Goal: Task Accomplishment & Management: Manage account settings

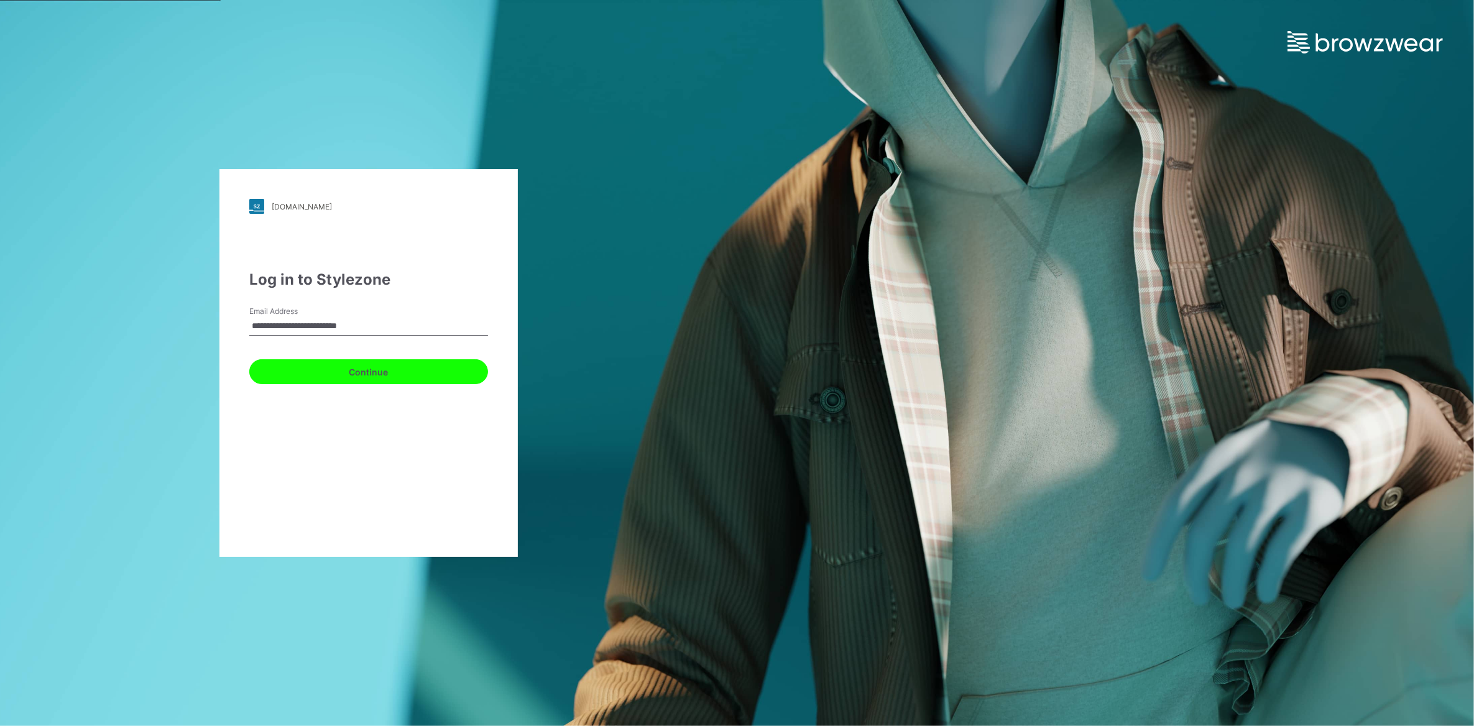
click at [318, 370] on button "Continue" at bounding box center [368, 371] width 239 height 25
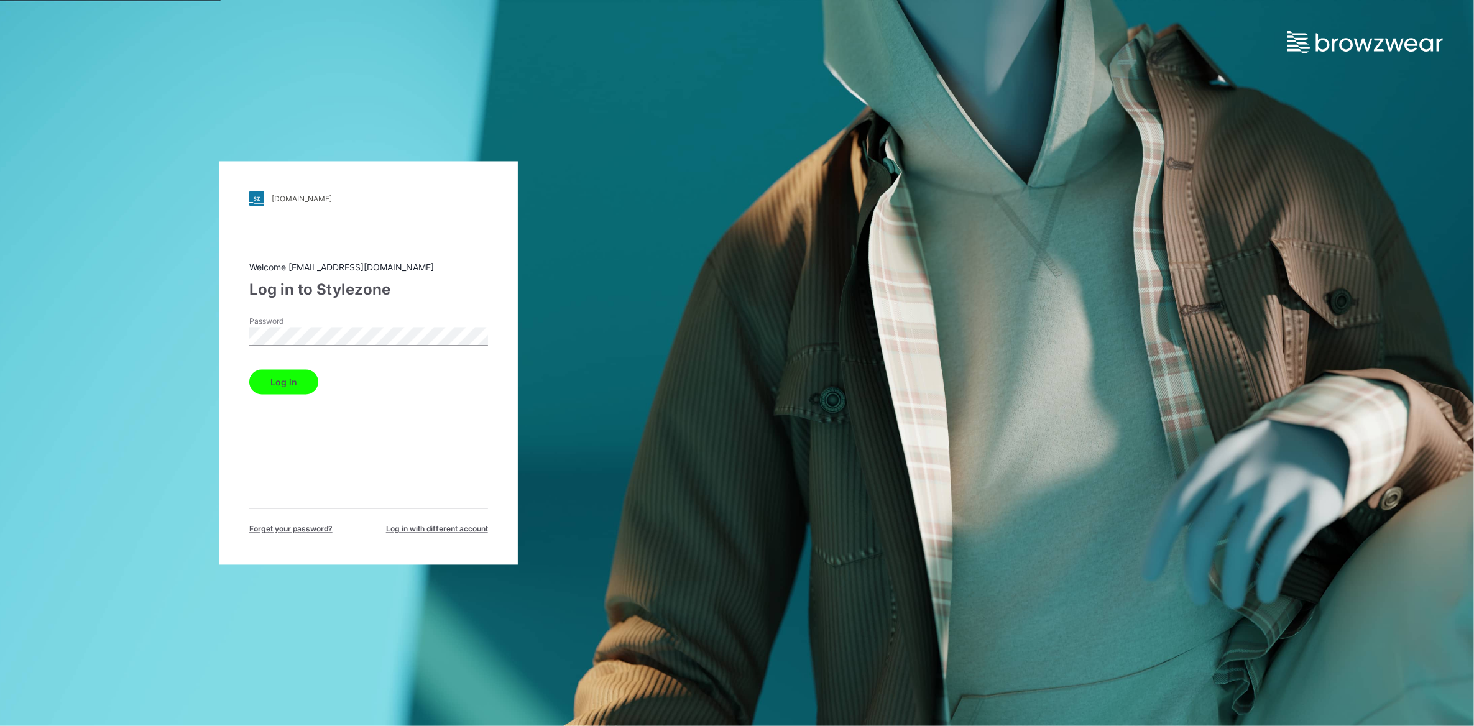
click at [303, 383] on button "Log in" at bounding box center [283, 382] width 69 height 25
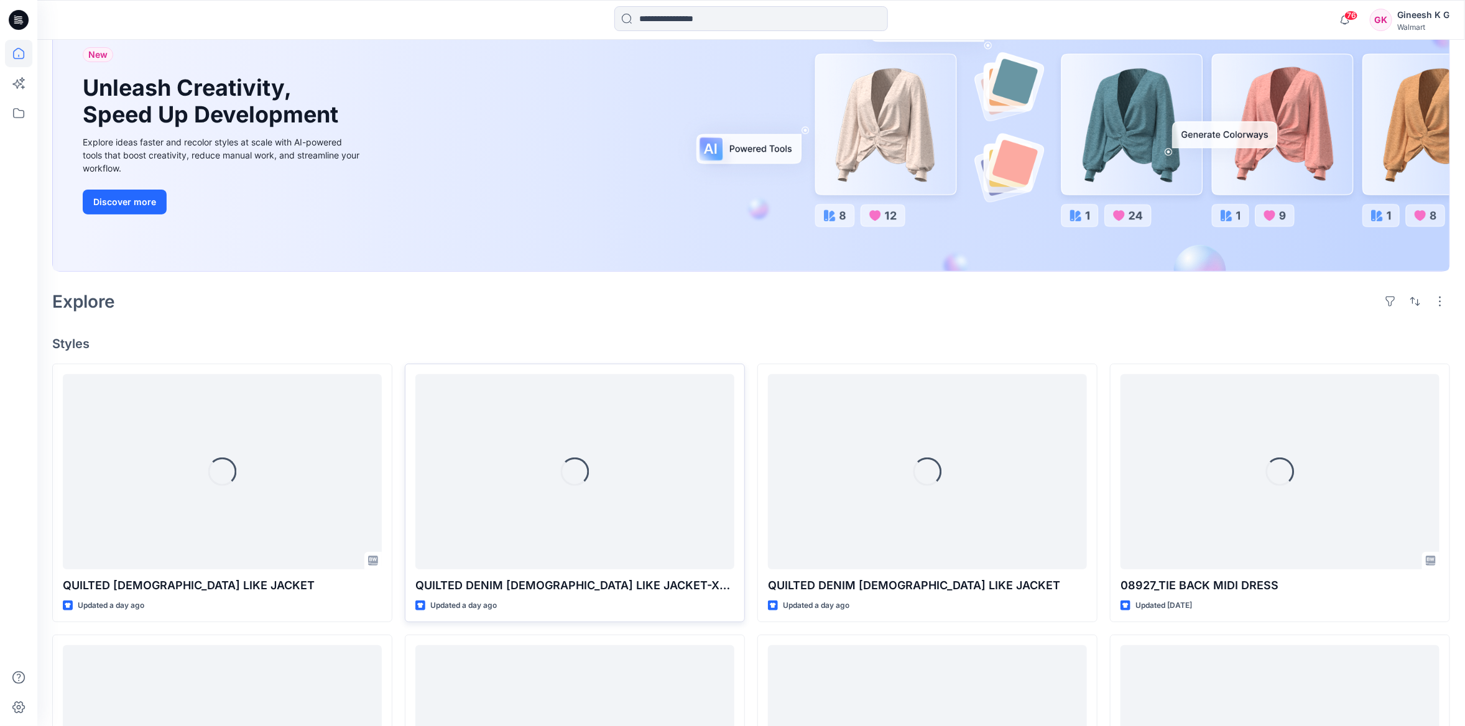
scroll to position [310, 0]
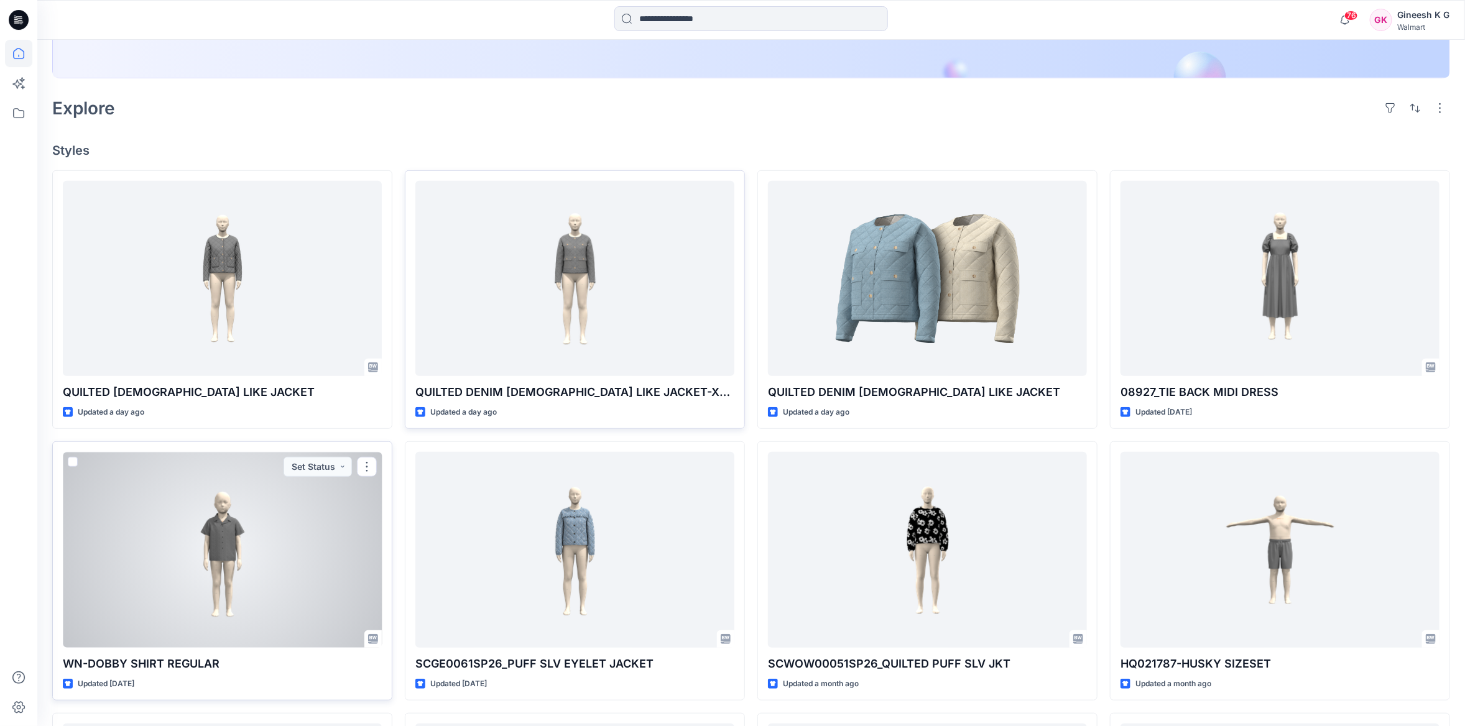
click at [241, 551] on div at bounding box center [222, 549] width 319 height 195
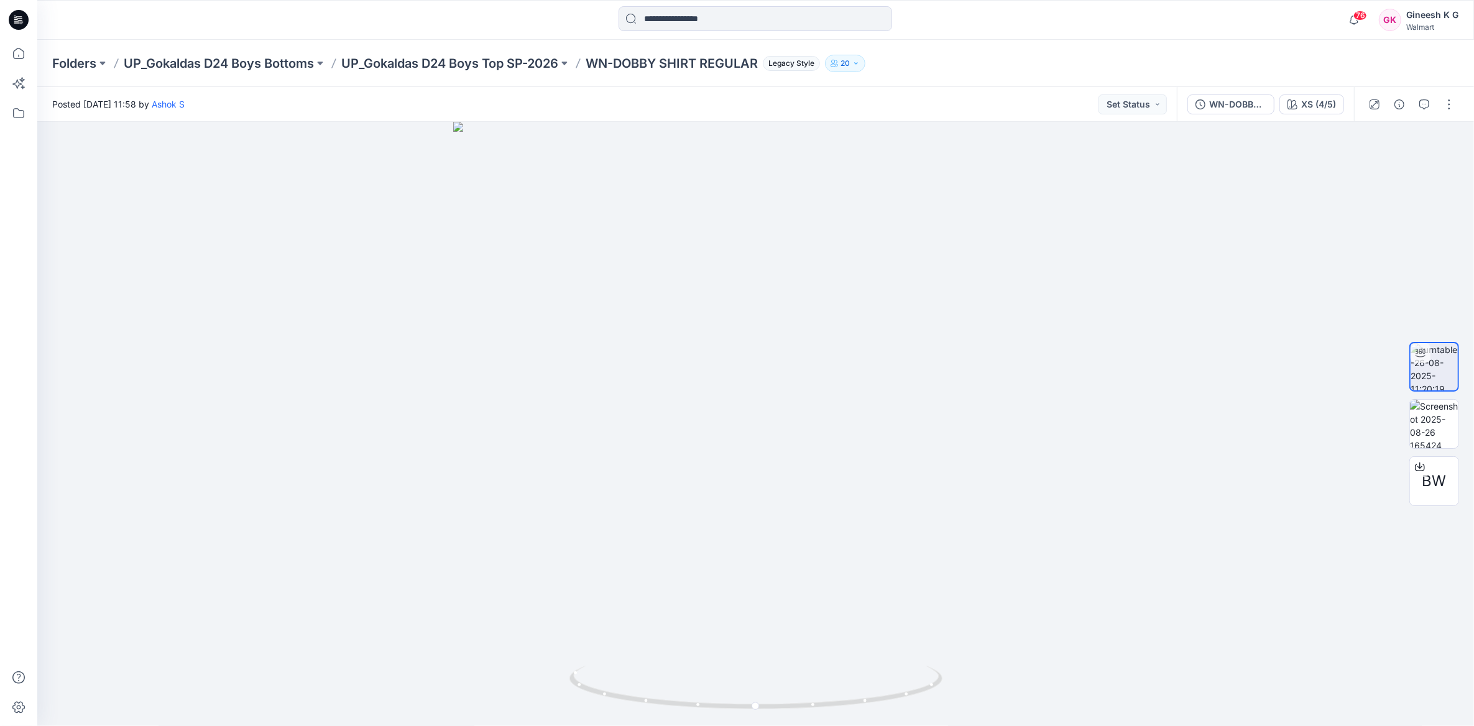
click at [578, 65] on div "Folders UP_Gokaldas D24 Boys Bottoms UP_Gokaldas D24 Boys Top SP-2026 WN-DOBBY …" at bounding box center [707, 63] width 1310 height 17
click at [568, 61] on button at bounding box center [564, 63] width 12 height 17
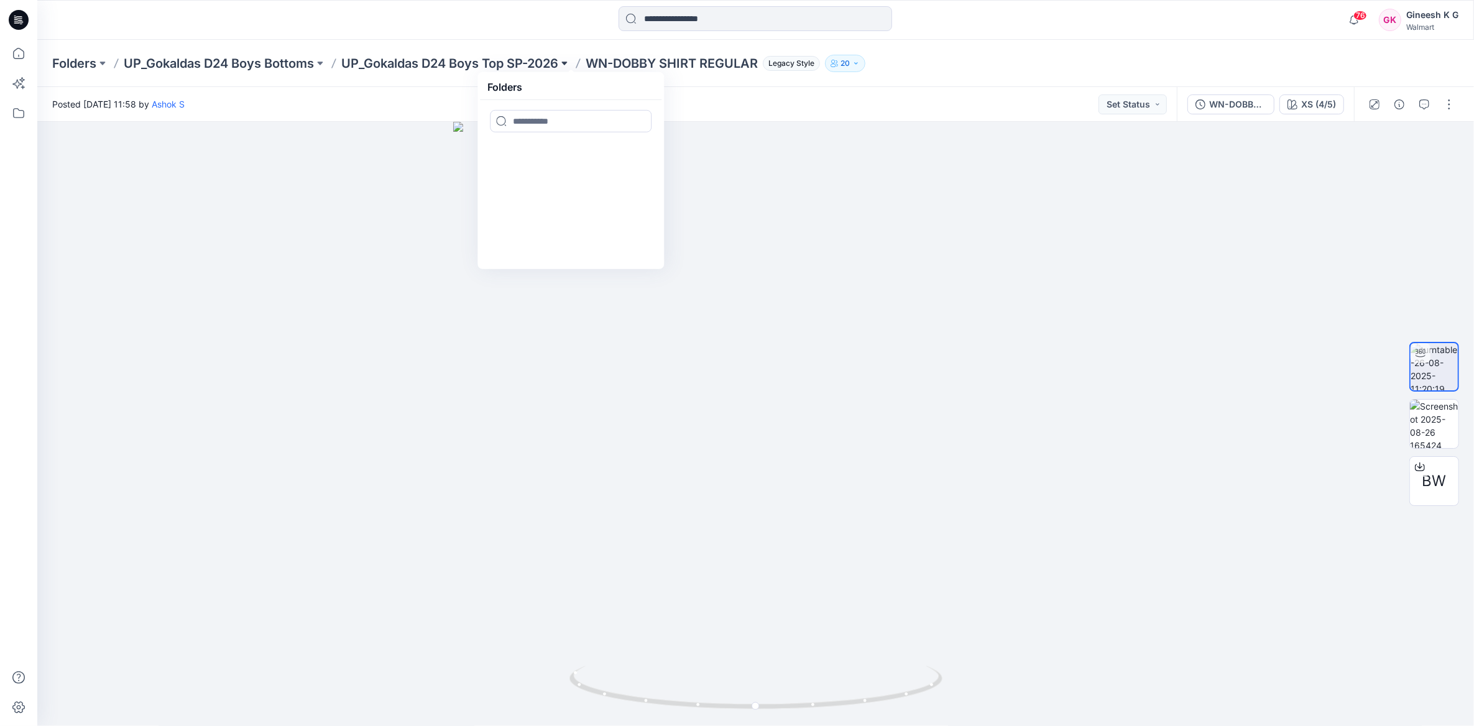
click at [568, 60] on button at bounding box center [564, 63] width 12 height 17
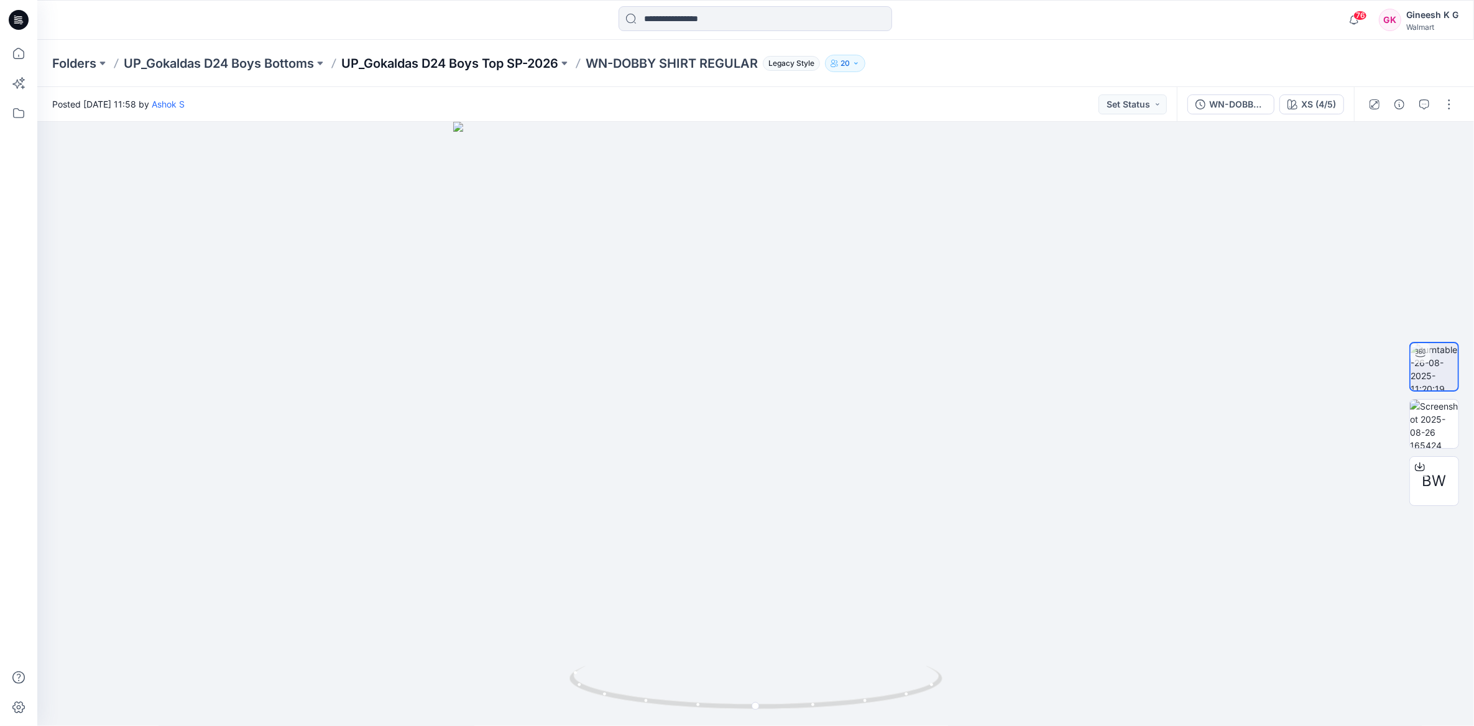
click at [466, 60] on p "UP_Gokaldas D24 Boys Top SP-2026" at bounding box center [449, 63] width 217 height 17
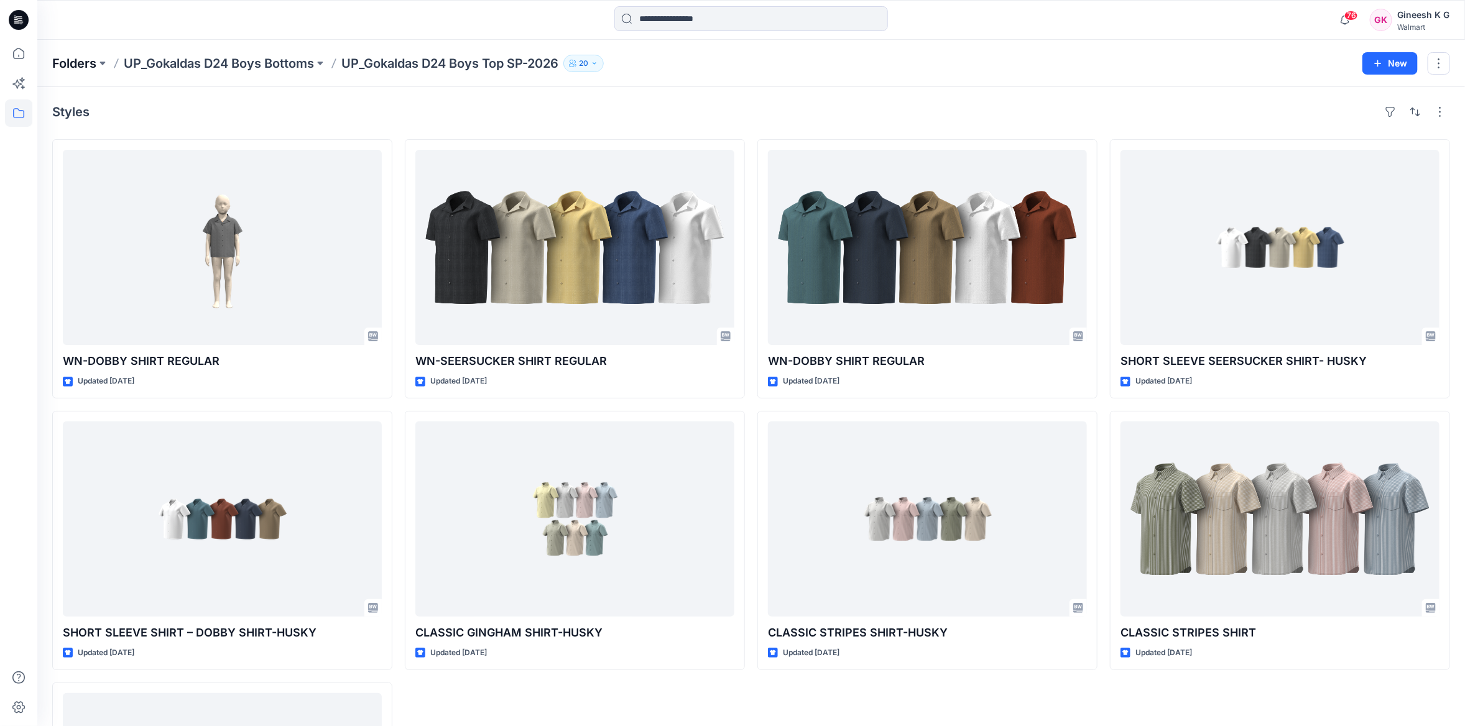
click at [86, 65] on p "Folders" at bounding box center [74, 63] width 44 height 17
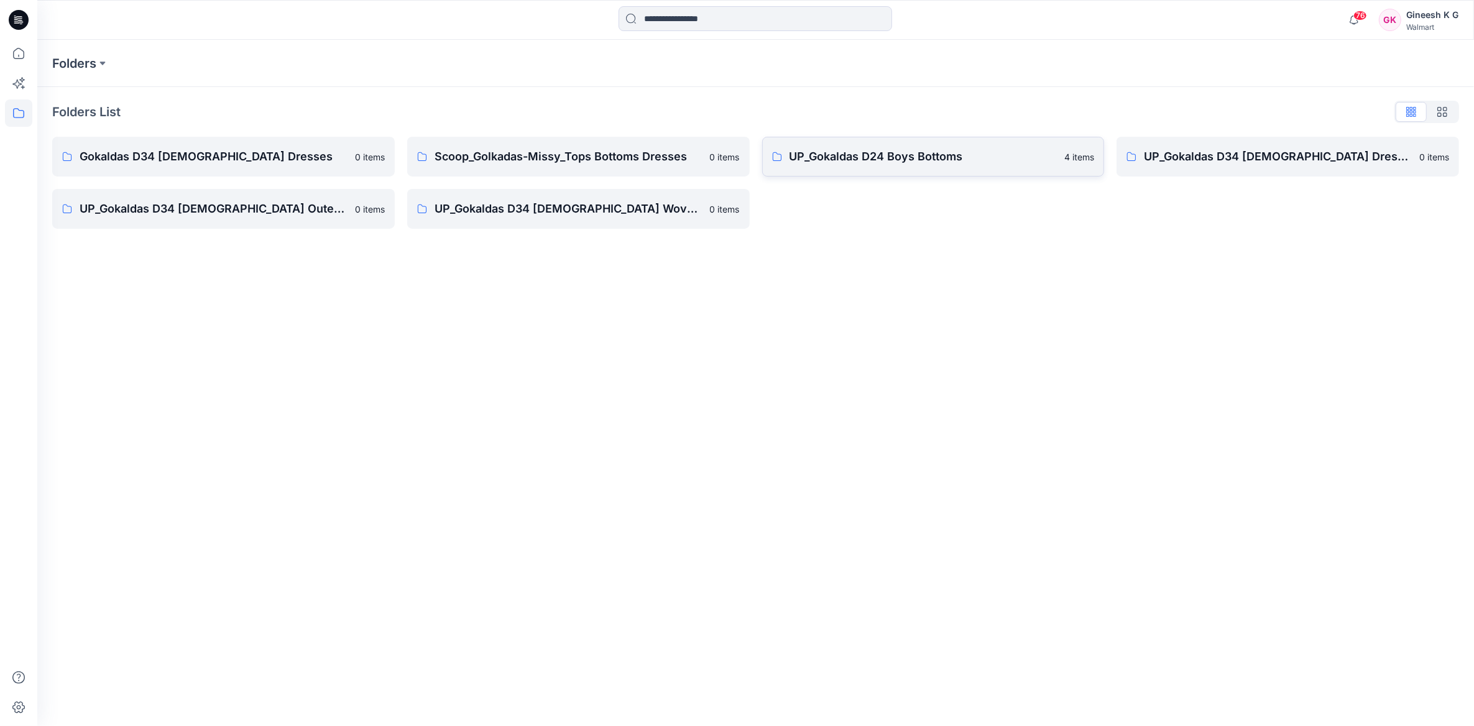
click at [948, 158] on p "UP_Gokaldas D24 Boys Bottoms" at bounding box center [924, 156] width 268 height 17
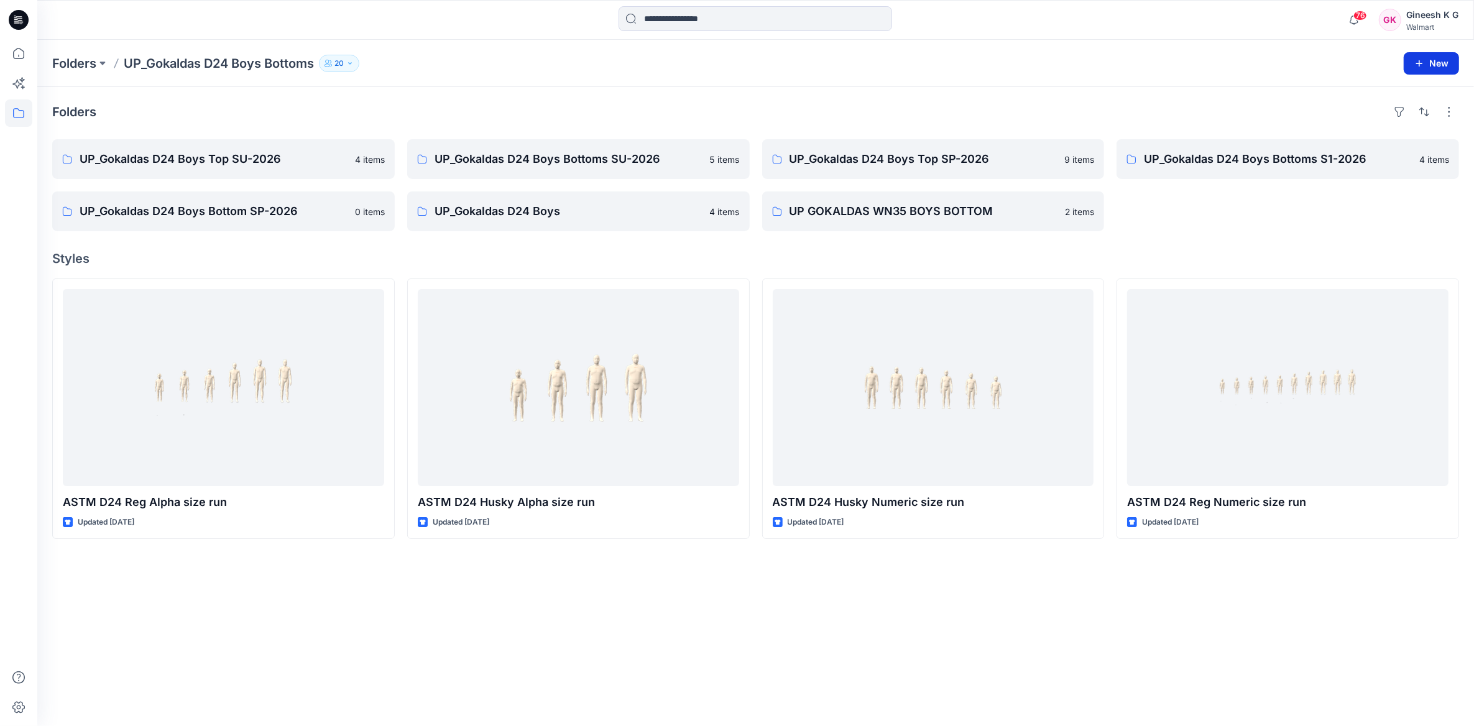
drag, startPoint x: 1453, startPoint y: 53, endPoint x: 1419, endPoint y: 59, distance: 34.0
click at [1453, 53] on button "New" at bounding box center [1431, 63] width 55 height 22
click at [1427, 118] on button "New Folder" at bounding box center [1403, 118] width 107 height 23
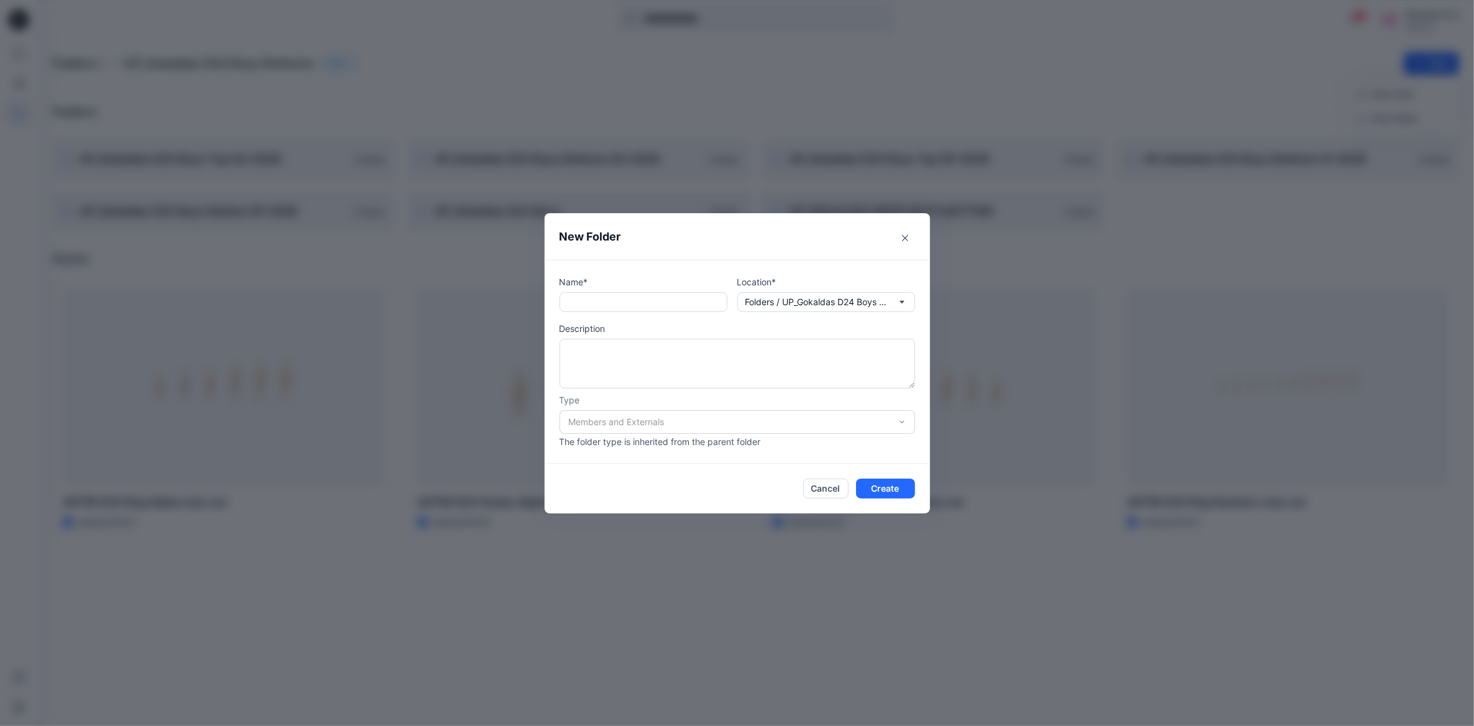
click at [620, 316] on div "Name* Location* Folders / UP_Gokaldas D24 Boys Bottoms Description Type Members…" at bounding box center [738, 361] width 356 height 173
click at [903, 237] on icon "Close" at bounding box center [905, 238] width 6 height 6
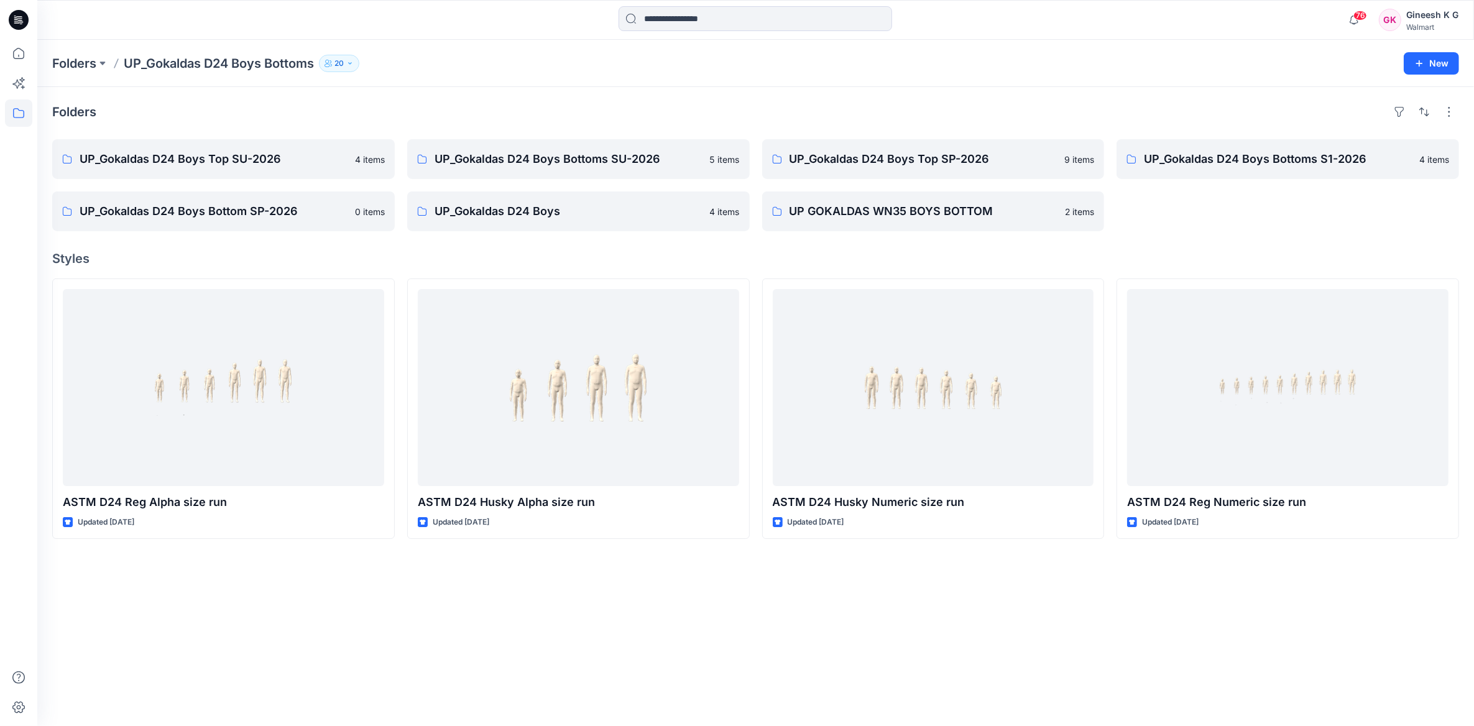
click at [594, 90] on div "Folders UP_Gokaldas D24 Boys Top SU-2026 4 items UP_Gokaldas D24 Boys Bottom SP…" at bounding box center [755, 406] width 1437 height 639
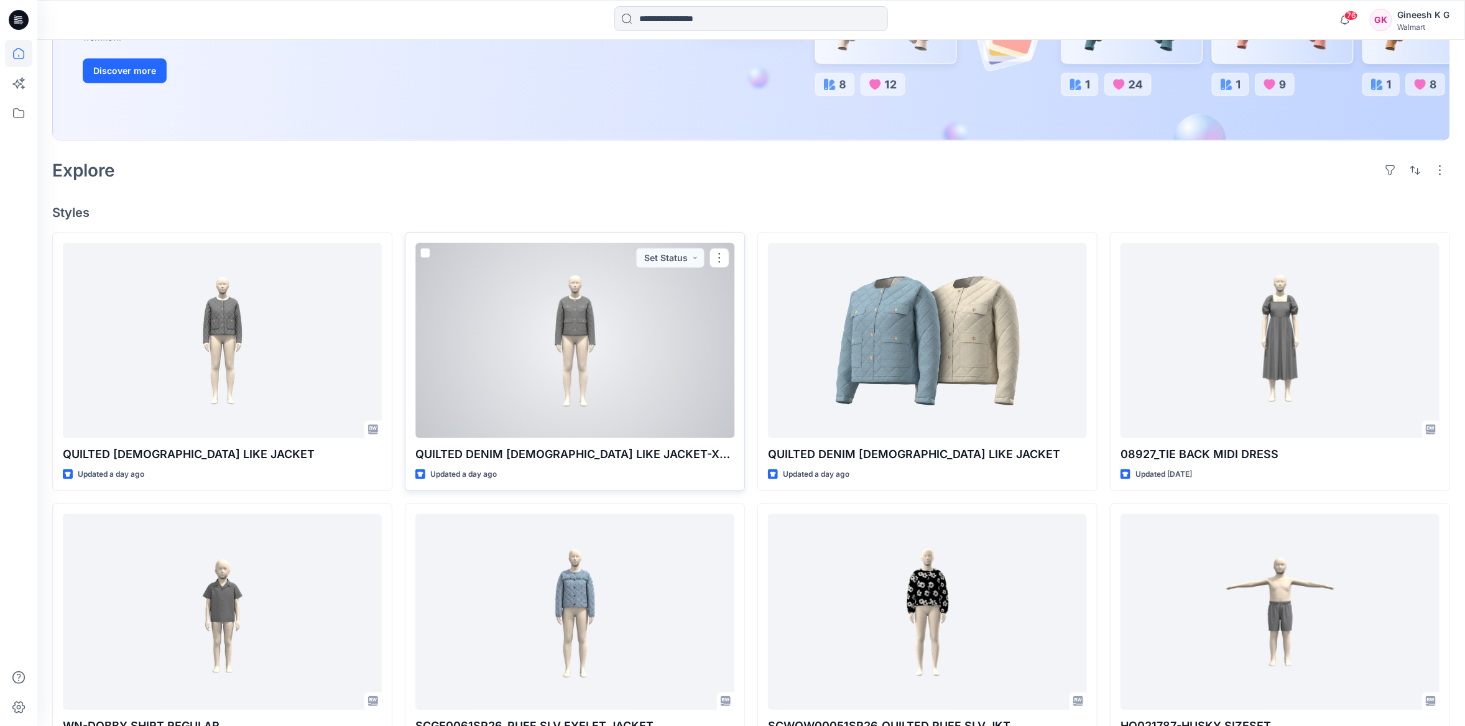
scroll to position [248, 0]
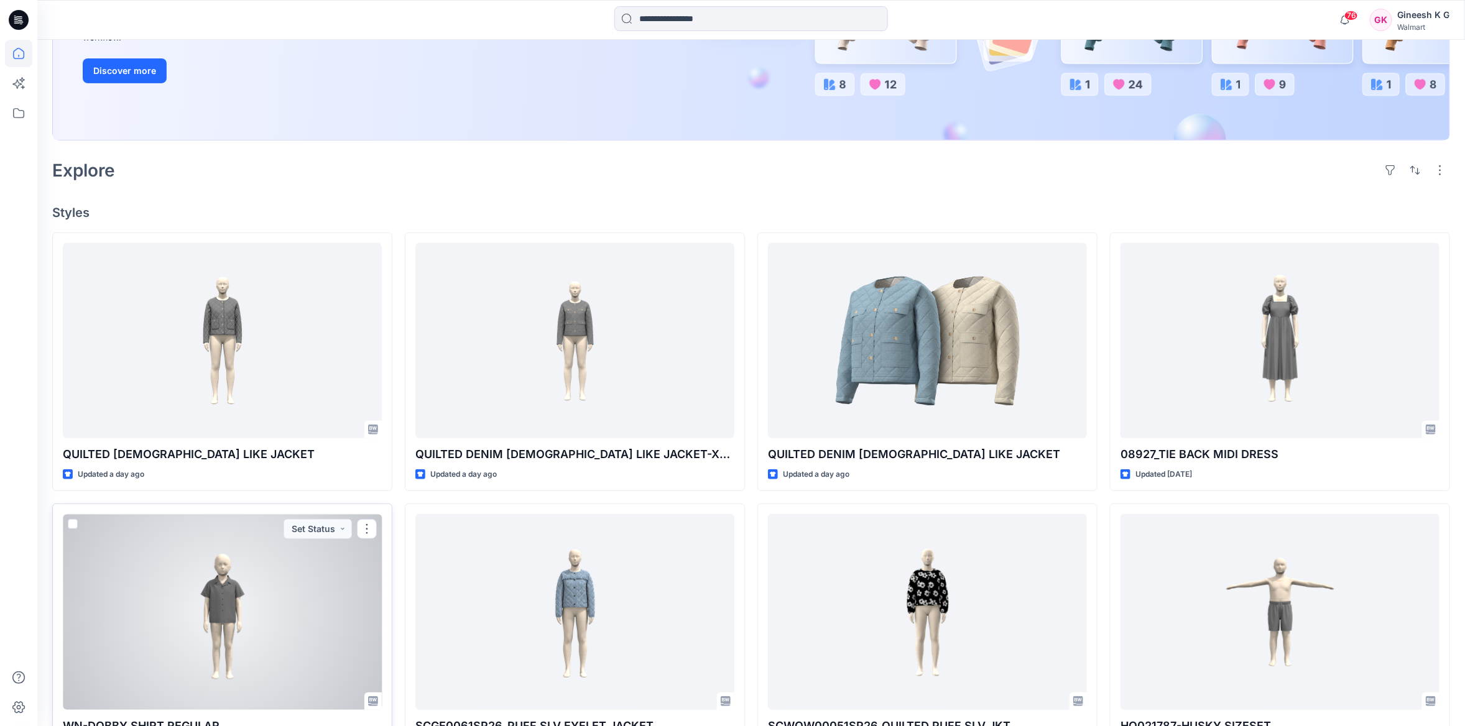
click at [267, 566] on div at bounding box center [222, 611] width 319 height 195
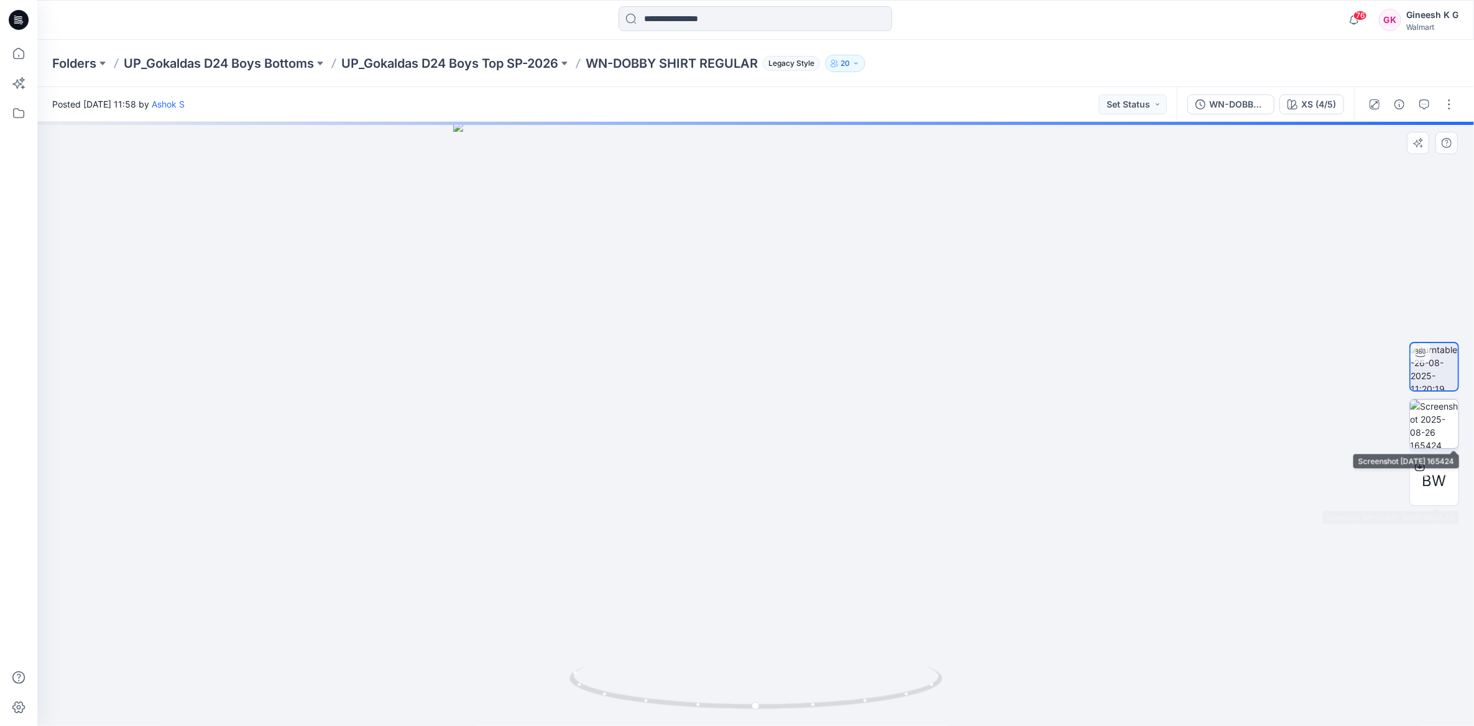
click at [1423, 431] on img at bounding box center [1434, 424] width 48 height 48
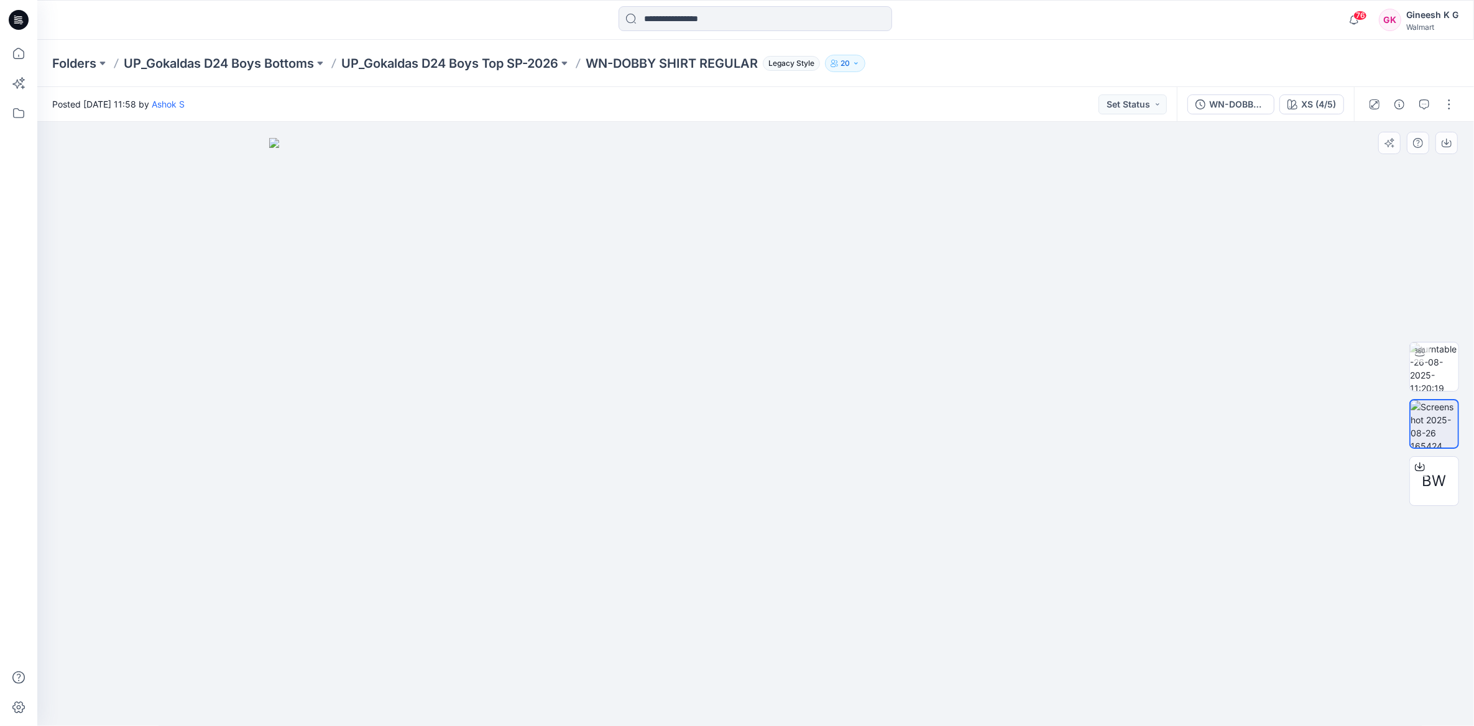
click at [818, 481] on img at bounding box center [755, 432] width 973 height 588
click at [12, 56] on icon at bounding box center [18, 53] width 27 height 27
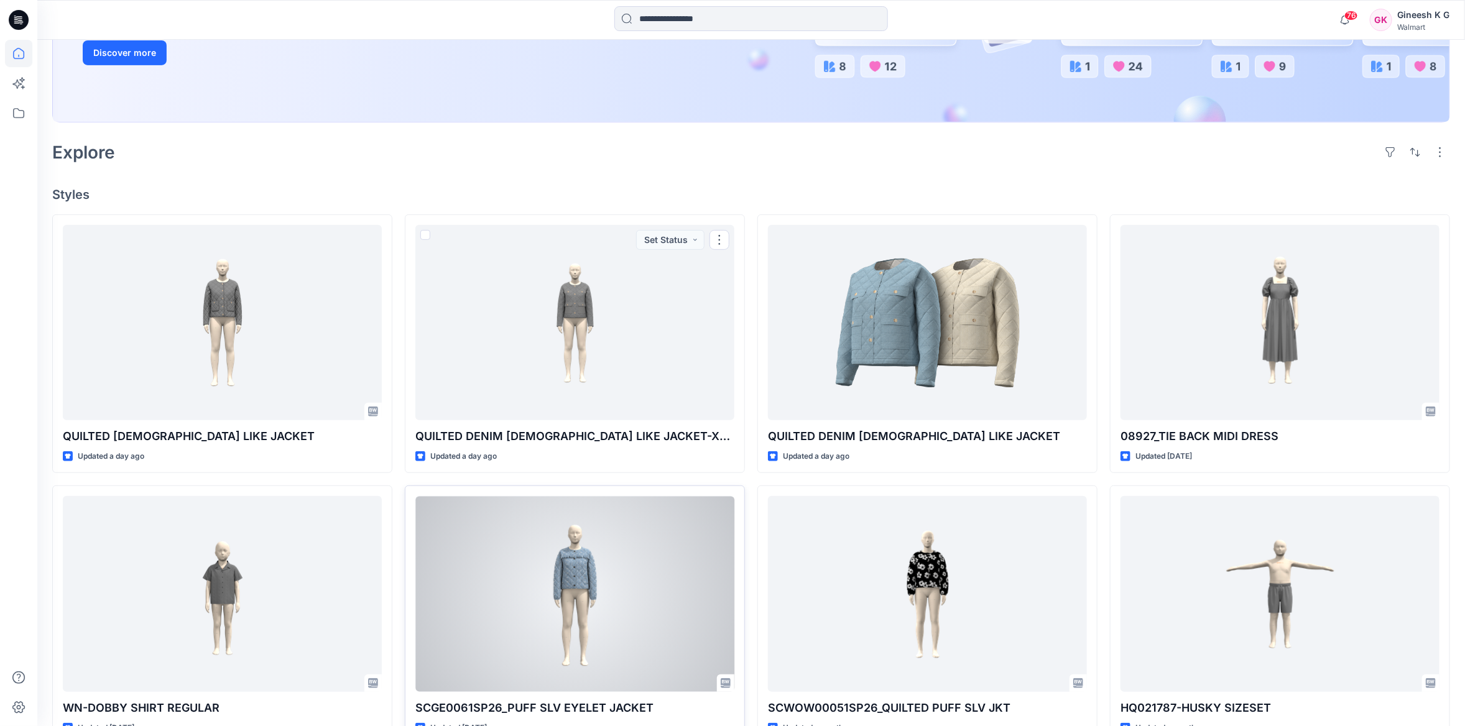
scroll to position [373, 0]
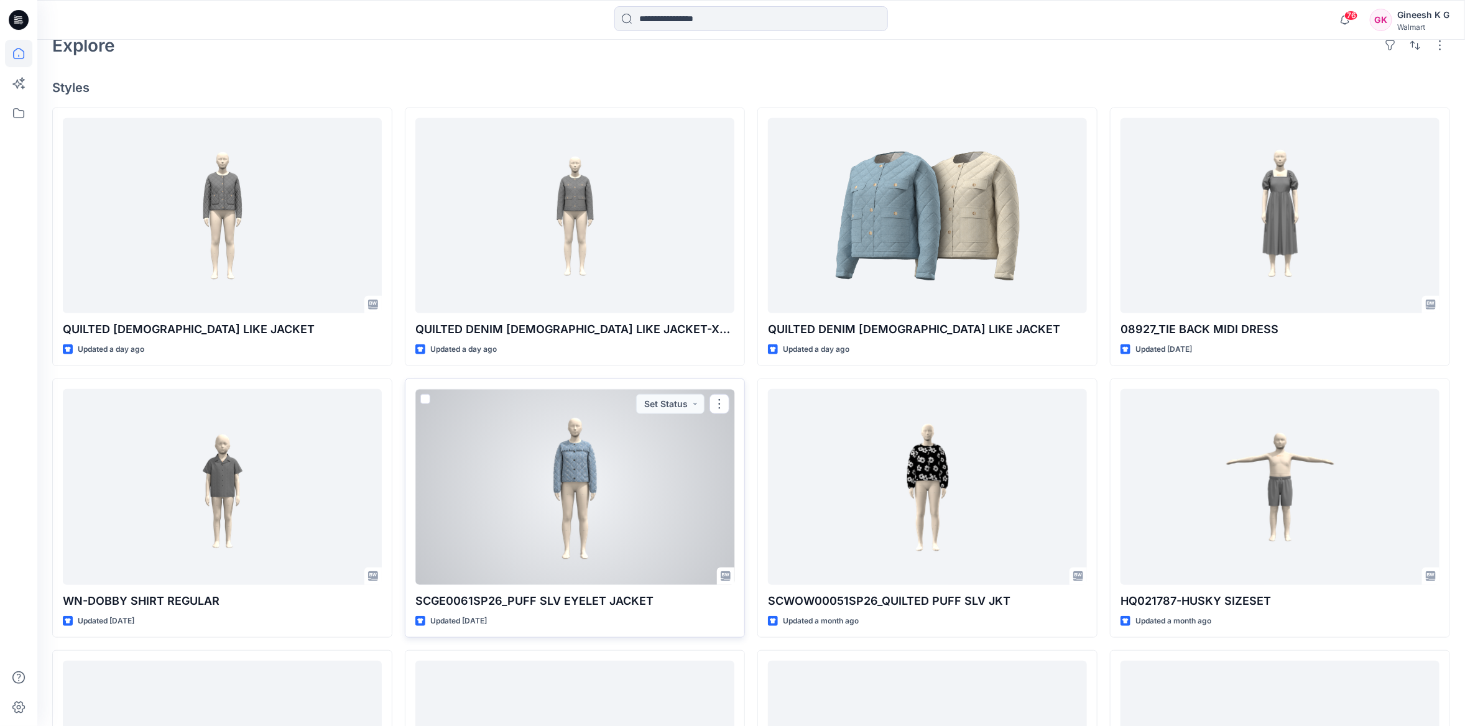
click at [634, 540] on div at bounding box center [574, 486] width 319 height 195
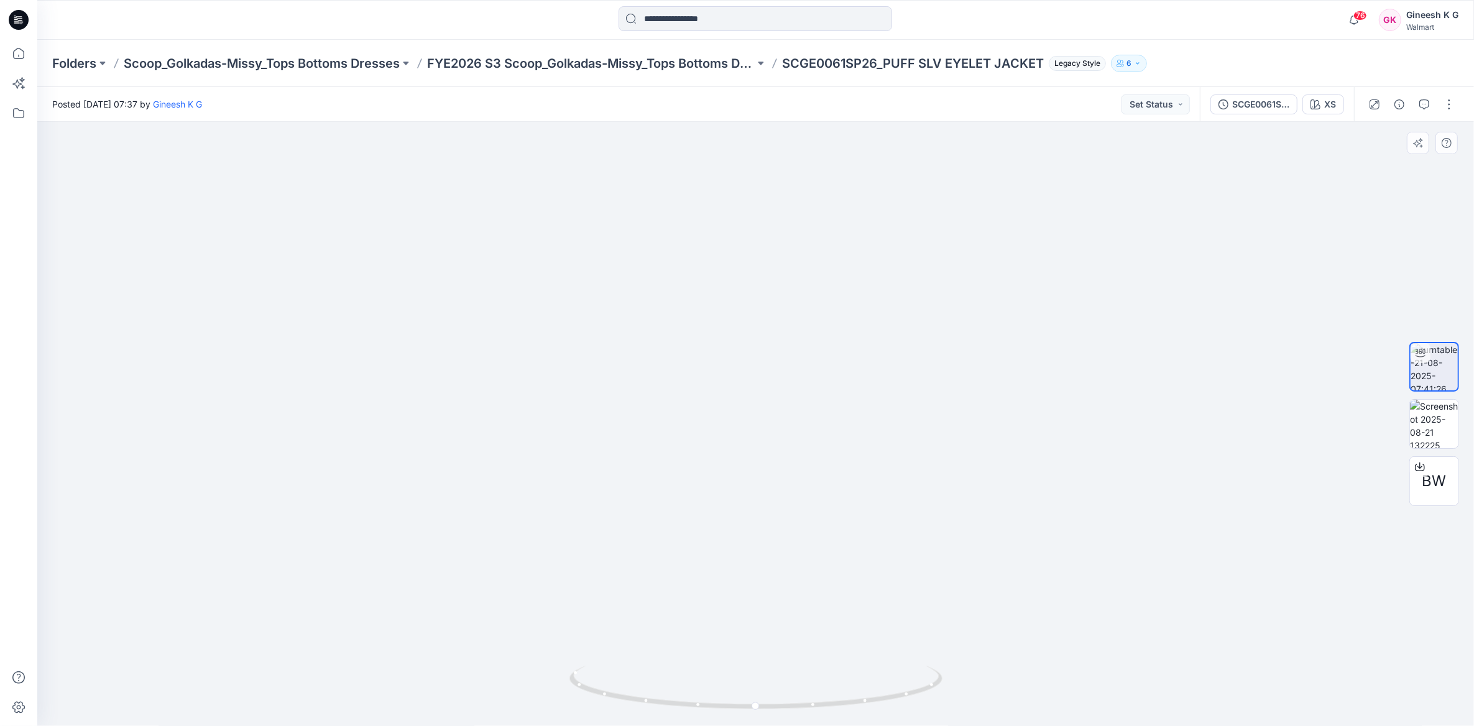
drag, startPoint x: 670, startPoint y: 262, endPoint x: 642, endPoint y: 466, distance: 206.5
click at [642, 466] on img at bounding box center [756, 415] width 1212 height 624
drag, startPoint x: 836, startPoint y: 704, endPoint x: 875, endPoint y: 713, distance: 40.1
click at [875, 713] on div at bounding box center [755, 695] width 373 height 62
click at [1449, 430] on img at bounding box center [1434, 424] width 48 height 48
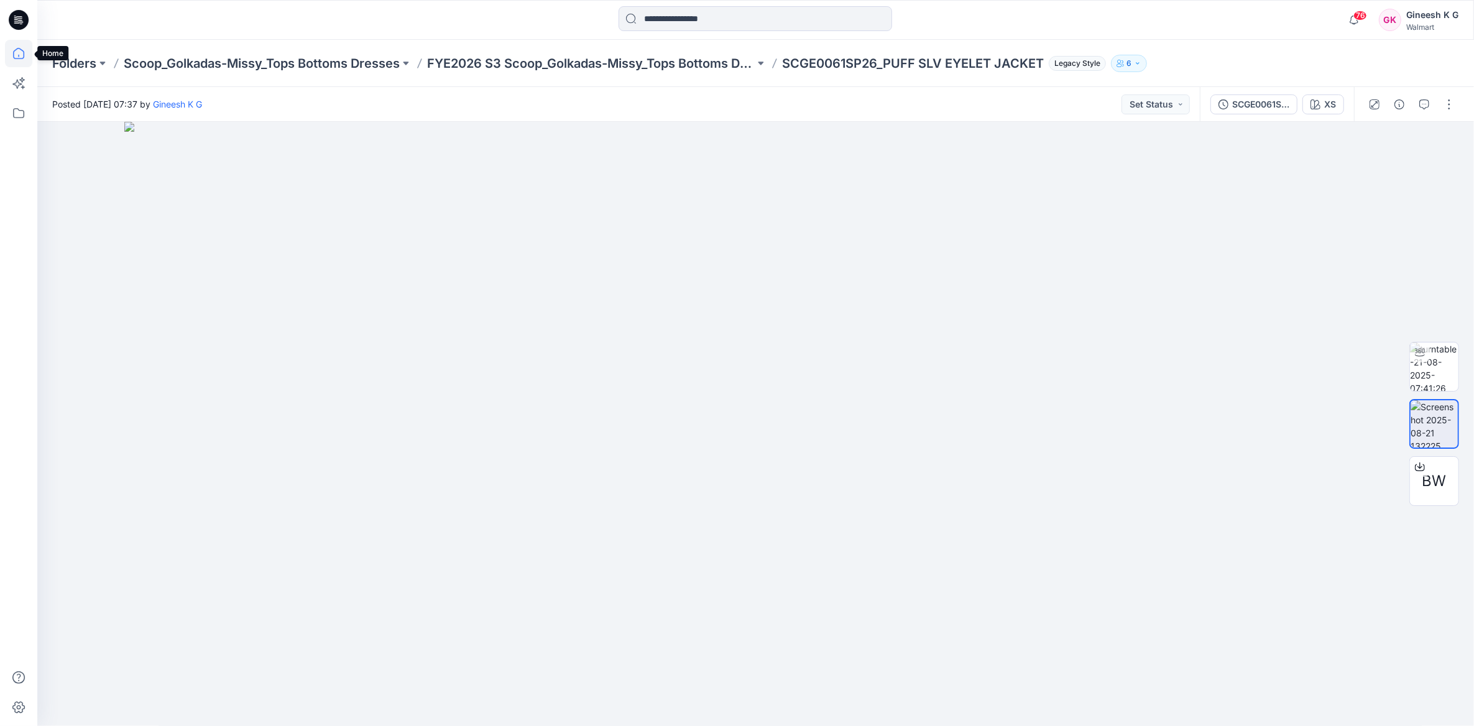
click at [15, 56] on icon at bounding box center [18, 53] width 27 height 27
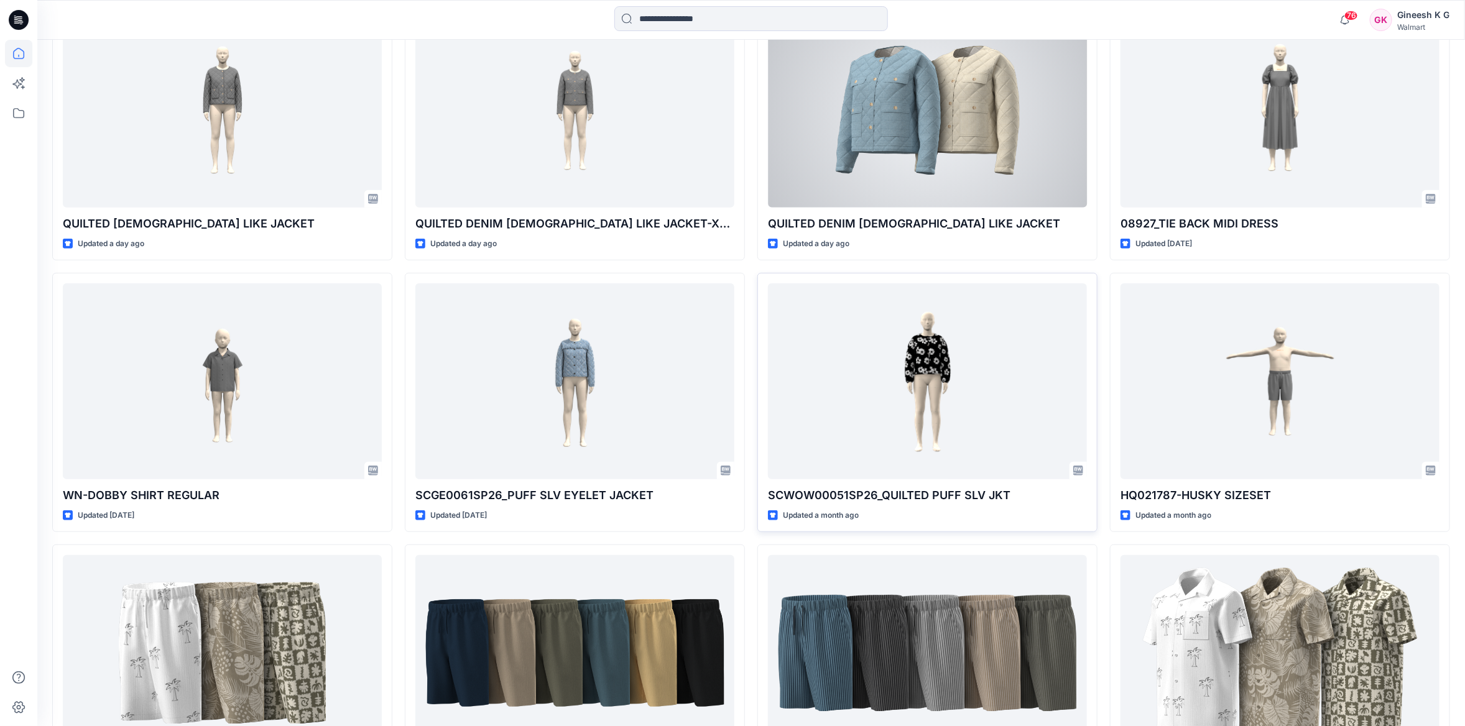
scroll to position [559, 0]
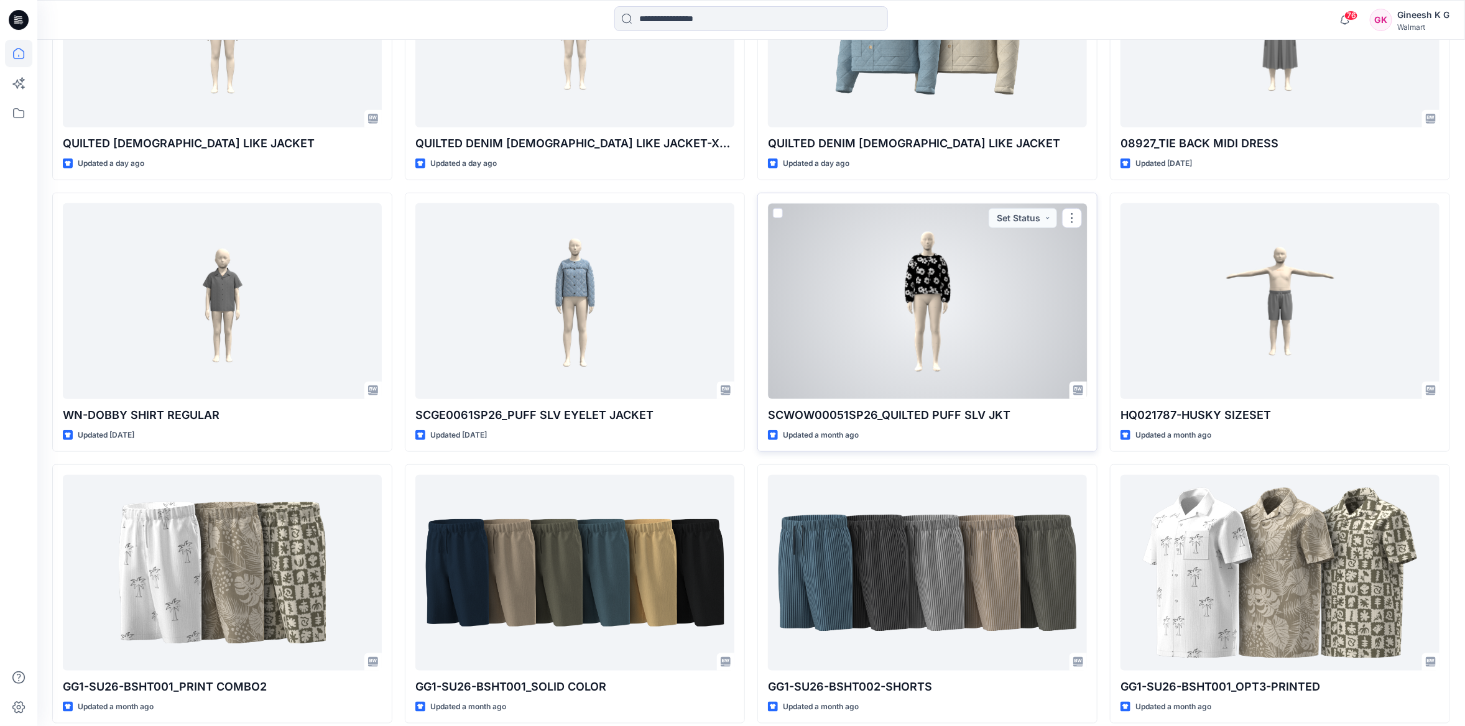
click at [962, 321] on div at bounding box center [927, 300] width 319 height 195
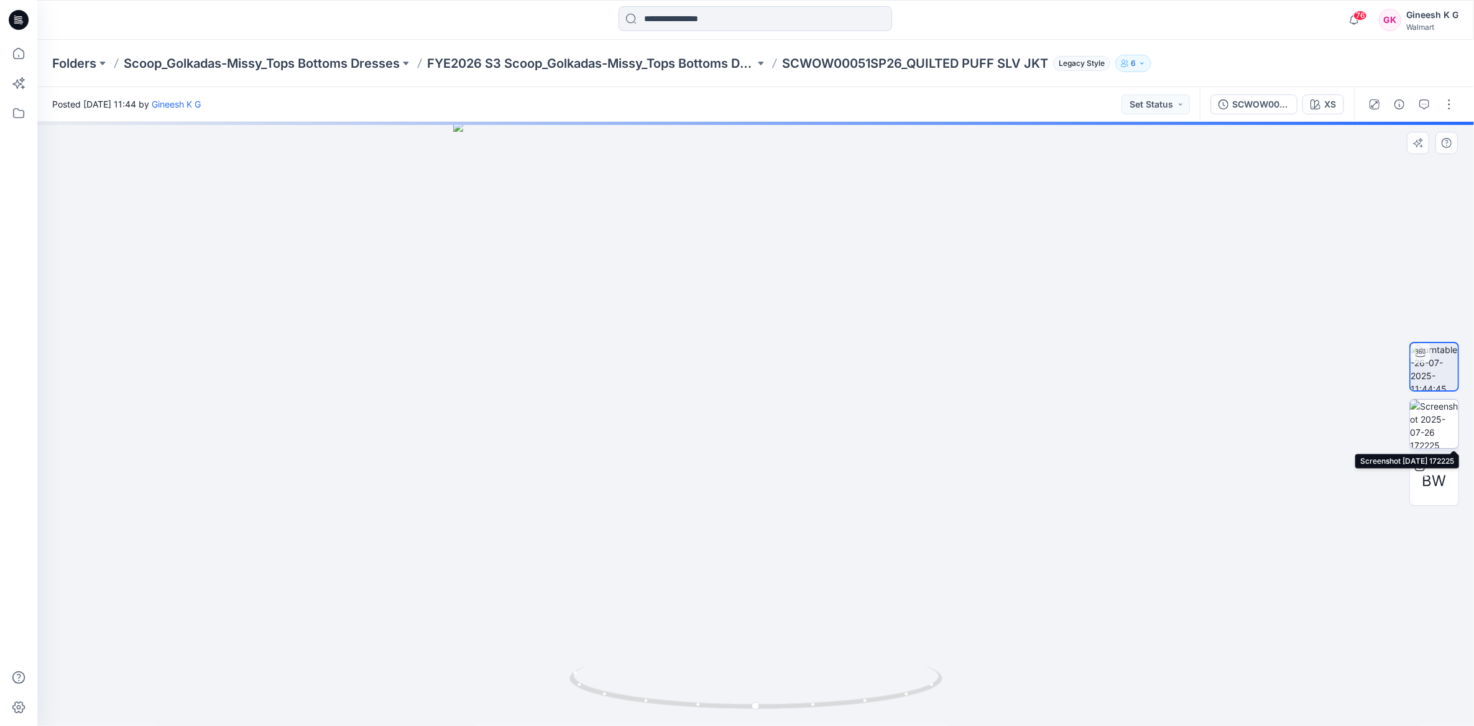
click at [1415, 431] on img at bounding box center [1434, 424] width 48 height 48
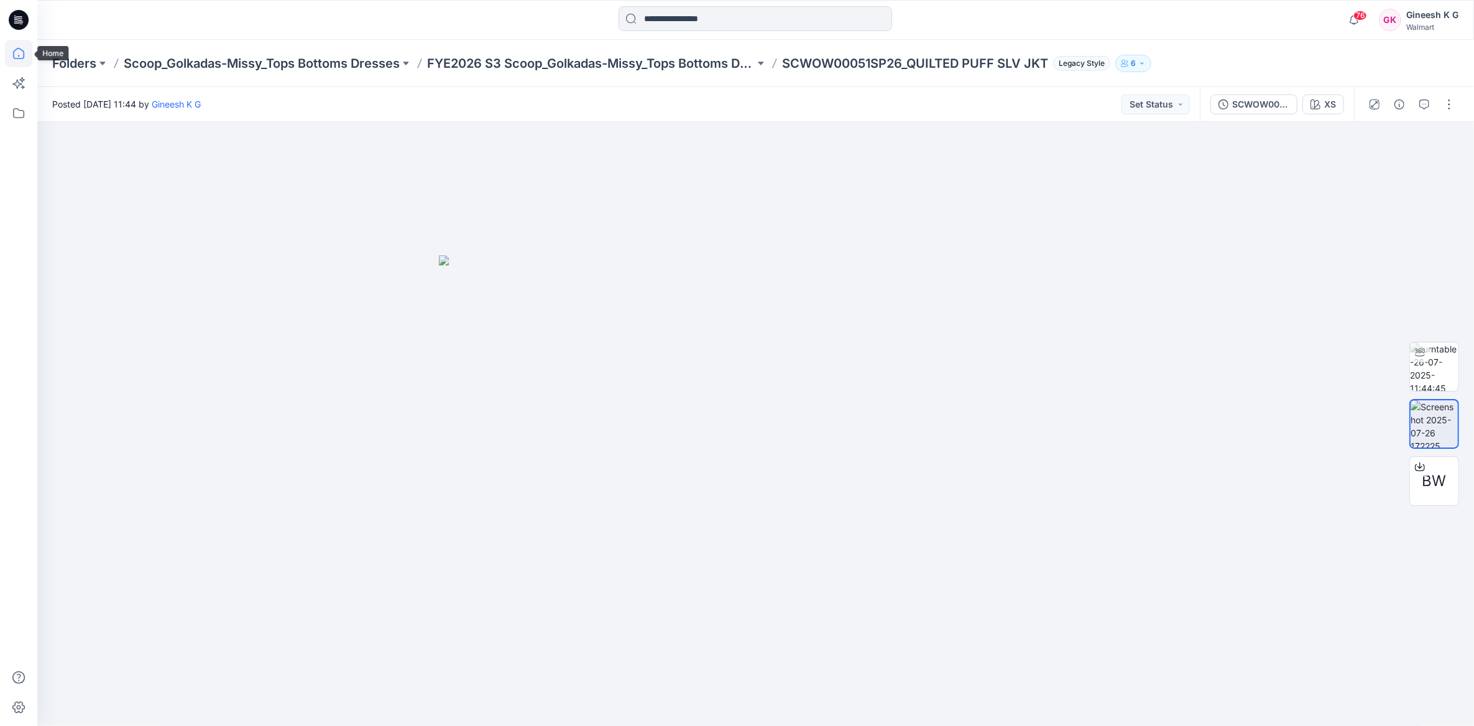
click at [16, 50] on icon at bounding box center [18, 53] width 11 height 11
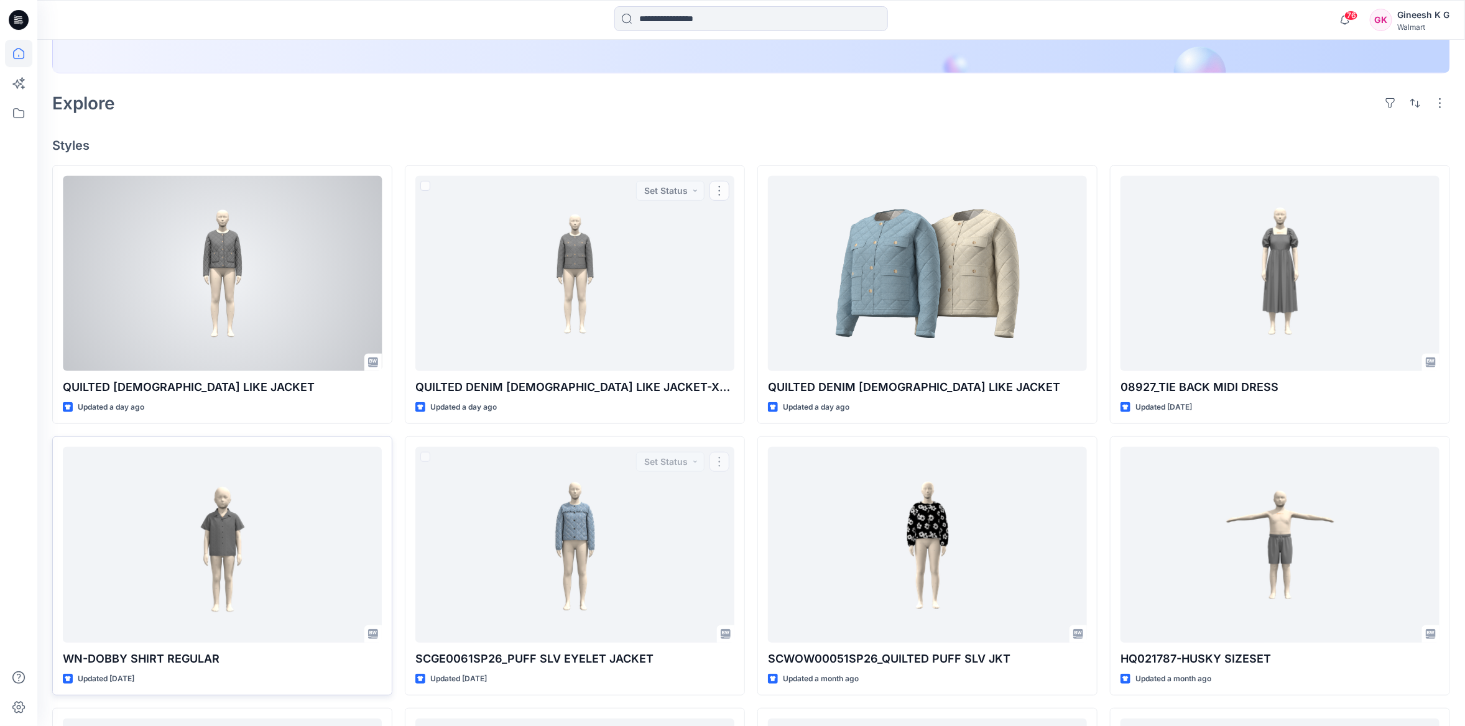
scroll to position [615, 0]
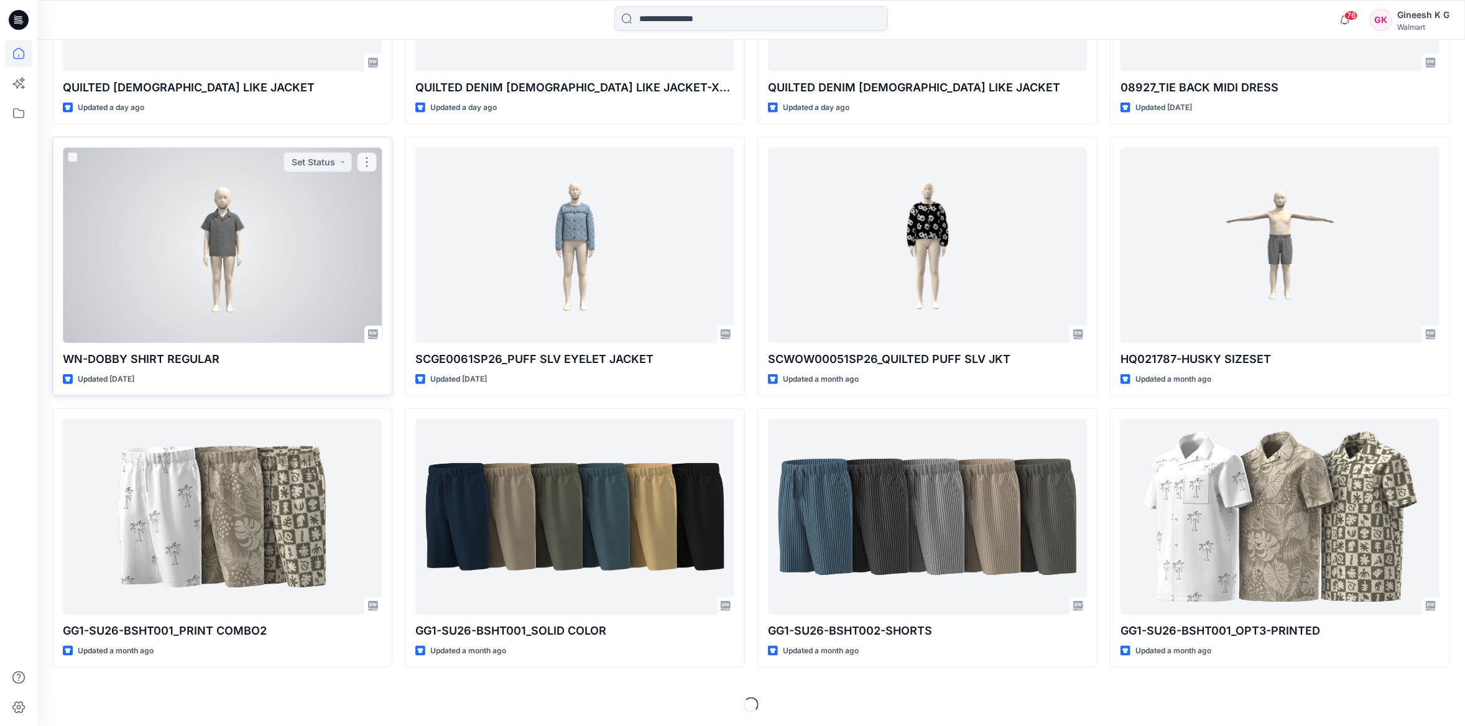
click at [175, 245] on div at bounding box center [222, 244] width 319 height 195
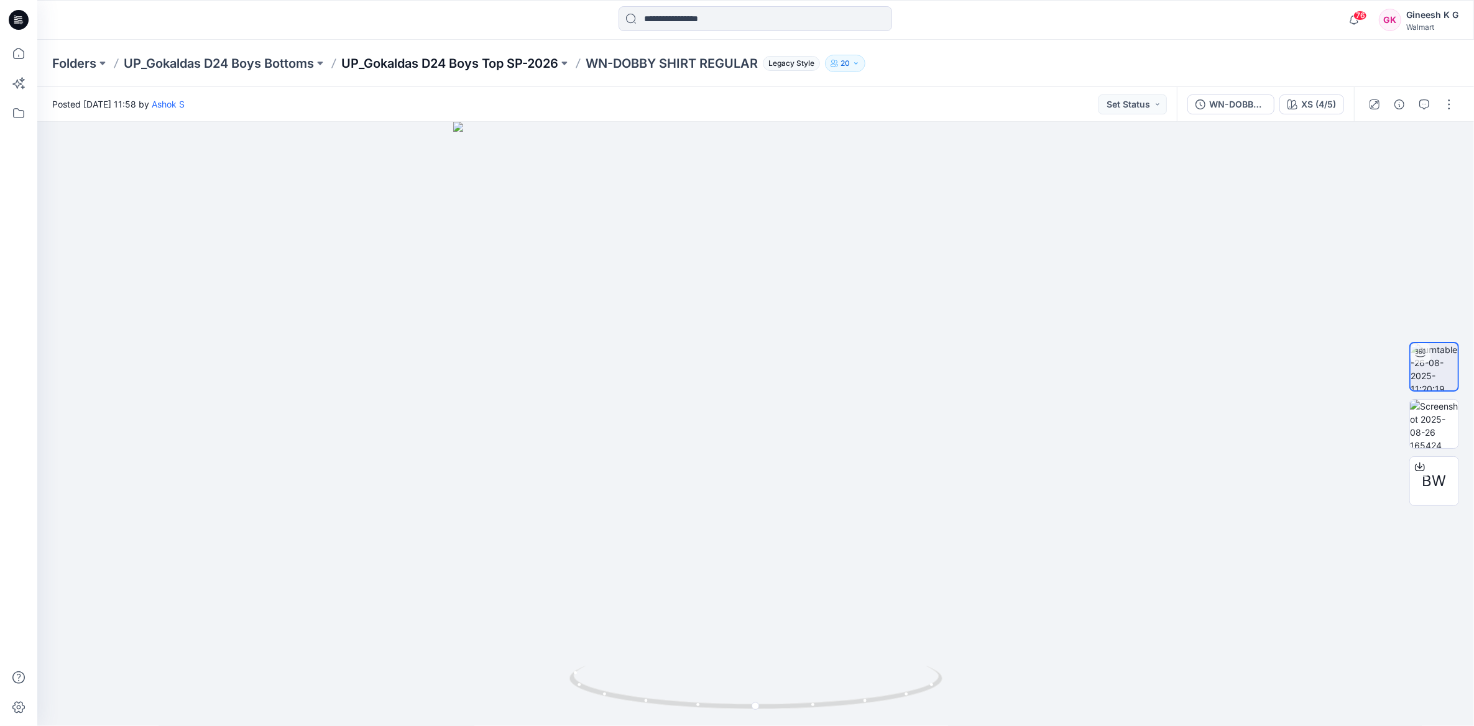
click at [476, 67] on p "UP_Gokaldas D24 Boys Top SP-2026" at bounding box center [449, 63] width 217 height 17
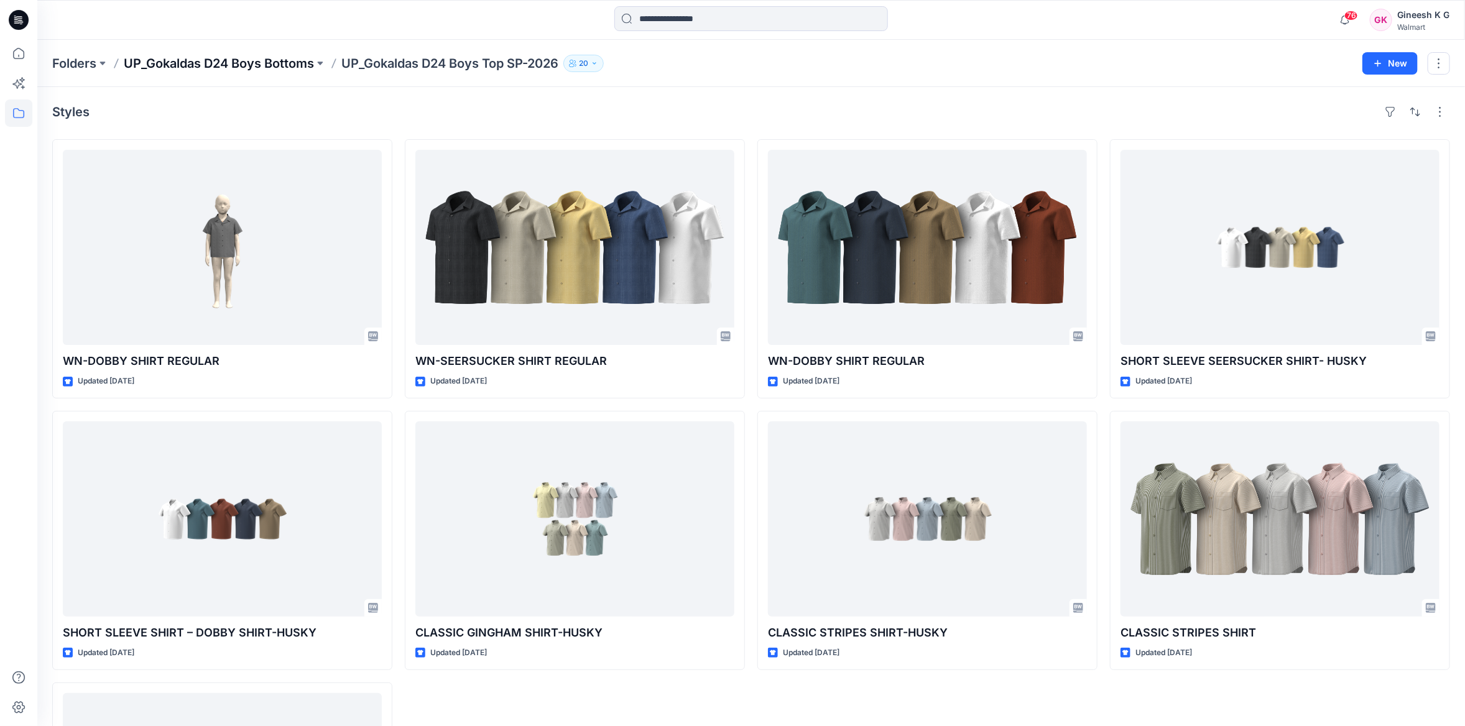
click at [263, 63] on p "UP_Gokaldas D24 Boys Bottoms" at bounding box center [219, 63] width 190 height 17
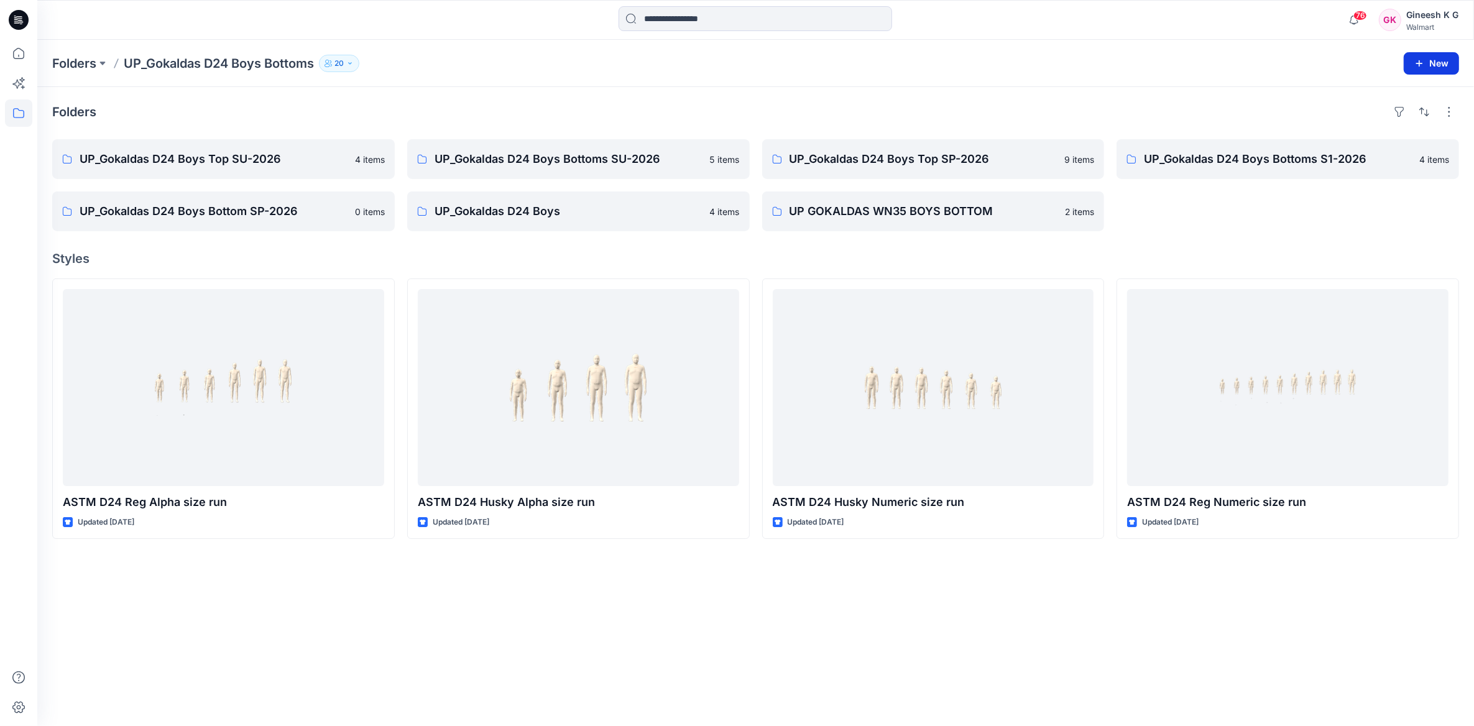
click at [1435, 63] on button "New" at bounding box center [1431, 63] width 55 height 22
click at [1399, 118] on p "New Folder" at bounding box center [1395, 118] width 46 height 13
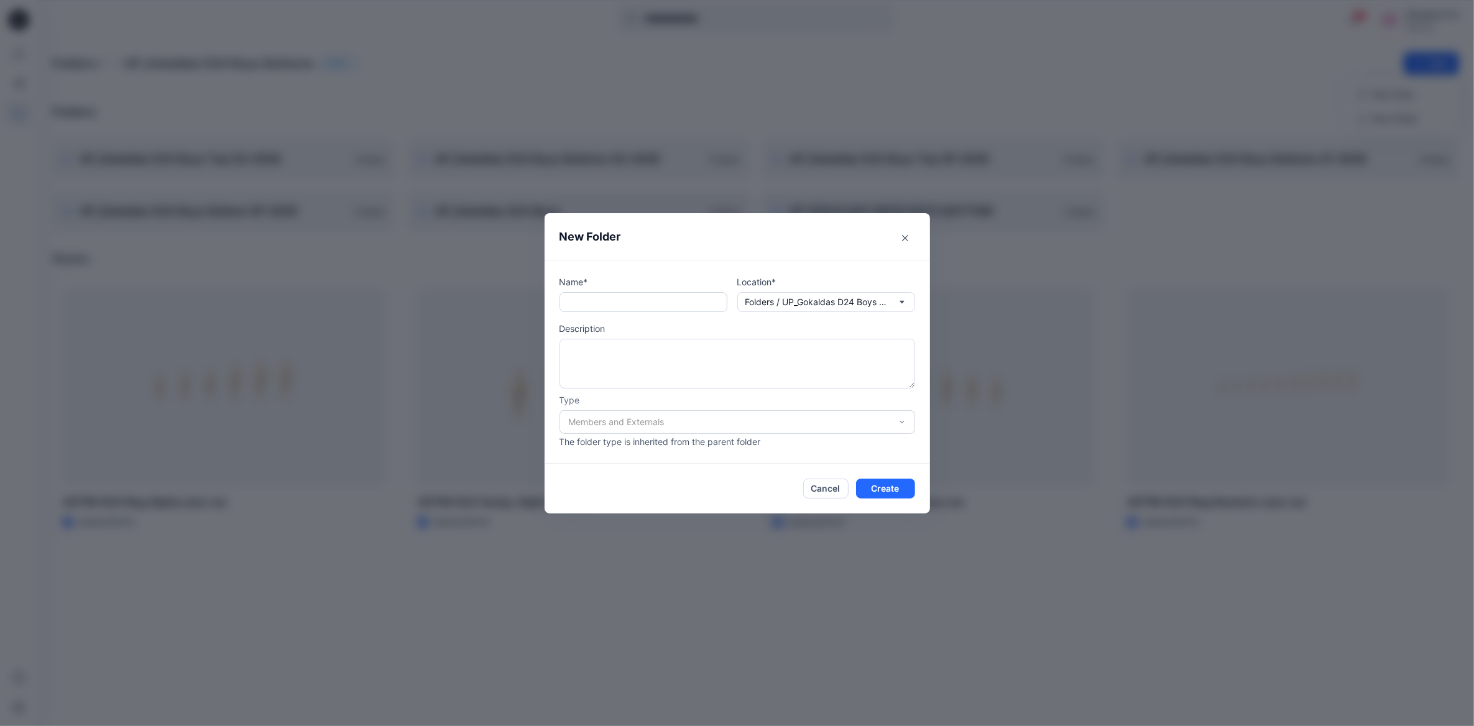
click at [617, 304] on input "text" at bounding box center [644, 302] width 168 height 20
paste input "**********"
type input "*"
click at [818, 496] on button "Cancel" at bounding box center [825, 489] width 45 height 20
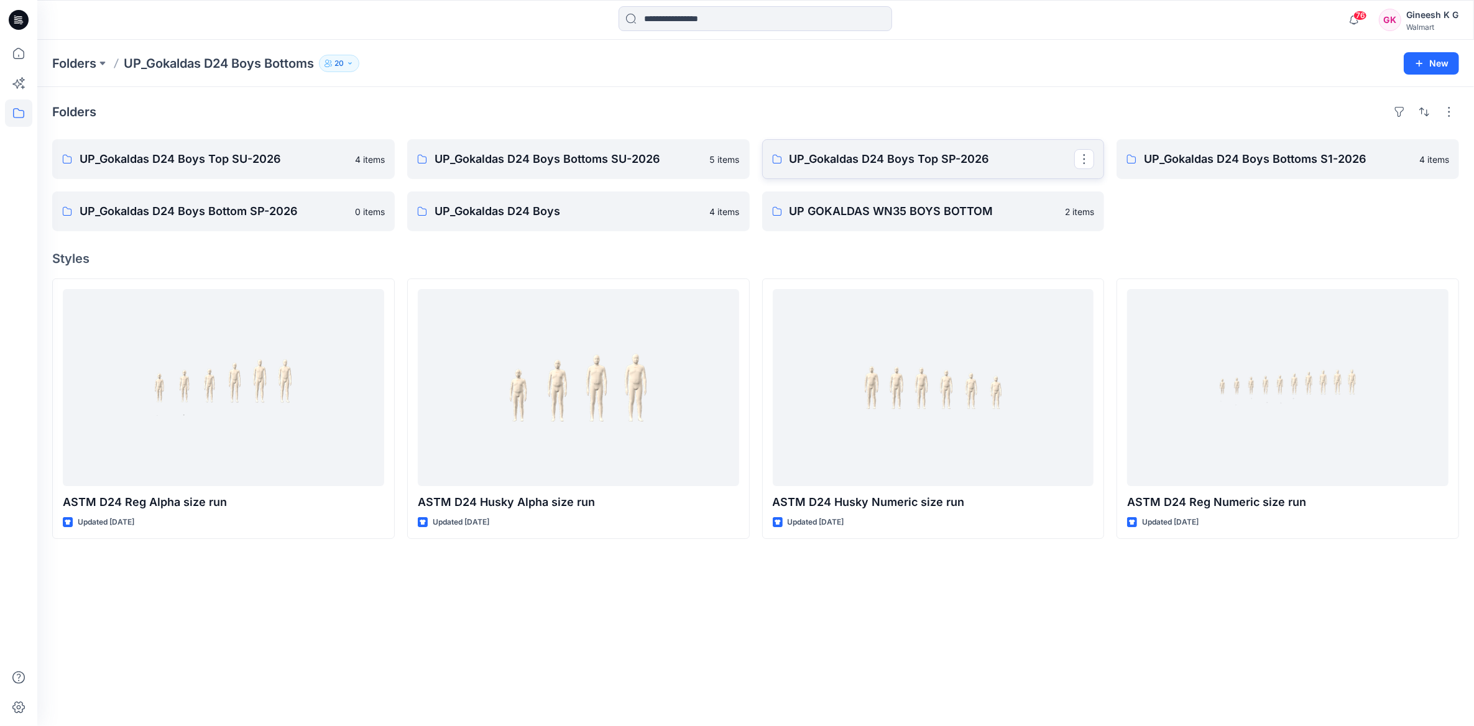
click at [944, 160] on p "UP_Gokaldas D24 Boys Top SP-2026" at bounding box center [932, 158] width 285 height 17
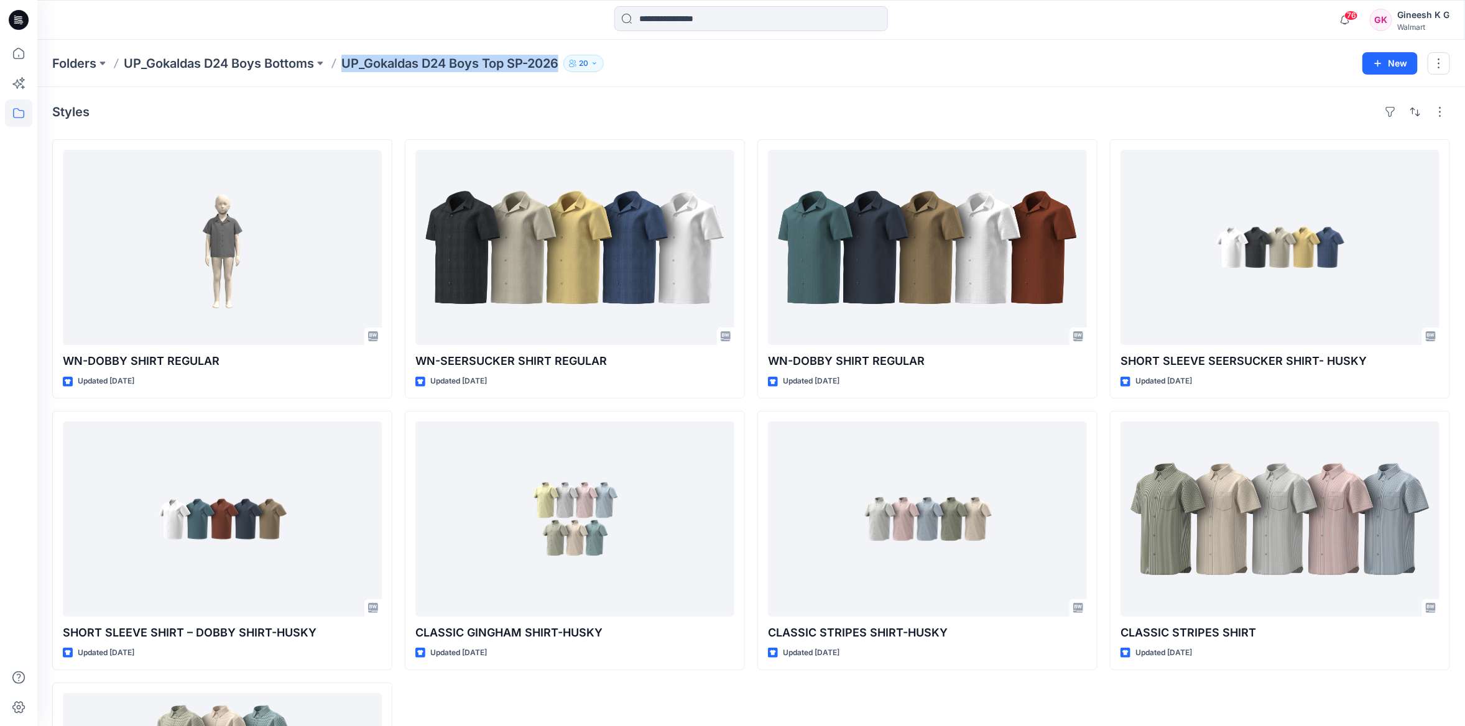
drag, startPoint x: 561, startPoint y: 71, endPoint x: 348, endPoint y: 71, distance: 213.2
click at [348, 71] on p "UP_Gokaldas D24 Boys Top SP-2026" at bounding box center [449, 63] width 217 height 17
copy p "UP_Gokaldas D24 Boys Top SP-2026"
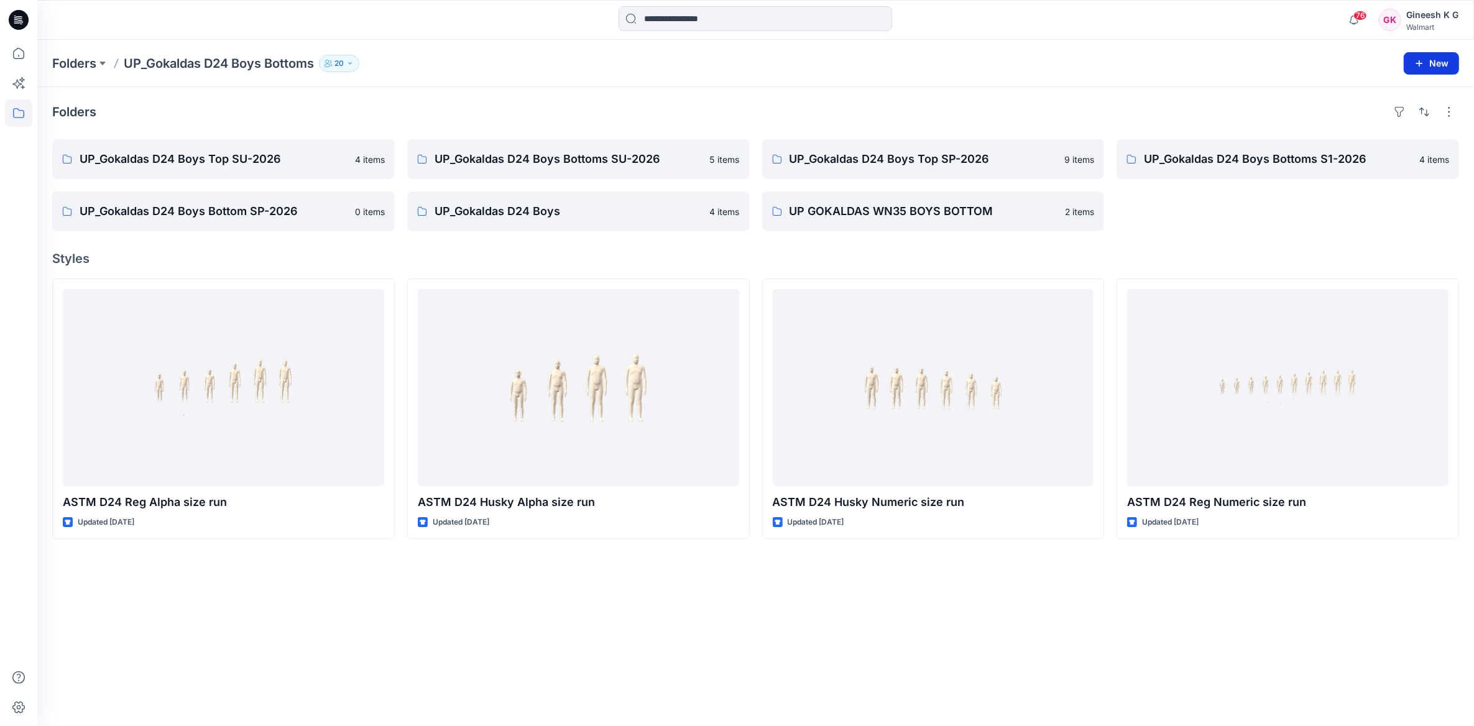
click at [1437, 63] on button "New" at bounding box center [1431, 63] width 55 height 22
click at [1384, 117] on p "New Folder" at bounding box center [1395, 118] width 46 height 13
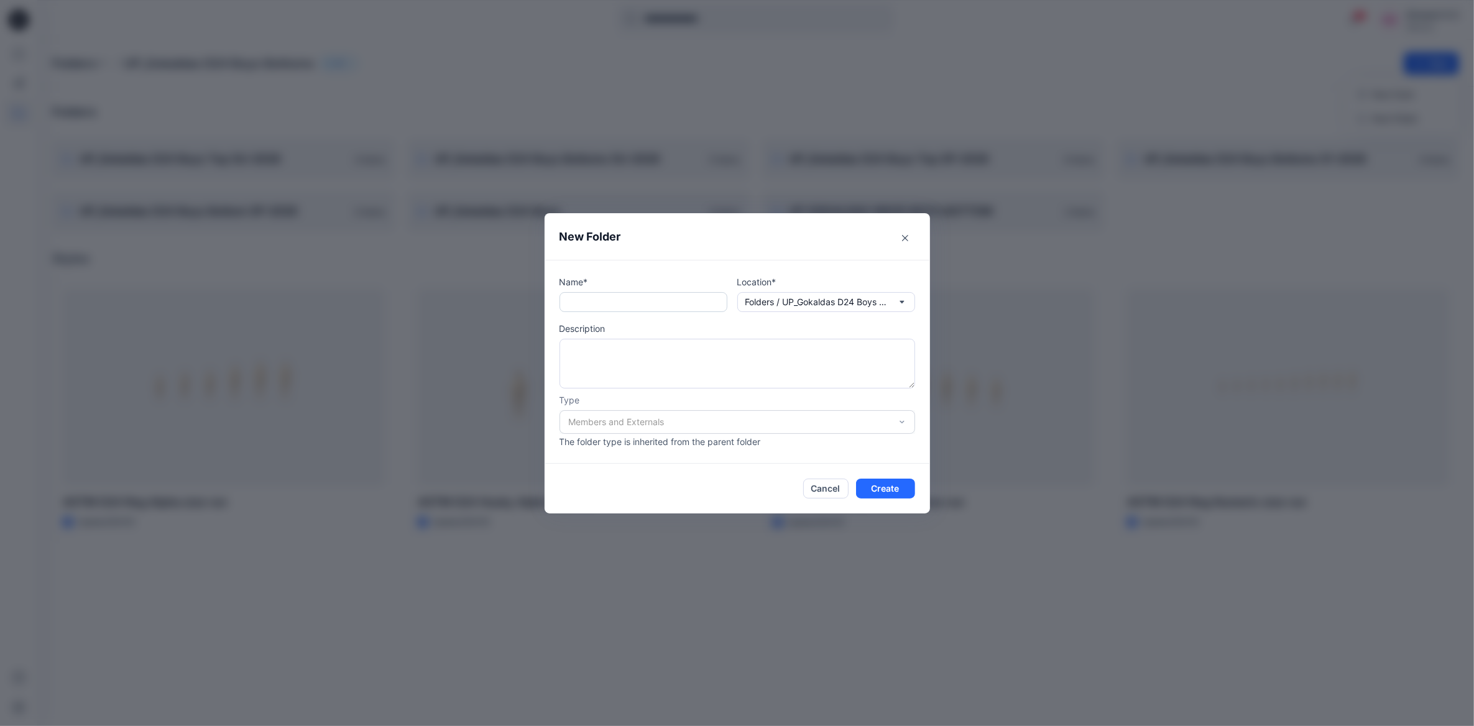
click at [608, 295] on input "text" at bounding box center [644, 302] width 168 height 20
paste input "**********"
click at [683, 302] on input "**********" at bounding box center [644, 302] width 168 height 20
type input "**********"
click at [901, 422] on div "Members and Externals" at bounding box center [738, 422] width 356 height 24
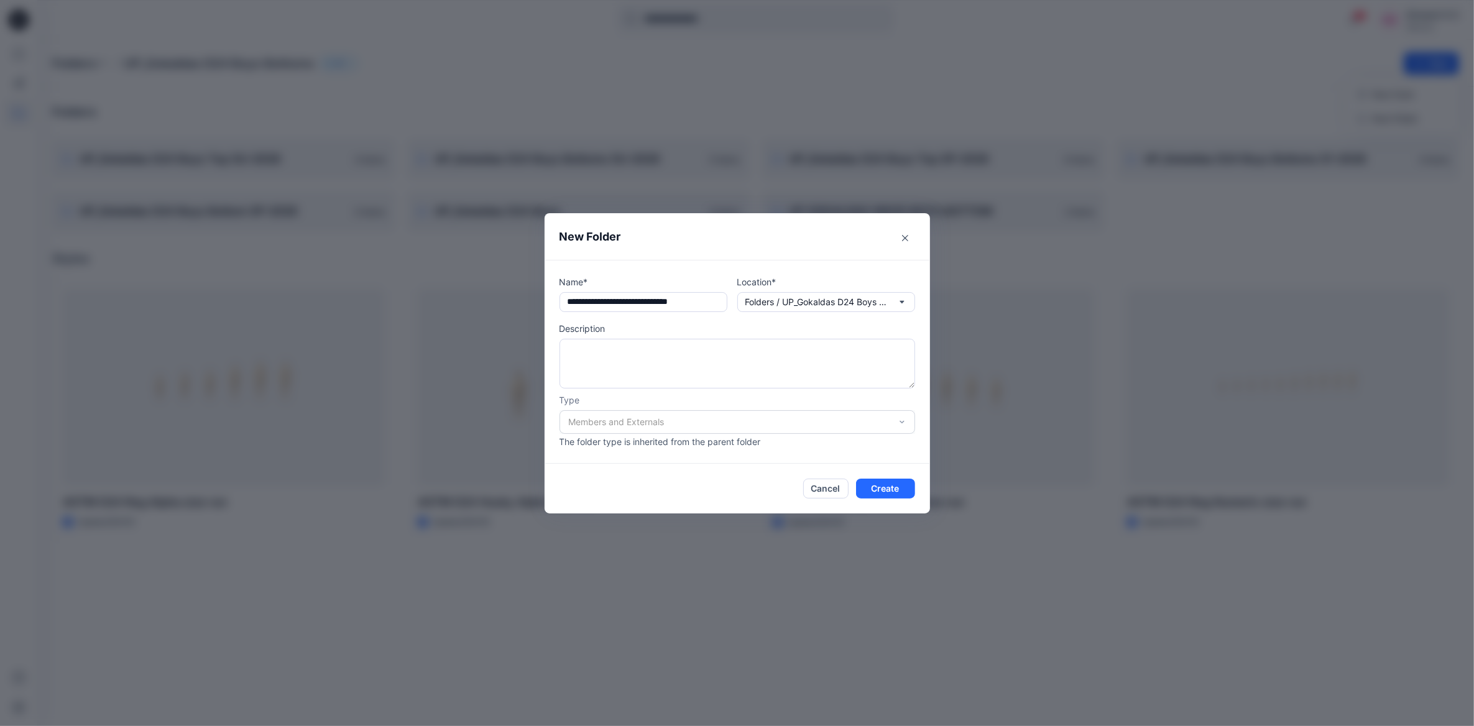
click at [901, 422] on div "Members and Externals" at bounding box center [738, 422] width 356 height 24
click at [892, 491] on button "Create" at bounding box center [885, 489] width 59 height 20
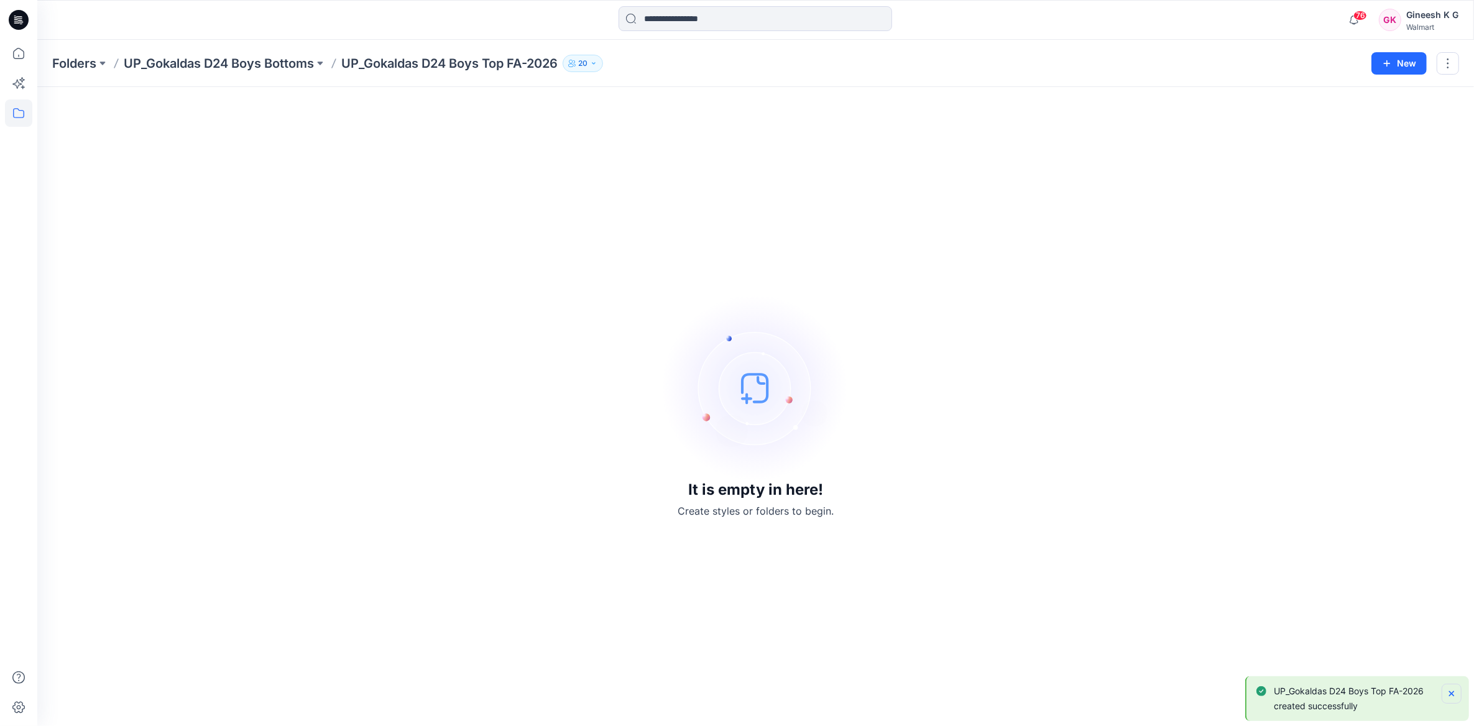
click at [1450, 694] on icon "Notifications-bottom-right" at bounding box center [1452, 694] width 10 height 10
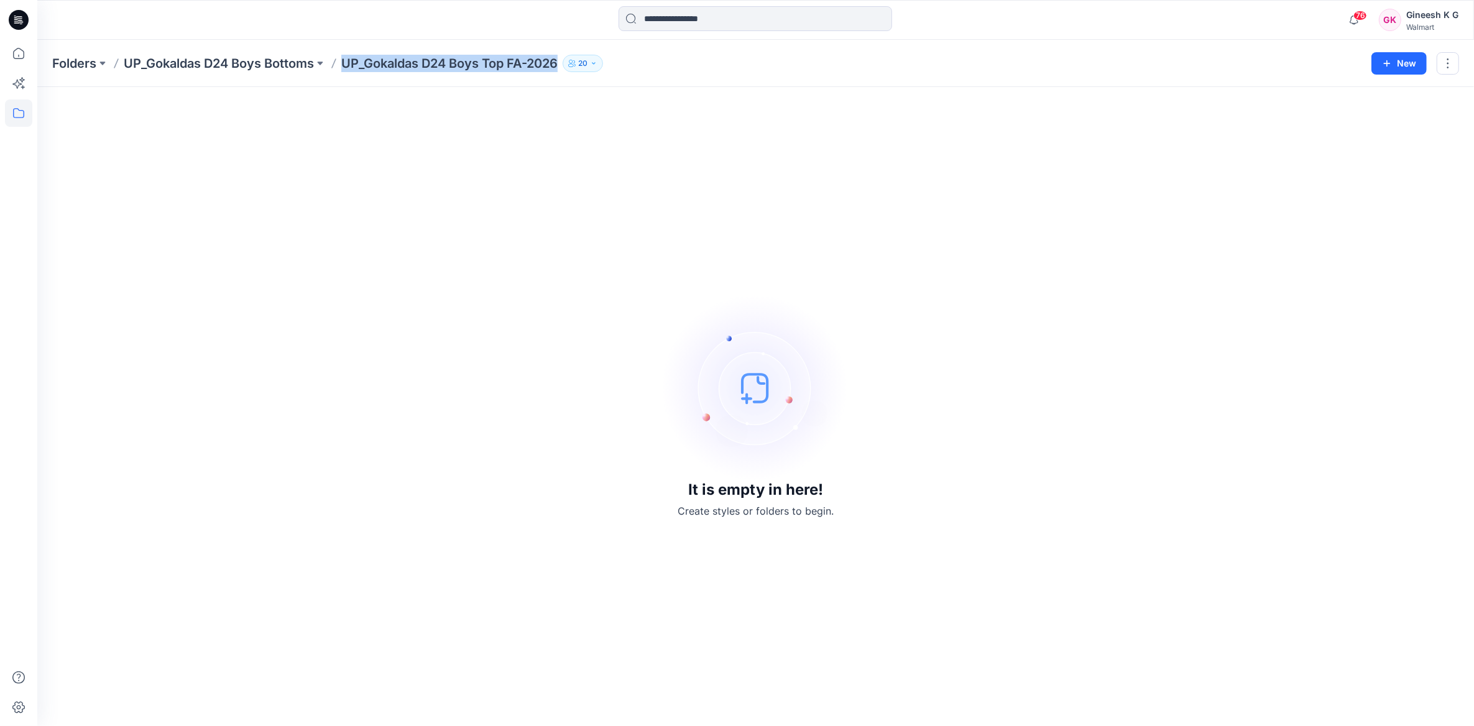
drag, startPoint x: 565, startPoint y: 69, endPoint x: 342, endPoint y: 65, distance: 222.6
click at [342, 65] on div "Folders UP_Gokaldas D24 Boys Bottoms UP_Gokaldas D24 Boys Top FA-2026 20" at bounding box center [707, 63] width 1310 height 17
copy p "UP_Gokaldas D24 Boys Top FA-2026"
click at [21, 53] on icon at bounding box center [18, 53] width 27 height 27
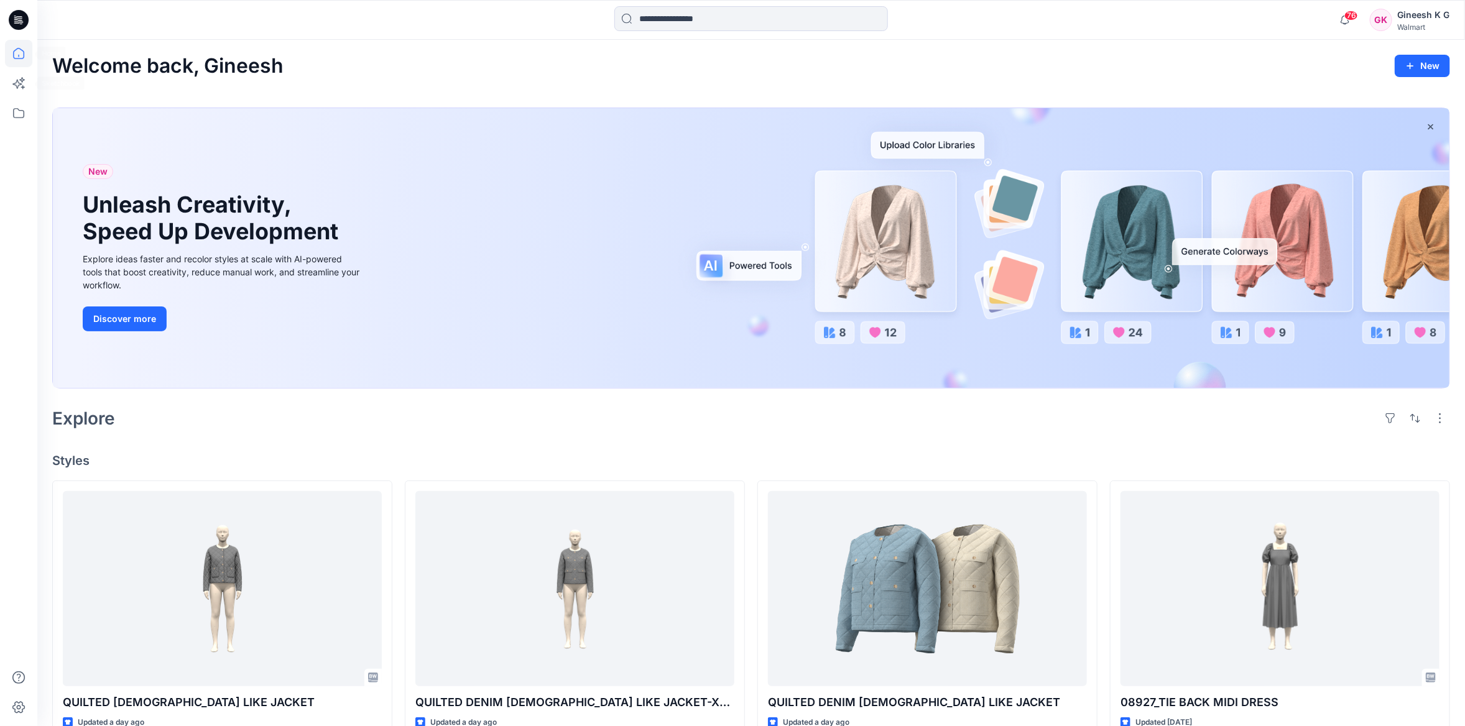
click at [24, 61] on icon at bounding box center [18, 53] width 27 height 27
click at [17, 57] on icon at bounding box center [18, 53] width 27 height 27
click at [17, 22] on icon at bounding box center [17, 22] width 6 height 1
click at [1331, 70] on div "Welcome back, Gineesh New" at bounding box center [751, 66] width 1398 height 23
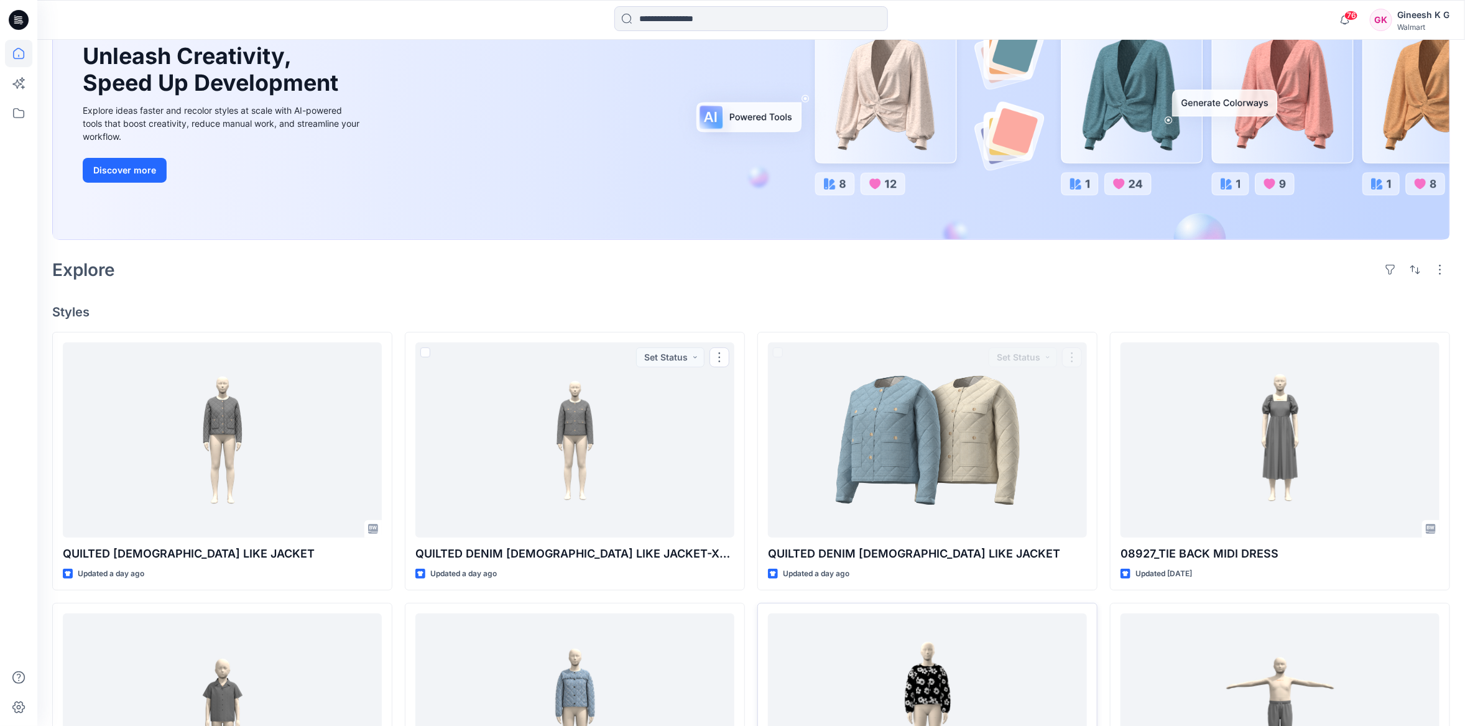
scroll to position [62, 0]
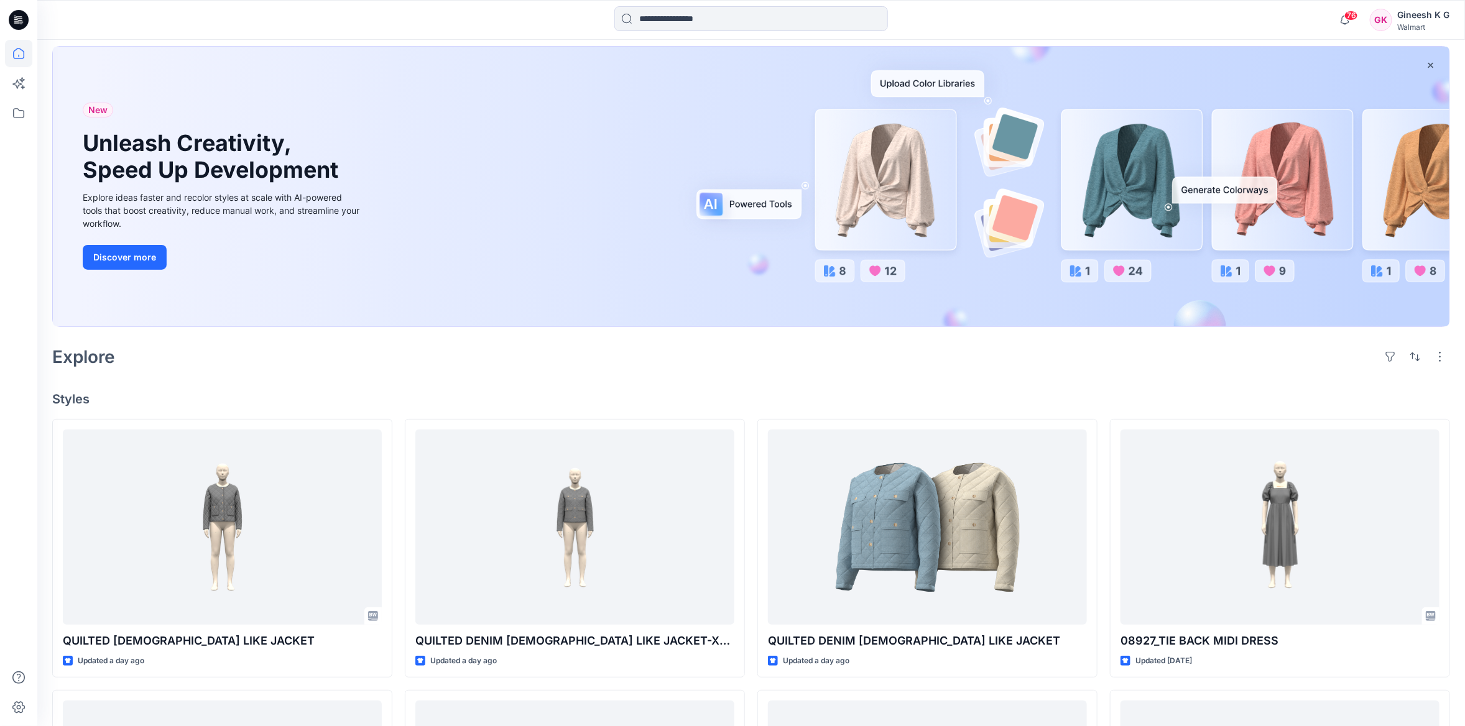
click at [383, 23] on div at bounding box center [215, 19] width 357 height 27
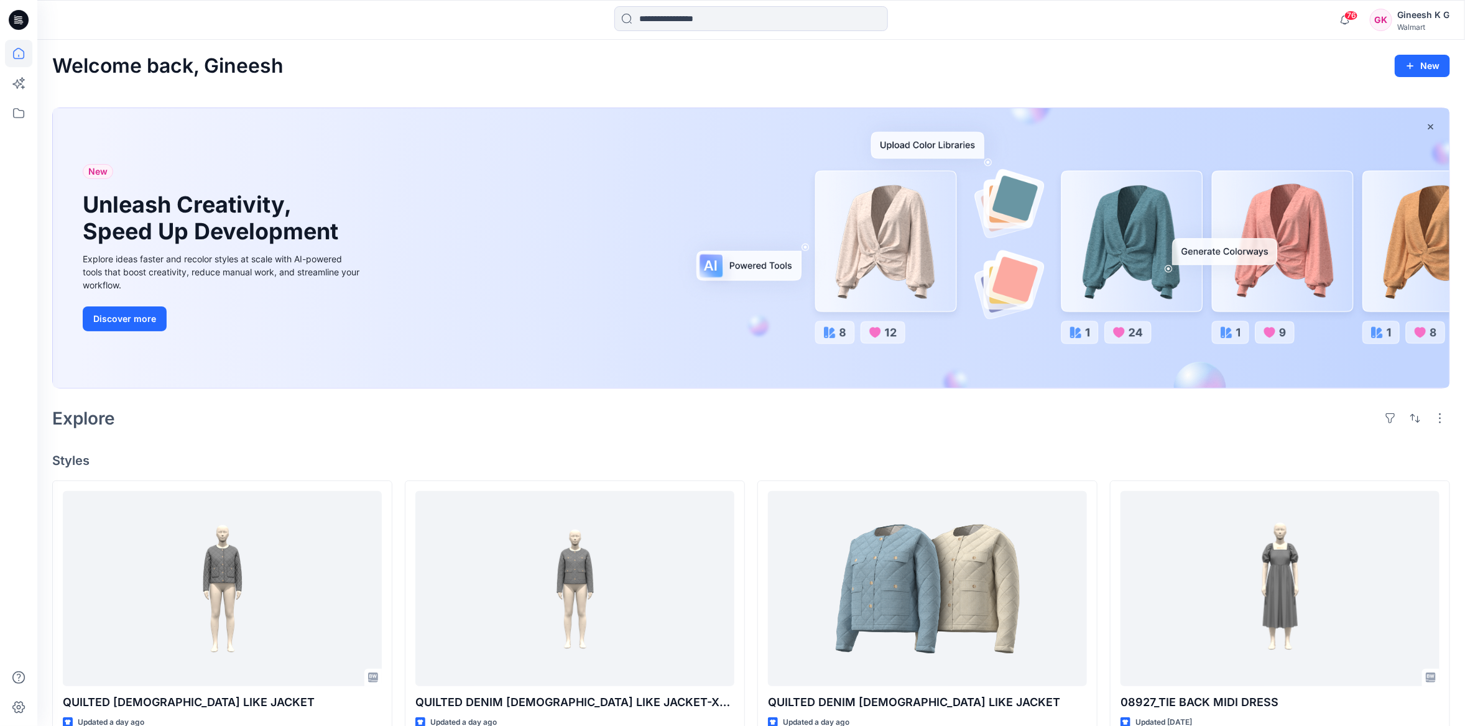
click at [522, 410] on div "Explore" at bounding box center [751, 418] width 1398 height 30
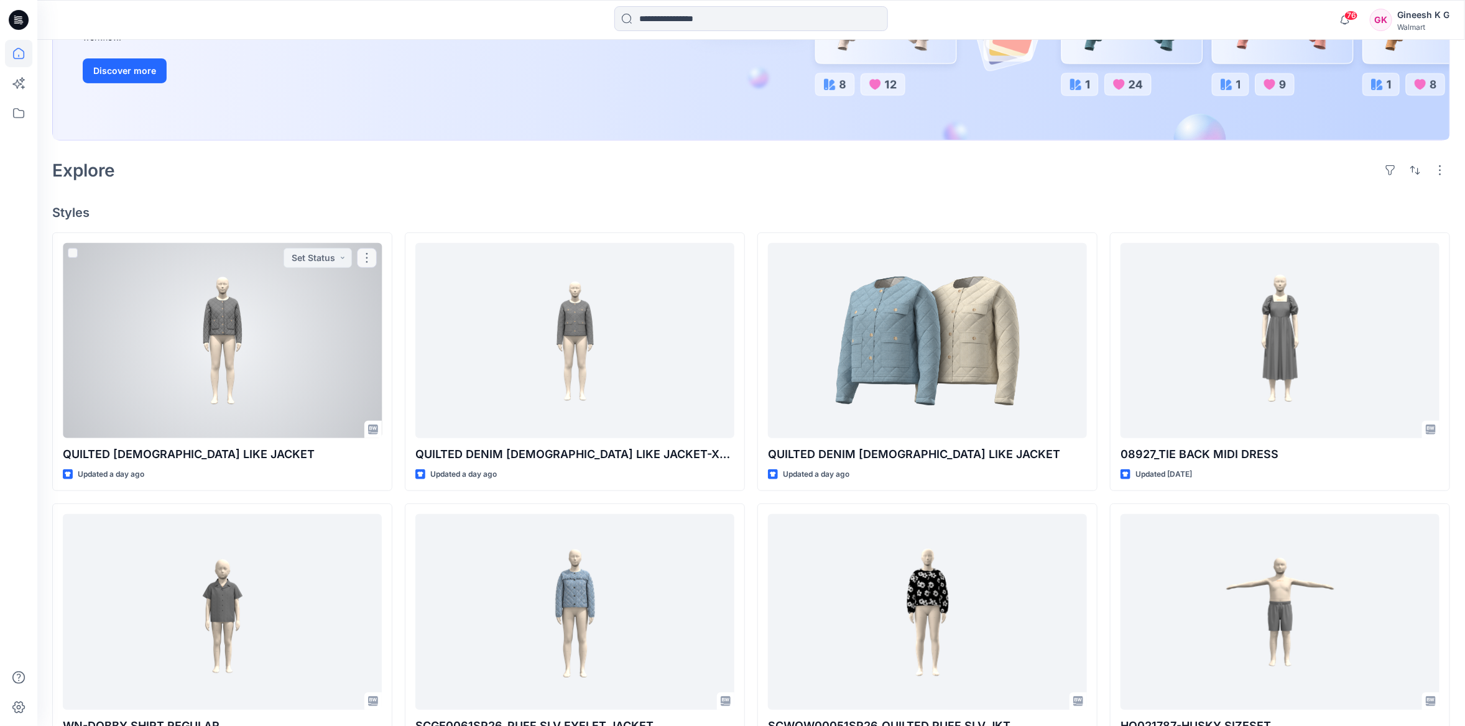
scroll to position [62, 0]
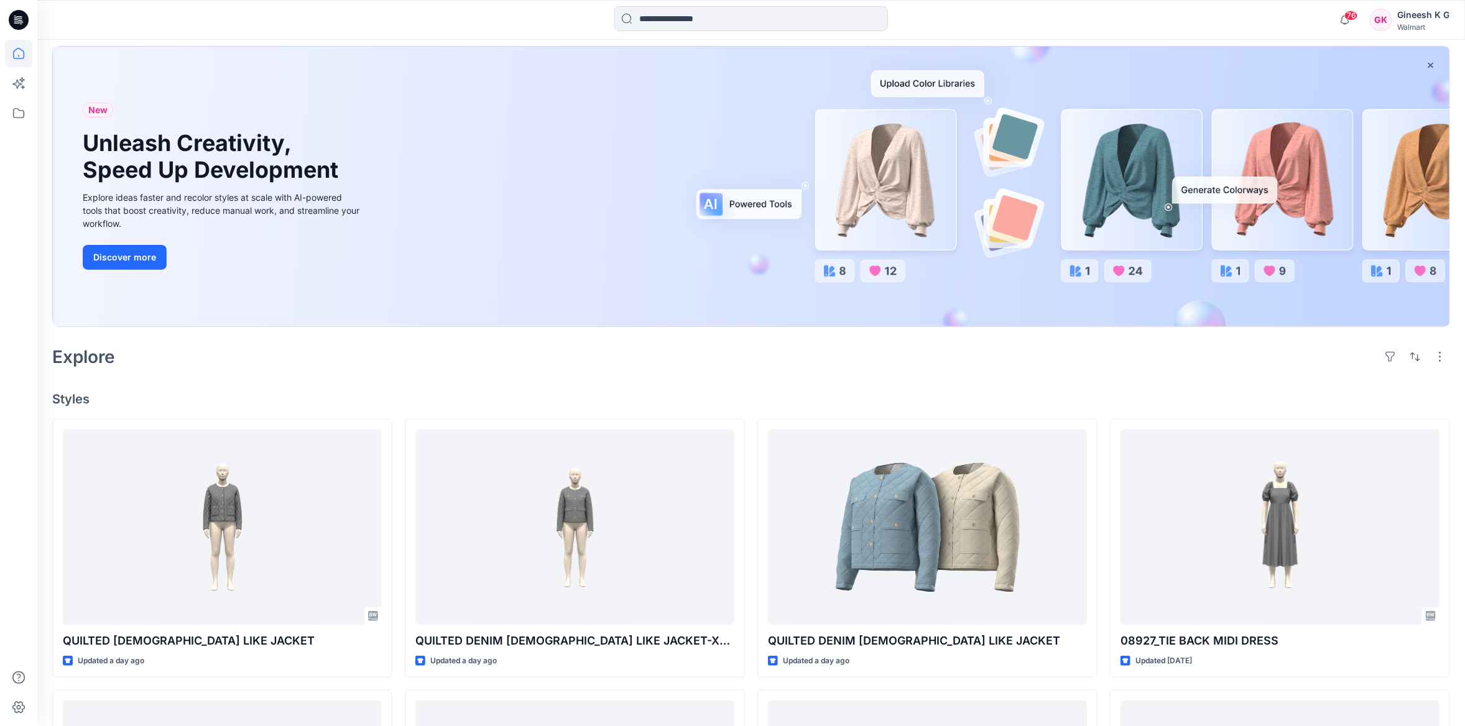
click at [300, 237] on div "New Unleash Creativity, Speed Up Development Explore ideas faster and recolor s…" at bounding box center [223, 187] width 300 height 280
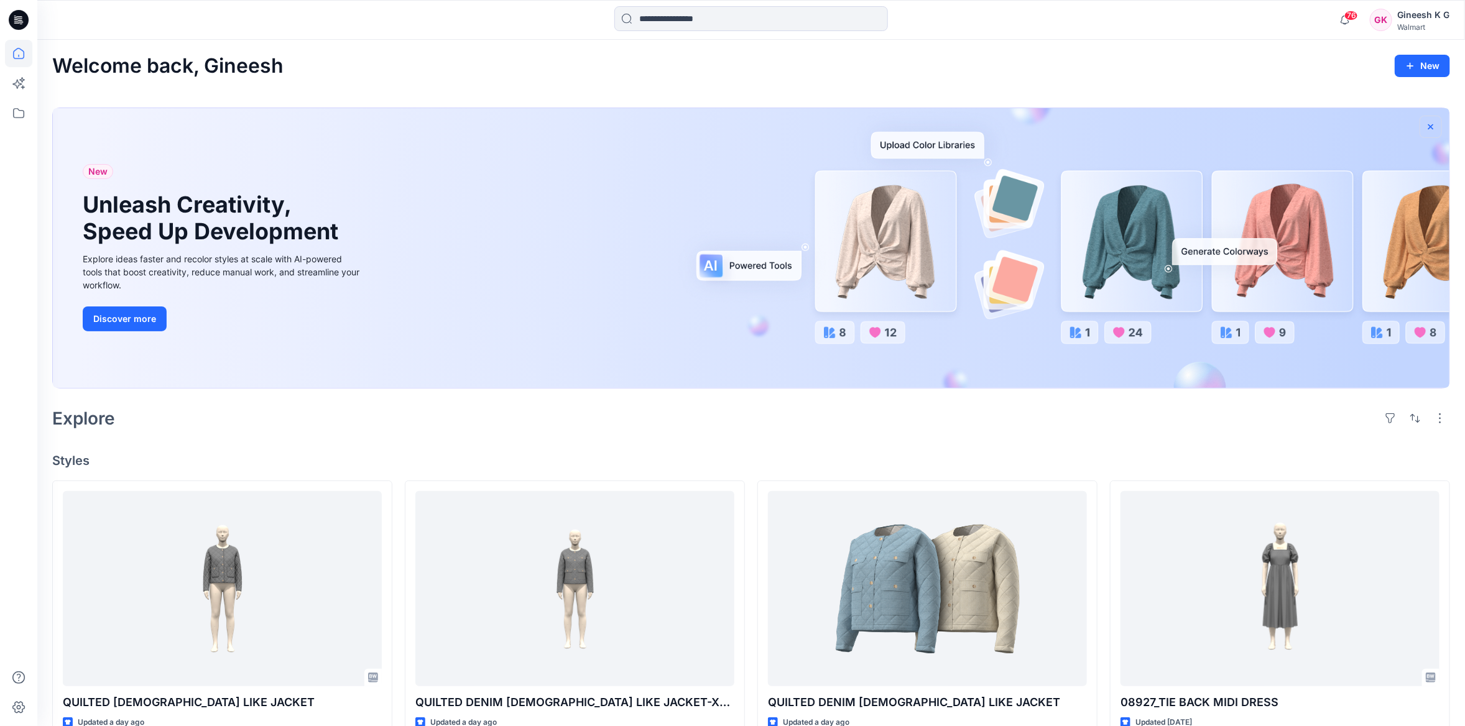
click at [1426, 123] on icon "button" at bounding box center [1431, 127] width 10 height 10
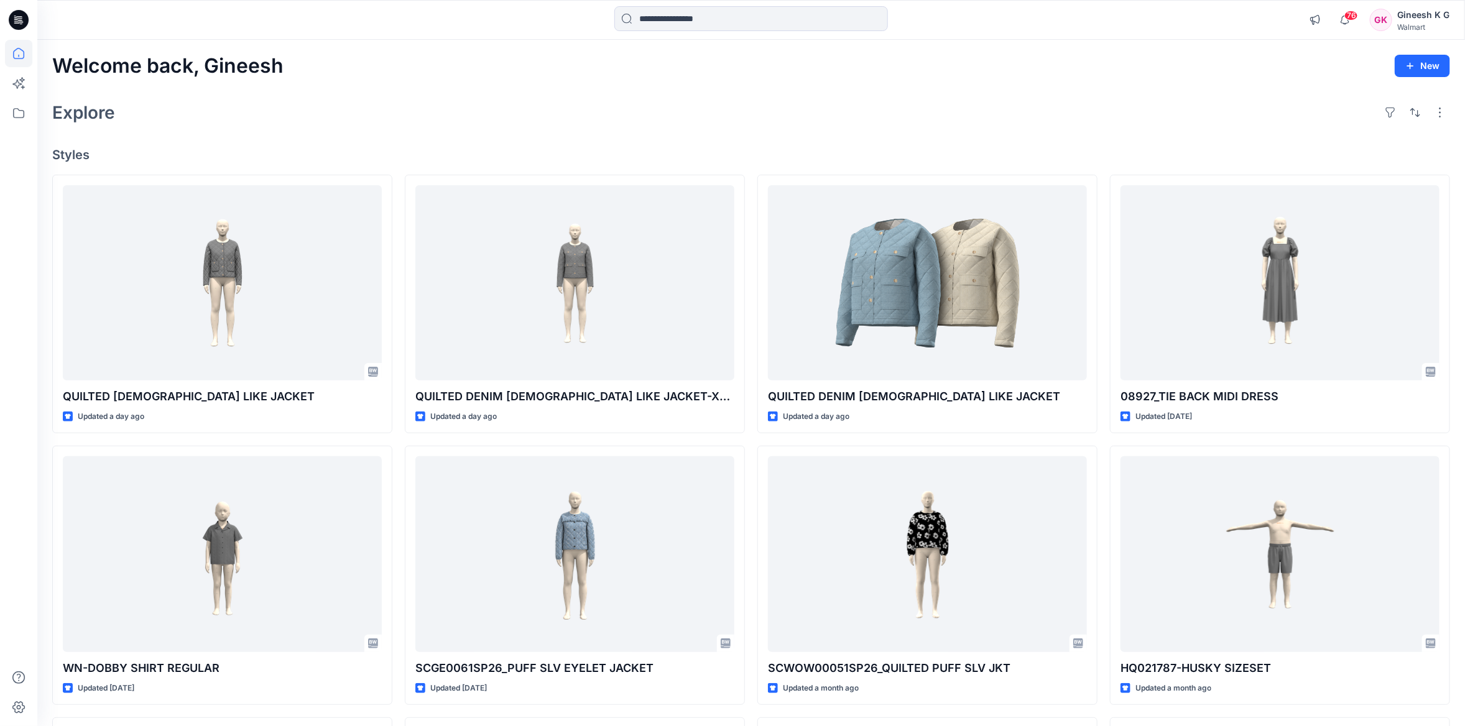
click at [332, 153] on h4 "Styles" at bounding box center [751, 154] width 1398 height 15
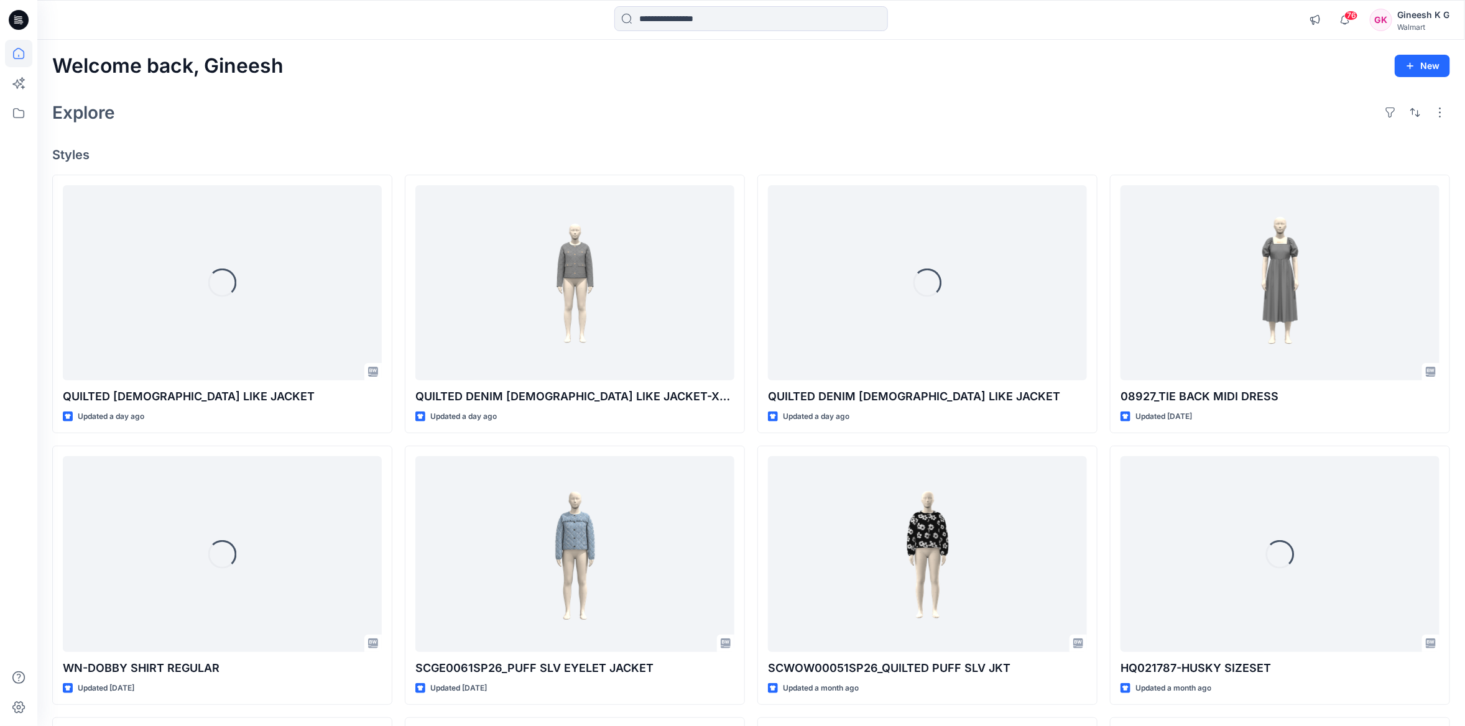
click at [318, 123] on div "Explore" at bounding box center [751, 113] width 1398 height 30
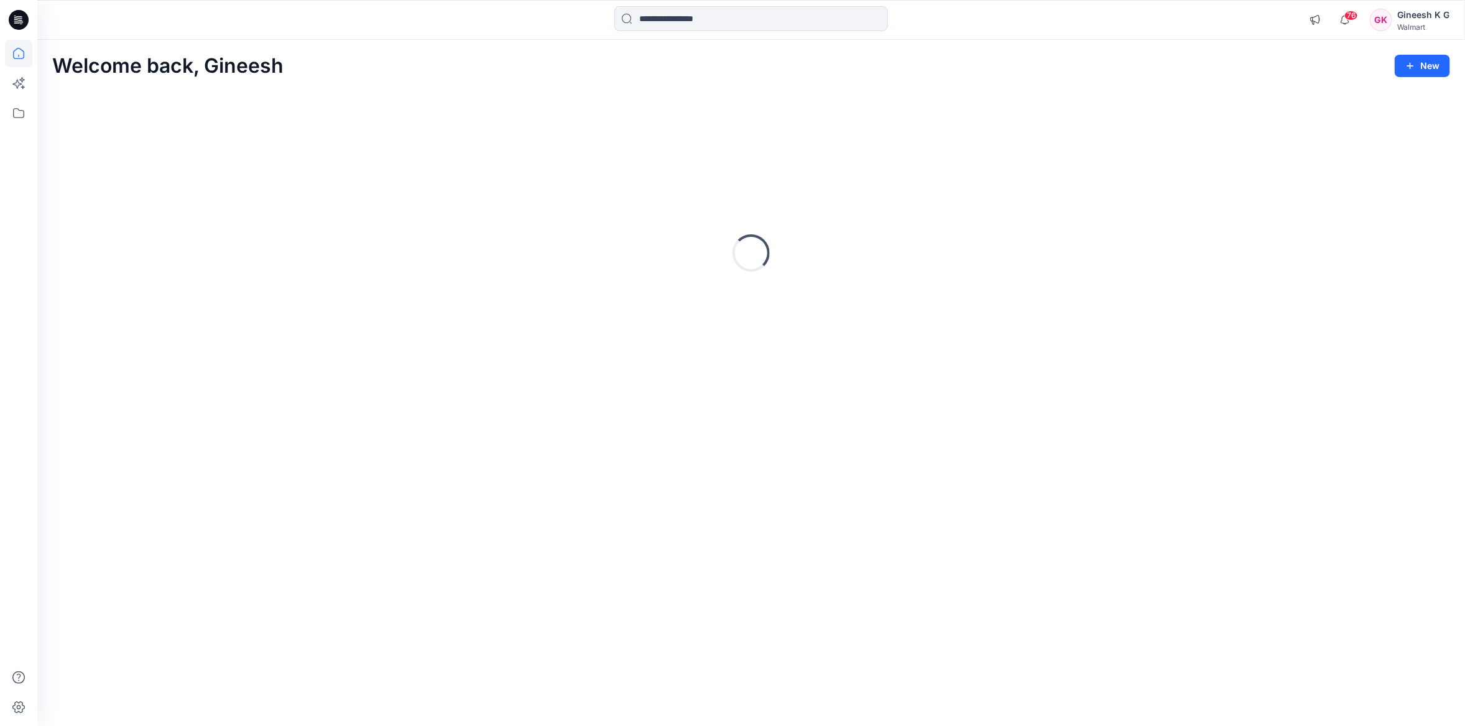
drag, startPoint x: 0, startPoint y: 0, endPoint x: 348, endPoint y: 53, distance: 352.1
click at [348, 53] on div "Welcome back, [PERSON_NAME] New Loading..." at bounding box center [750, 383] width 1427 height 686
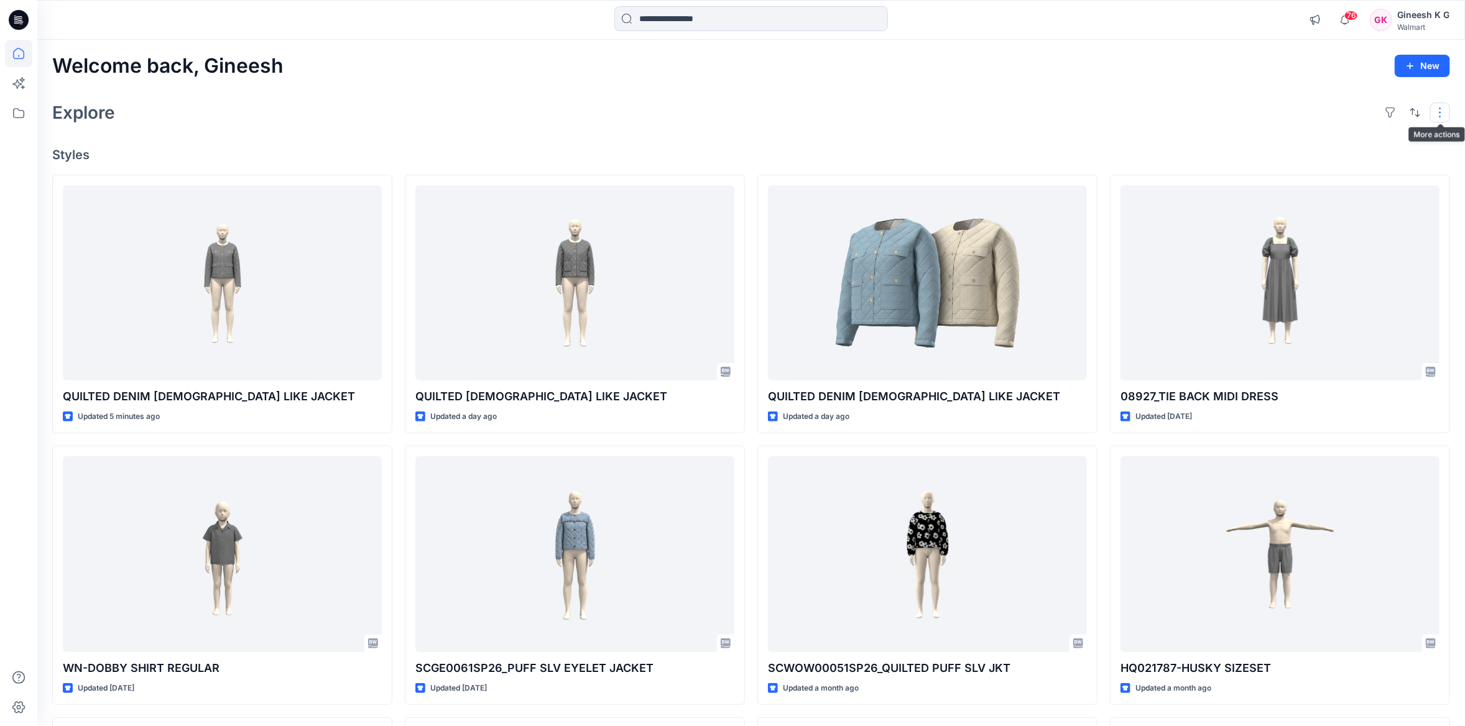
click at [1437, 113] on button "button" at bounding box center [1440, 113] width 20 height 20
click at [544, 115] on div "Explore Layout Grid Large Grid Folder View Compact Card Card View Card Info" at bounding box center [751, 113] width 1398 height 30
click at [75, 120] on h2 "Explore" at bounding box center [83, 113] width 63 height 20
click at [11, 111] on icon at bounding box center [18, 112] width 27 height 27
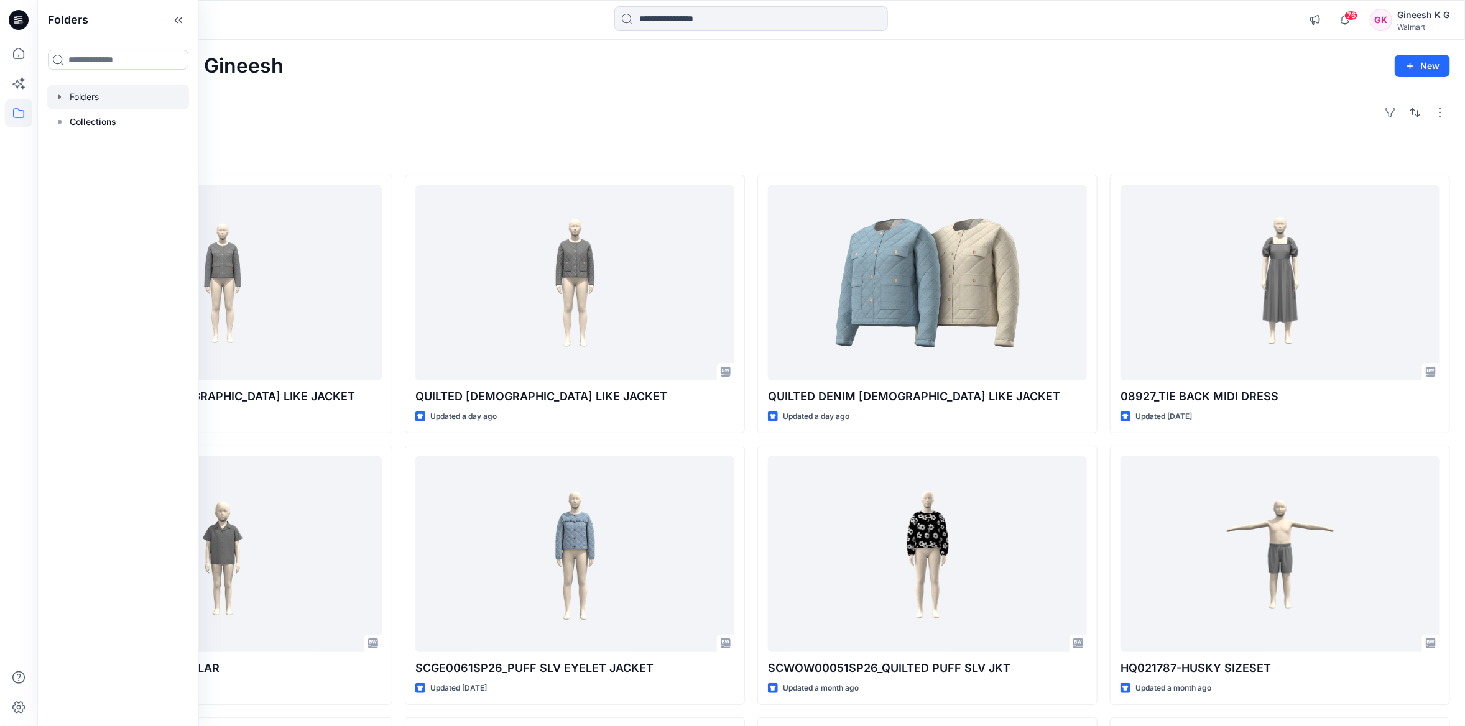
click at [96, 98] on div at bounding box center [118, 97] width 142 height 25
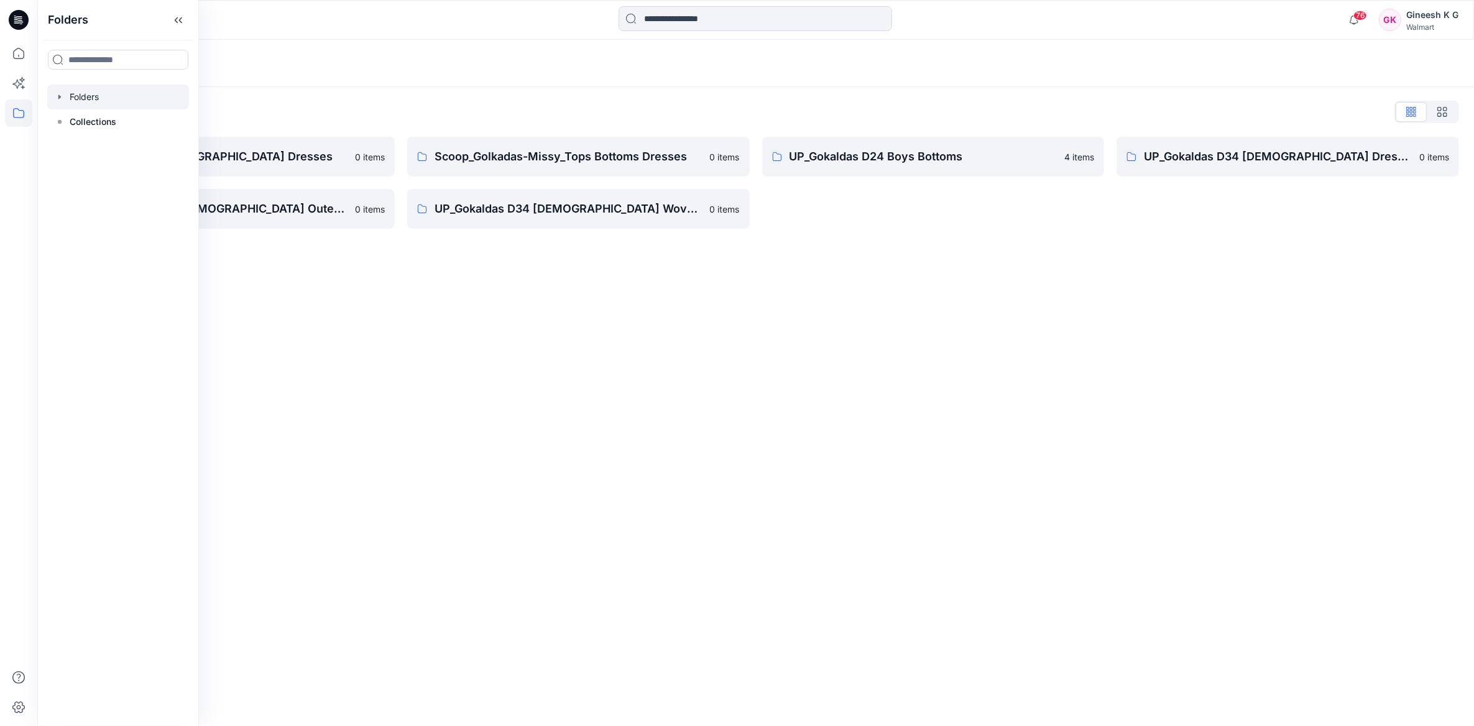
click at [287, 59] on div "Folders" at bounding box center [707, 63] width 1310 height 17
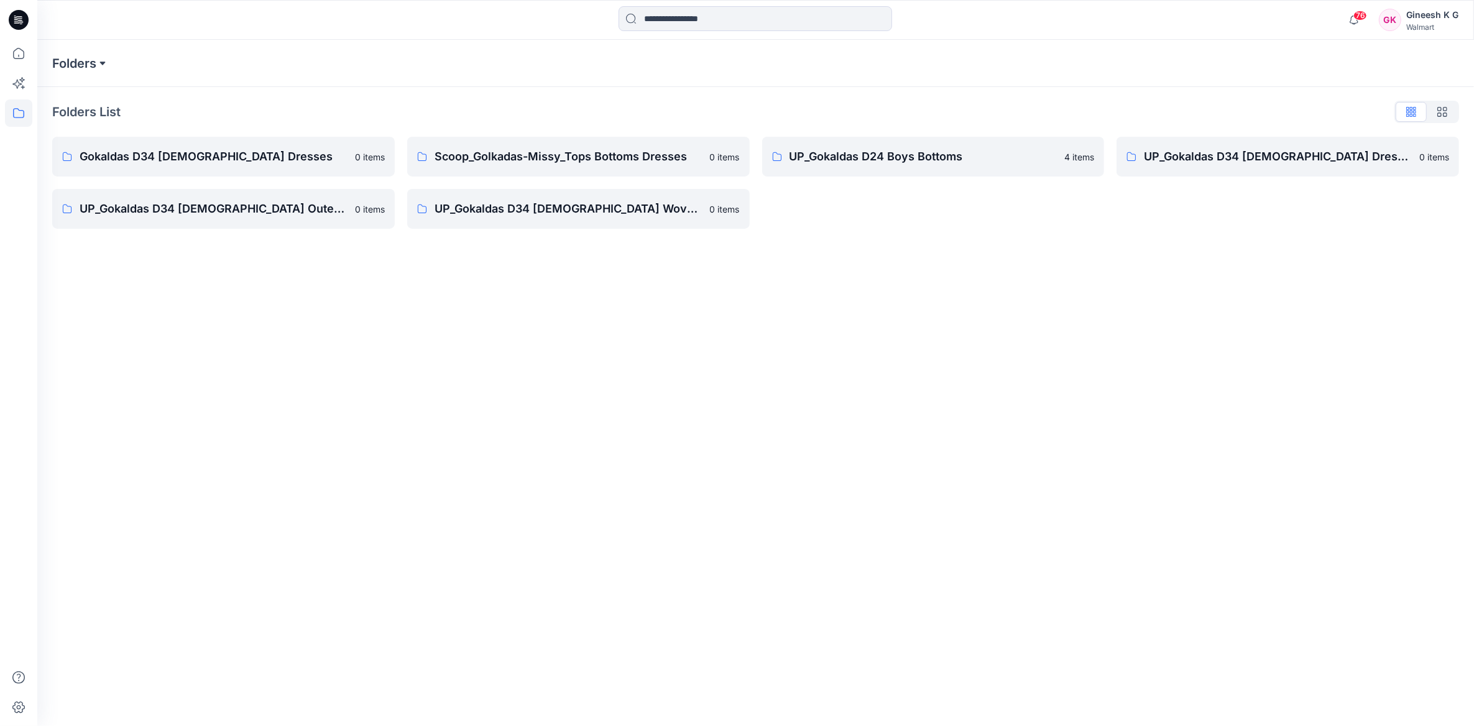
click at [101, 63] on button at bounding box center [102, 63] width 12 height 17
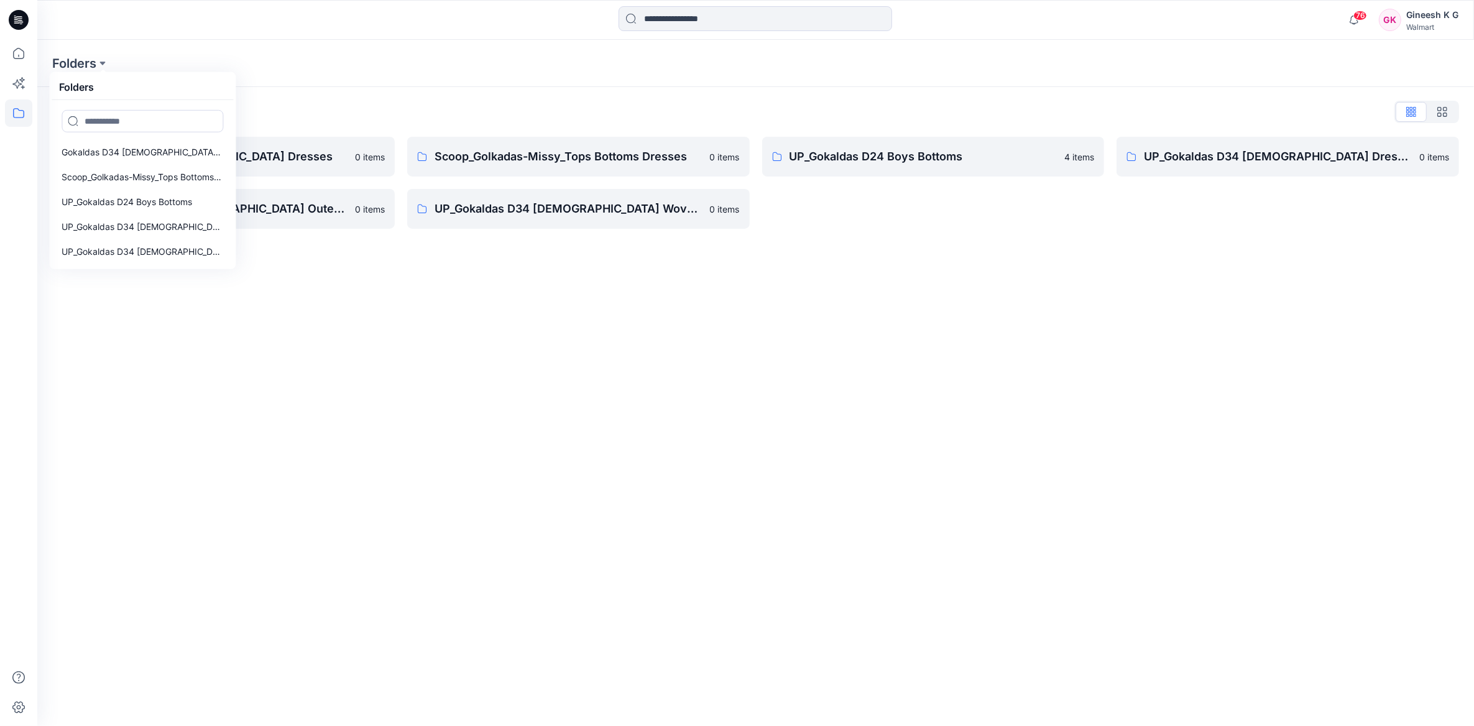
click at [373, 52] on div "Folders Folders Gokaldas D34 Ladies Dresses Scoop_Golkadas-Missy_Tops Bottoms D…" at bounding box center [755, 63] width 1437 height 47
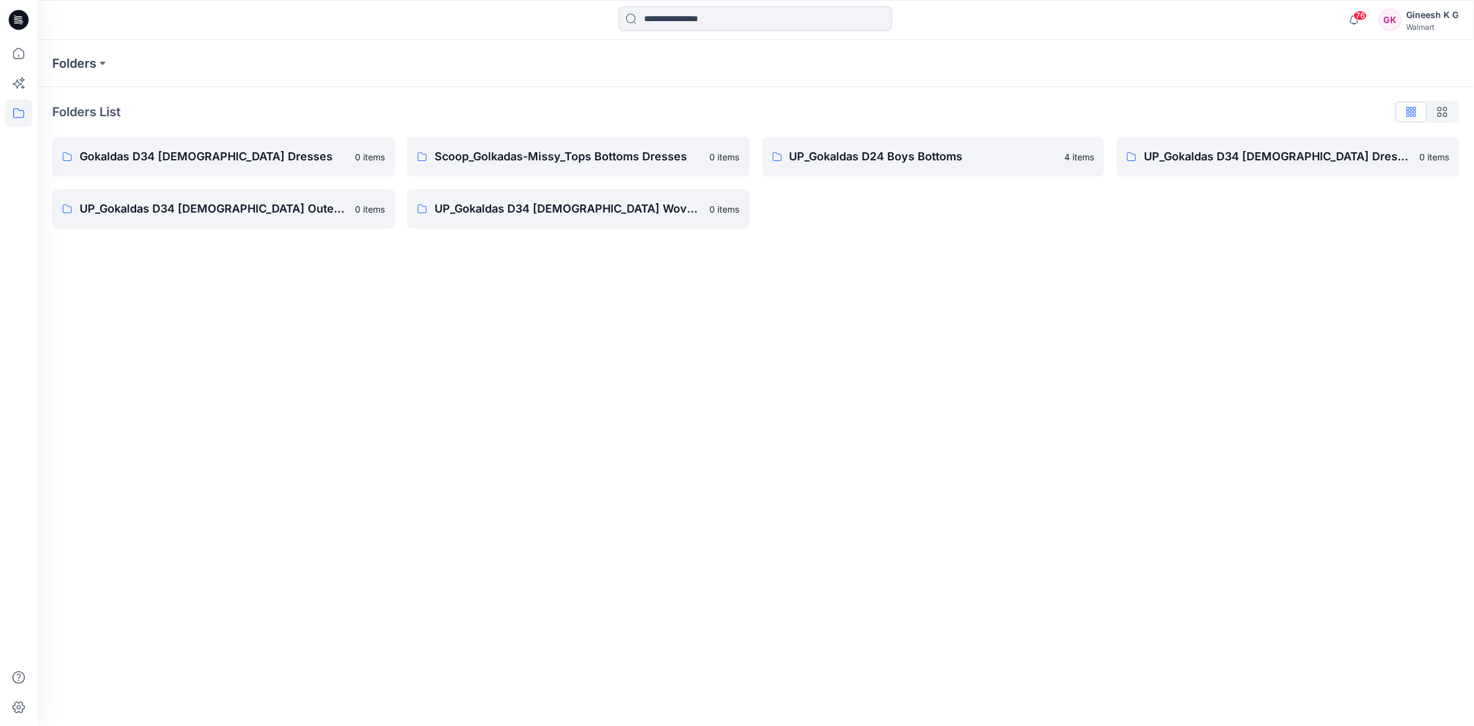
click at [98, 53] on div "Folders" at bounding box center [755, 63] width 1437 height 47
click at [101, 65] on button at bounding box center [102, 63] width 12 height 17
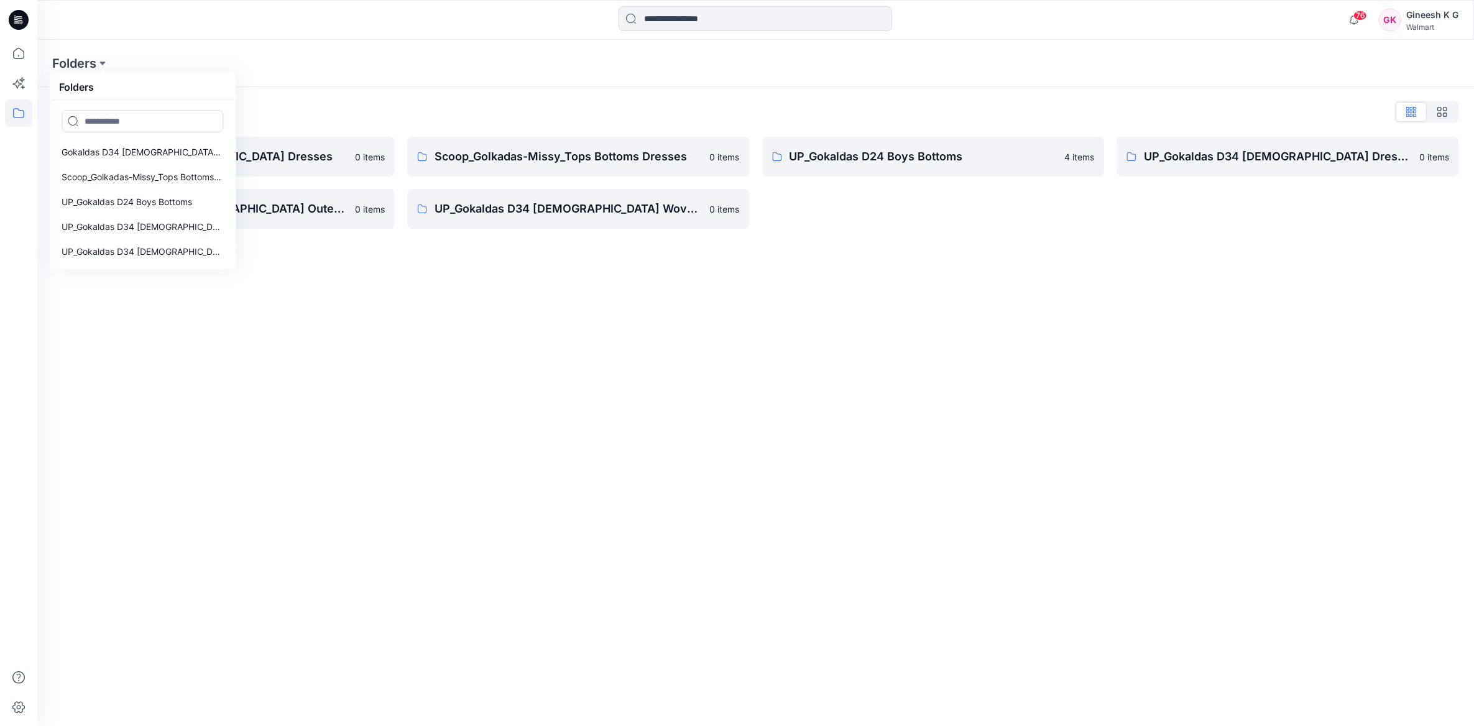
click at [183, 43] on div "Folders Folders Gokaldas D34 Ladies Dresses Scoop_Golkadas-Missy_Tops Bottoms D…" at bounding box center [755, 63] width 1437 height 47
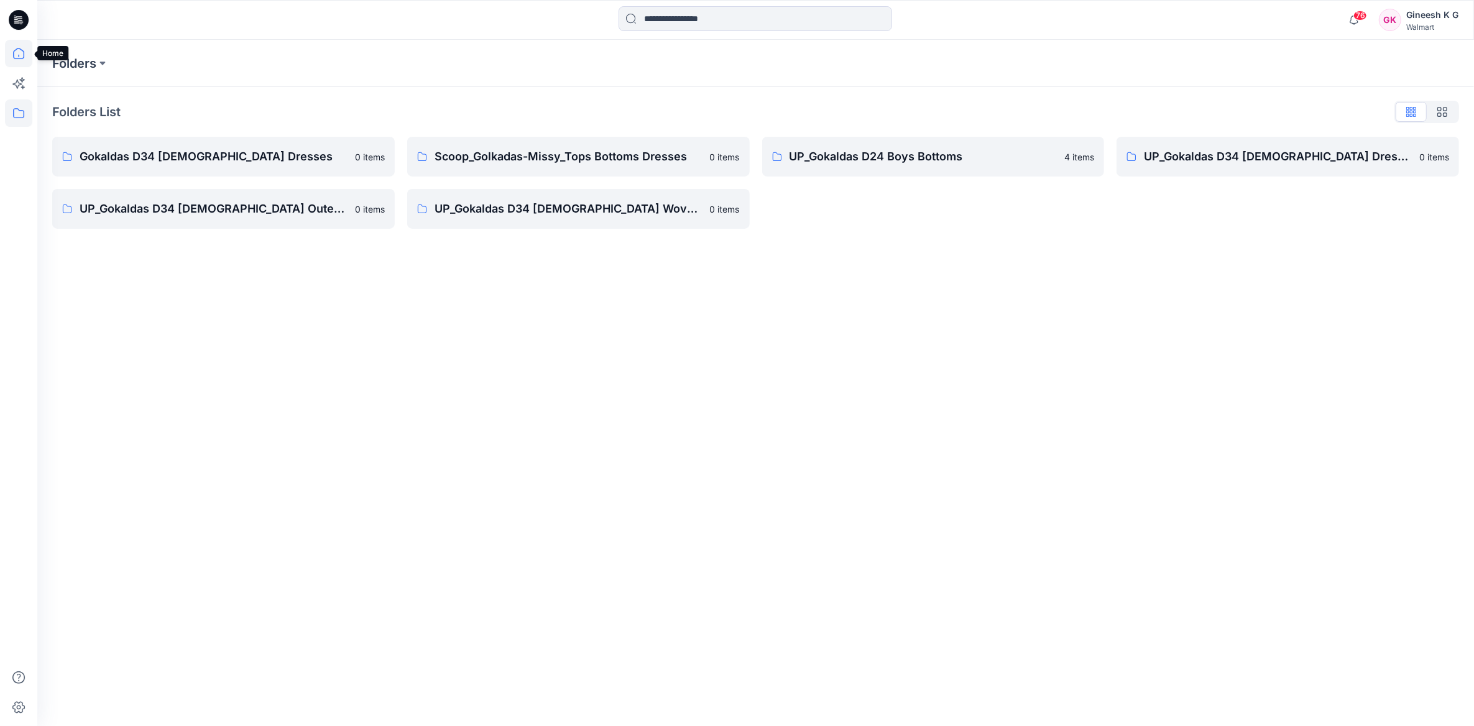
click at [10, 62] on icon at bounding box center [18, 53] width 27 height 27
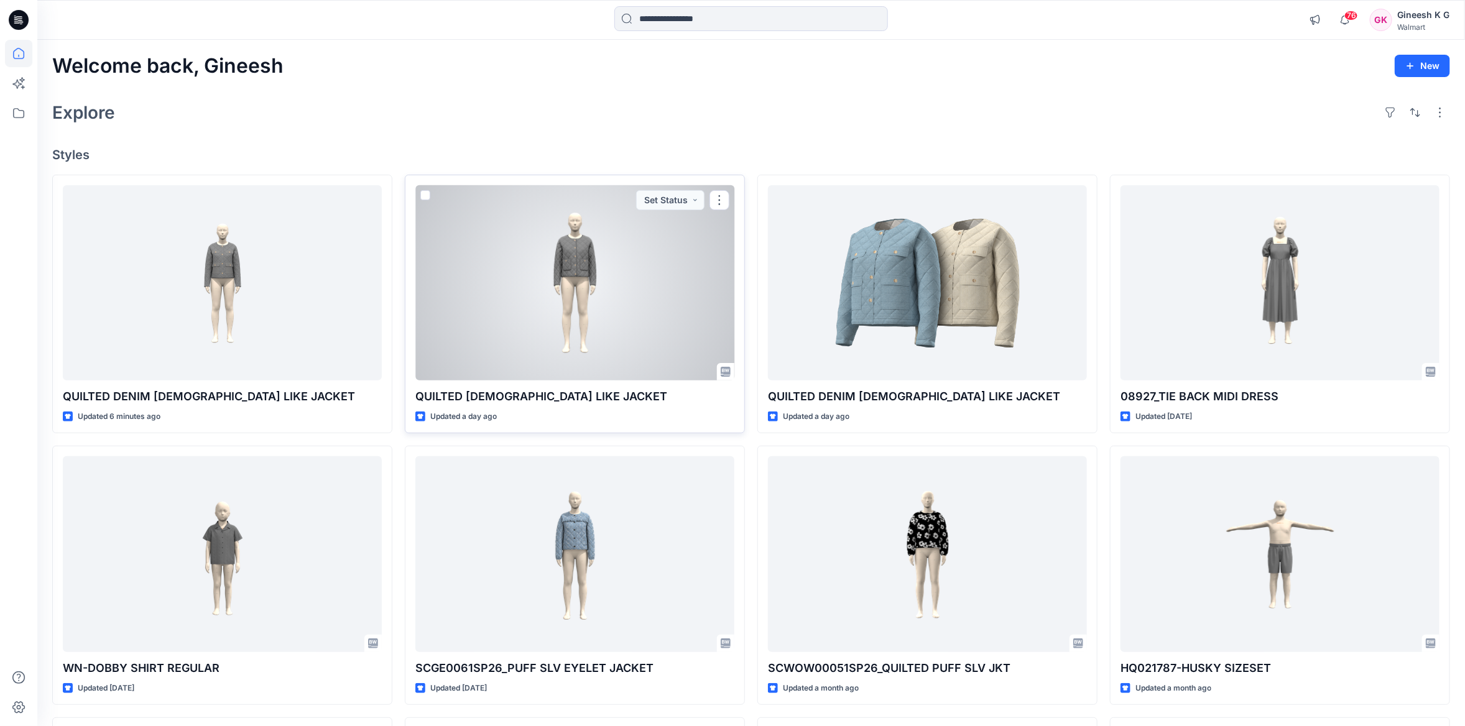
click at [577, 270] on div at bounding box center [574, 282] width 319 height 195
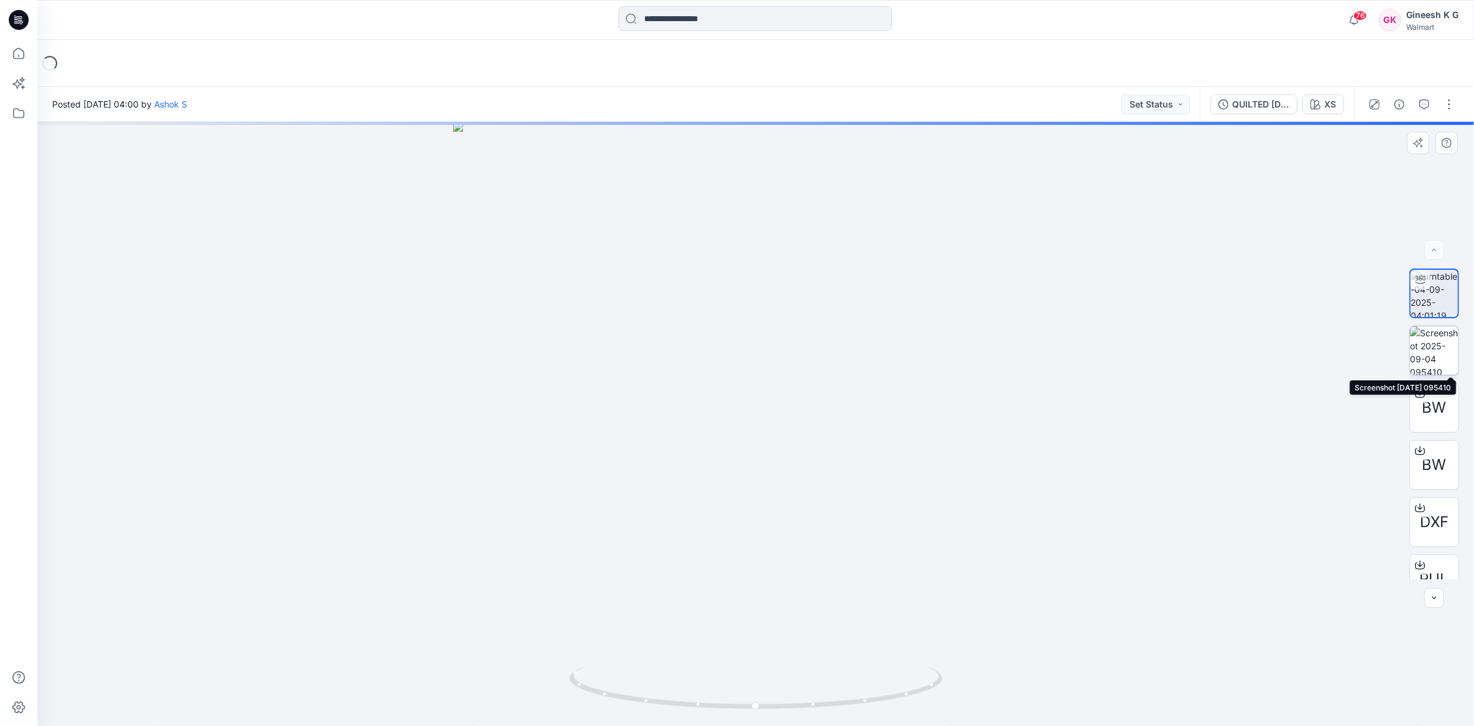
click at [1424, 361] on img at bounding box center [1434, 350] width 48 height 48
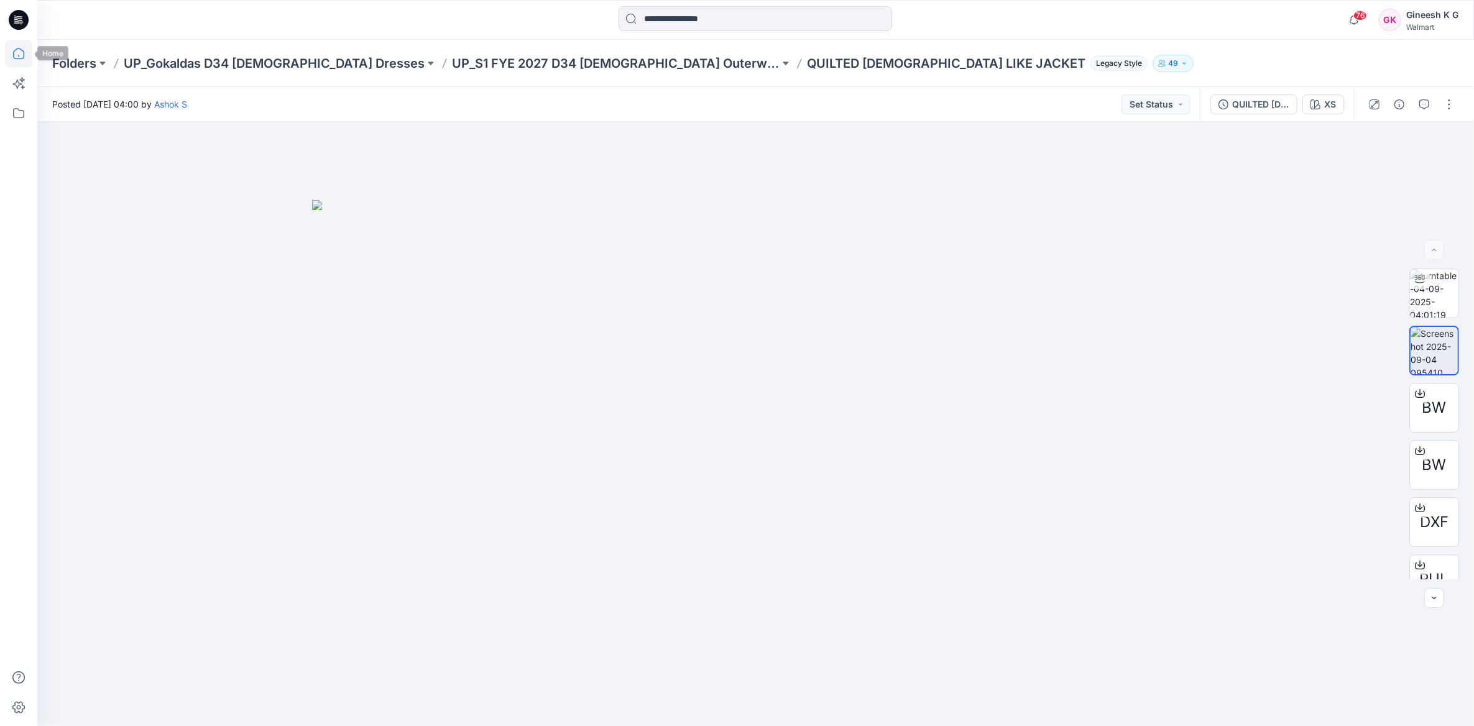
click at [12, 40] on icon at bounding box center [18, 53] width 27 height 27
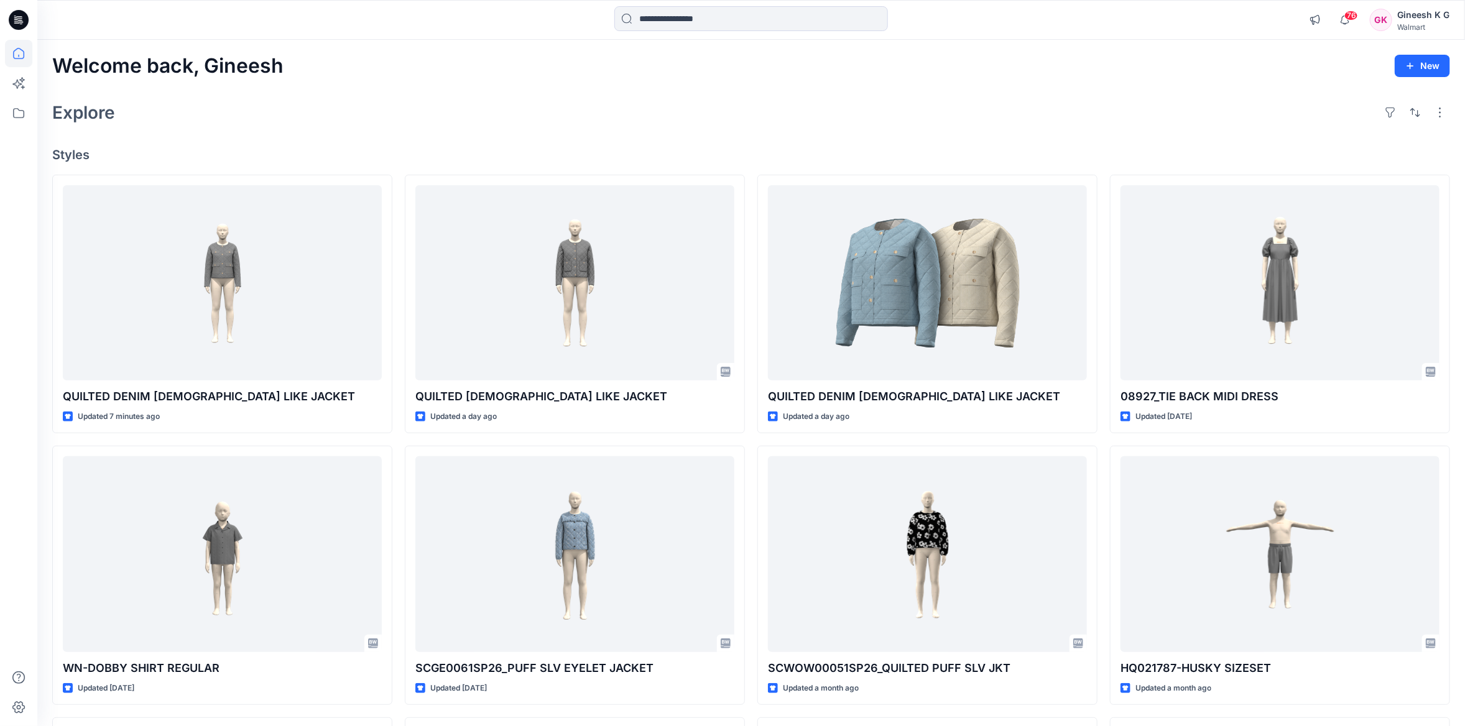
click at [18, 54] on icon at bounding box center [18, 53] width 27 height 27
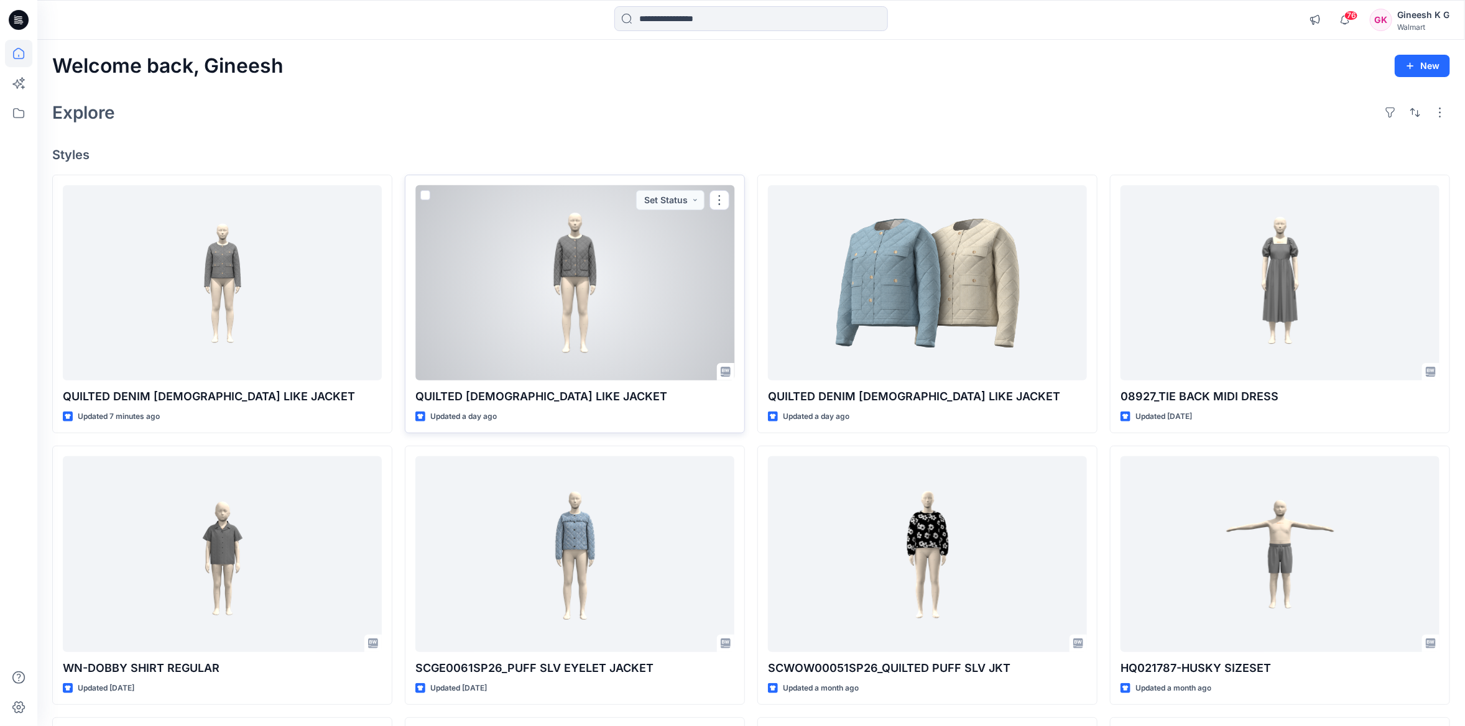
click at [563, 280] on div at bounding box center [574, 282] width 319 height 195
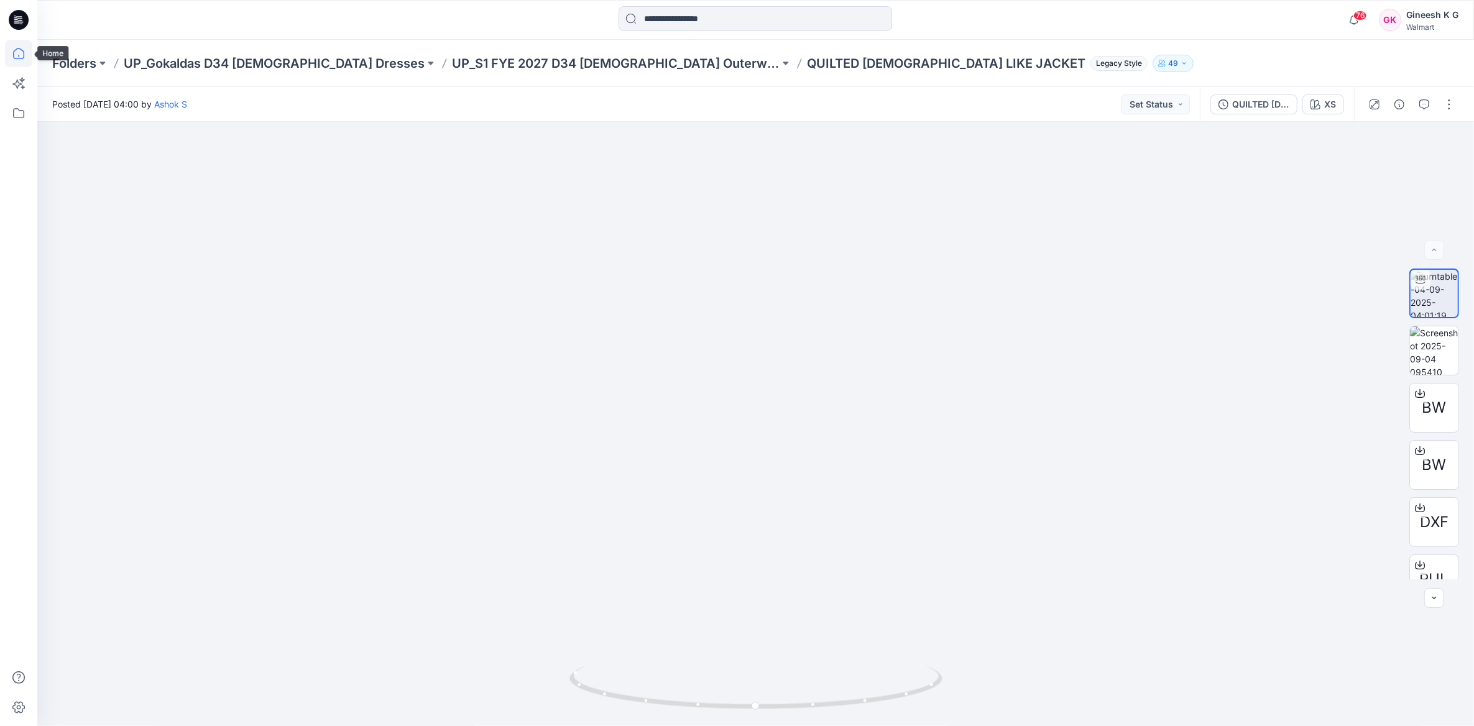
click at [16, 56] on icon at bounding box center [18, 53] width 27 height 27
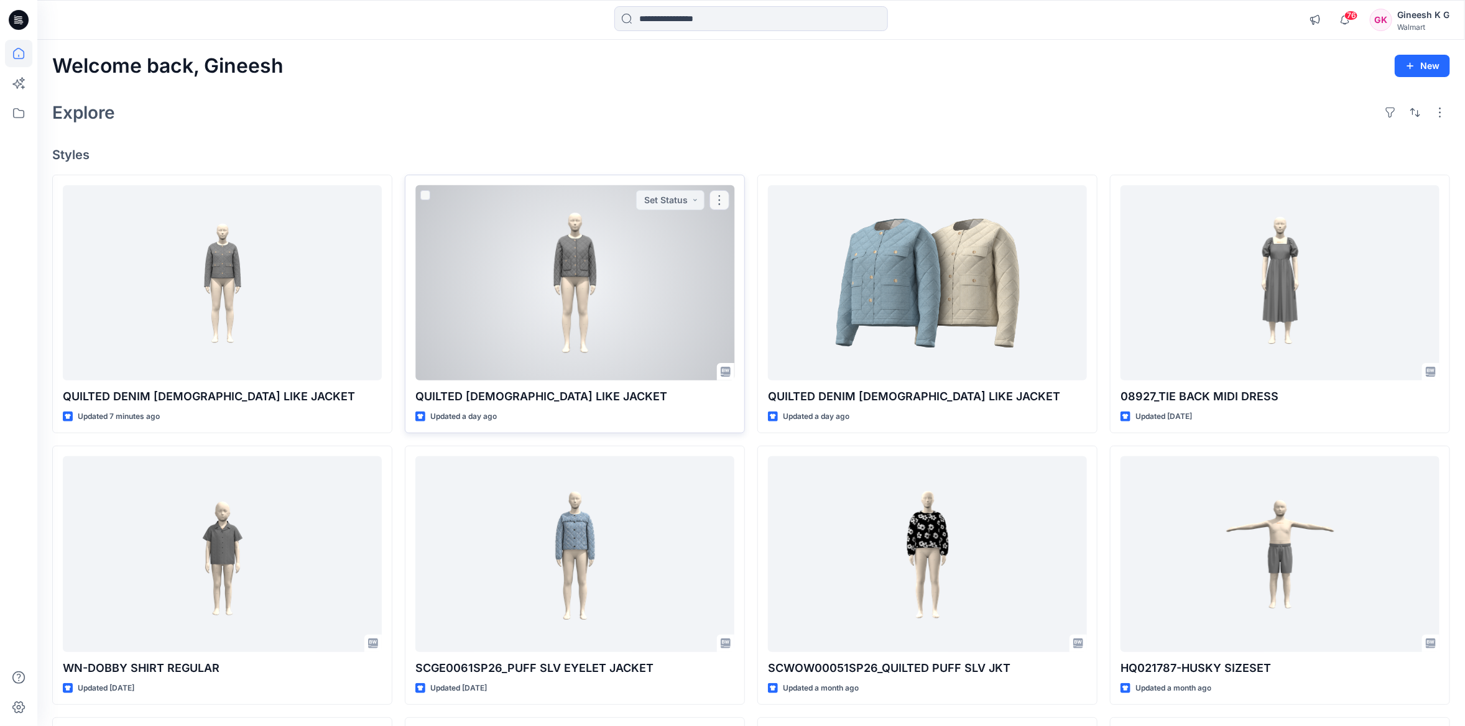
click at [548, 242] on div at bounding box center [574, 282] width 319 height 195
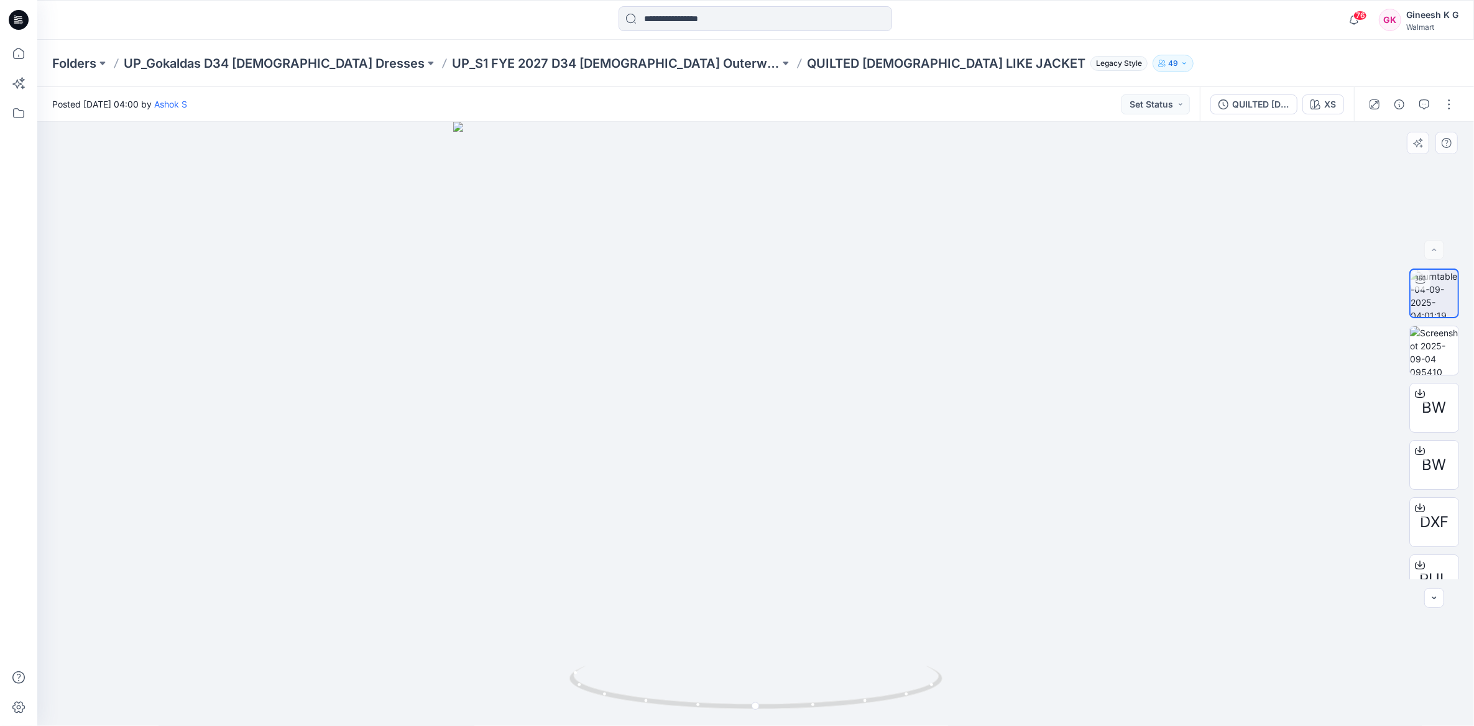
click at [917, 173] on div at bounding box center [755, 424] width 1437 height 604
drag, startPoint x: 765, startPoint y: 198, endPoint x: 781, endPoint y: 369, distance: 171.7
click at [781, 369] on img at bounding box center [756, 343] width 1212 height 765
click at [19, 54] on icon at bounding box center [18, 53] width 27 height 27
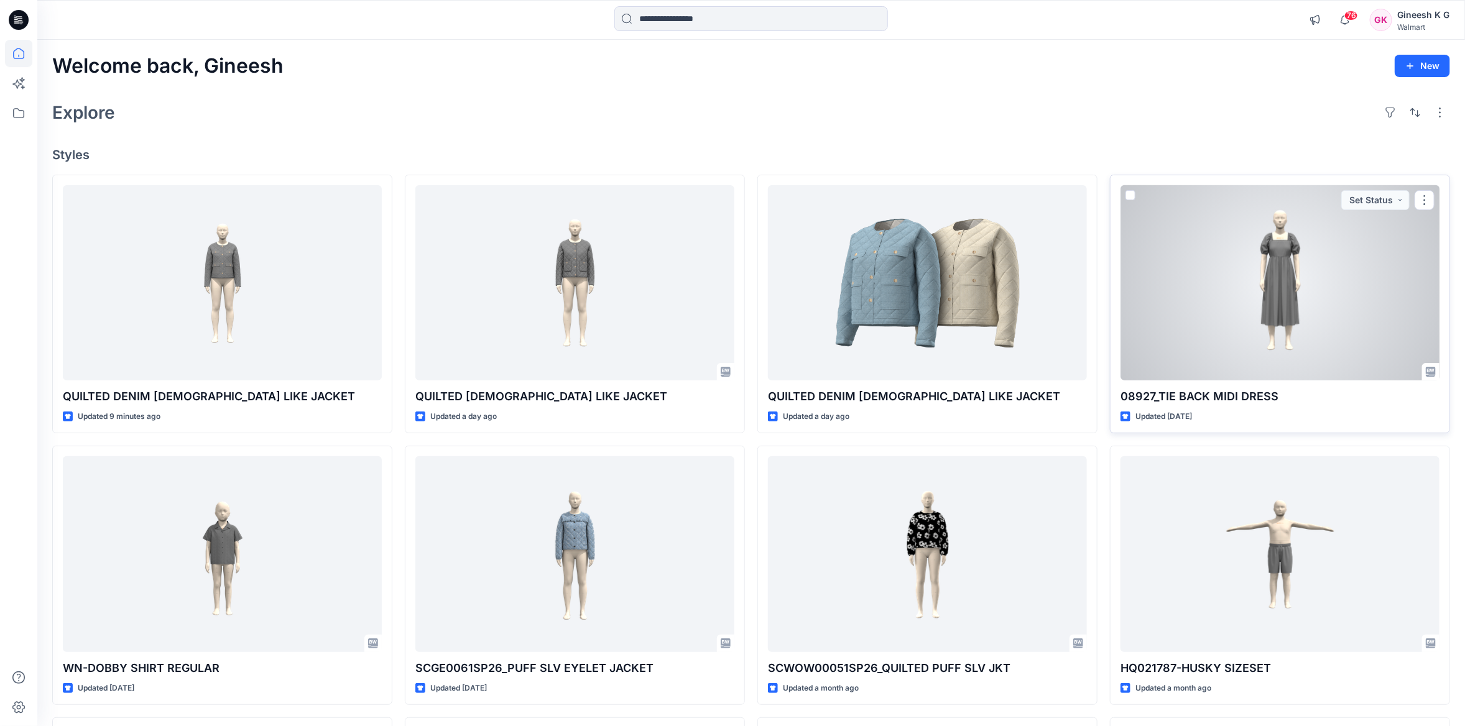
click at [1248, 270] on div at bounding box center [1279, 282] width 319 height 195
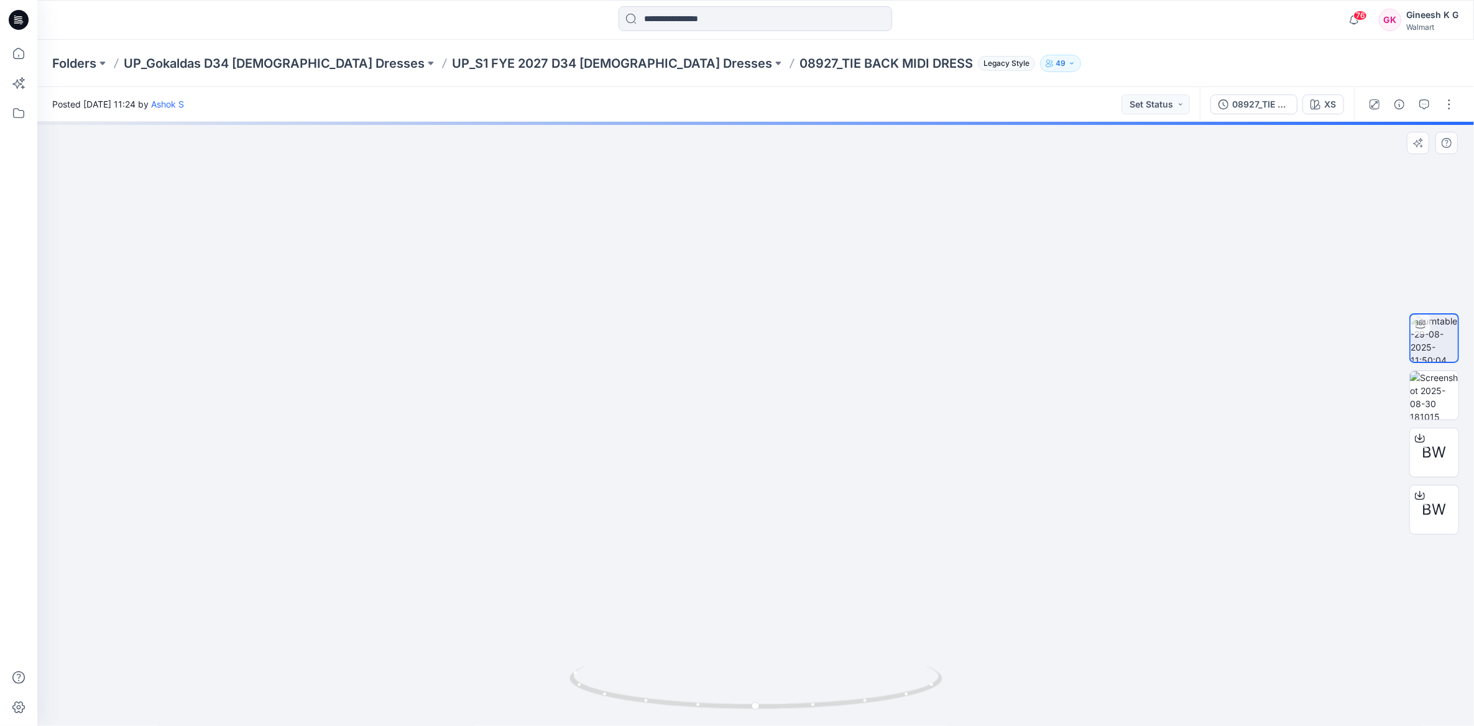
drag, startPoint x: 722, startPoint y: 261, endPoint x: 688, endPoint y: 501, distance: 242.4
click at [688, 501] on img at bounding box center [756, 340] width 1200 height 772
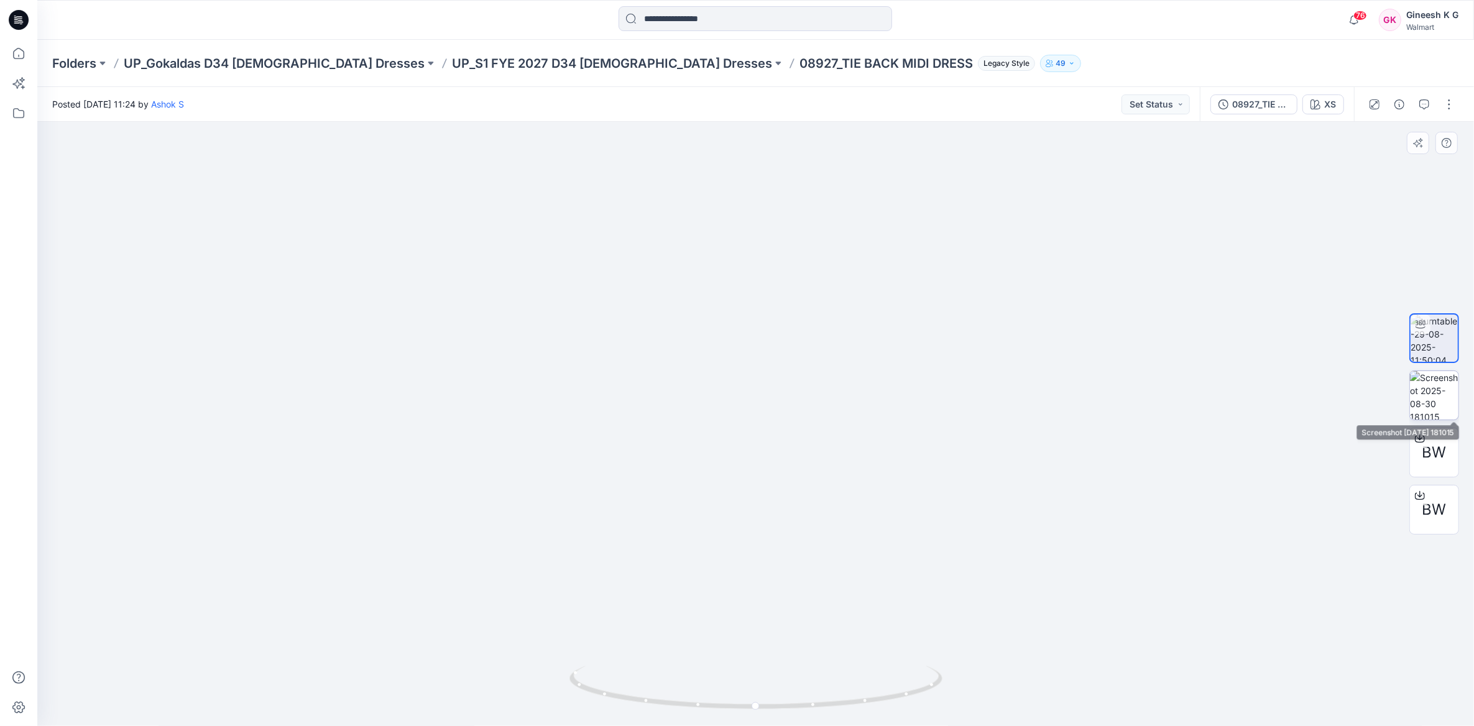
click at [1416, 403] on img at bounding box center [1434, 395] width 48 height 48
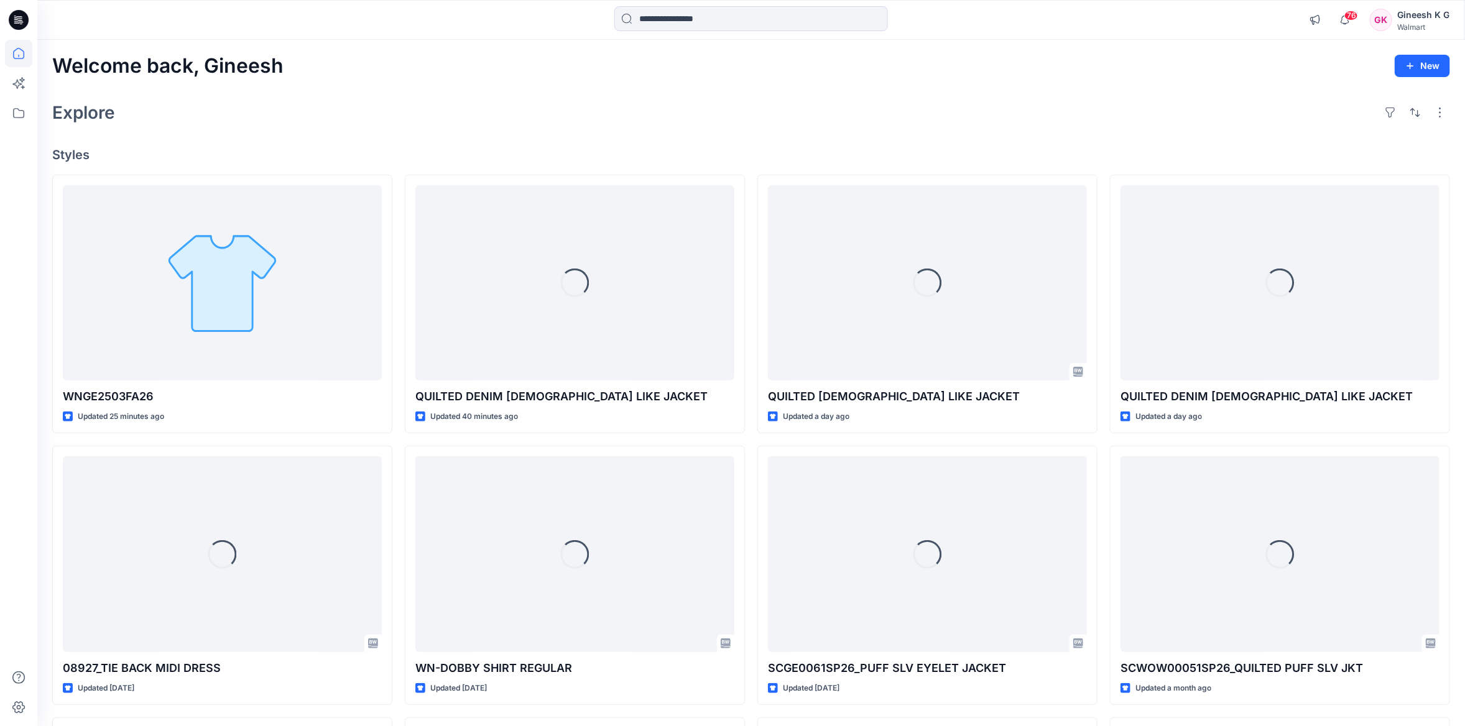
click at [412, 91] on div "Welcome back, [PERSON_NAME] New Explore Styles WNGE2503FA26 Updated 25 minutes …" at bounding box center [750, 538] width 1427 height 997
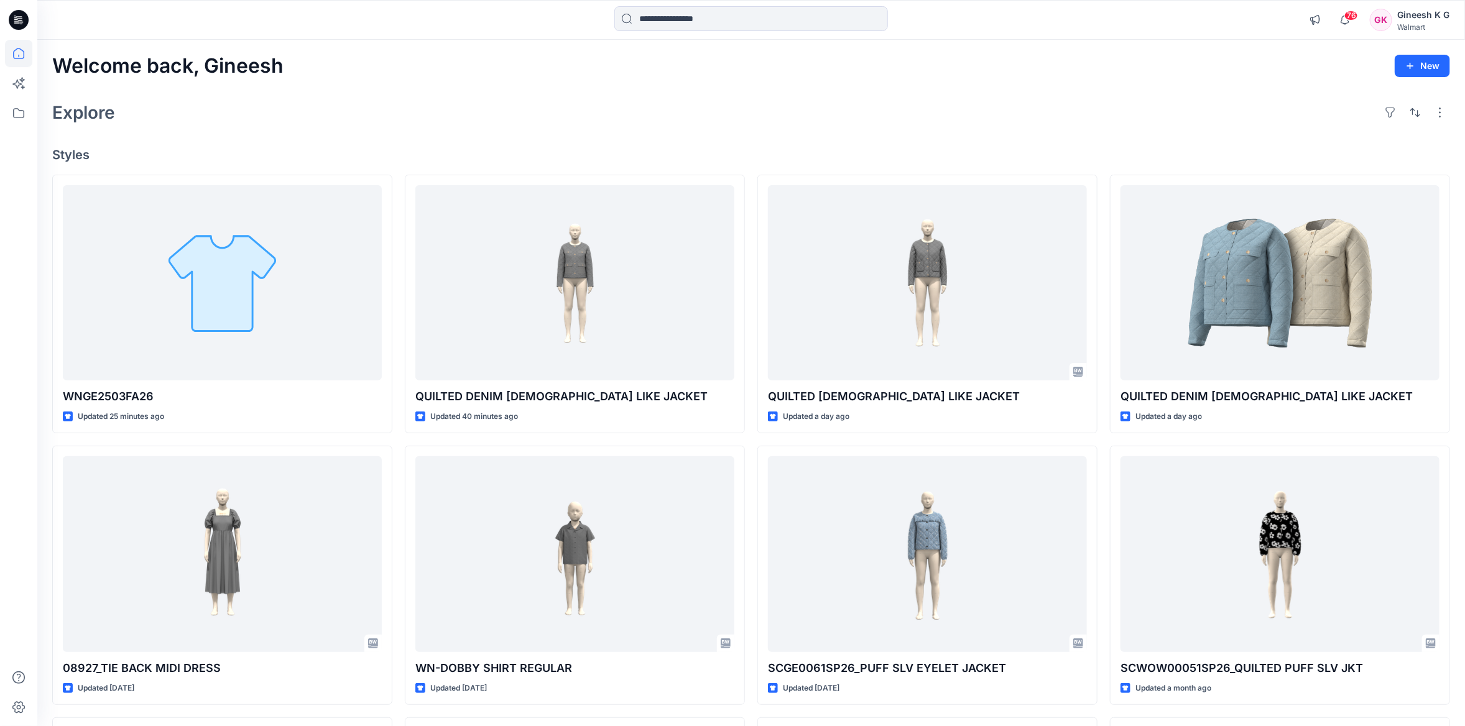
click at [412, 91] on div "Welcome back, Gineesh New Explore Styles WNGE2503FA26 Updated 25 minutes ago 08…" at bounding box center [750, 538] width 1427 height 997
click at [14, 116] on icon at bounding box center [18, 112] width 27 height 27
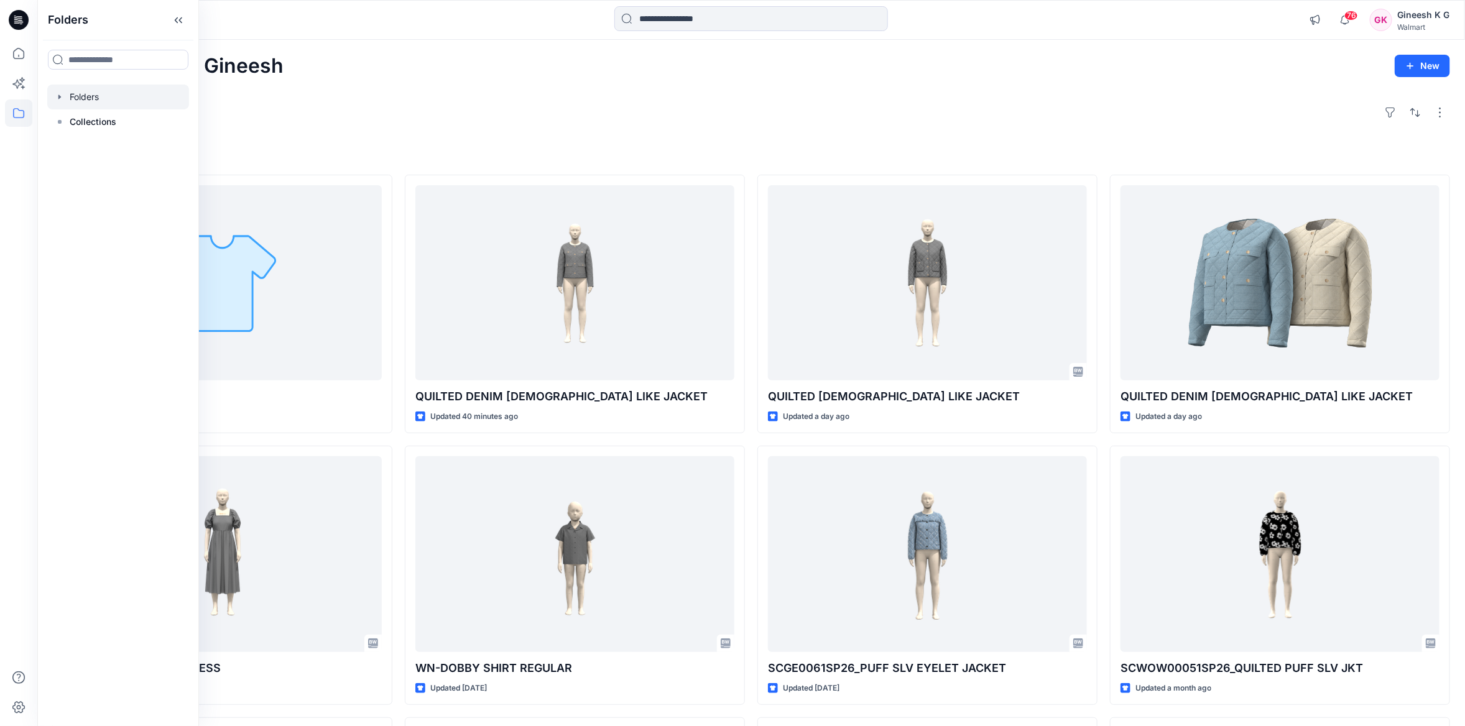
click at [88, 101] on div at bounding box center [118, 97] width 142 height 25
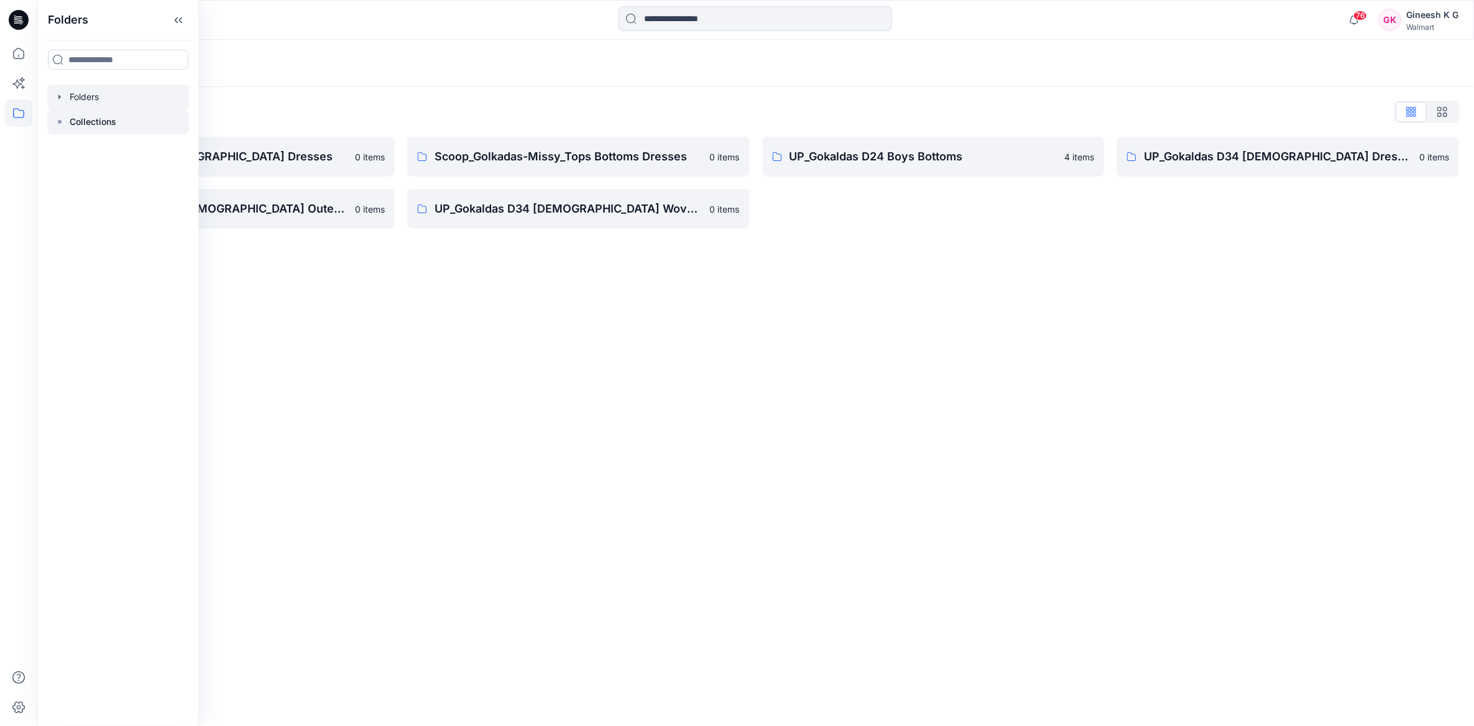
click at [108, 125] on p "Collections" at bounding box center [93, 121] width 47 height 15
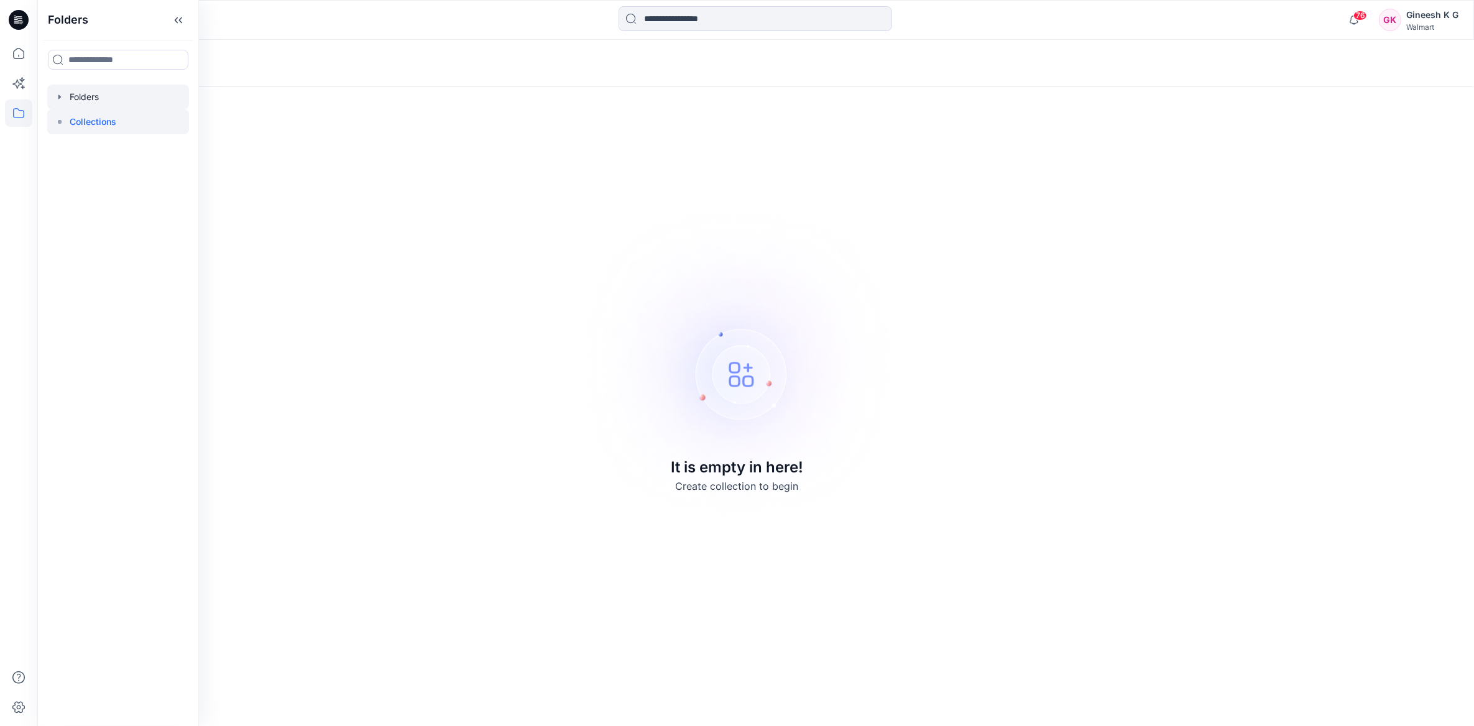
click at [86, 97] on div at bounding box center [118, 97] width 142 height 25
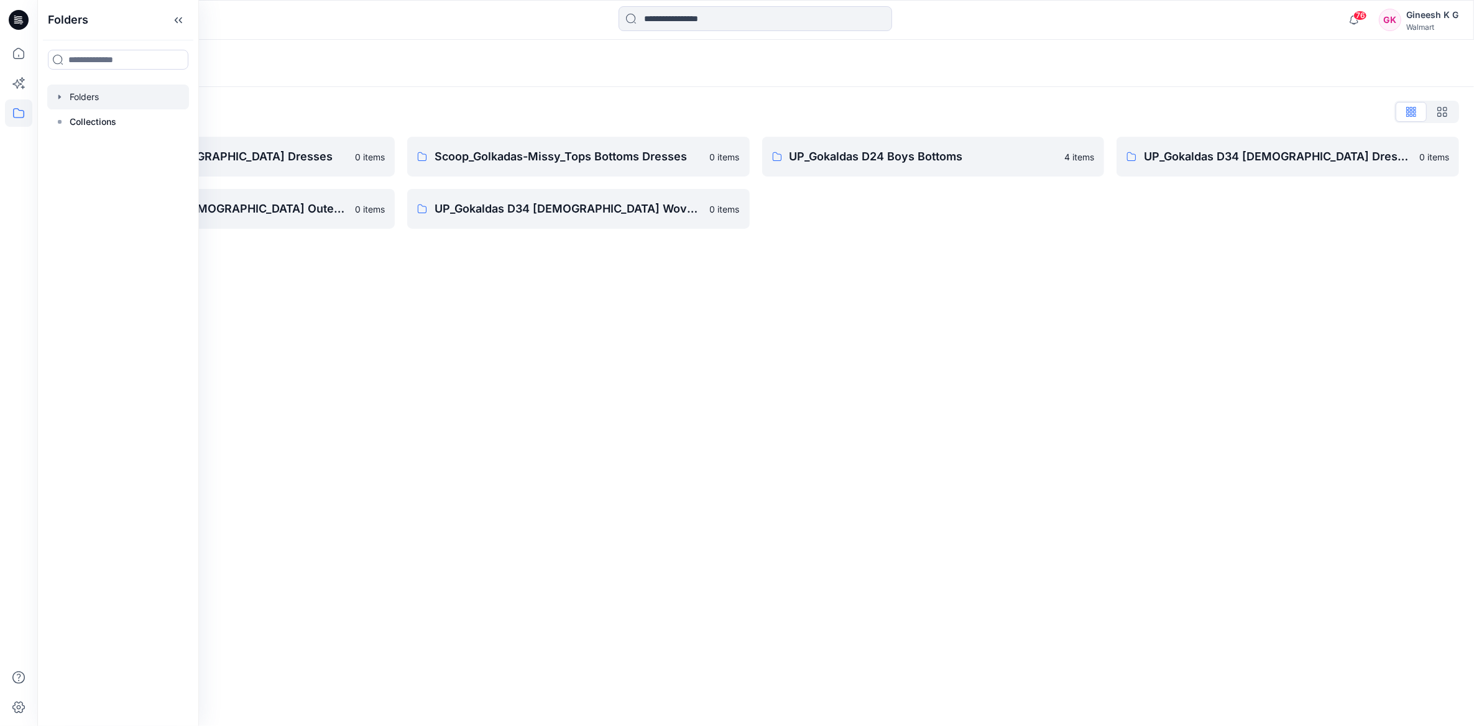
click at [485, 69] on div "Folders" at bounding box center [707, 63] width 1310 height 17
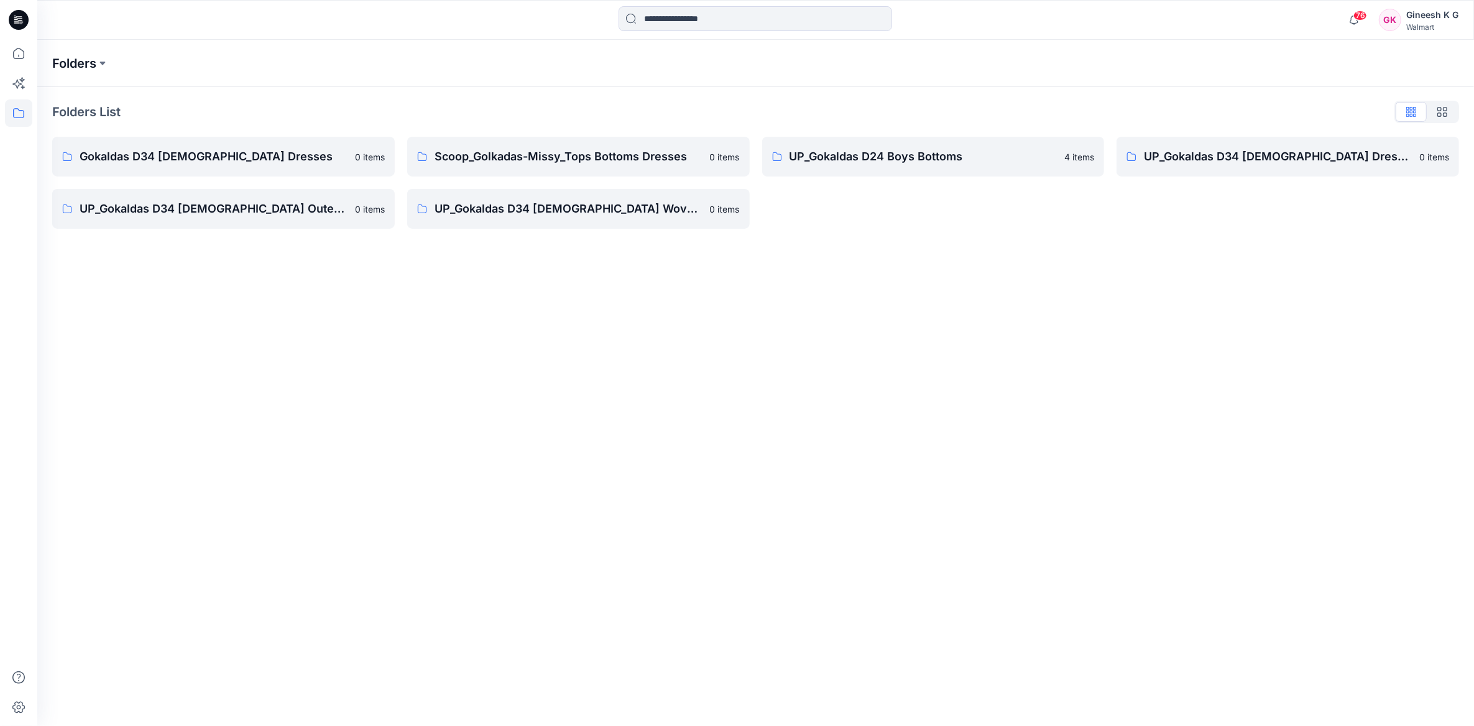
click at [92, 63] on p "Folders" at bounding box center [74, 63] width 44 height 17
click at [104, 64] on button at bounding box center [102, 63] width 12 height 17
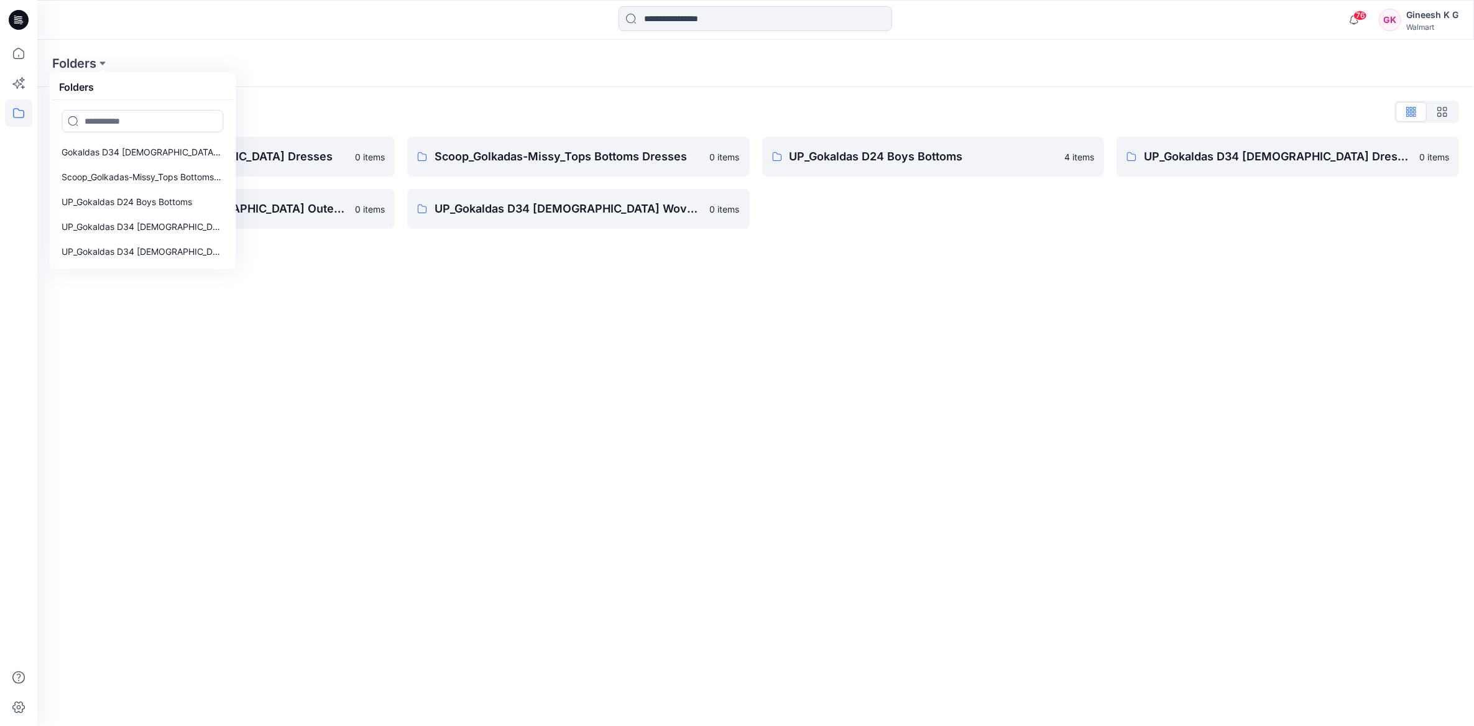
click at [145, 60] on div "Folders Folders Gokaldas D34 Ladies Dresses Scoop_Golkadas-Missy_Tops Bottoms D…" at bounding box center [707, 63] width 1310 height 17
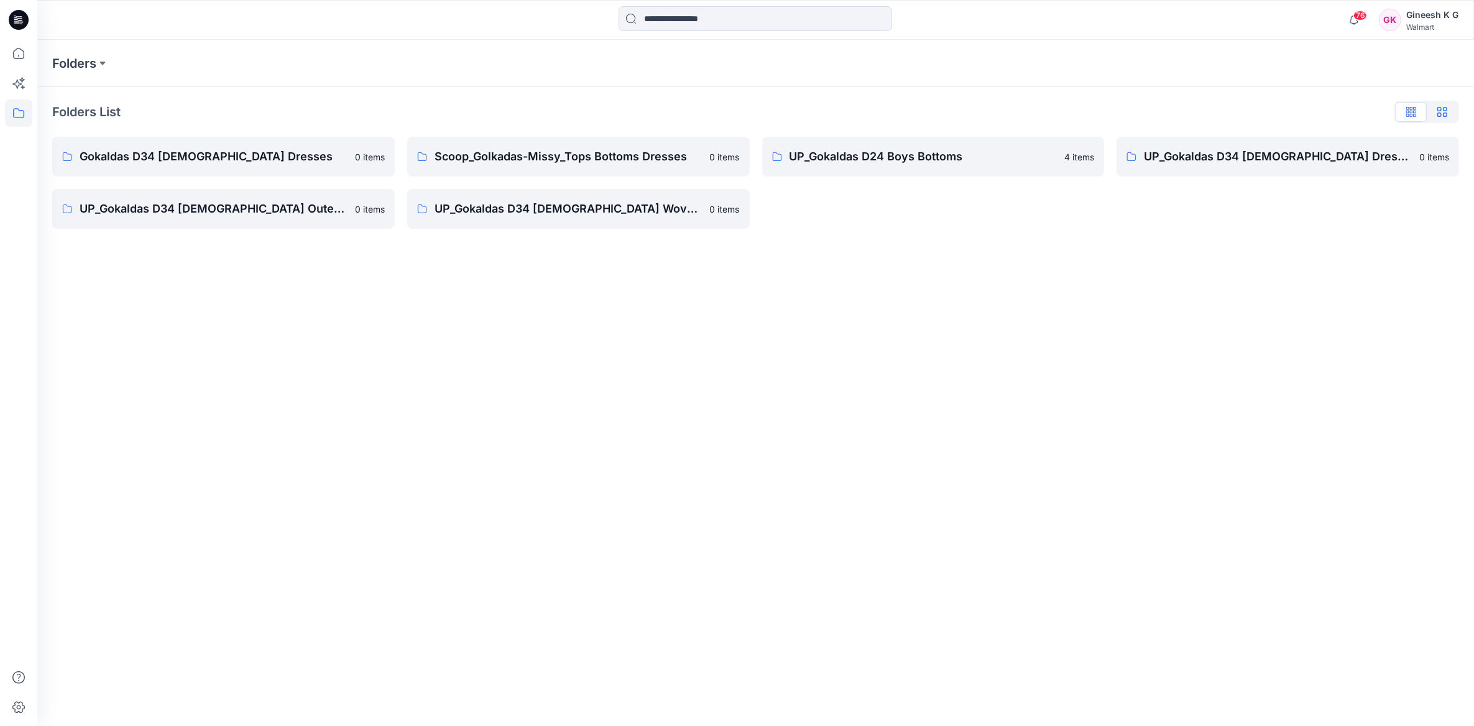
click at [1449, 109] on button "button" at bounding box center [1442, 112] width 31 height 20
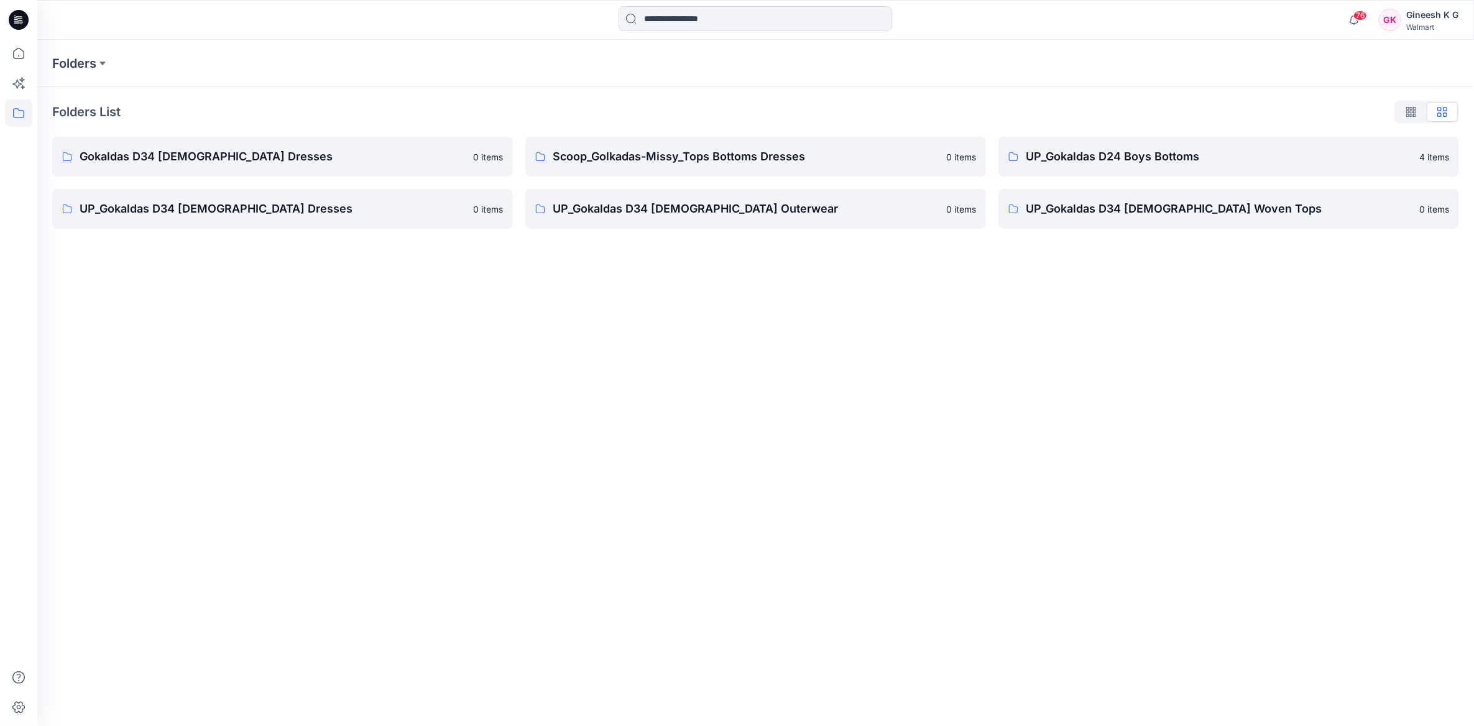
click at [1424, 17] on div "Gineesh K G" at bounding box center [1432, 14] width 52 height 15
click at [1324, 116] on div "Profile" at bounding box center [1366, 114] width 182 height 24
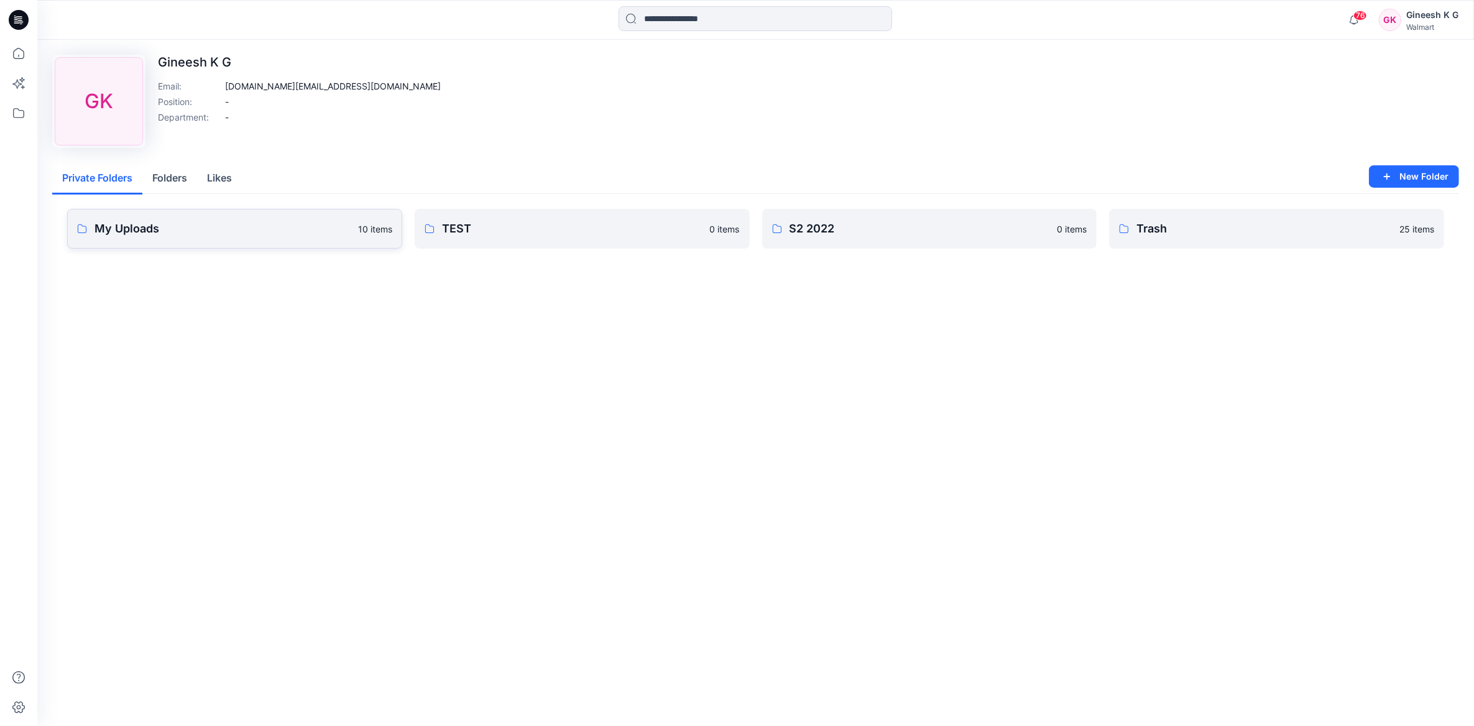
click at [116, 223] on p "My Uploads" at bounding box center [222, 228] width 256 height 17
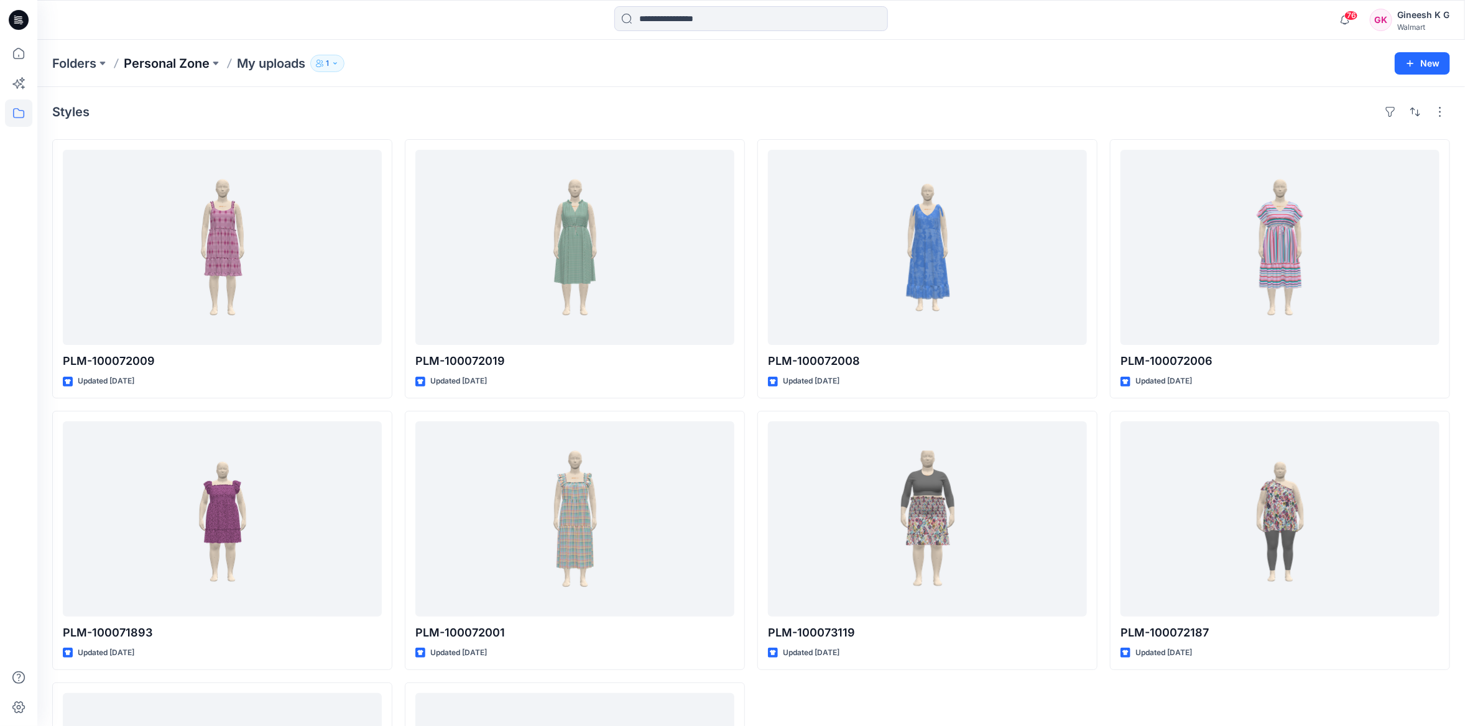
click at [175, 63] on p "Personal Zone" at bounding box center [167, 63] width 86 height 17
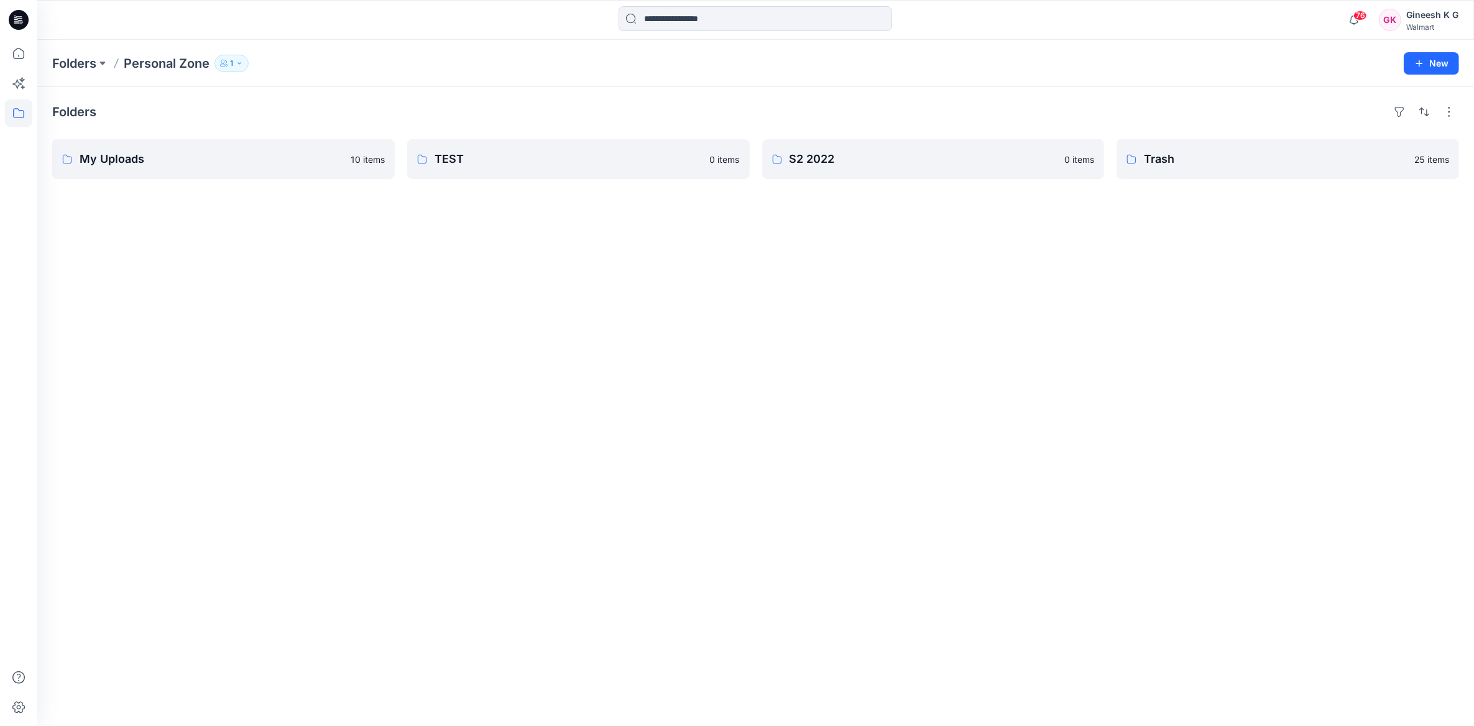
click at [100, 118] on div "Folders" at bounding box center [755, 112] width 1407 height 20
click at [52, 104] on h4 "Folders" at bounding box center [74, 111] width 44 height 15
click at [78, 62] on p "Folders" at bounding box center [74, 63] width 44 height 17
click at [106, 60] on button at bounding box center [102, 63] width 12 height 17
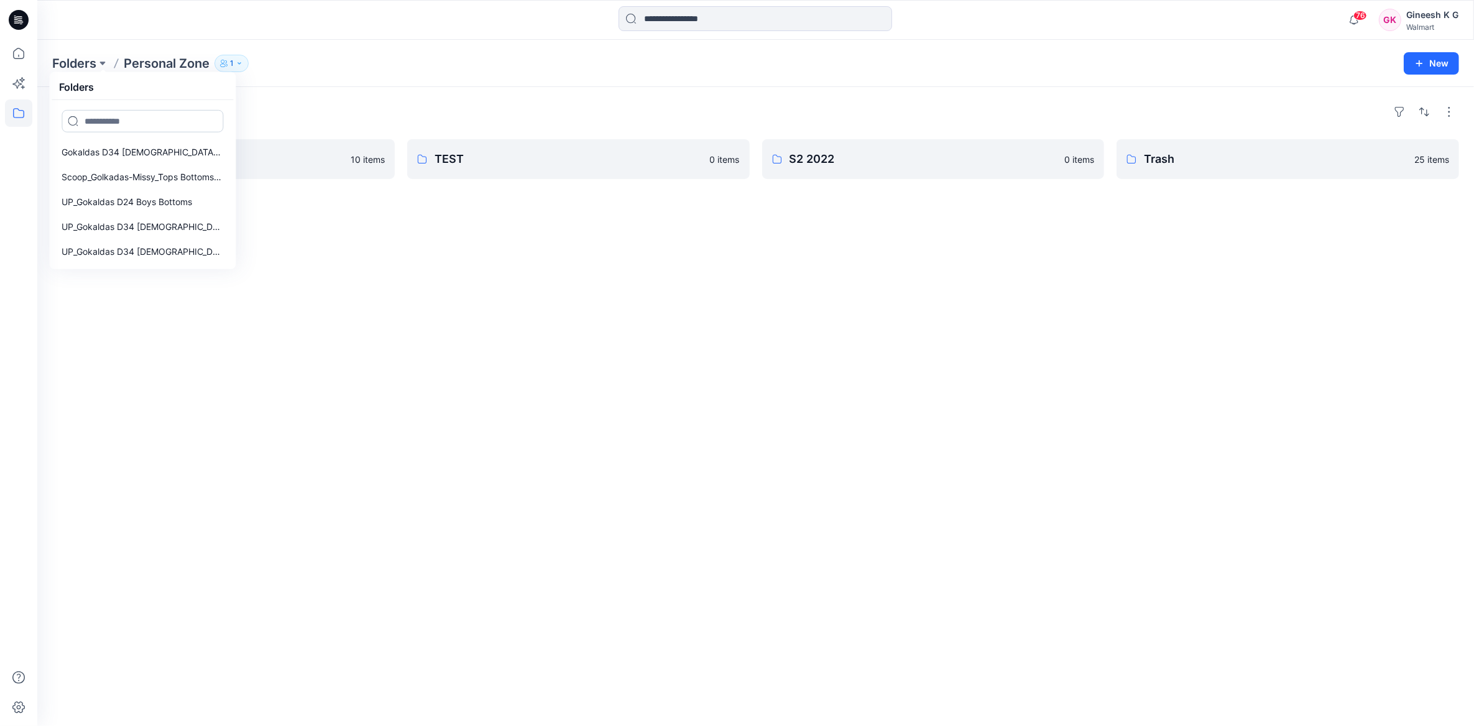
click at [109, 117] on input at bounding box center [143, 121] width 162 height 22
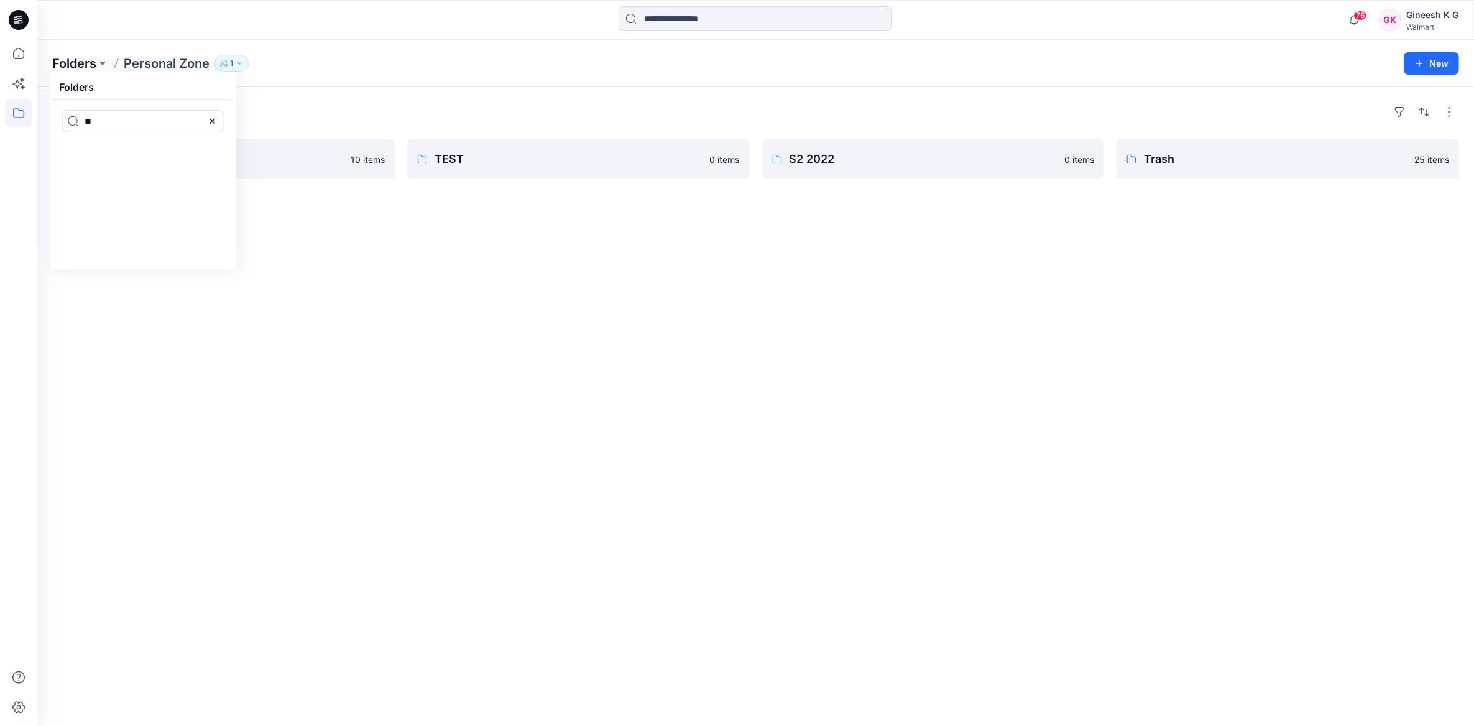
type input "**"
click at [85, 65] on p "Folders" at bounding box center [74, 63] width 44 height 17
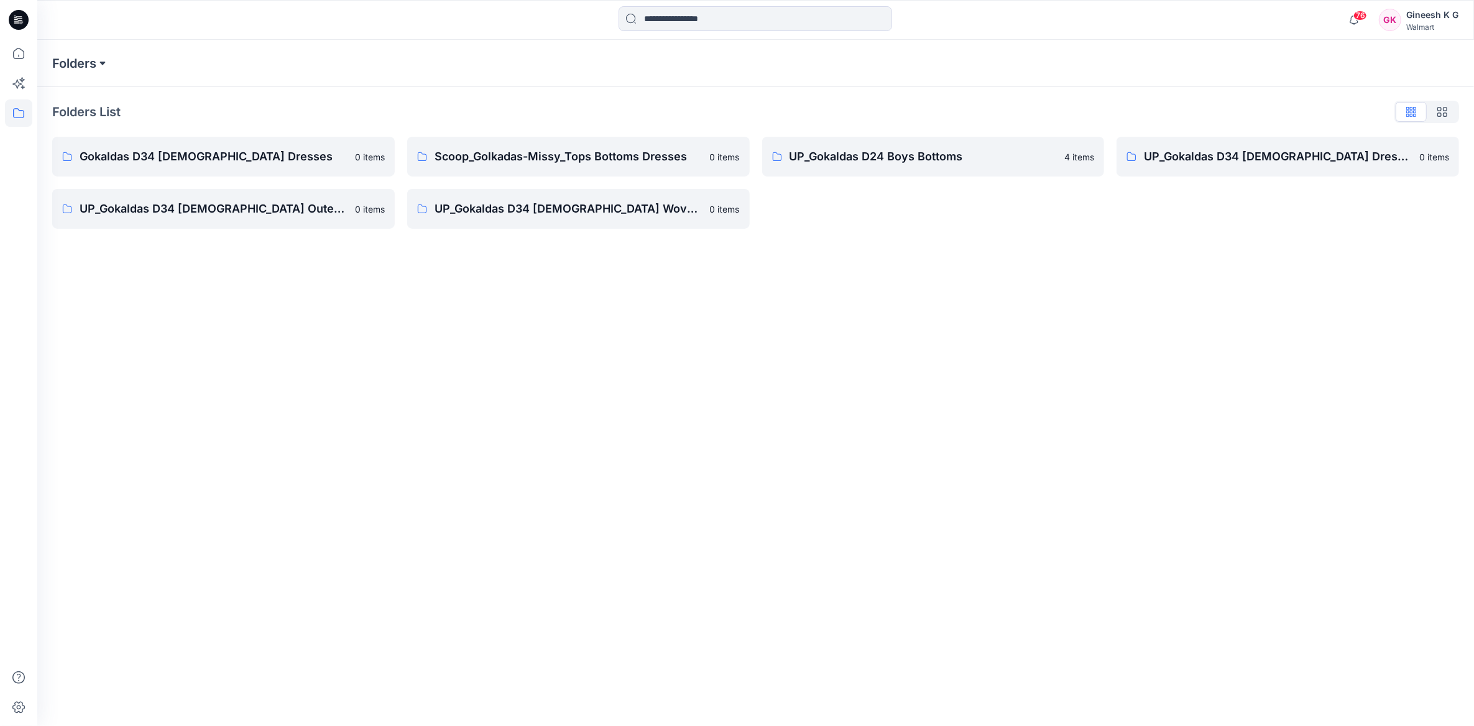
click at [102, 65] on button at bounding box center [102, 63] width 12 height 17
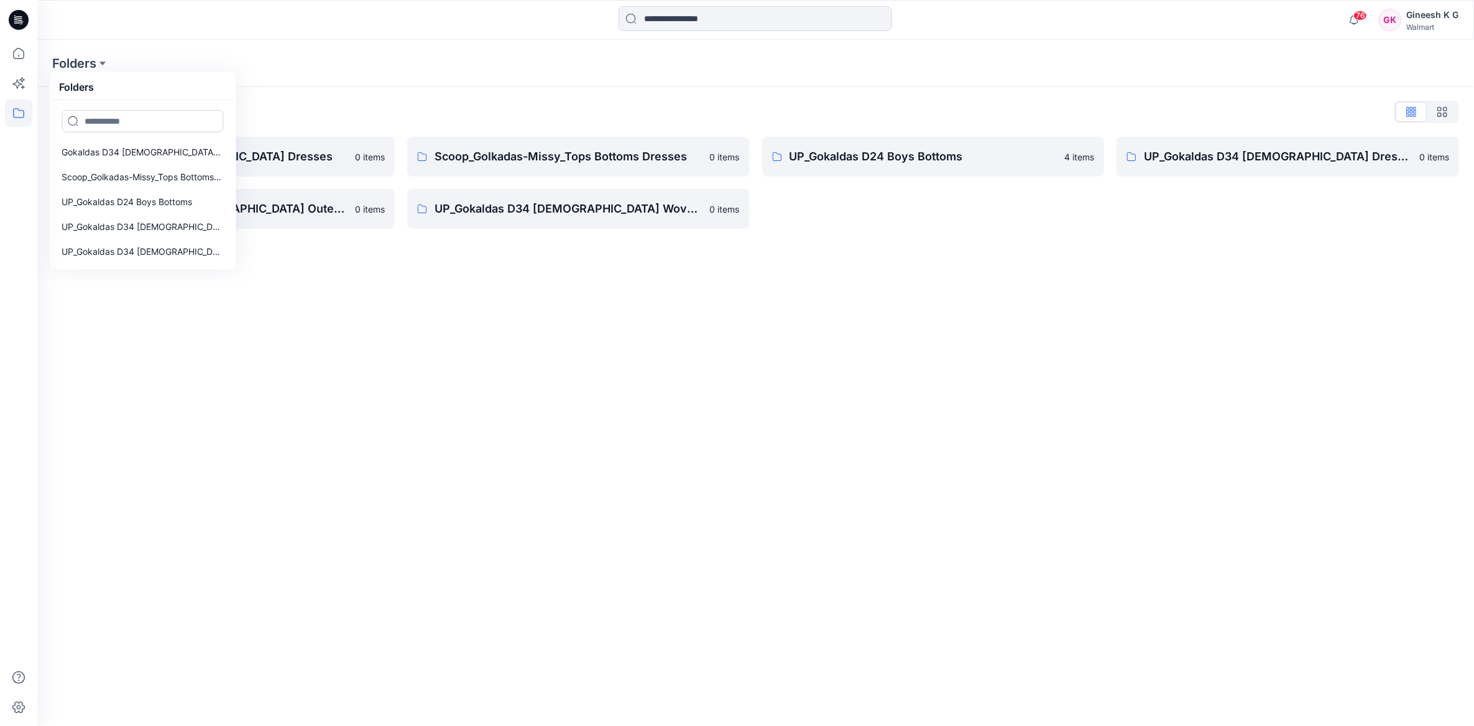
click at [119, 114] on input at bounding box center [143, 121] width 162 height 22
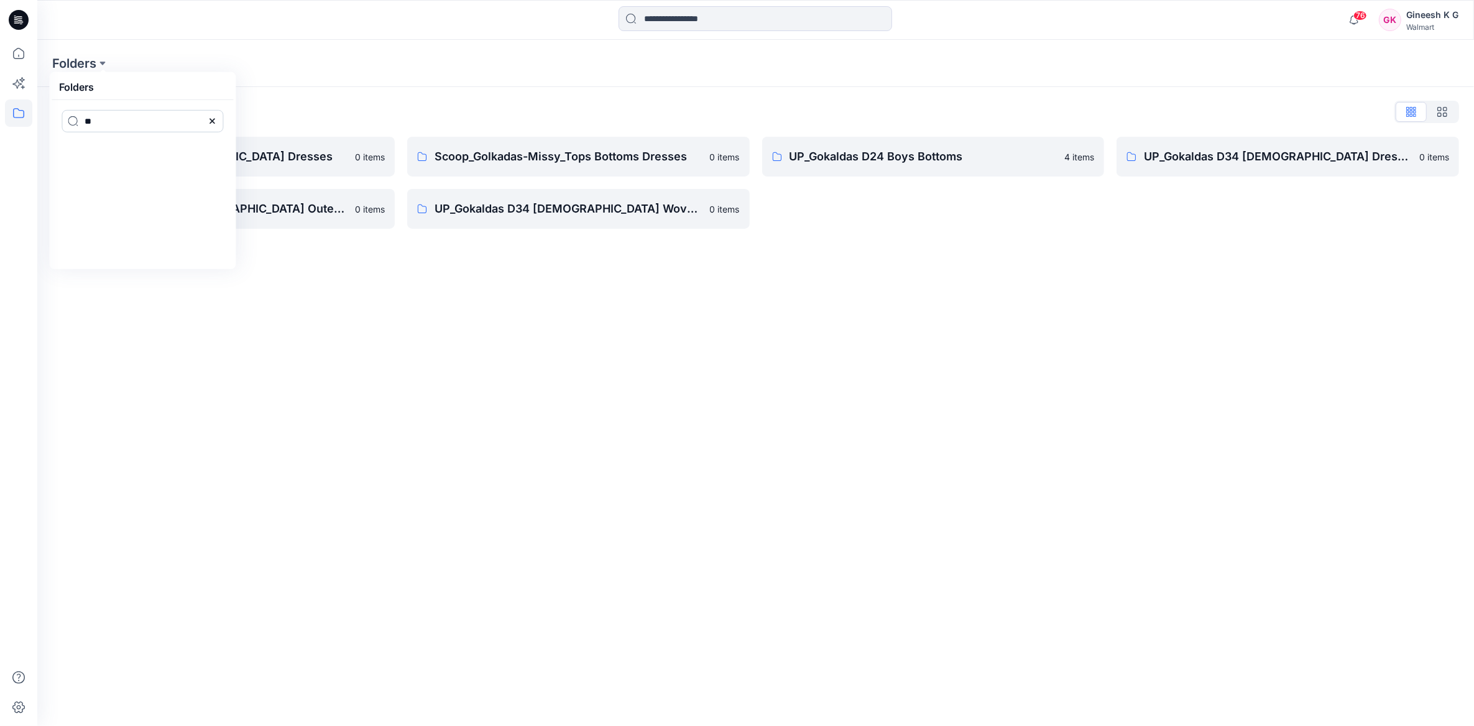
type input "**"
click at [315, 73] on div "Folders Folders **" at bounding box center [755, 63] width 1437 height 47
click at [83, 61] on p "Folders" at bounding box center [74, 63] width 44 height 17
click at [99, 66] on button at bounding box center [102, 63] width 12 height 17
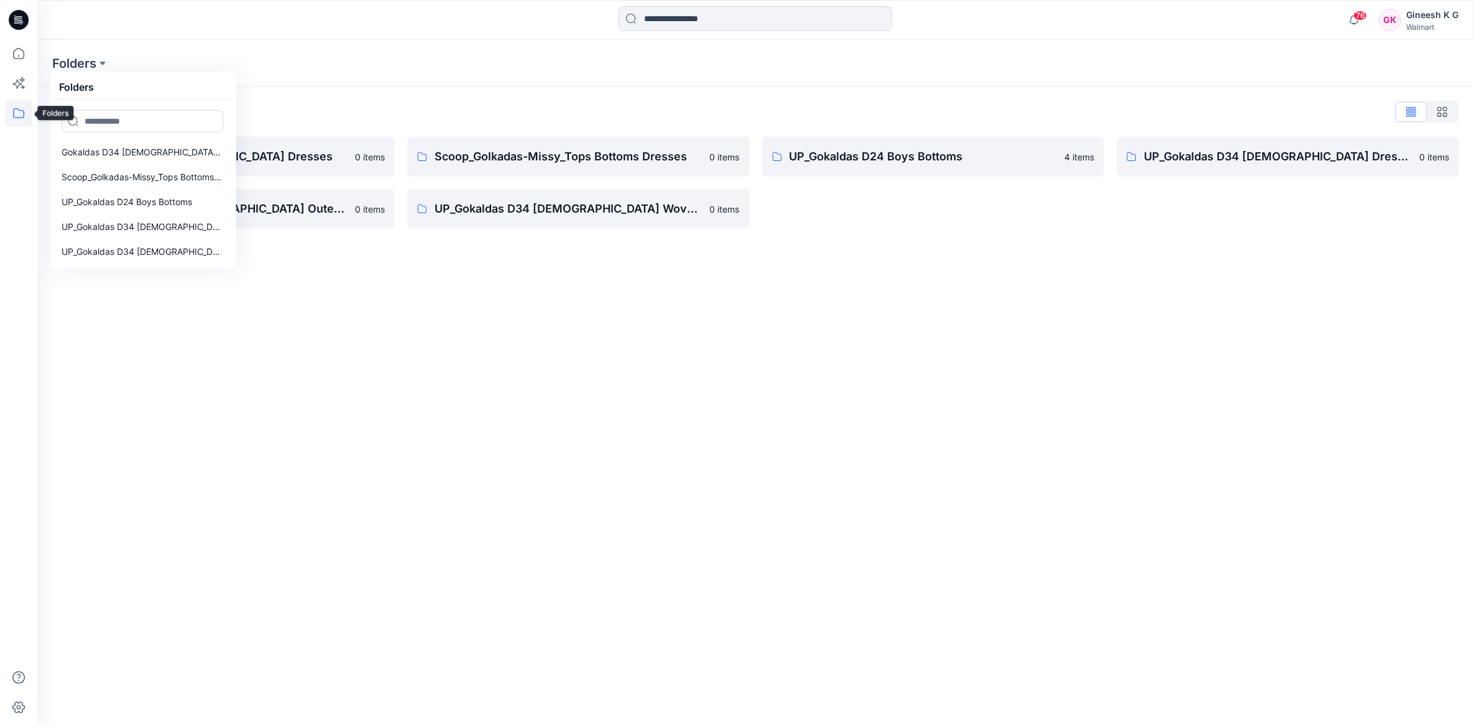
click at [11, 106] on icon at bounding box center [18, 112] width 27 height 27
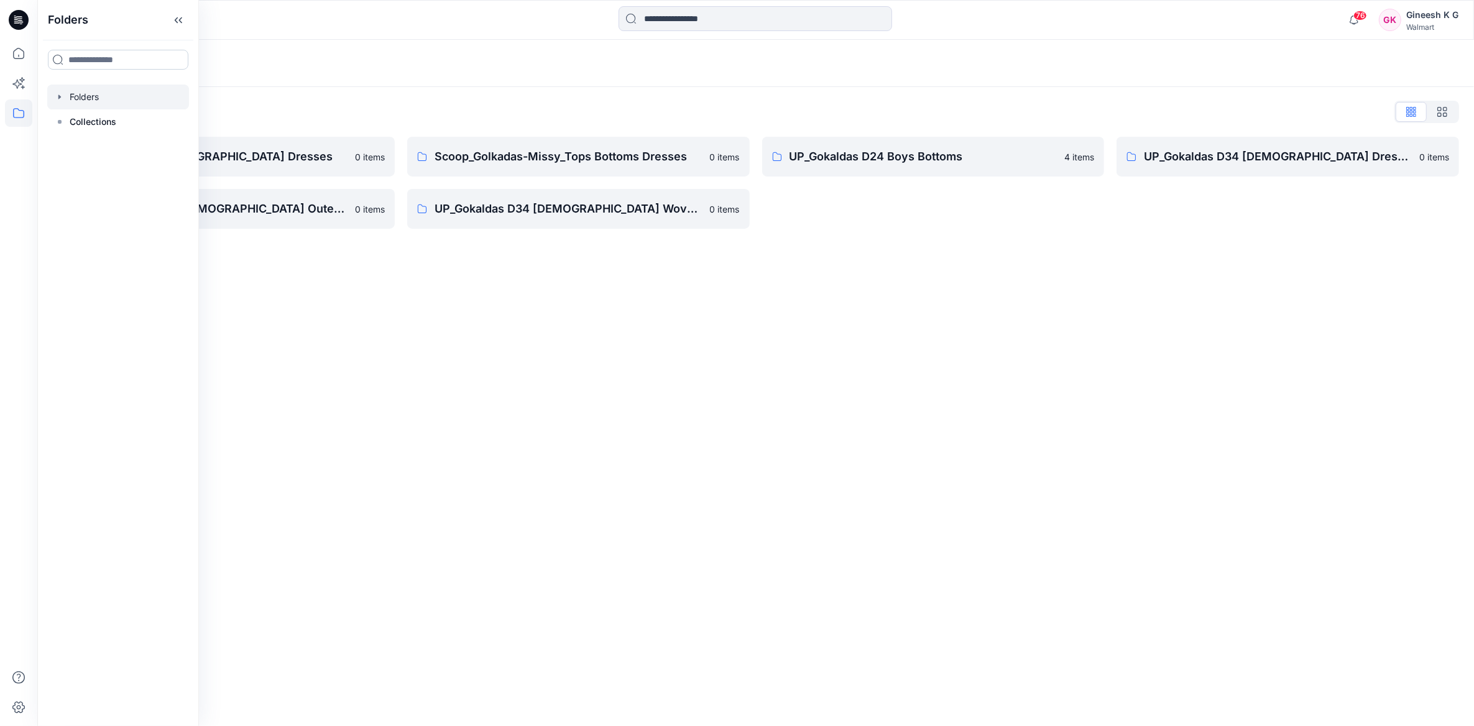
click at [99, 56] on input at bounding box center [118, 60] width 141 height 20
type input "**"
click at [104, 99] on p "Personal Zone" at bounding box center [93, 100] width 50 height 13
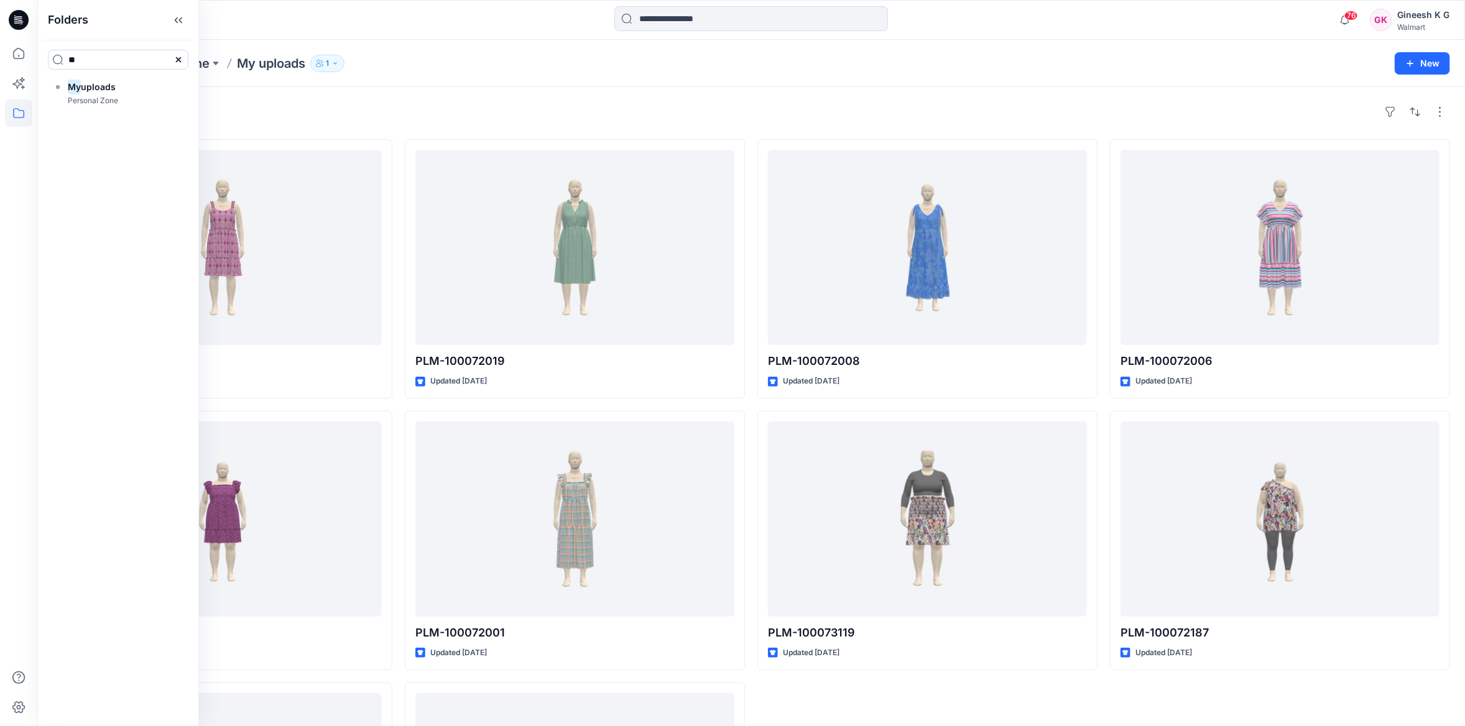
click at [543, 68] on div "Folders Personal Zone My uploads 1" at bounding box center [702, 63] width 1301 height 17
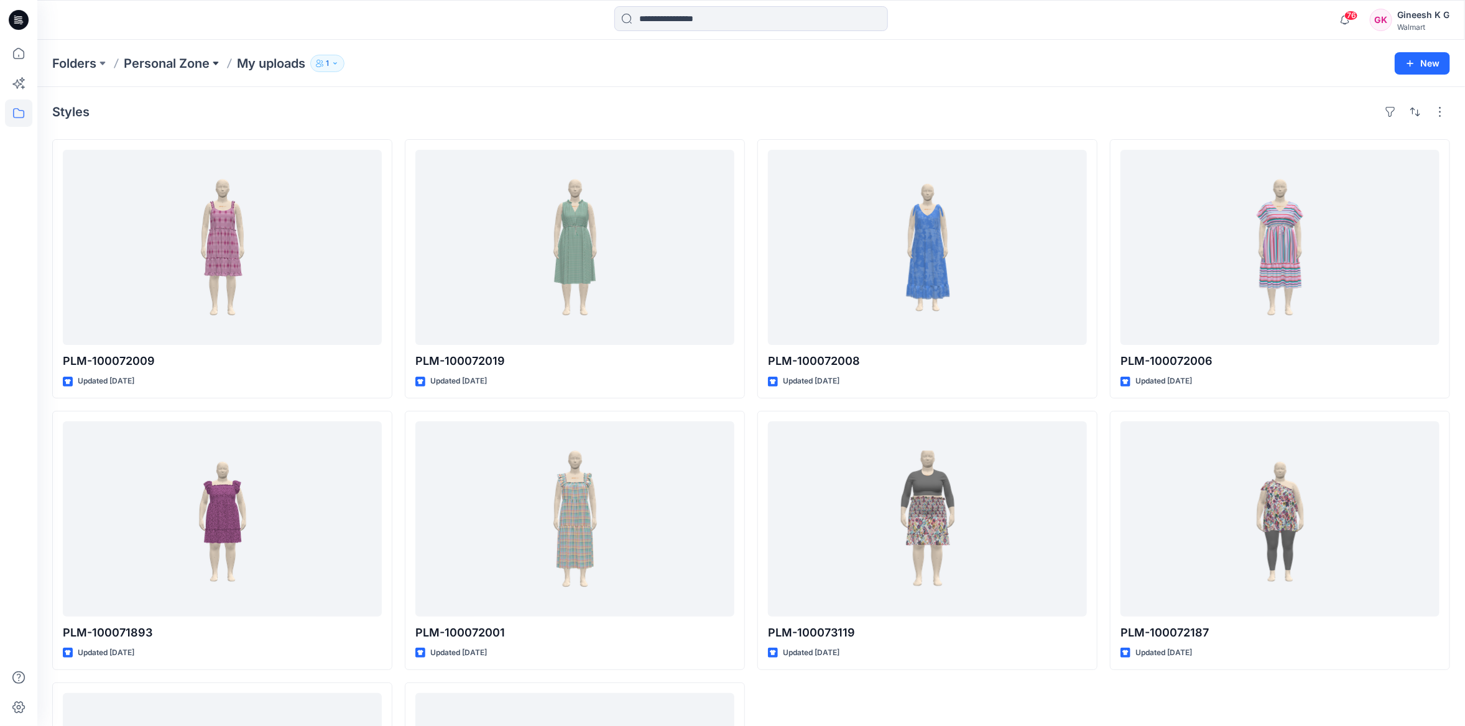
click at [216, 63] on button at bounding box center [216, 63] width 12 height 17
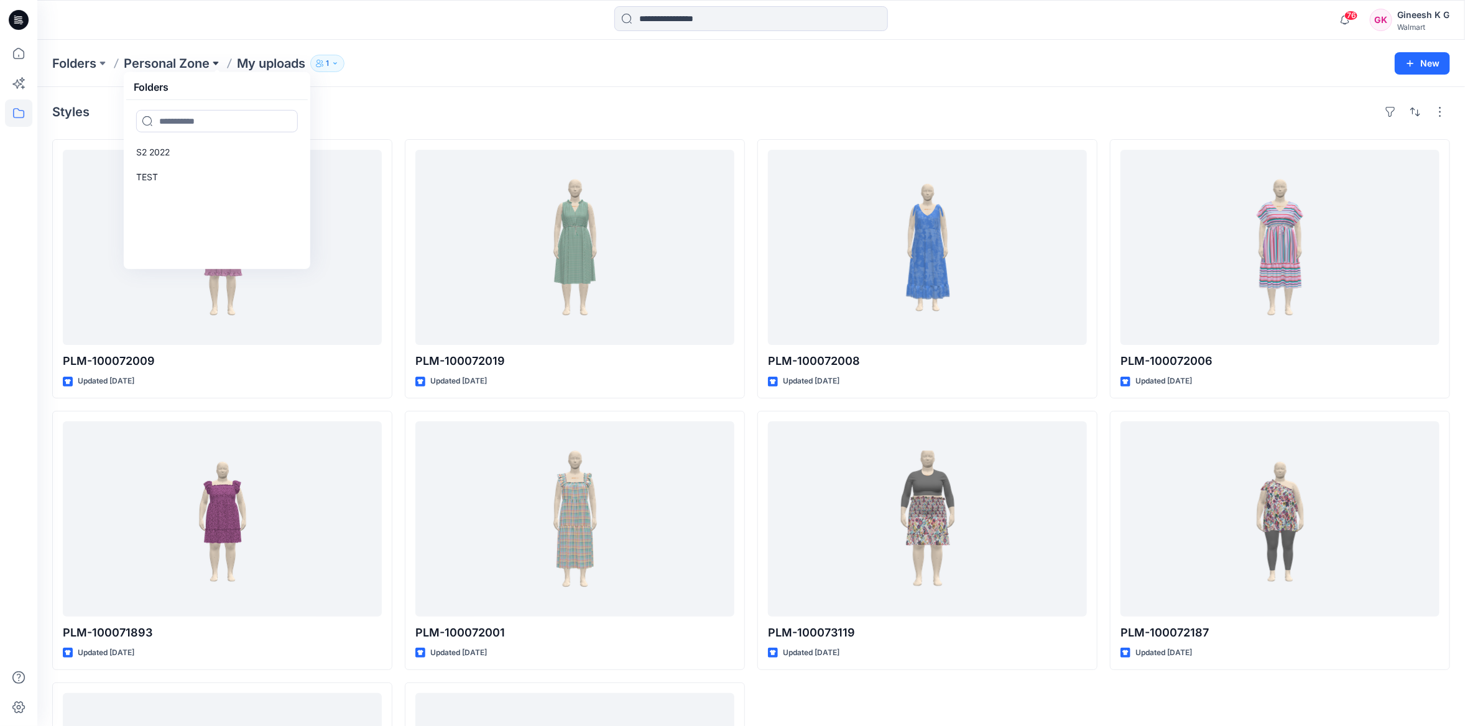
click at [216, 63] on button at bounding box center [216, 63] width 12 height 17
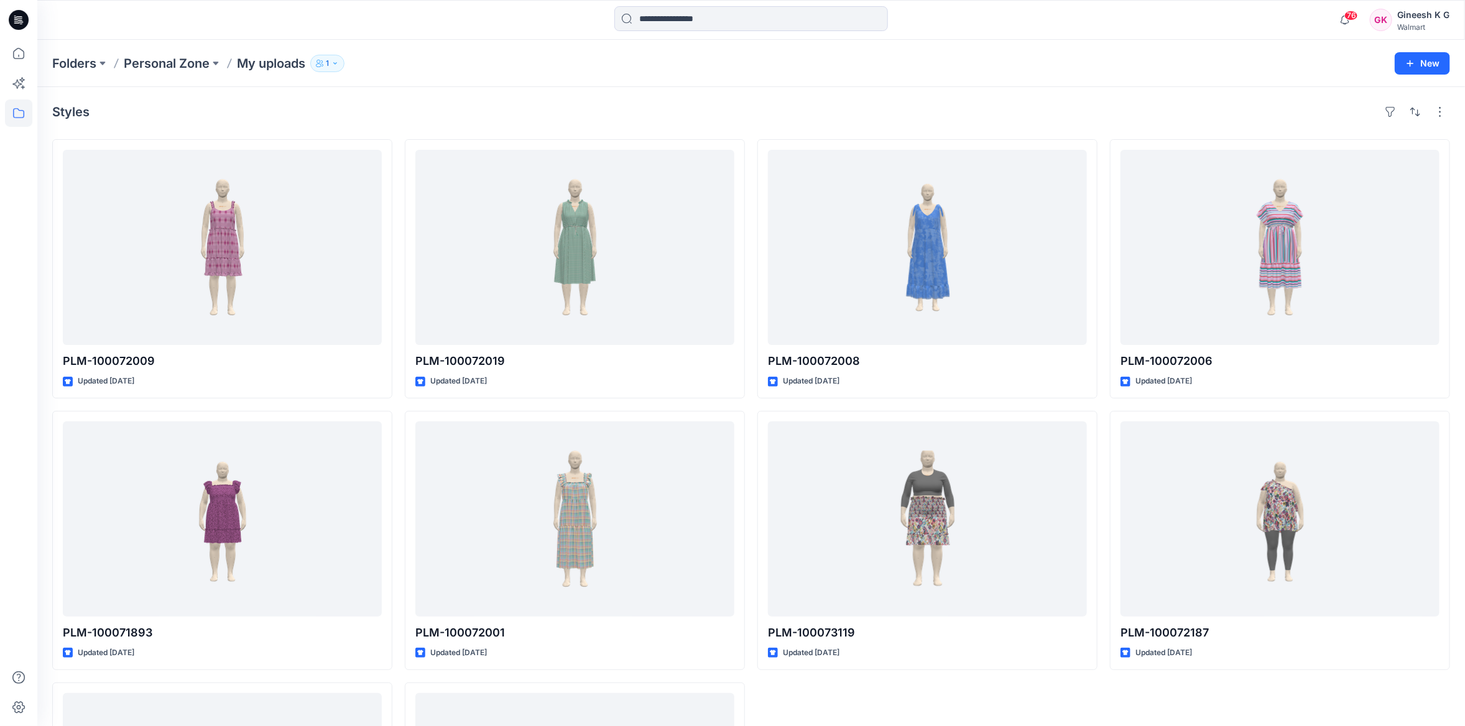
click at [397, 55] on div "Folders Personal Zone My uploads 1" at bounding box center [702, 63] width 1301 height 17
click at [1436, 19] on div "Gineesh K G" at bounding box center [1423, 14] width 52 height 15
click at [1312, 196] on p "Sign out" at bounding box center [1303, 195] width 34 height 24
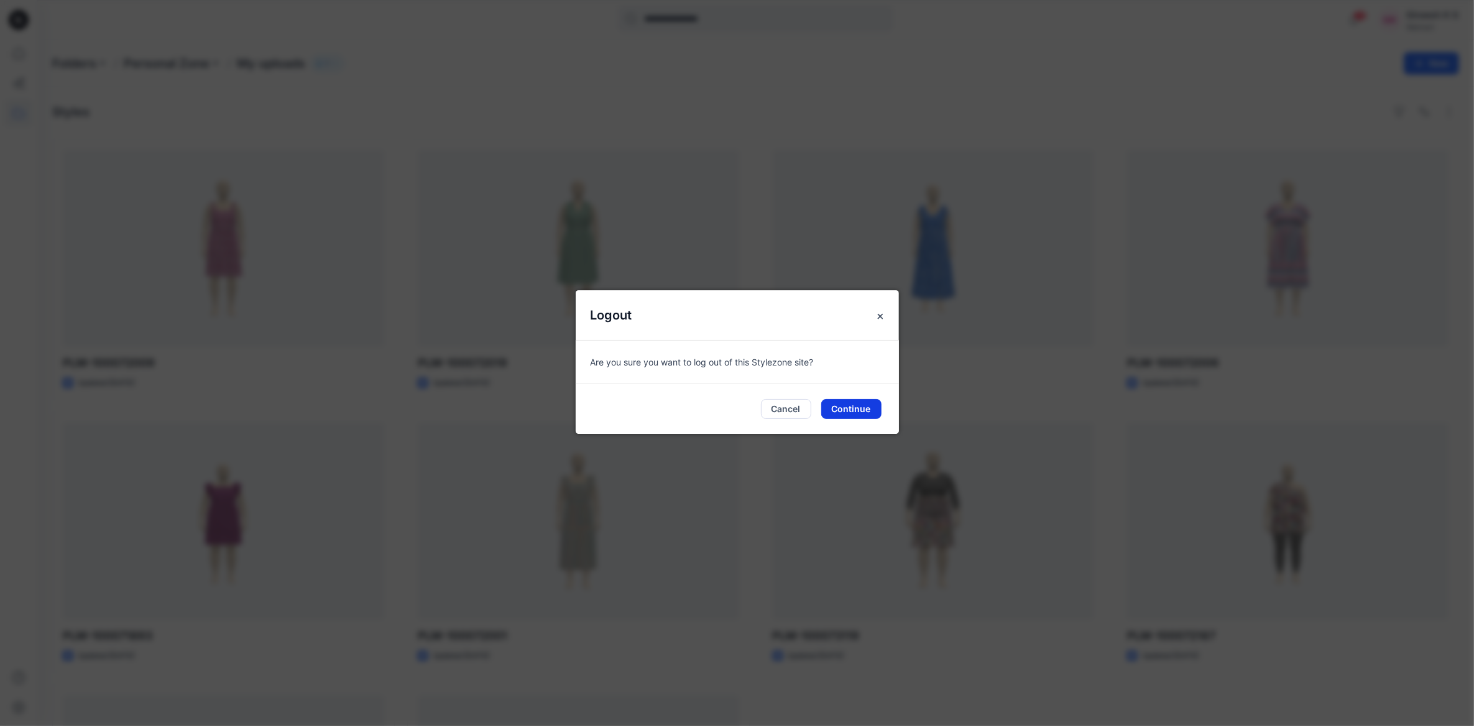
click at [862, 413] on button "Continue" at bounding box center [851, 409] width 60 height 20
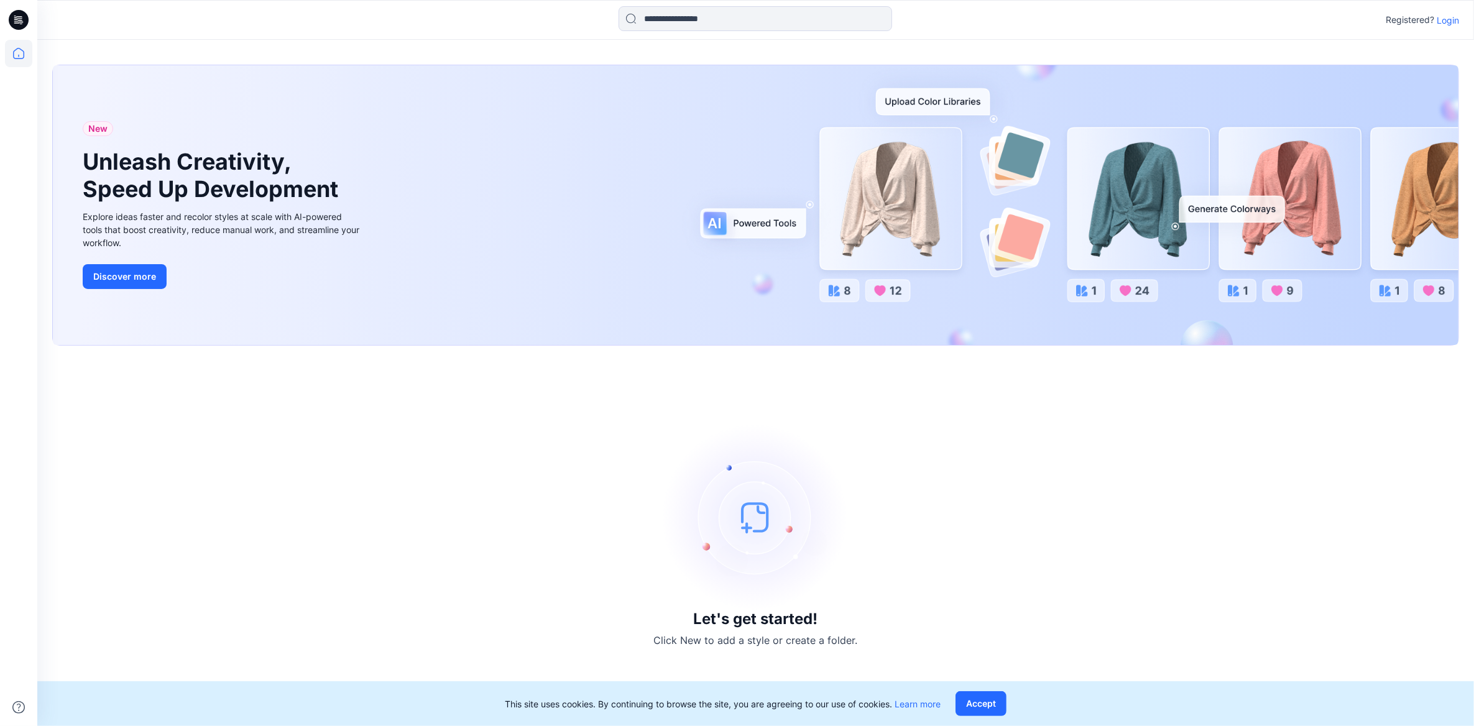
click at [1457, 14] on p "Login" at bounding box center [1448, 20] width 22 height 13
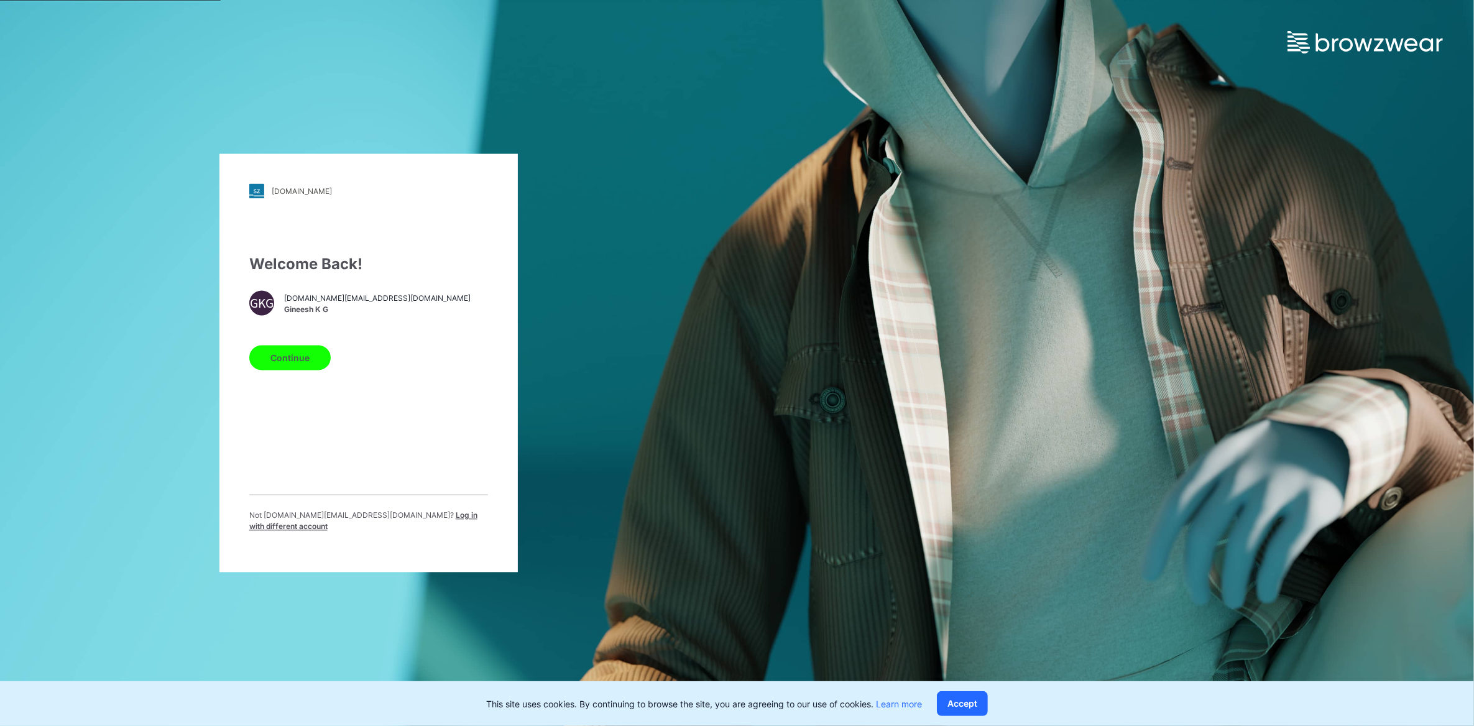
click at [295, 303] on span "[DOMAIN_NAME][EMAIL_ADDRESS][DOMAIN_NAME]" at bounding box center [377, 298] width 187 height 11
click at [445, 512] on span "Log in with different account" at bounding box center [363, 521] width 228 height 21
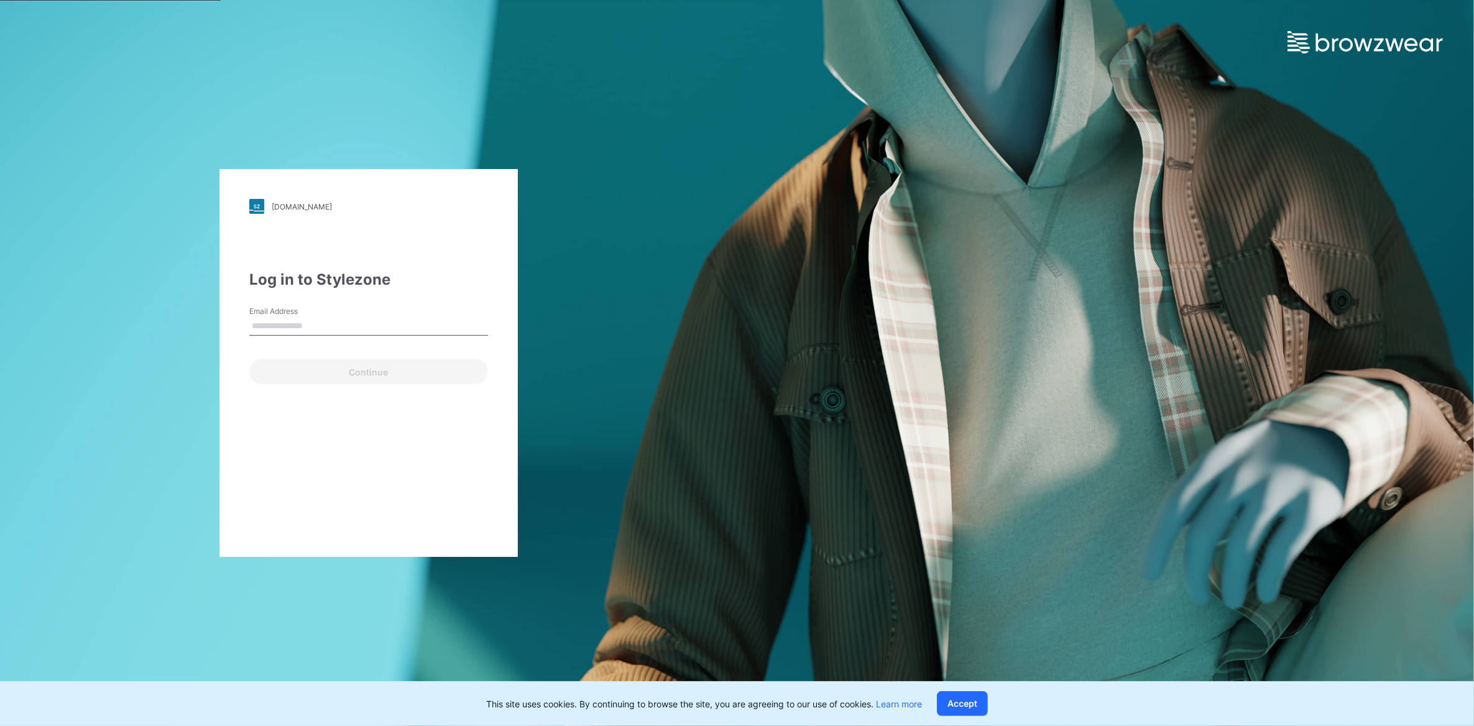
type input "**********"
click at [356, 376] on button "Continue" at bounding box center [368, 371] width 239 height 25
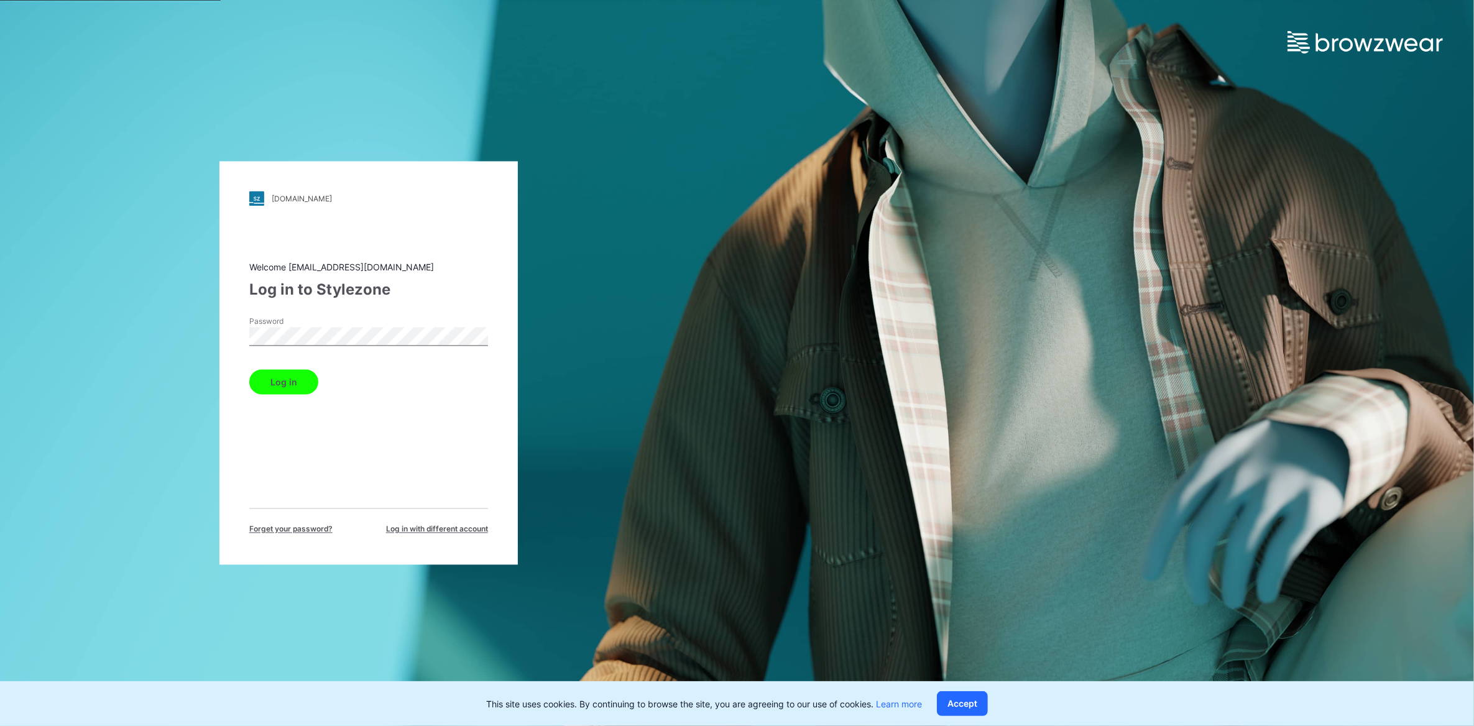
click at [310, 386] on button "Log in" at bounding box center [283, 382] width 69 height 25
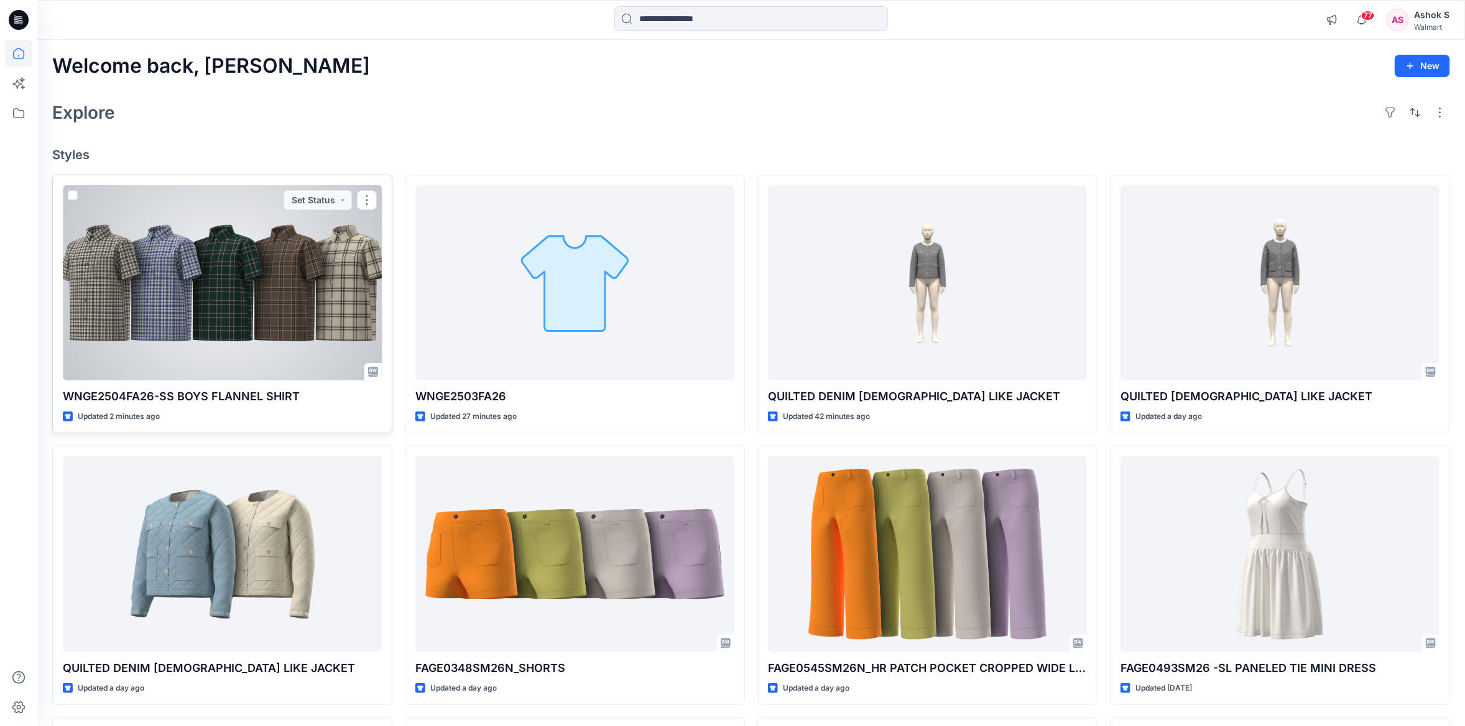
click at [270, 348] on div at bounding box center [222, 282] width 319 height 195
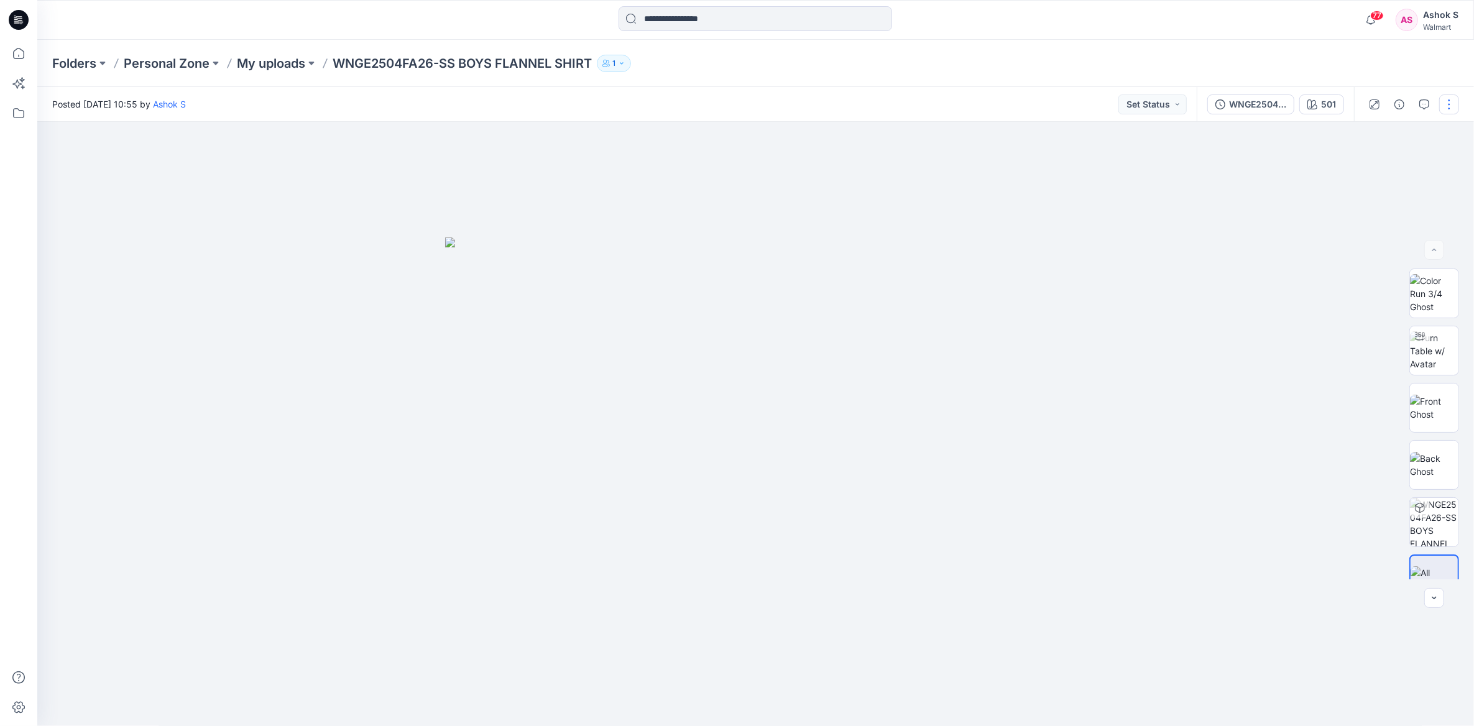
click at [1445, 99] on button "button" at bounding box center [1449, 104] width 20 height 20
click at [1375, 260] on p "Move to..." at bounding box center [1382, 260] width 40 height 13
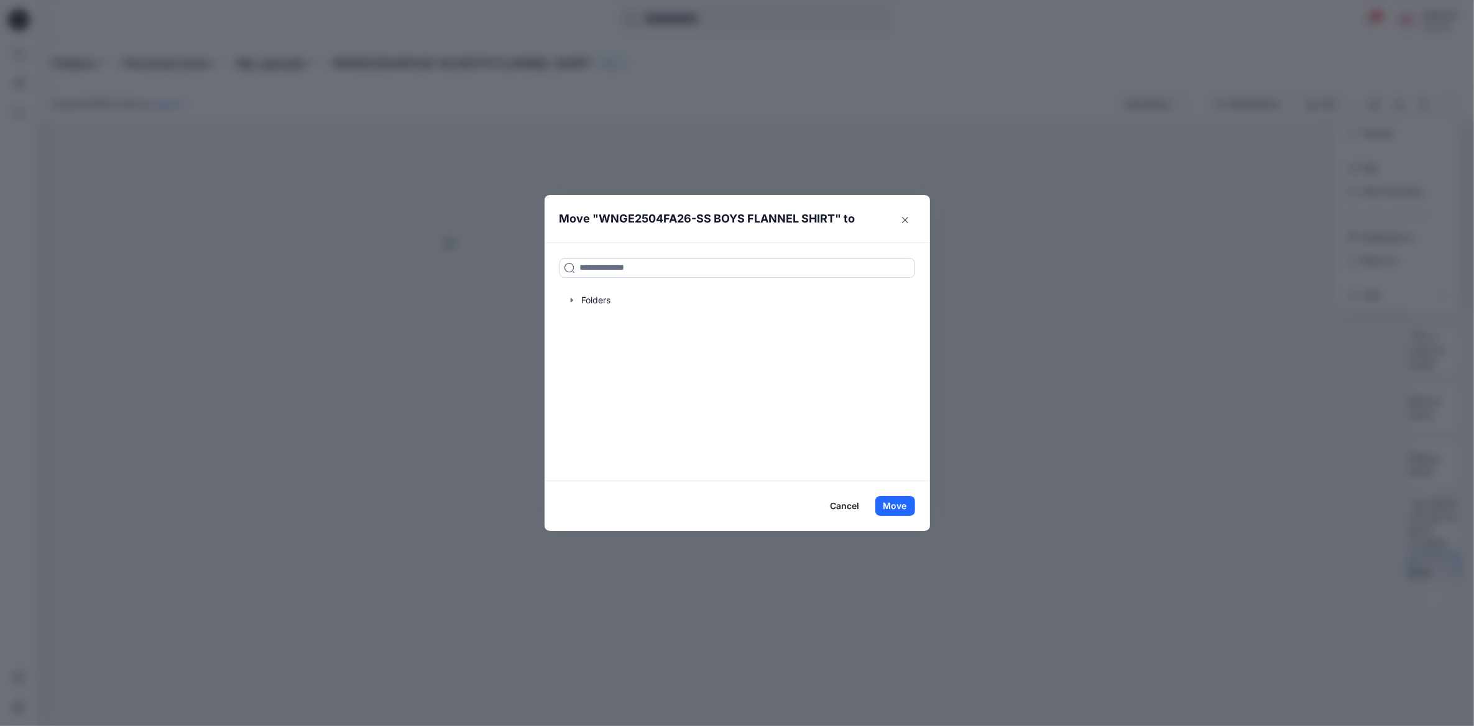
click at [758, 265] on input at bounding box center [738, 268] width 356 height 20
click at [902, 217] on icon "Close" at bounding box center [905, 220] width 6 height 6
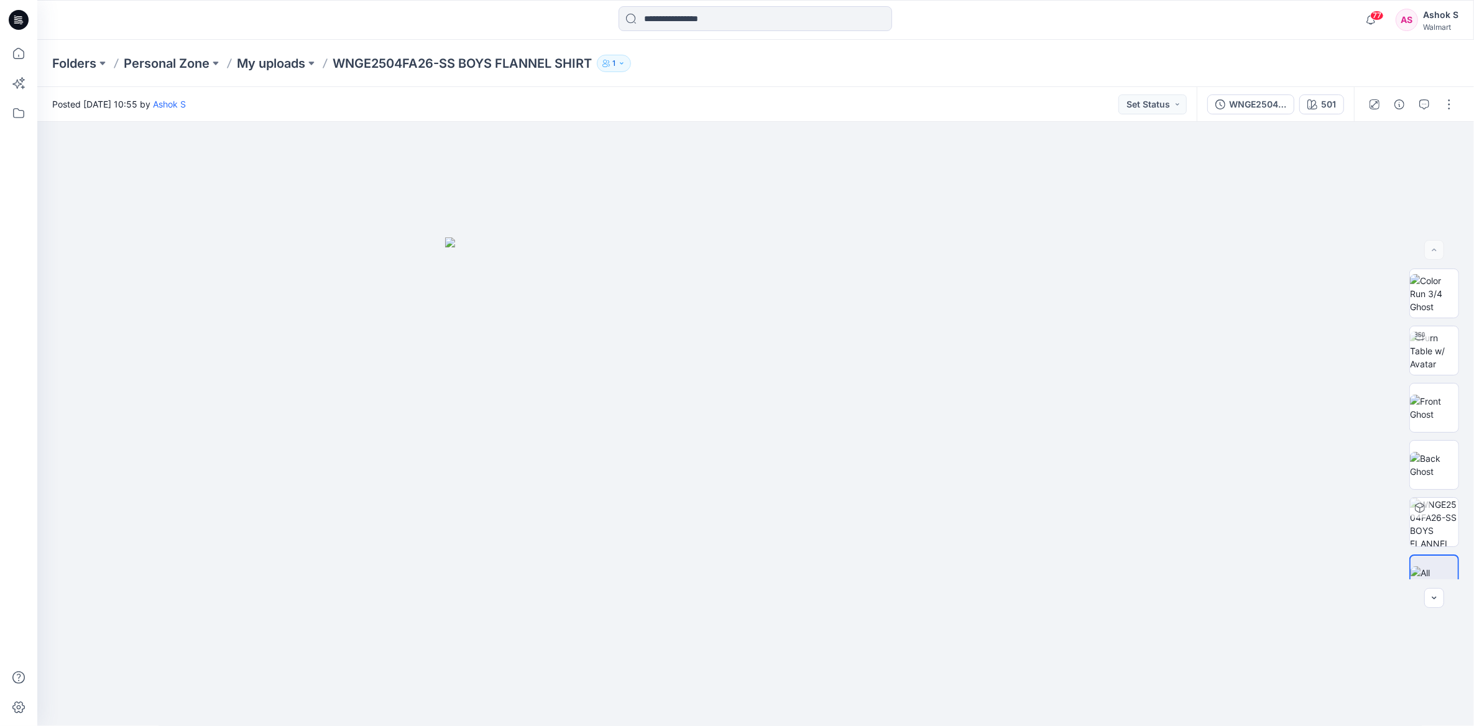
click at [788, 70] on div "Folders Personal Zone My uploads WNGE2504FA26-SS BOYS FLANNEL SHIRT 1" at bounding box center [707, 63] width 1310 height 17
click at [1448, 105] on button "button" at bounding box center [1449, 104] width 20 height 20
click at [1390, 257] on p "Move to..." at bounding box center [1382, 260] width 40 height 13
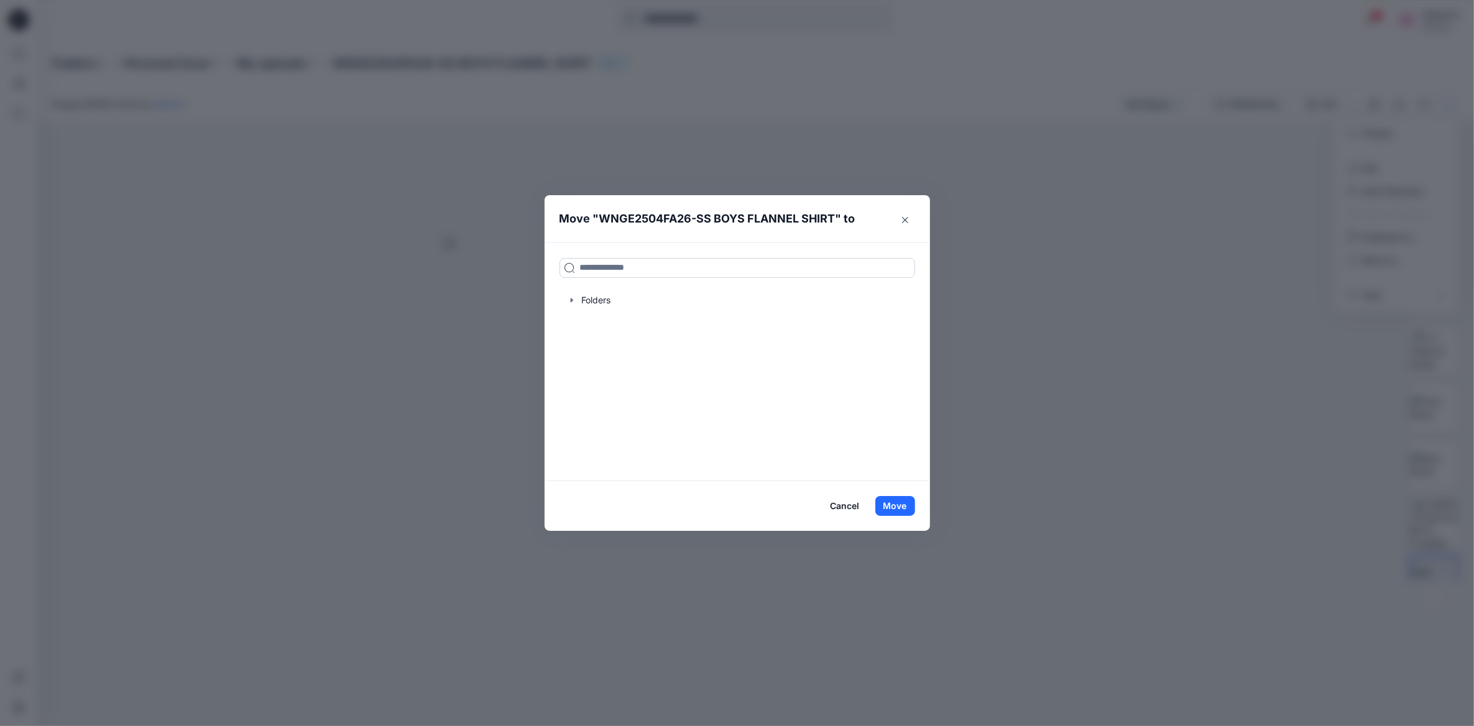
click at [614, 271] on input at bounding box center [738, 268] width 356 height 20
paste input "**********"
type input "**********"
click at [619, 299] on mark "UP_Gokaldas D24 Boys Top FA-2026" at bounding box center [657, 295] width 157 height 17
click at [906, 509] on button "Move" at bounding box center [895, 506] width 40 height 20
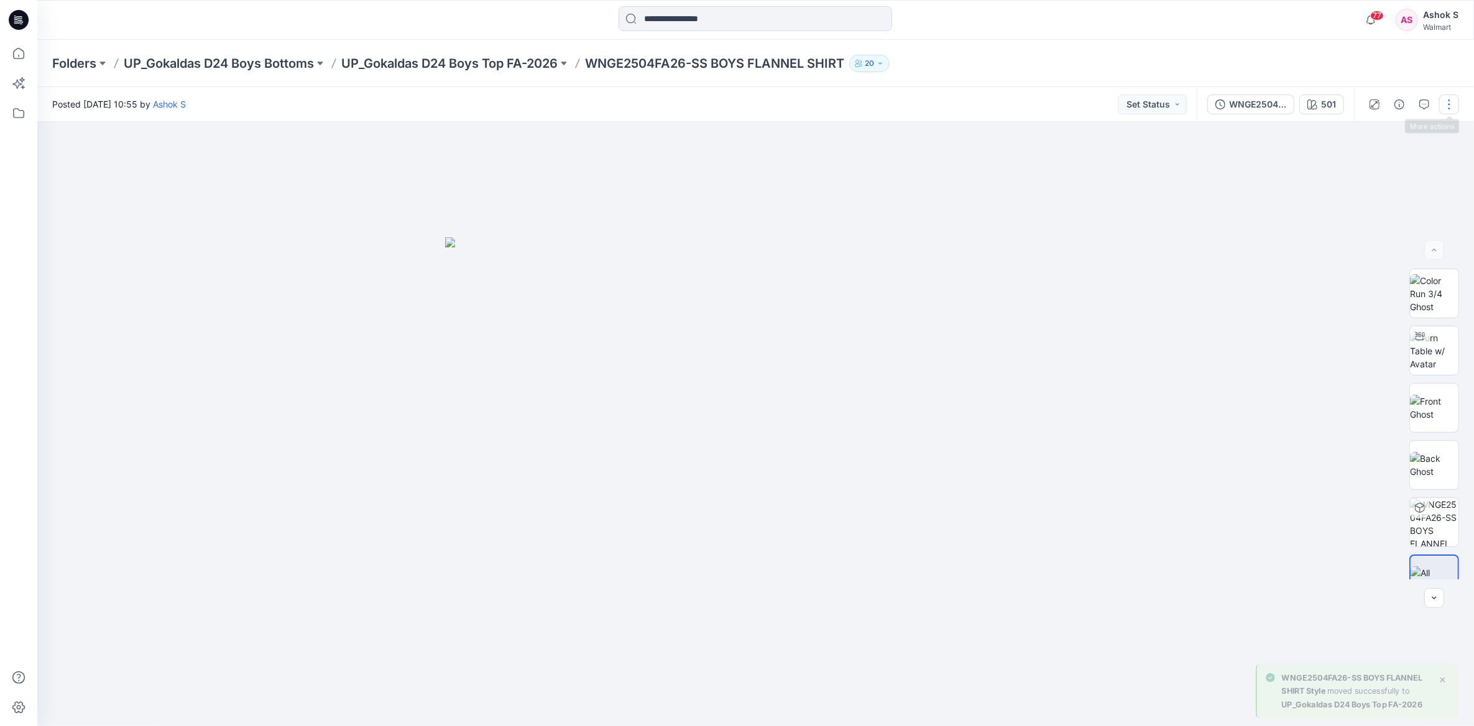
click at [1457, 109] on button "button" at bounding box center [1449, 104] width 20 height 20
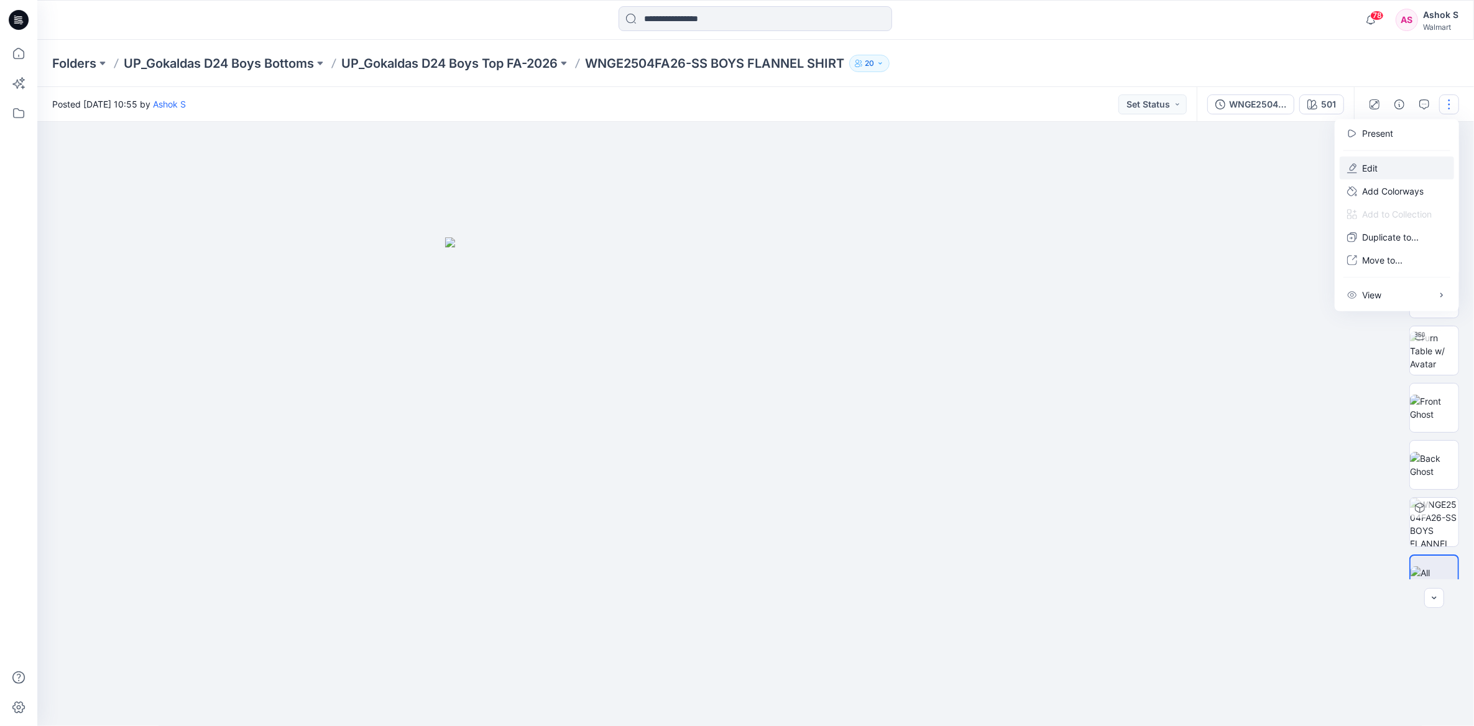
click at [1388, 164] on button "Edit" at bounding box center [1397, 168] width 114 height 23
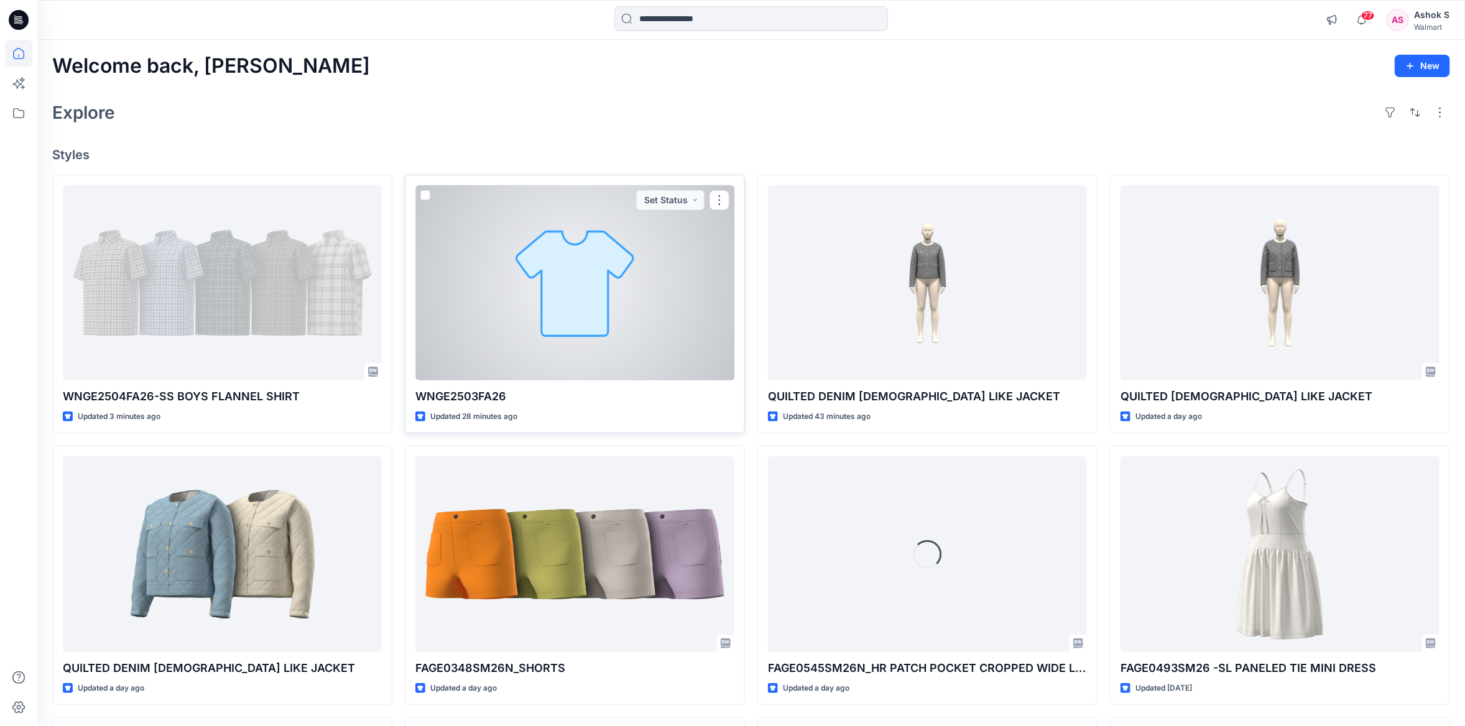
click at [517, 273] on div at bounding box center [574, 282] width 319 height 195
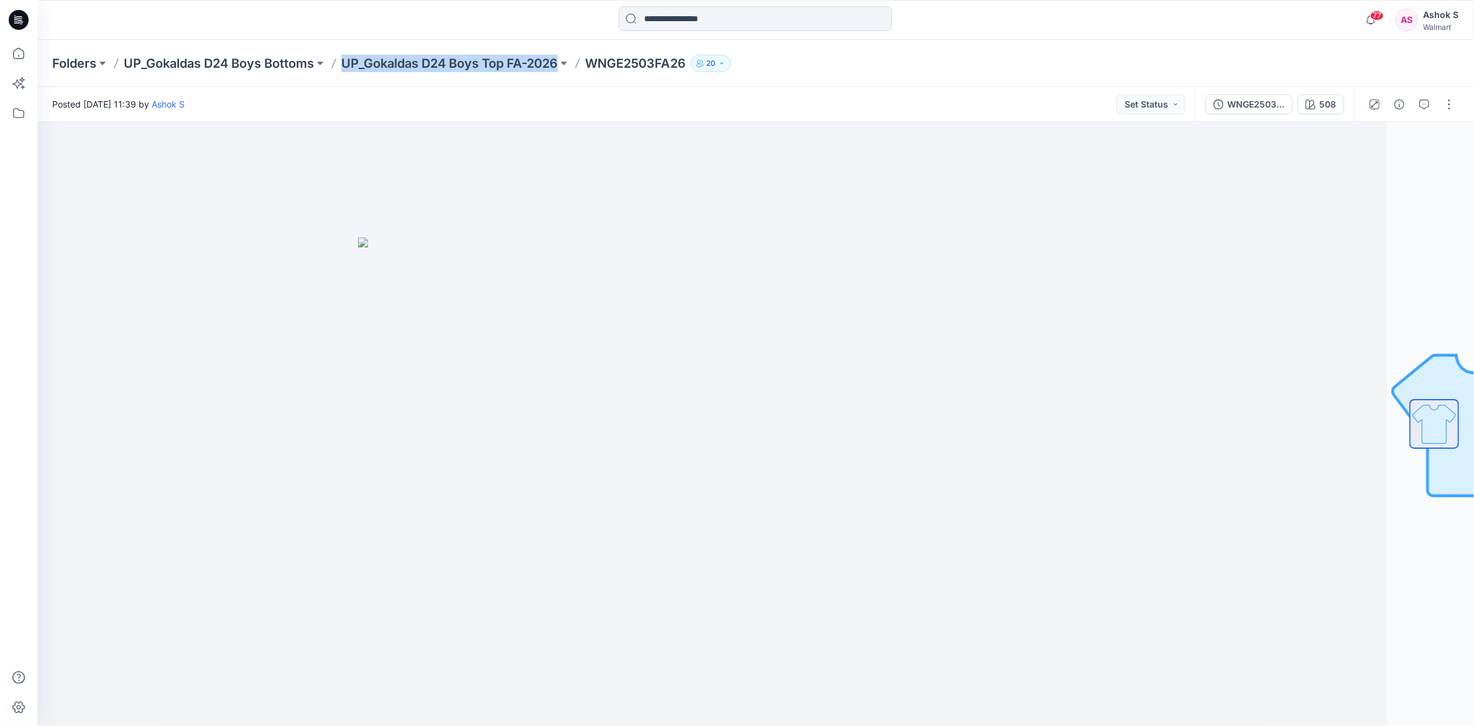
drag, startPoint x: 562, startPoint y: 73, endPoint x: 348, endPoint y: 78, distance: 213.9
click at [348, 78] on div "Folders UP_Gokaldas D24 Boys Bottoms UP_Gokaldas D24 Boys Top FA-2026 WNGE2503F…" at bounding box center [755, 63] width 1437 height 47
copy p "UP_Gokaldas D24 Boys Top FA-2026"
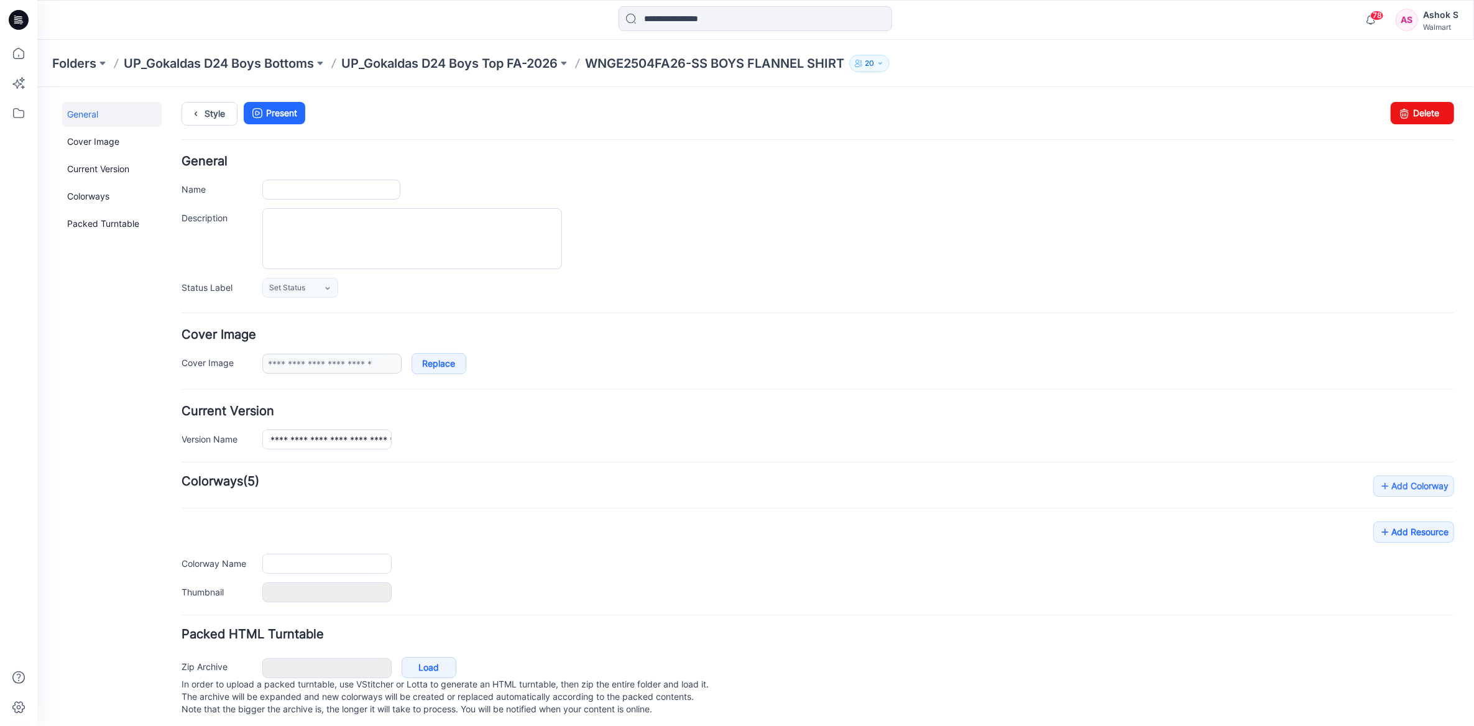
type input "**********"
type input "***"
type input "**********"
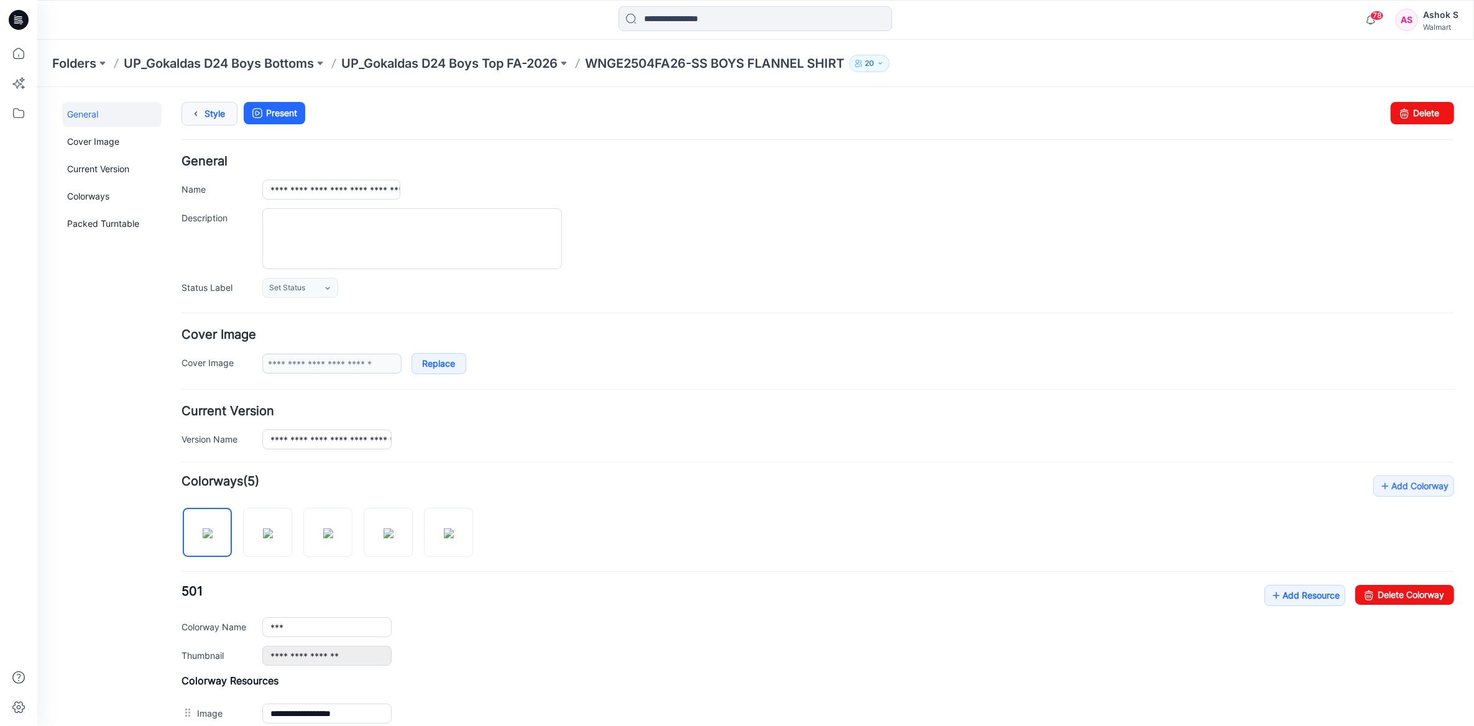
click at [196, 108] on icon at bounding box center [195, 113] width 17 height 22
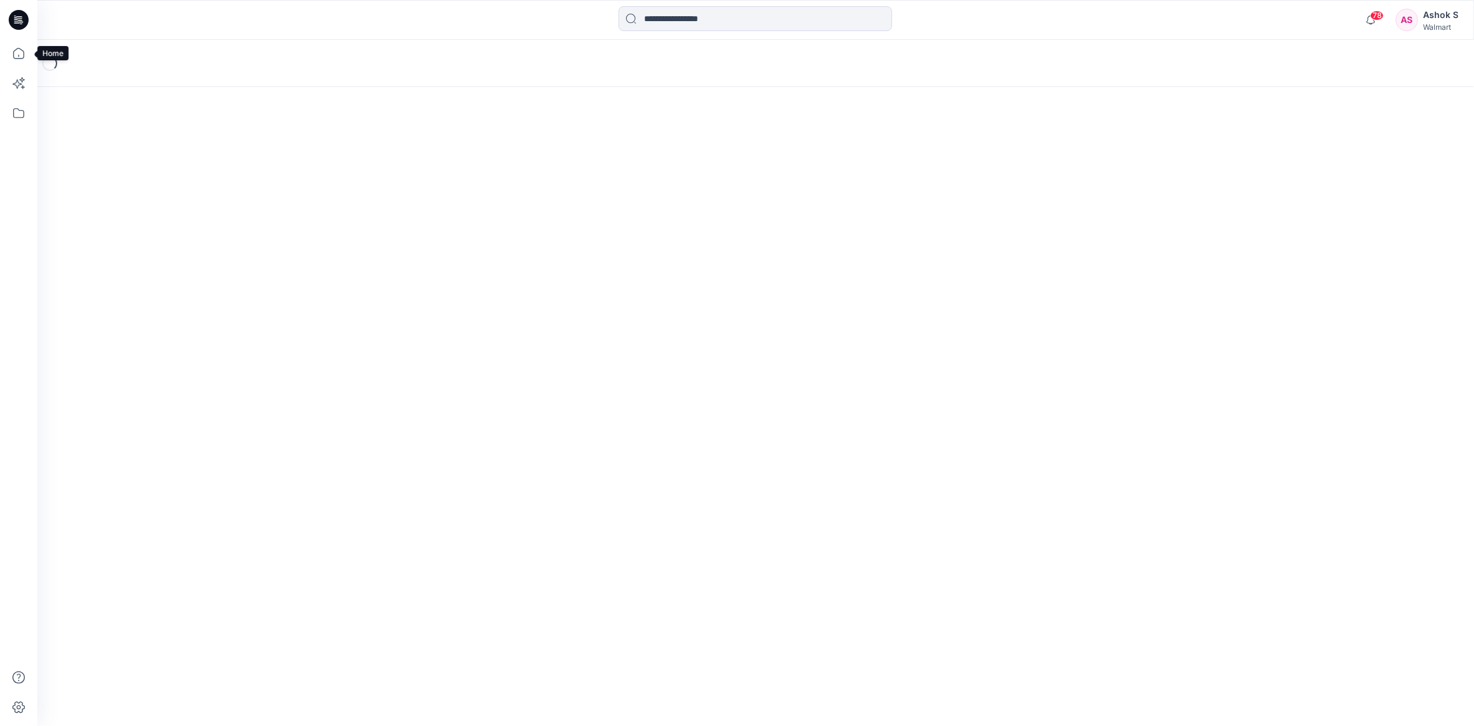
click at [19, 52] on icon at bounding box center [18, 53] width 27 height 27
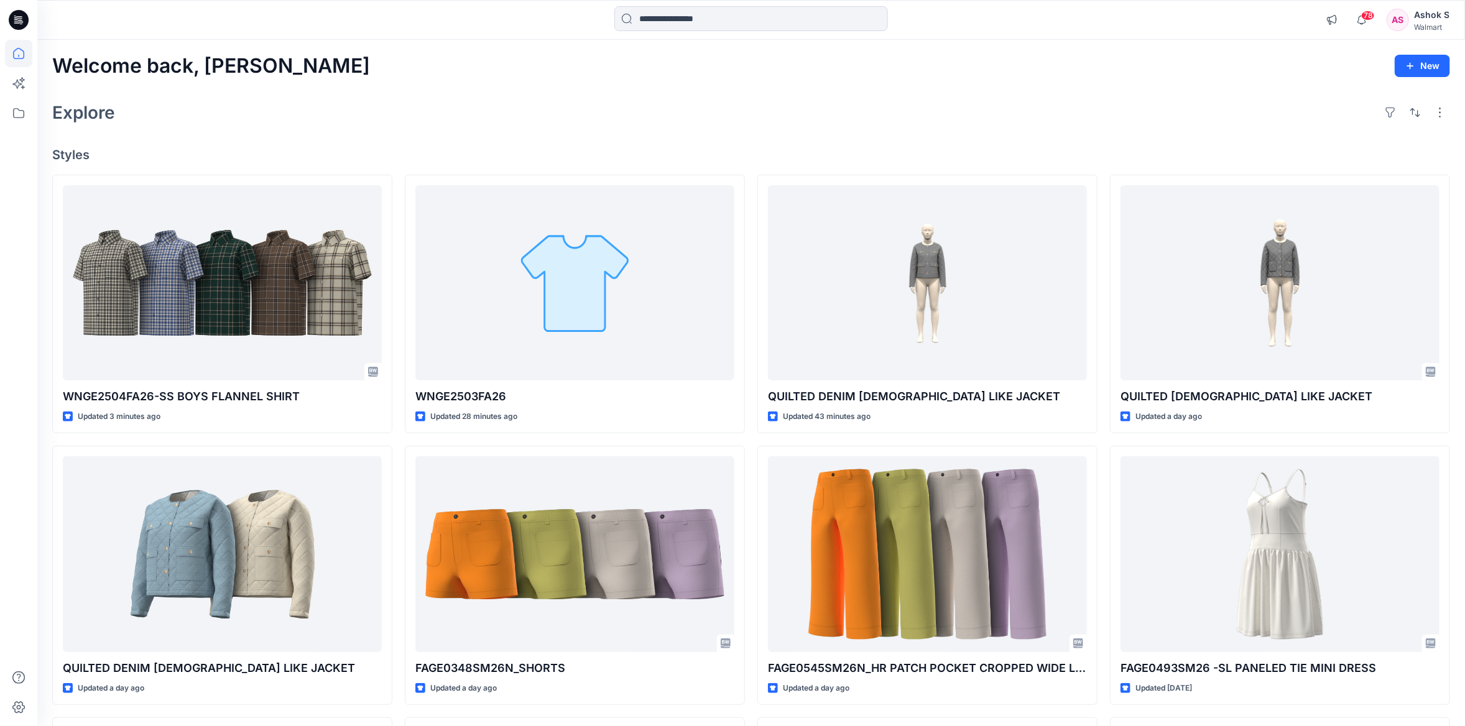
click at [380, 88] on div "Welcome back, [PERSON_NAME] New Explore Styles WNGE2504FA26-SS BOYS FLANNEL SHI…" at bounding box center [750, 538] width 1427 height 997
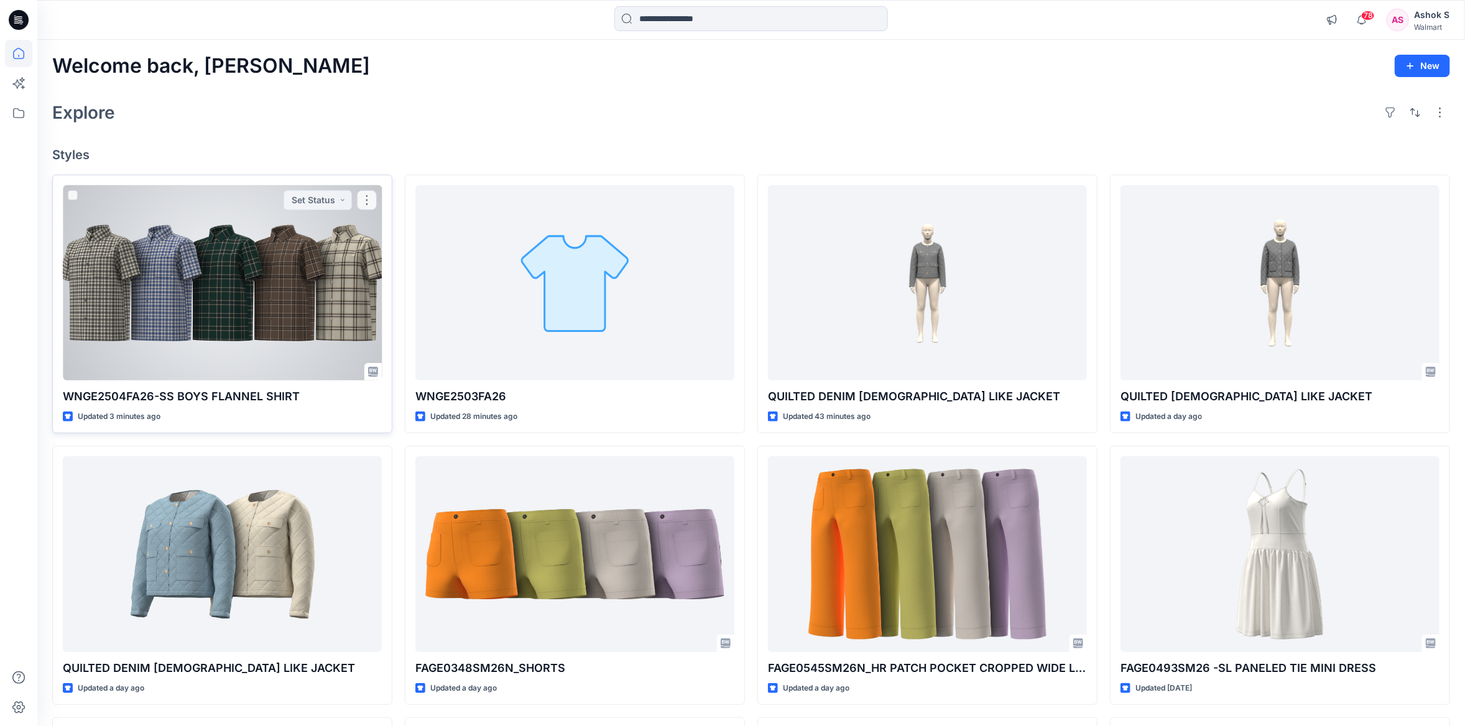
click at [305, 280] on div at bounding box center [222, 282] width 319 height 195
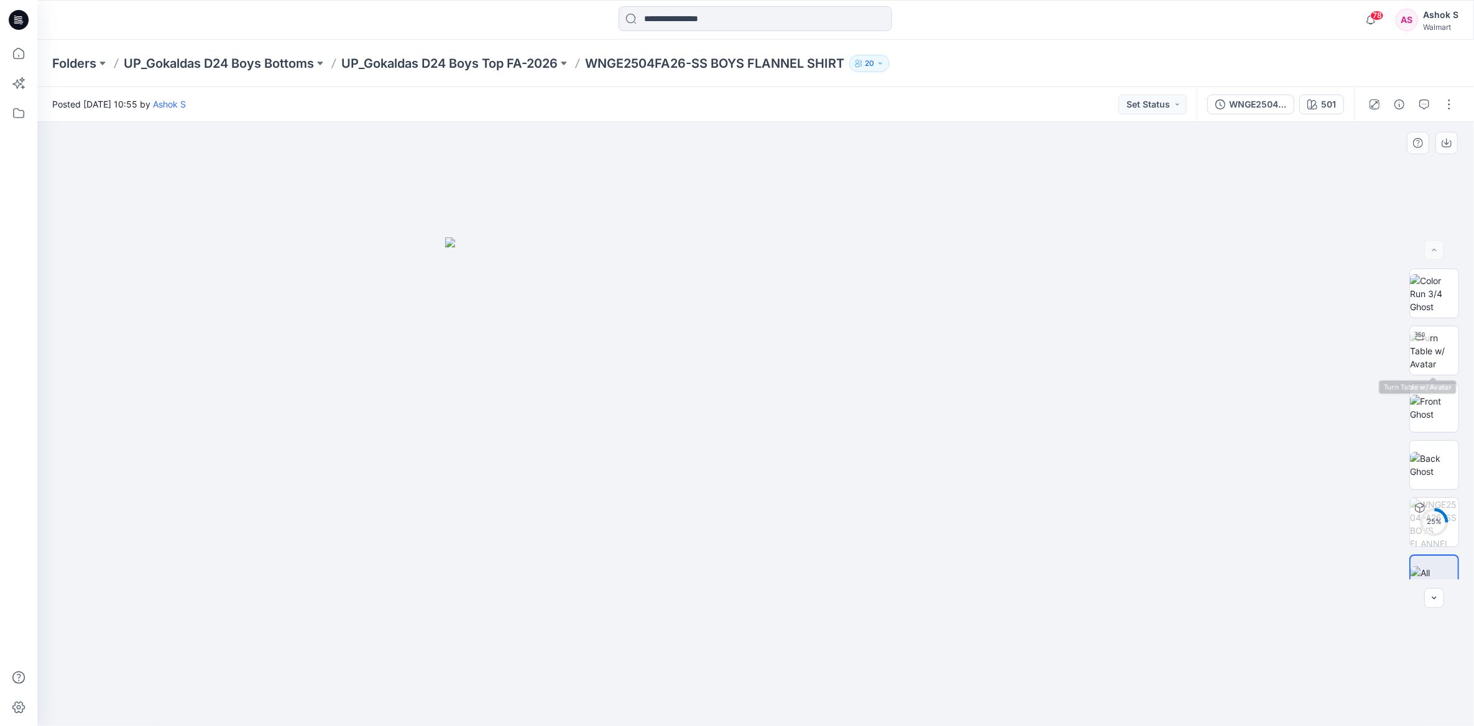
click at [1425, 322] on div "25 %" at bounding box center [1434, 424] width 50 height 311
click at [1429, 344] on img at bounding box center [1434, 350] width 48 height 39
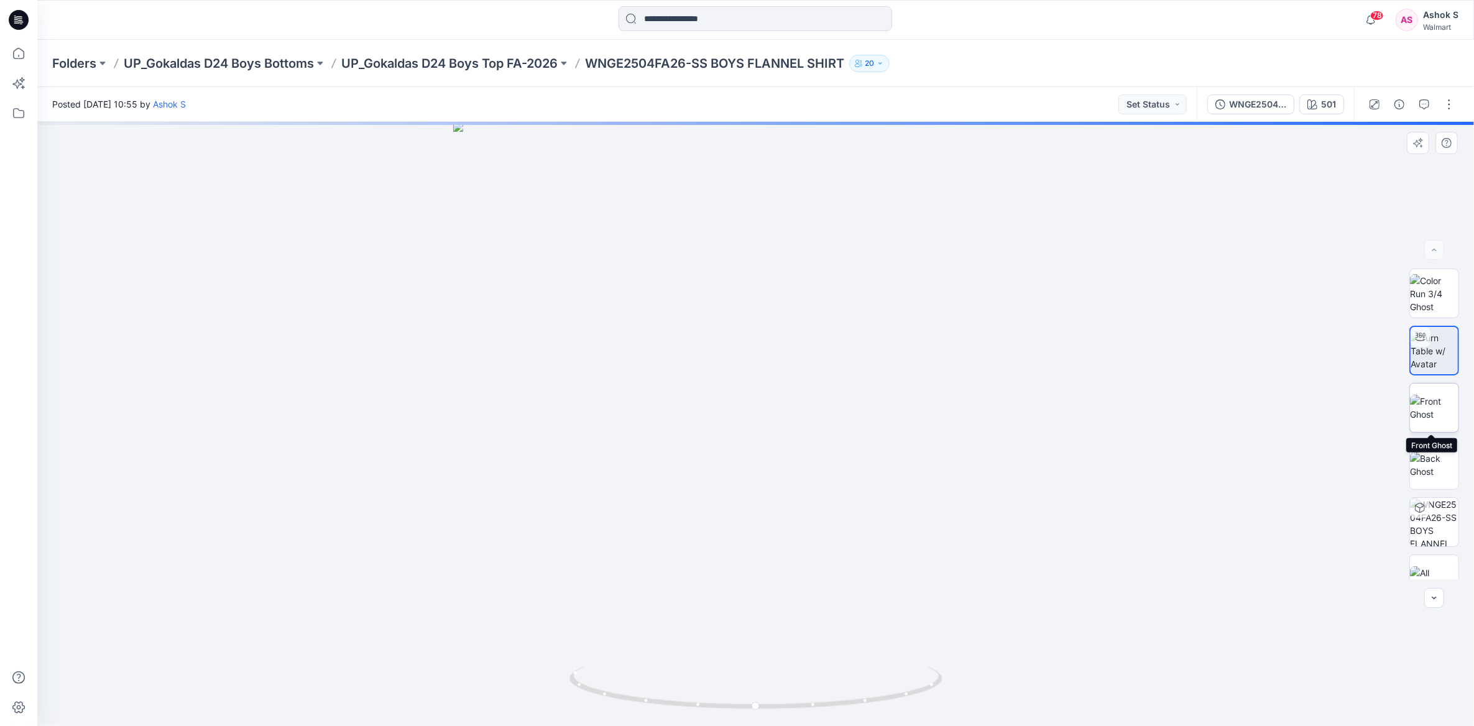
click at [1419, 408] on img at bounding box center [1434, 408] width 48 height 26
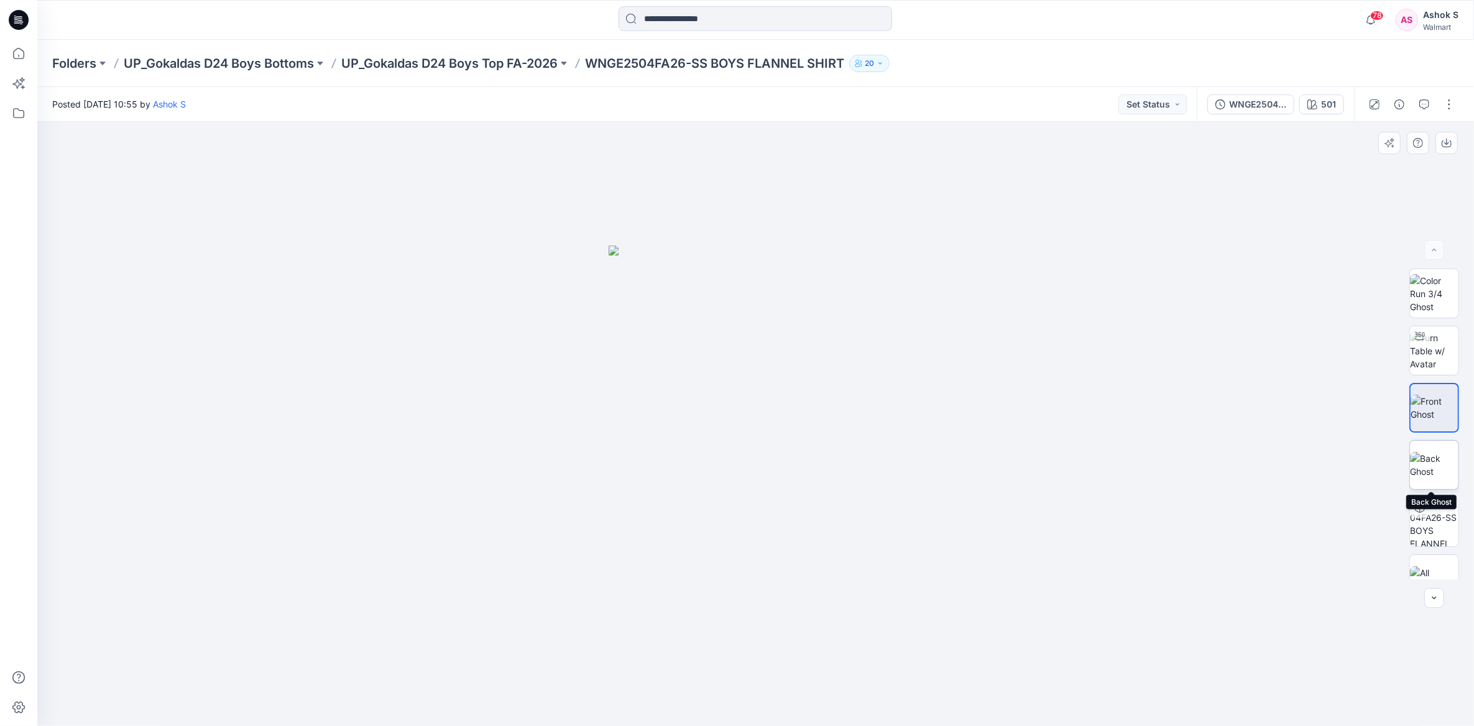
click at [1434, 468] on img at bounding box center [1434, 465] width 48 height 26
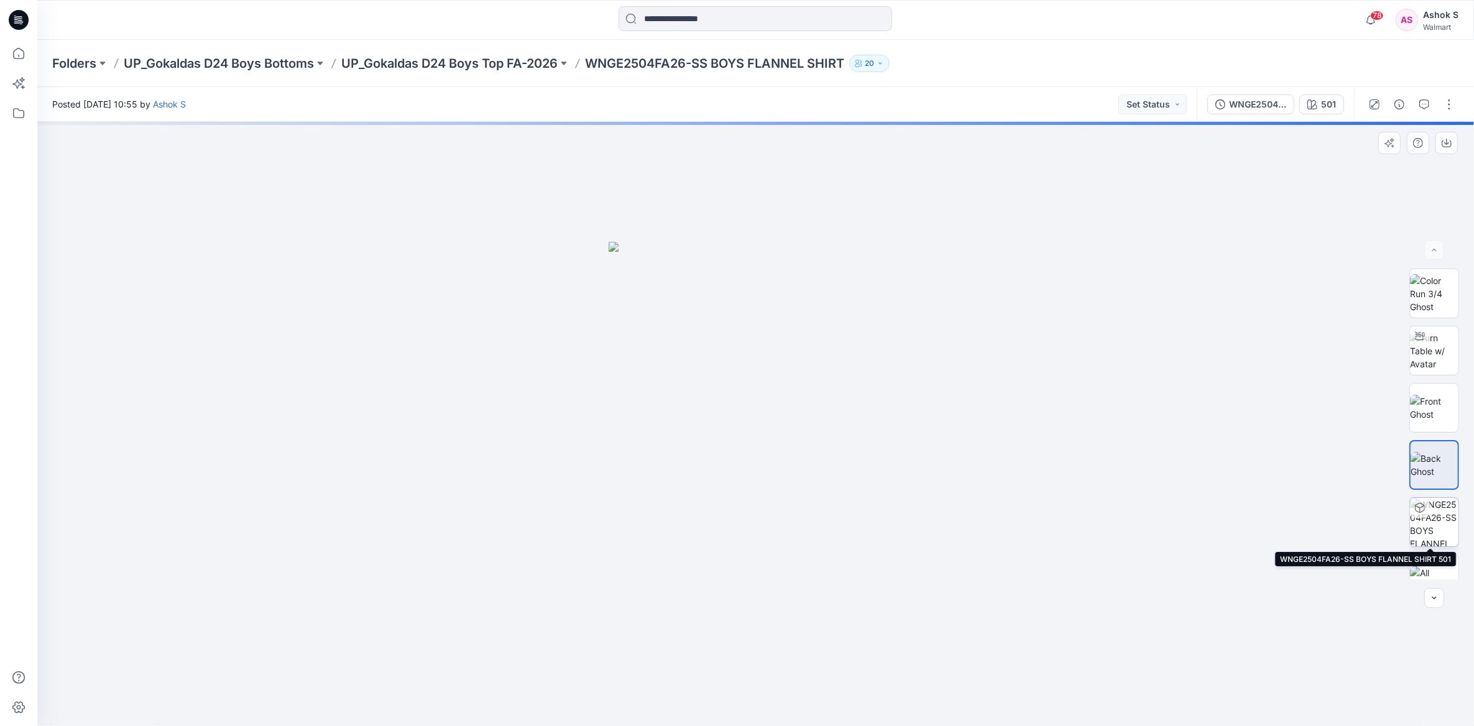
click at [1432, 511] on img at bounding box center [1434, 522] width 48 height 48
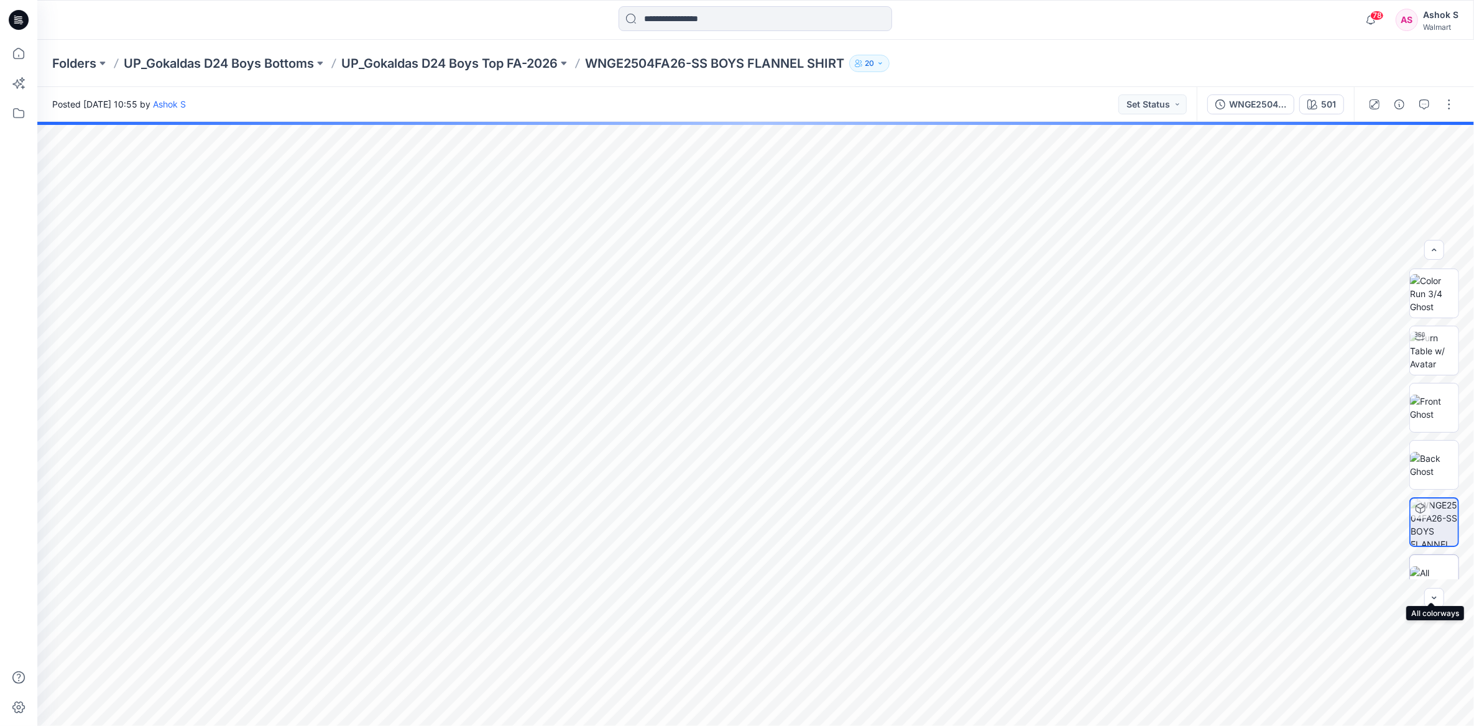
scroll to position [24, 0]
click at [1436, 562] on img at bounding box center [1434, 555] width 48 height 26
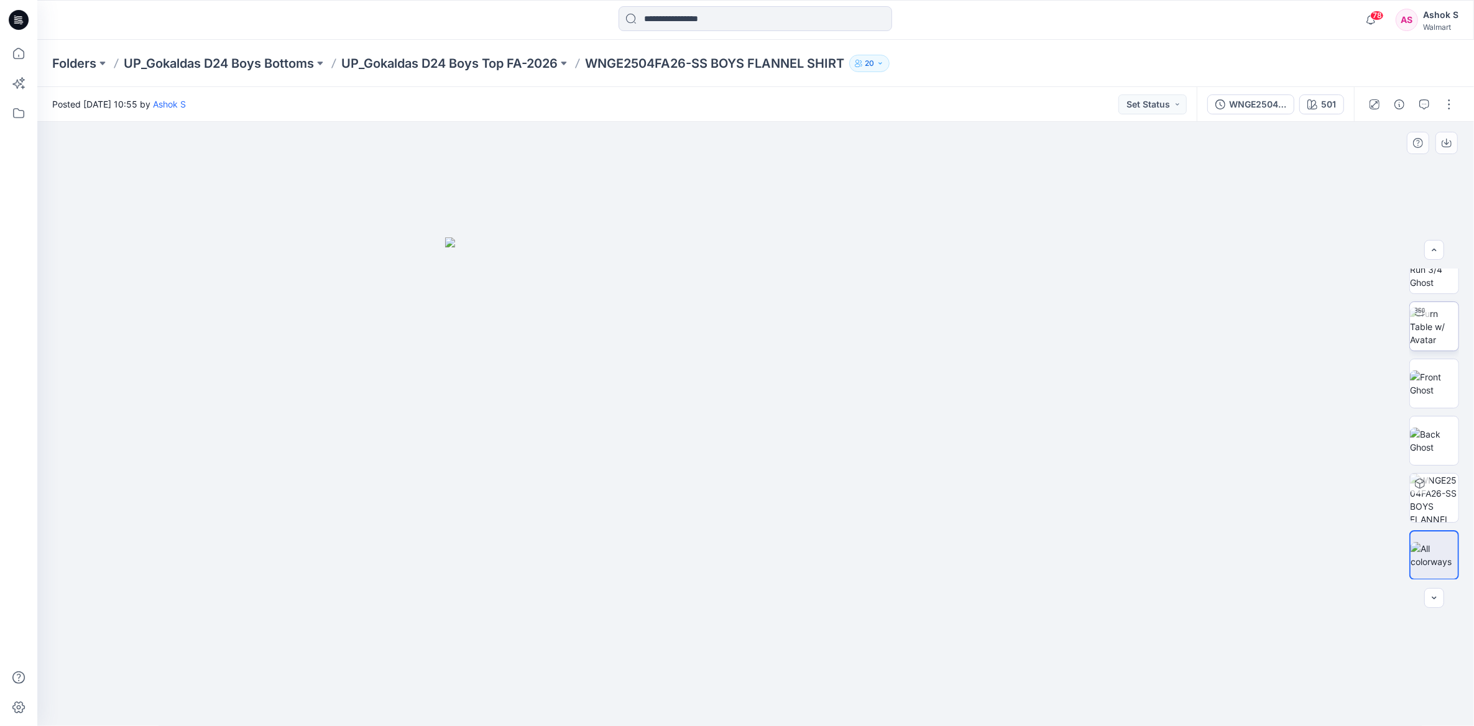
scroll to position [0, 0]
click at [1426, 289] on img at bounding box center [1434, 293] width 48 height 39
click at [1444, 103] on button "button" at bounding box center [1449, 104] width 20 height 20
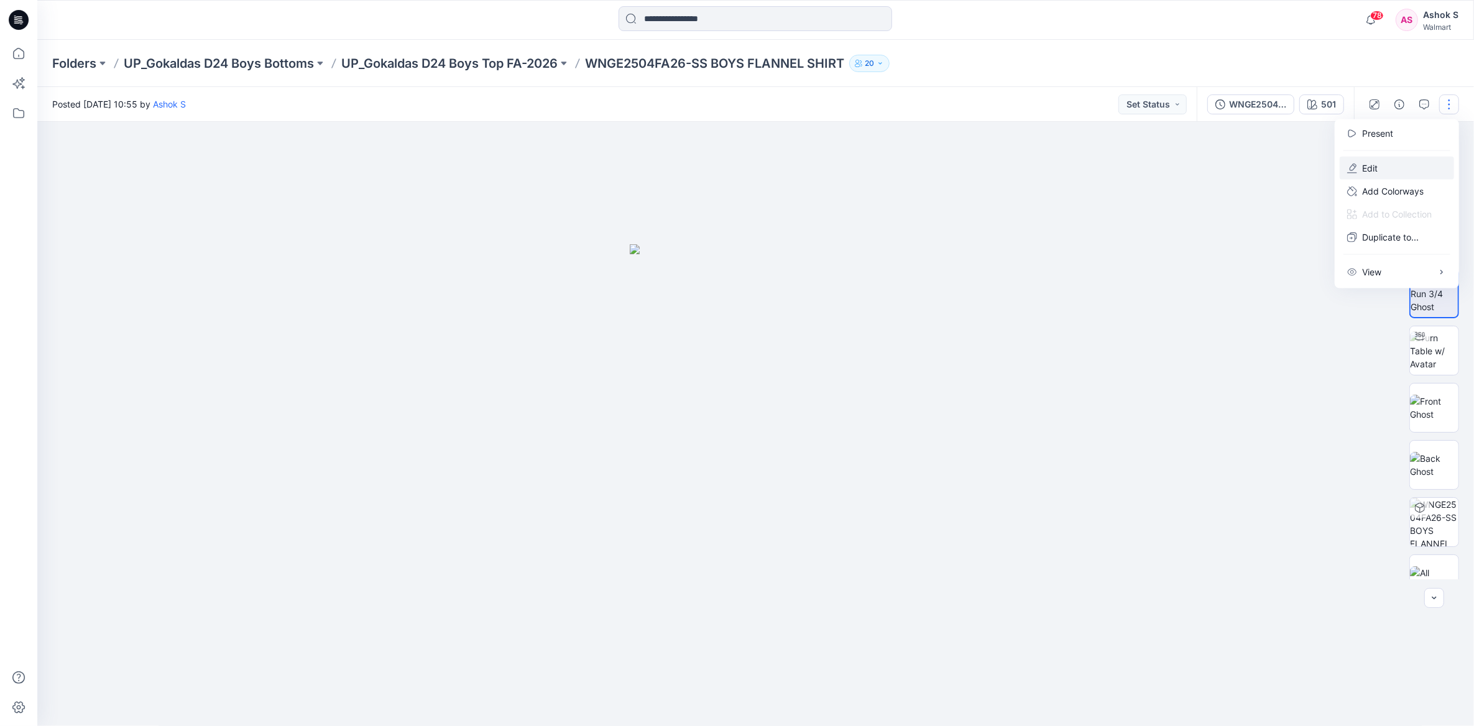
click at [1388, 161] on button "Edit" at bounding box center [1397, 168] width 114 height 23
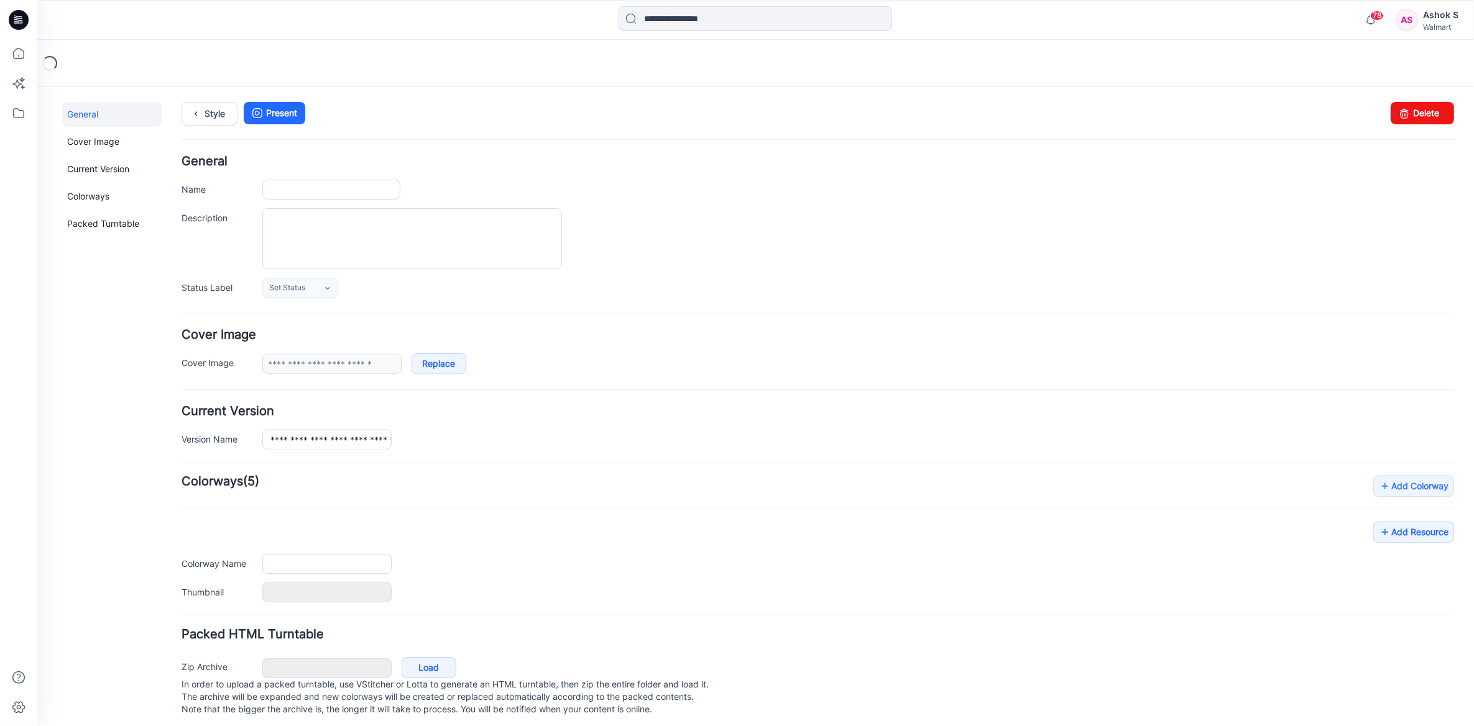
type input "**********"
type input "***"
type input "**********"
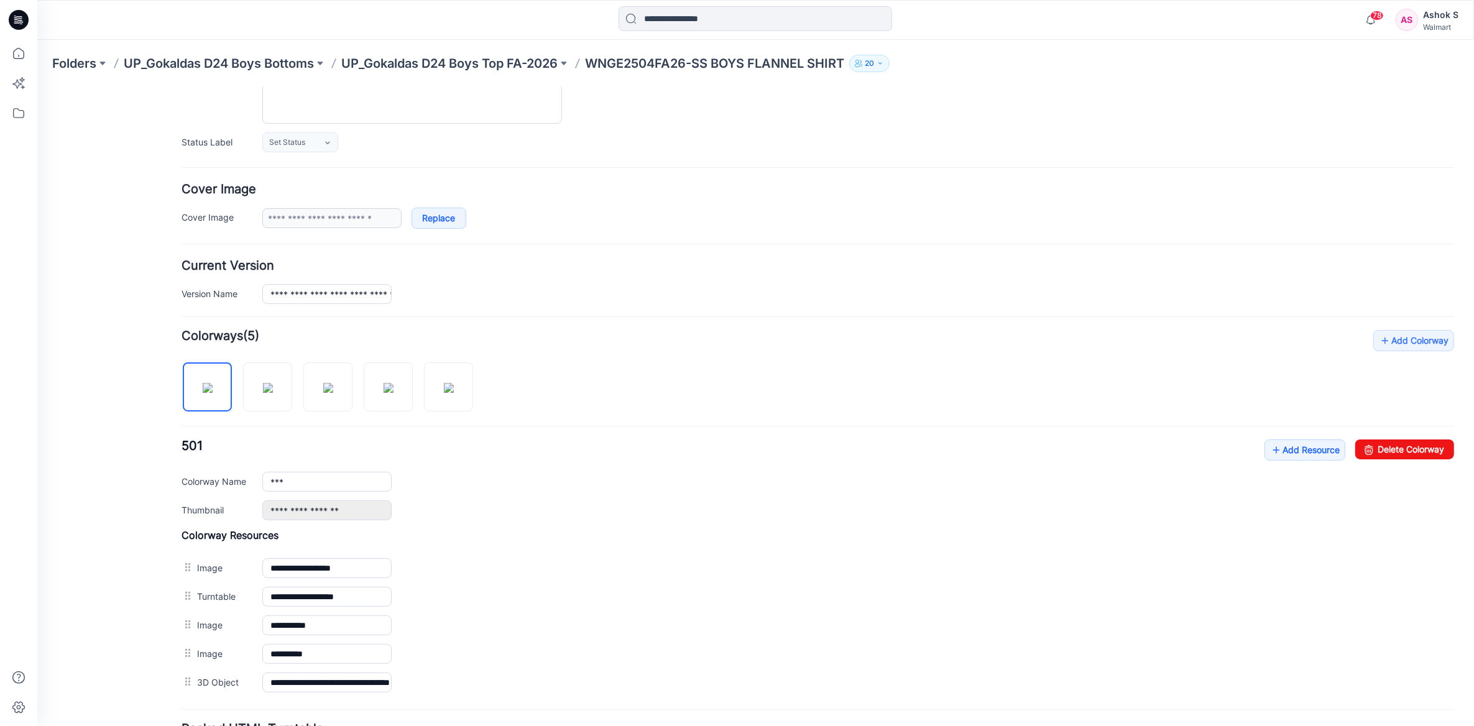
scroll to position [257, 0]
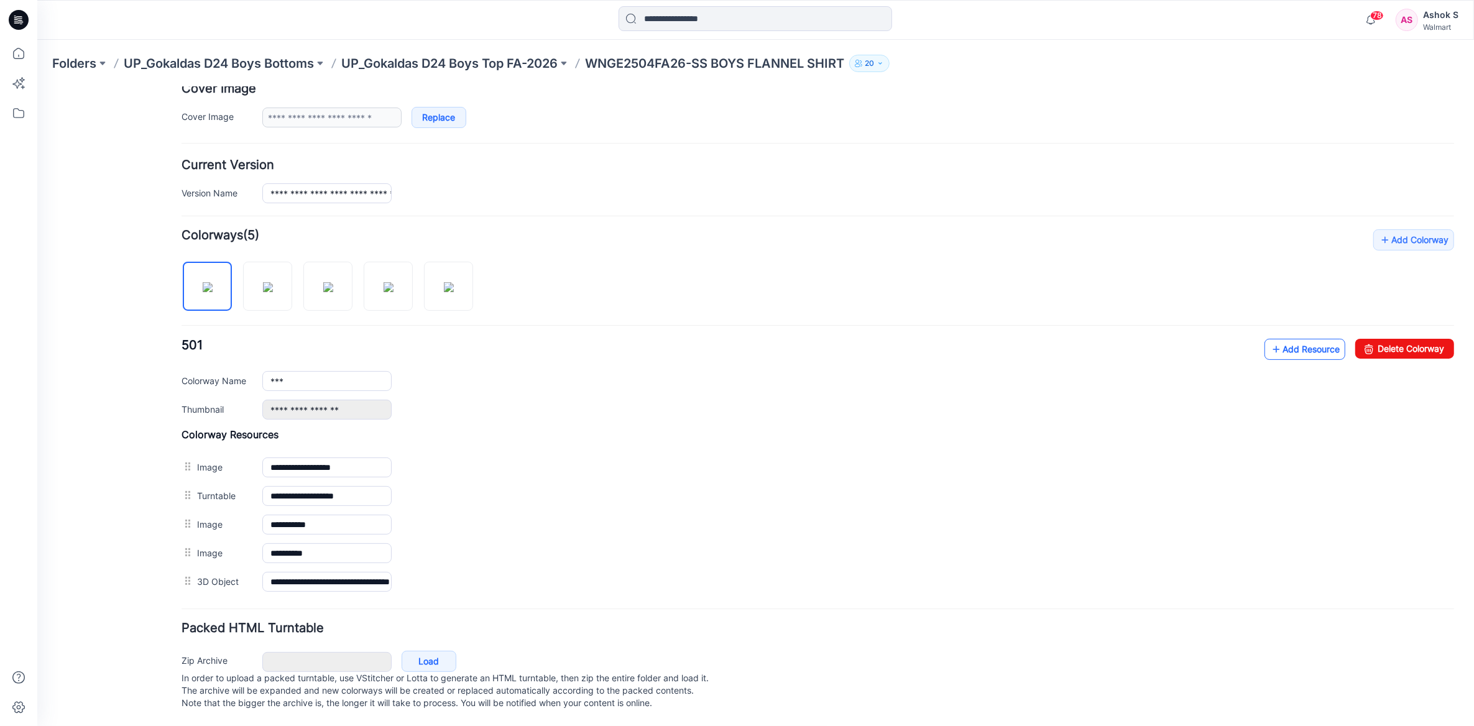
click at [1274, 338] on link "Add Resource" at bounding box center [1305, 348] width 81 height 21
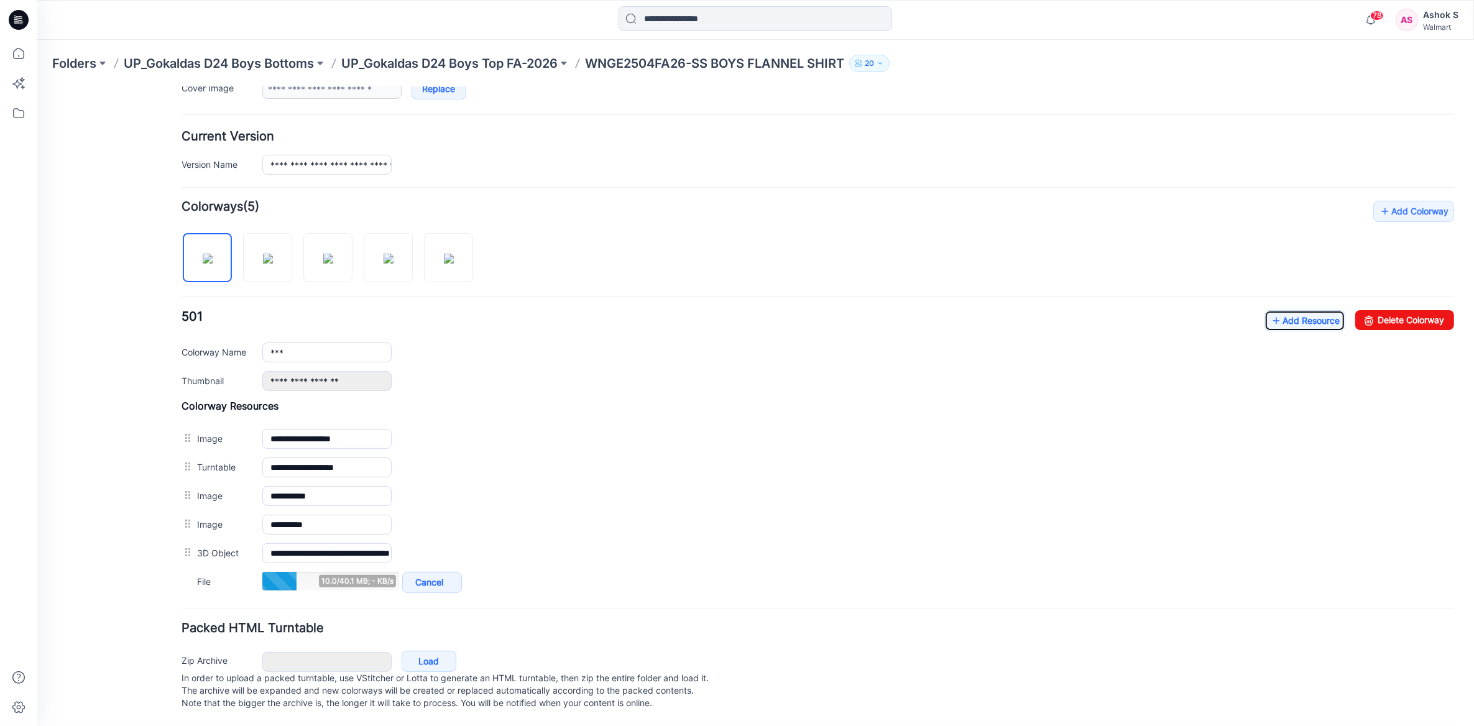
scroll to position [286, 0]
click at [1294, 315] on link "Add Resource" at bounding box center [1305, 320] width 81 height 21
click at [1304, 311] on link "Add Resource" at bounding box center [1305, 320] width 81 height 21
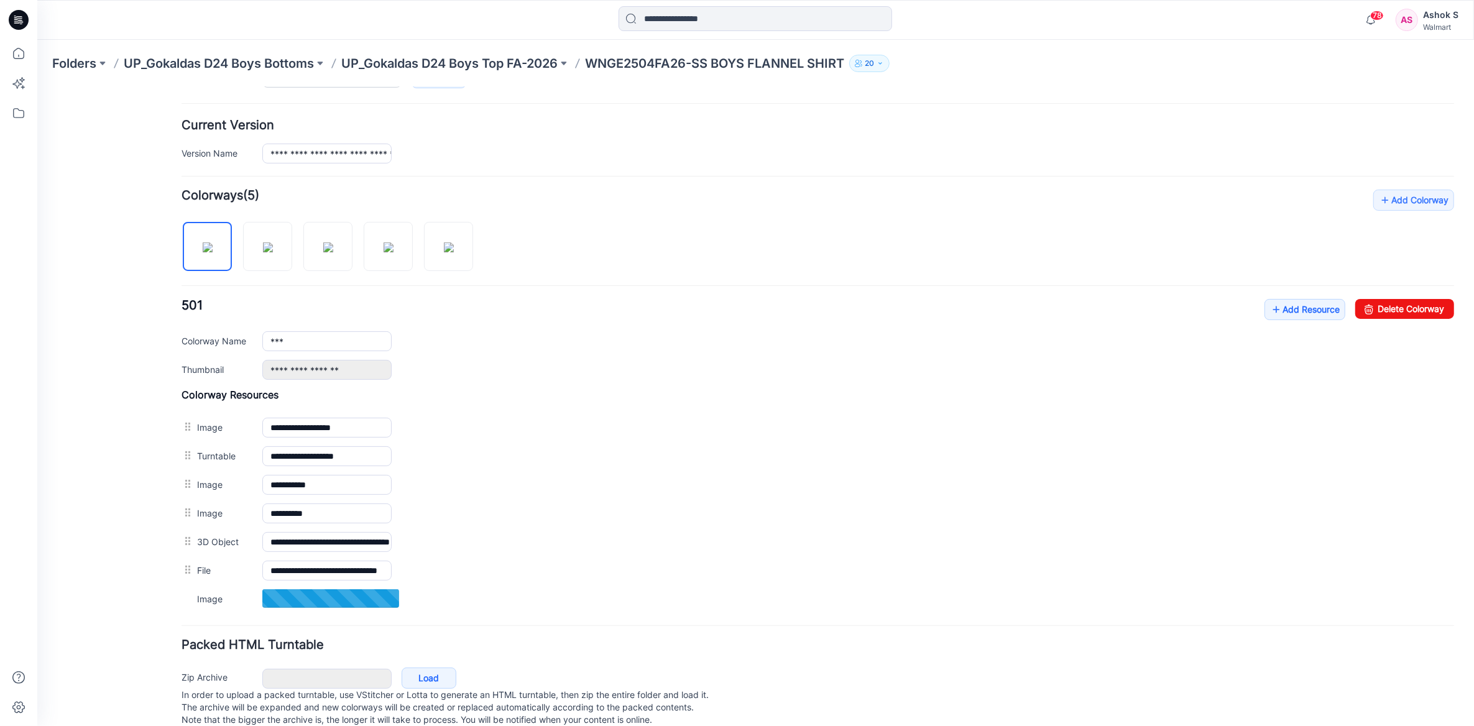
click at [107, 449] on div "General Cover Image Current Version Colorways Packed Turntable" at bounding box center [111, 278] width 99 height 927
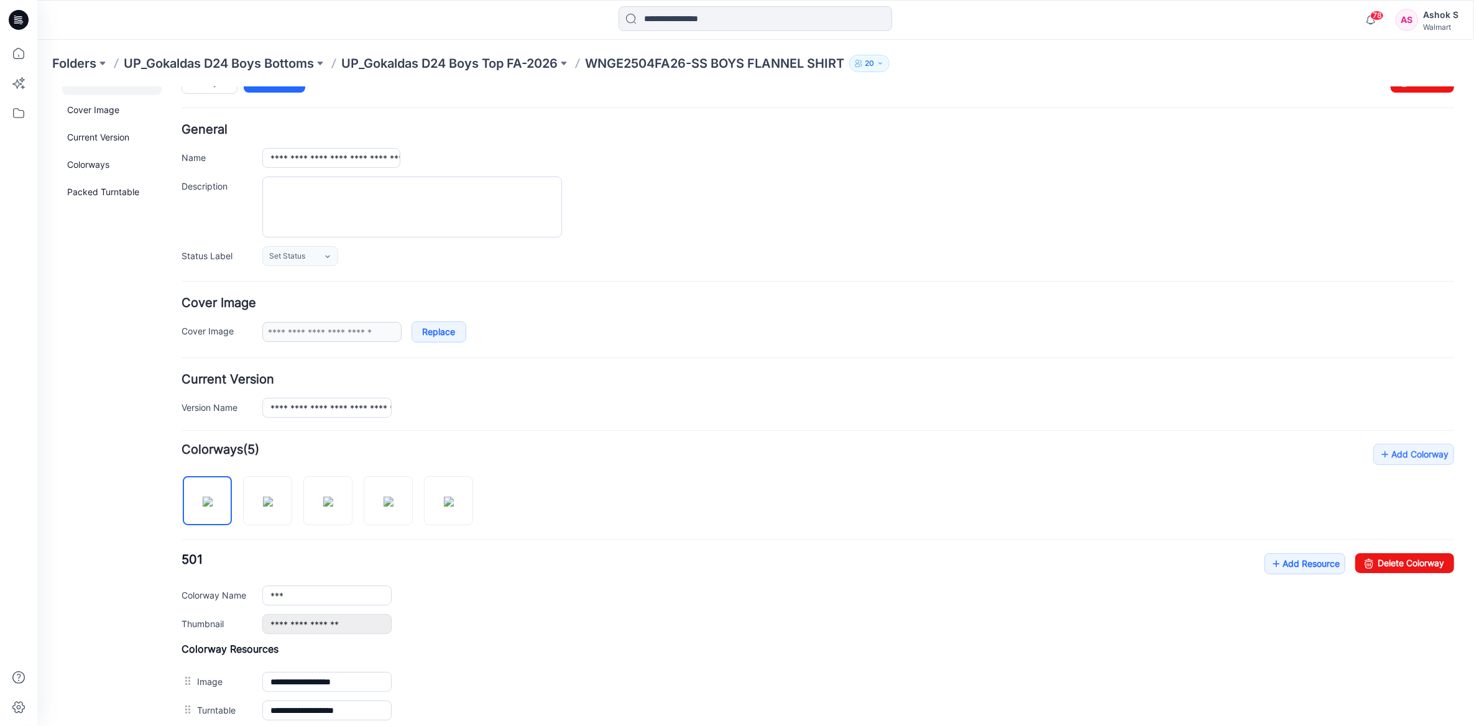
scroll to position [0, 0]
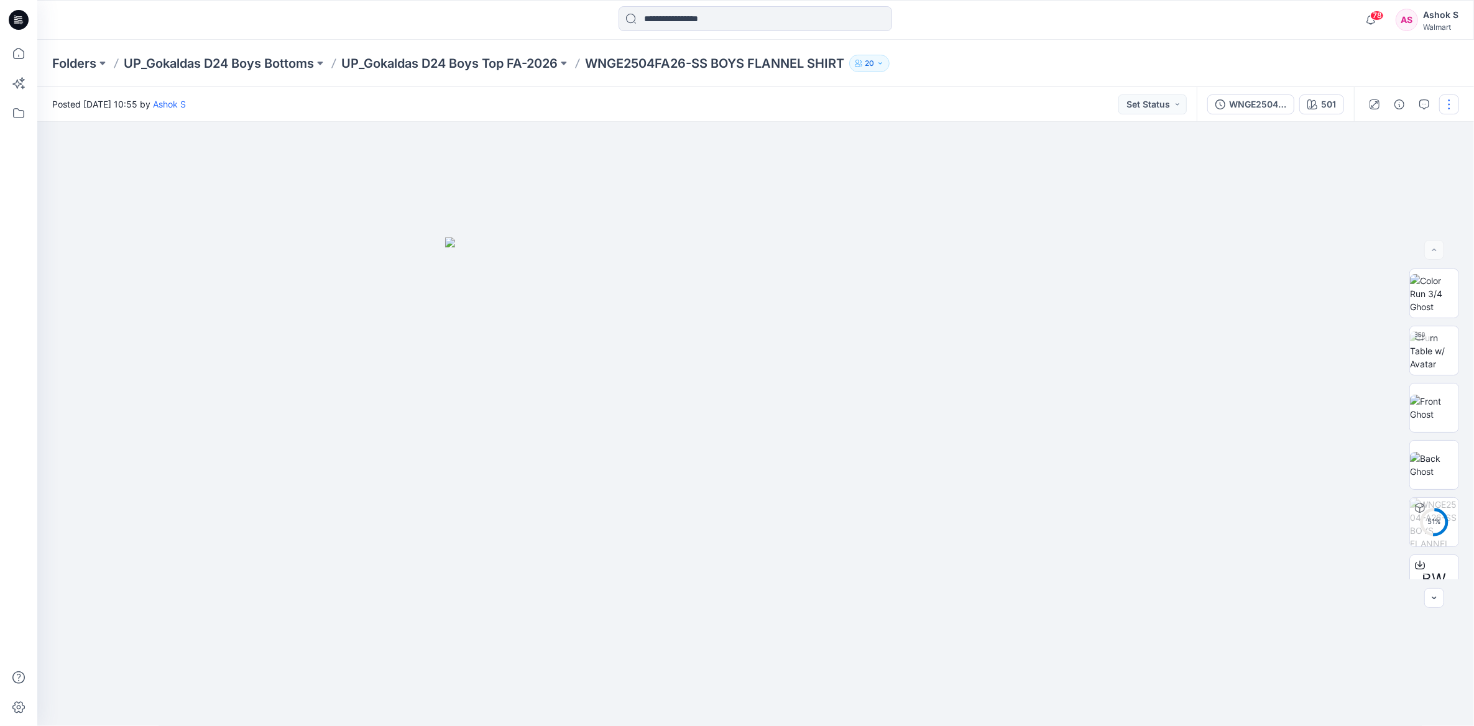
click at [1450, 105] on button "button" at bounding box center [1449, 104] width 20 height 20
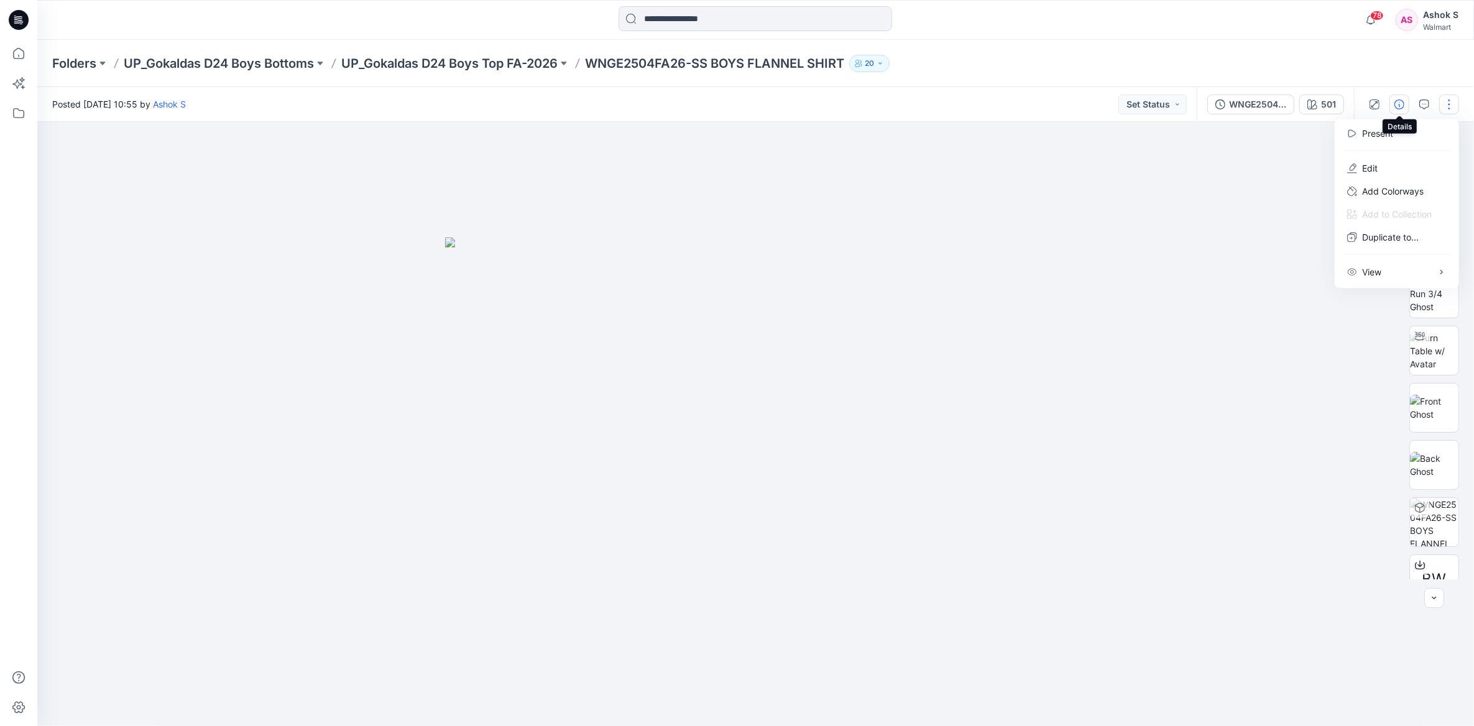
click at [1404, 102] on icon "button" at bounding box center [1399, 104] width 10 height 10
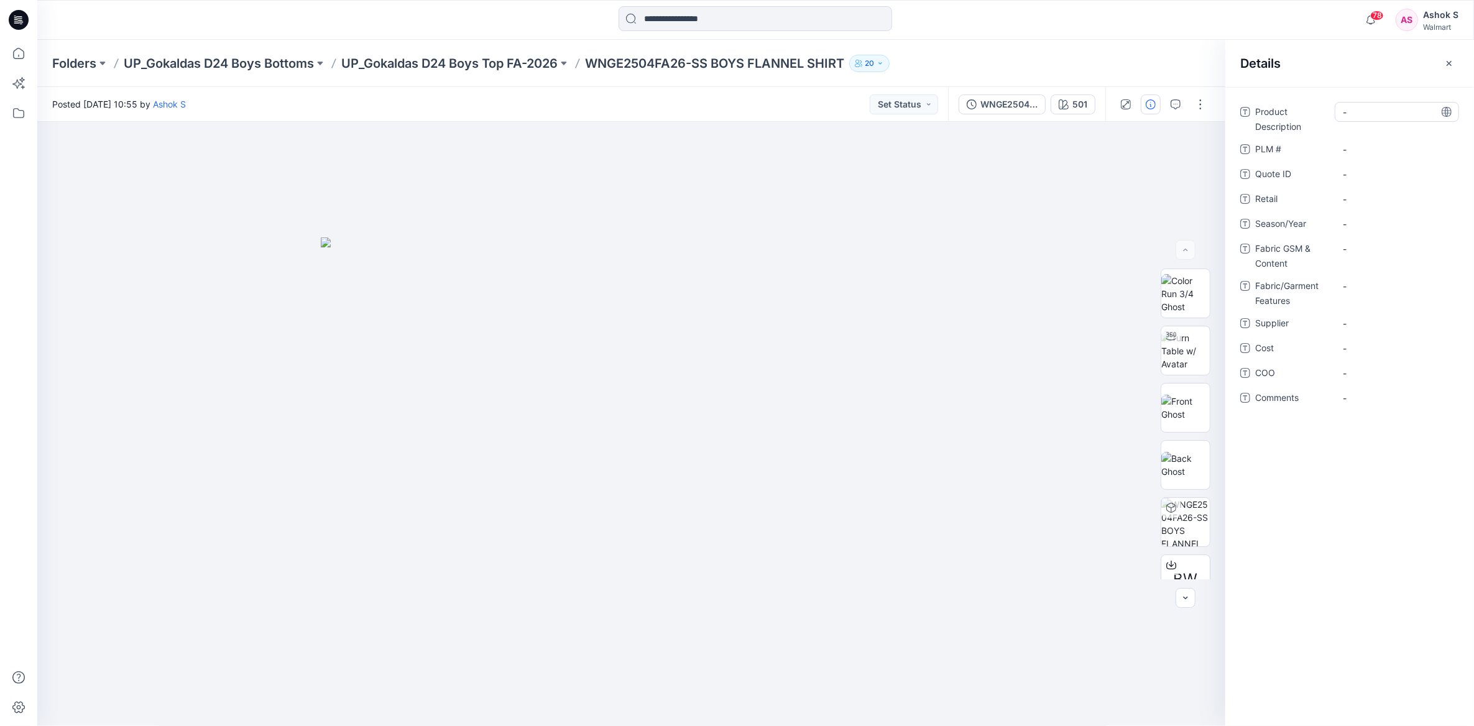
click at [1378, 119] on div "-" at bounding box center [1397, 112] width 124 height 20
drag, startPoint x: 701, startPoint y: 65, endPoint x: 851, endPoint y: 68, distance: 150.5
click at [844, 68] on p "WNGE2504FA26-SS BOYS FLANNEL SHIRT" at bounding box center [714, 63] width 259 height 17
copy p "SS BOYS FLANNEL SHIRT"
click at [1381, 116] on Description "-" at bounding box center [1397, 112] width 108 height 13
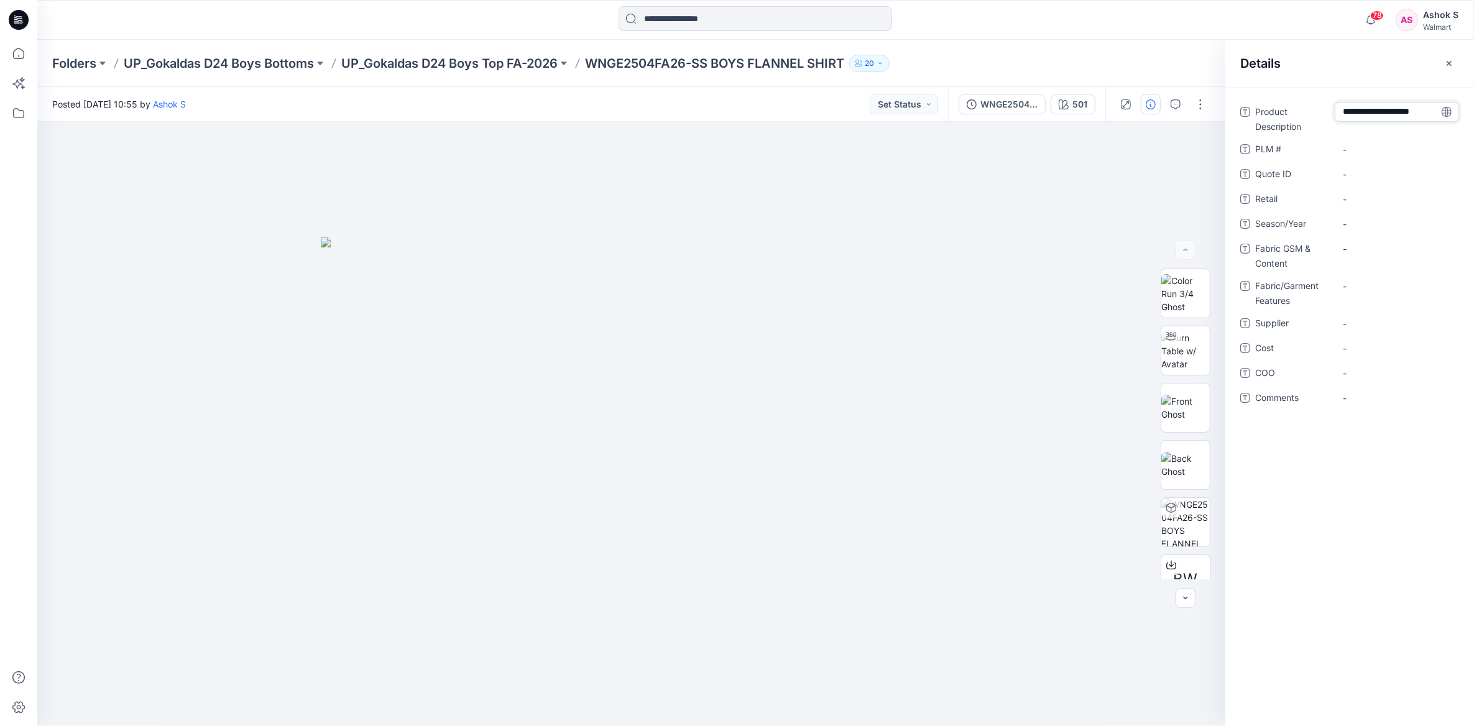
type textarea "**********"
click at [1403, 151] on \ "-" at bounding box center [1397, 149] width 108 height 13
drag, startPoint x: 691, startPoint y: 62, endPoint x: 596, endPoint y: 70, distance: 95.5
click at [596, 70] on p "WNGE2504FA26-SS BOYS FLANNEL SHIRT" at bounding box center [714, 63] width 259 height 17
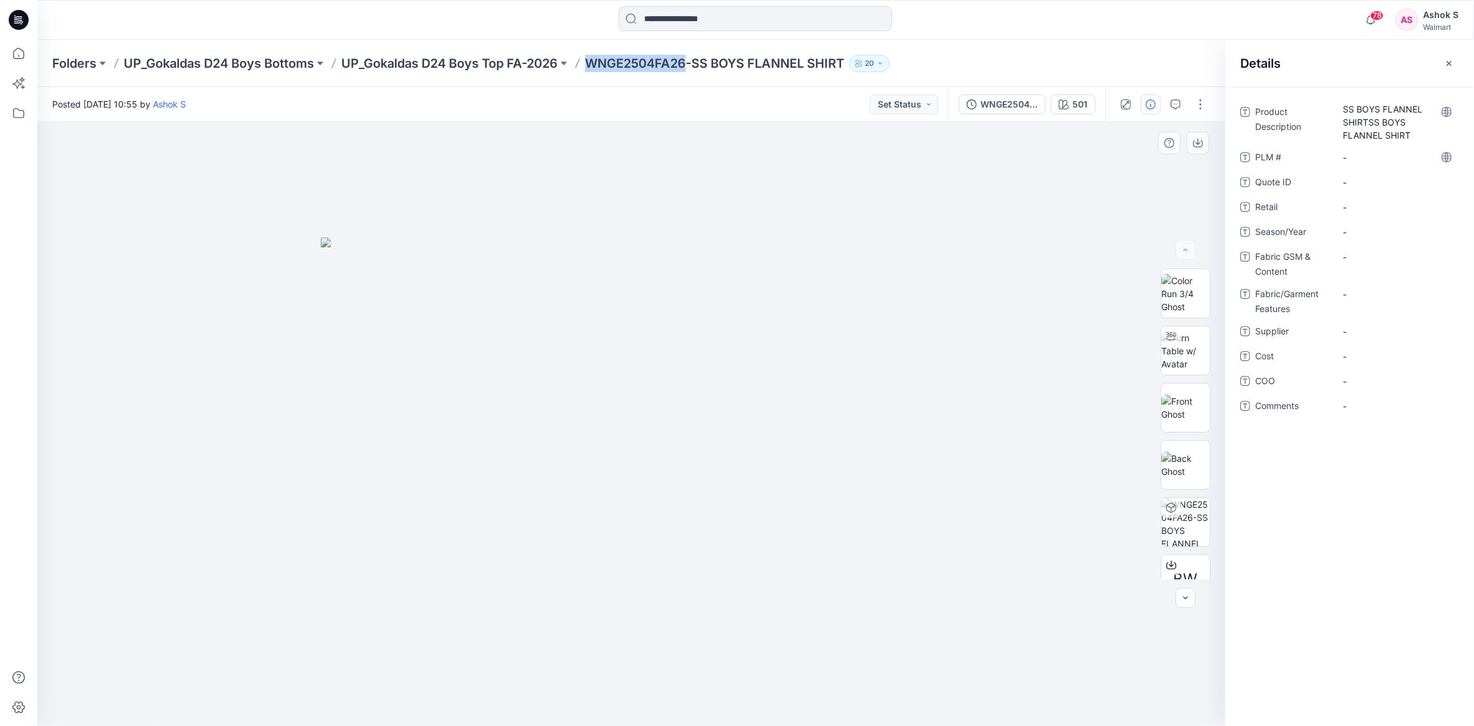
copy p "WNGE2504FA26"
click at [1377, 158] on \ "-" at bounding box center [1397, 157] width 108 height 13
type textarea "**********"
click at [1376, 176] on ID "-" at bounding box center [1397, 182] width 108 height 13
click at [1375, 206] on span "-" at bounding box center [1397, 207] width 108 height 13
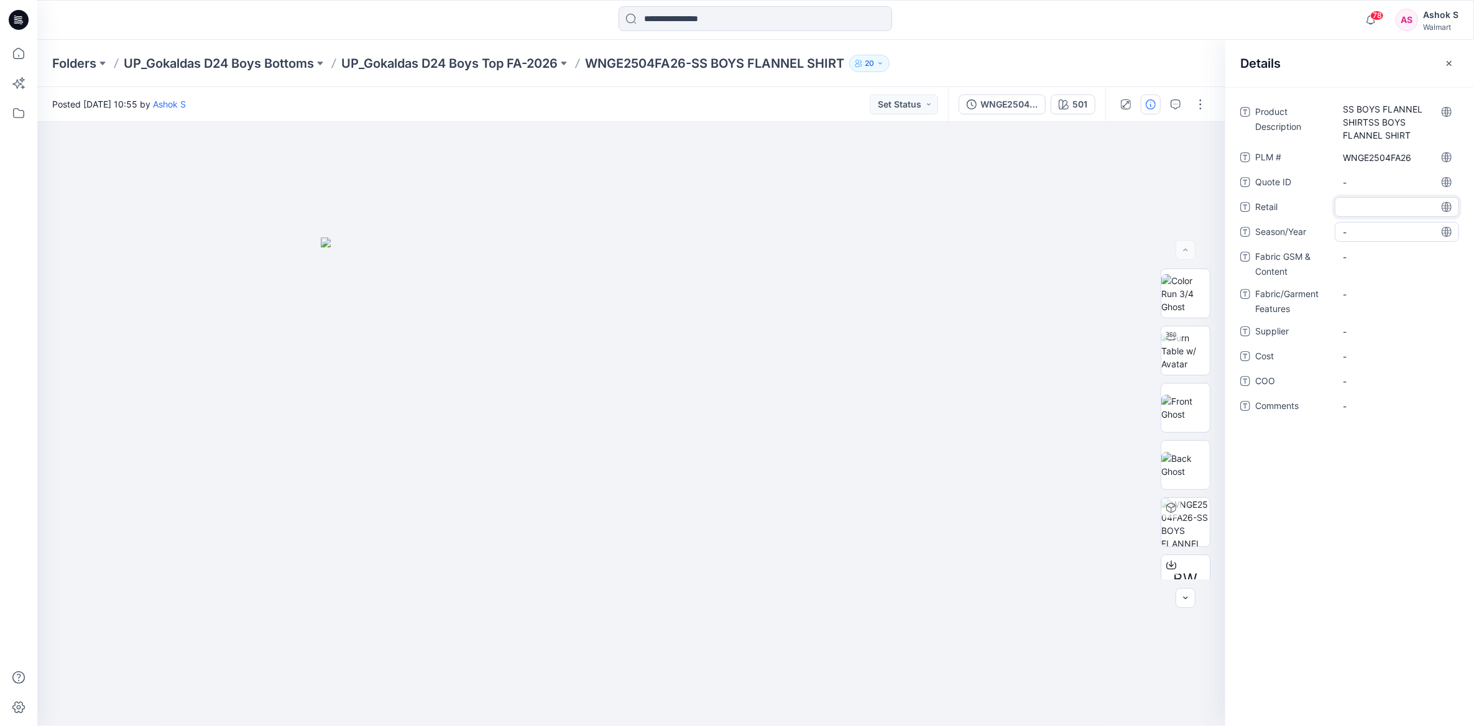
click at [1358, 228] on span "-" at bounding box center [1397, 232] width 108 height 13
type textarea "*******"
click at [1357, 256] on Content "-" at bounding box center [1397, 257] width 108 height 13
click at [1364, 284] on div "-" at bounding box center [1397, 294] width 124 height 20
click at [1357, 321] on div "-" at bounding box center [1397, 331] width 124 height 20
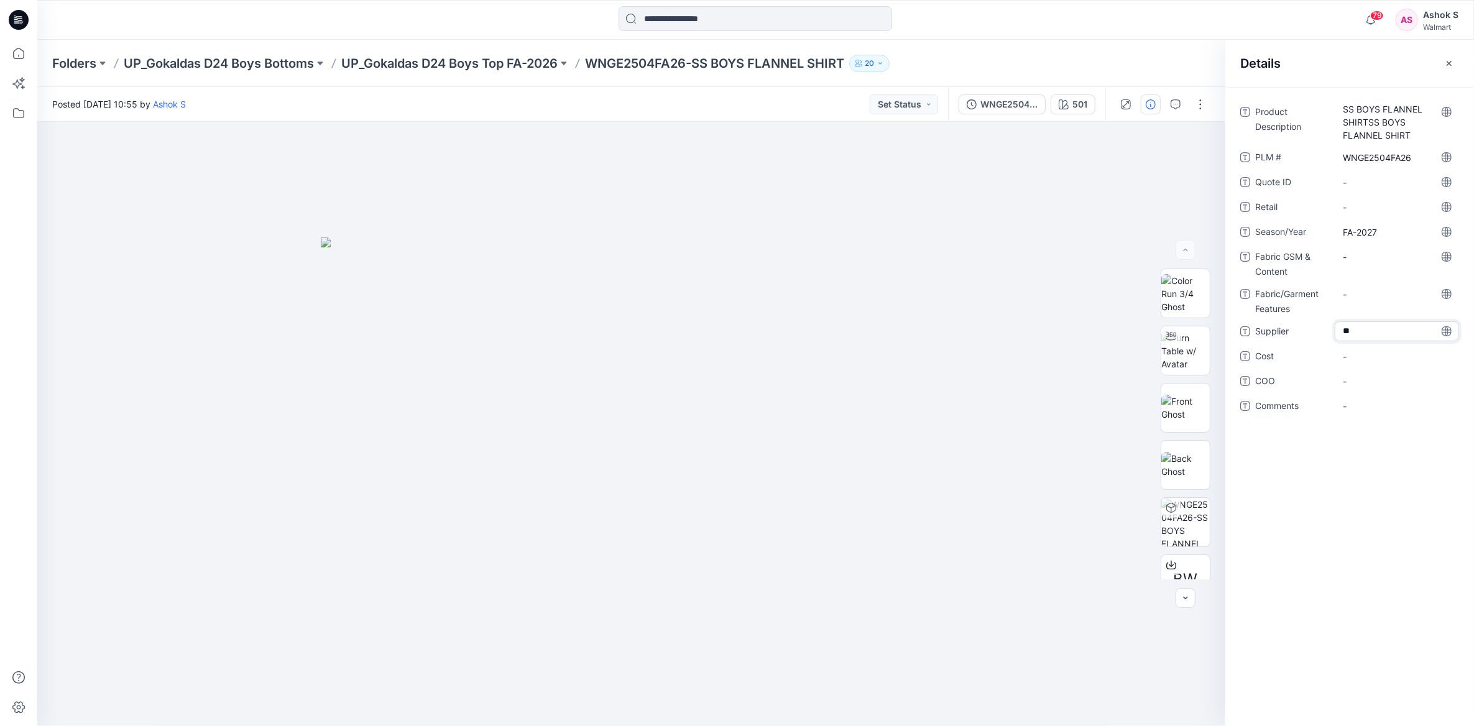
type textarea "*"
type textarea "**********"
click at [1368, 395] on div "-" at bounding box center [1397, 389] width 124 height 20
type textarea "*****"
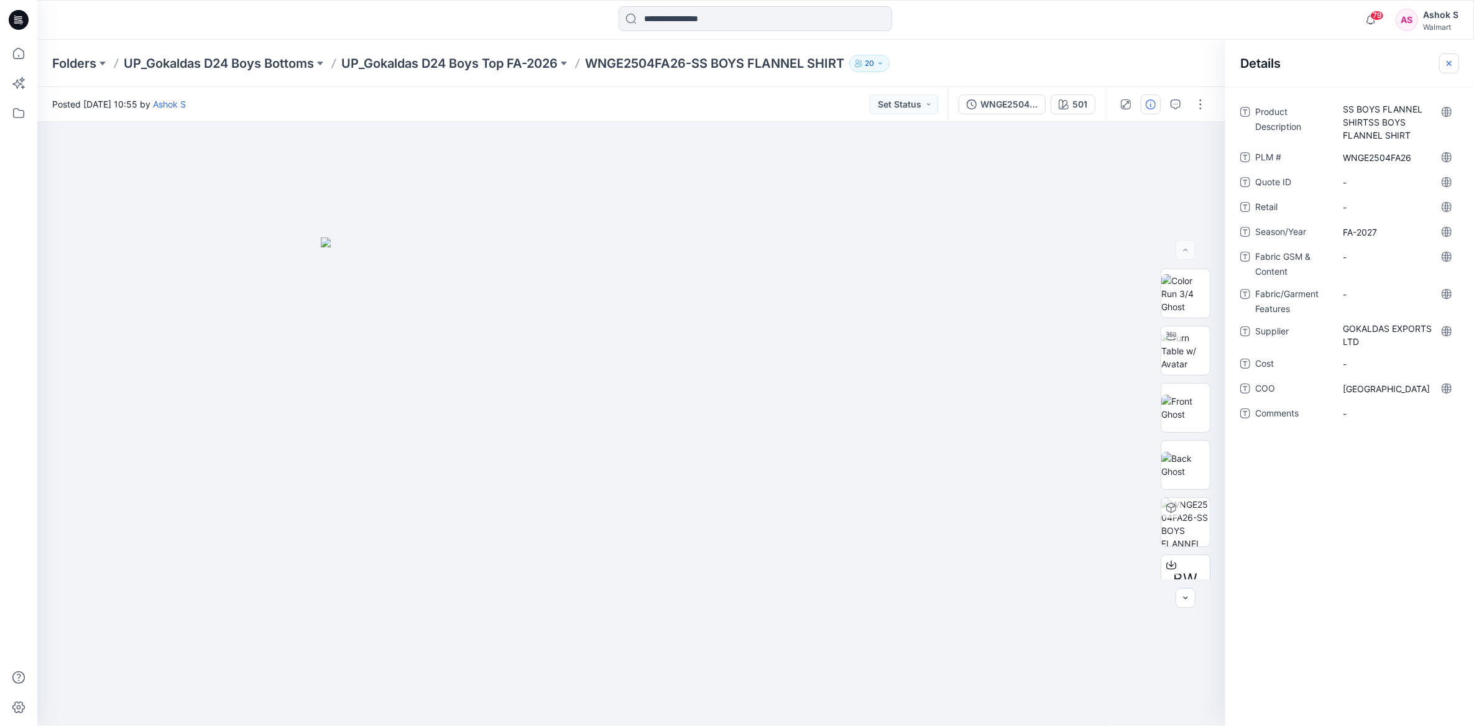
click at [1448, 62] on icon "button" at bounding box center [1449, 62] width 5 height 5
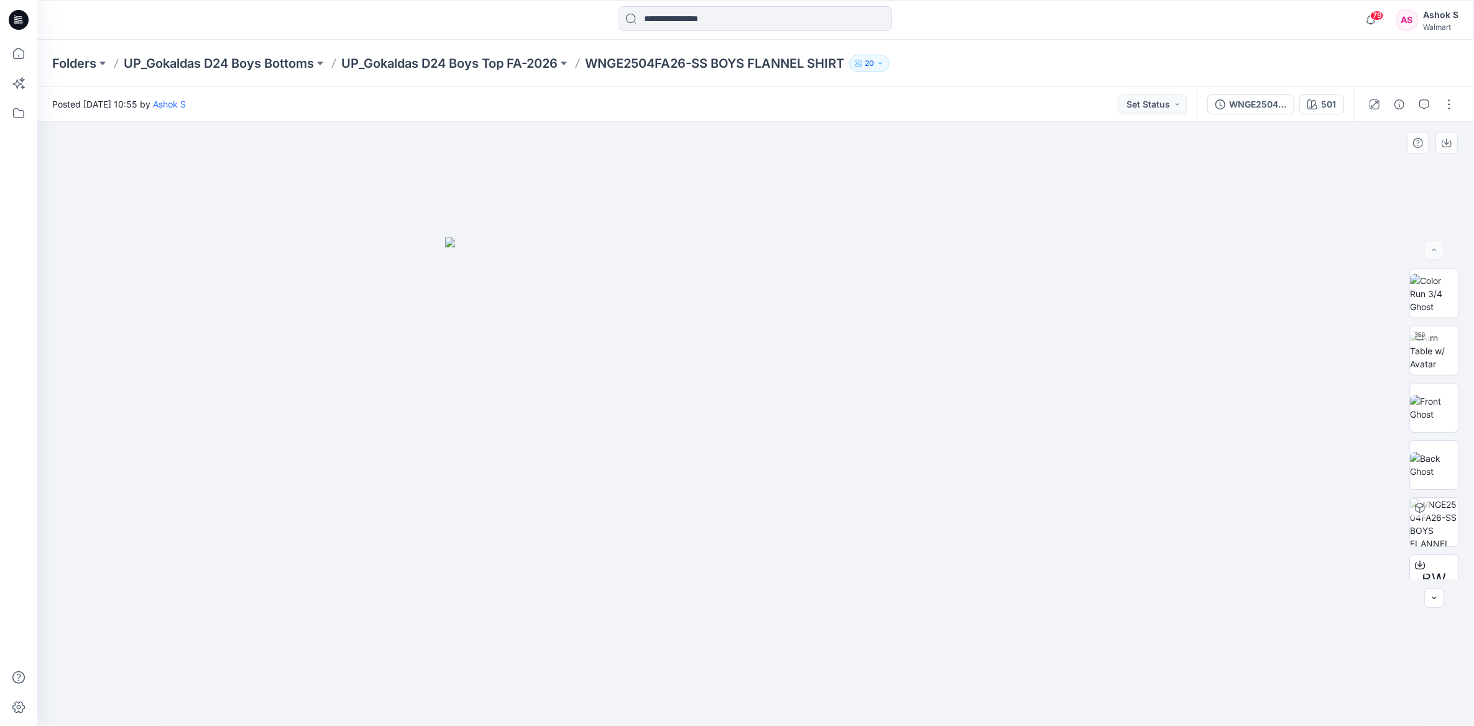
click at [1062, 255] on img at bounding box center [756, 481] width 622 height 489
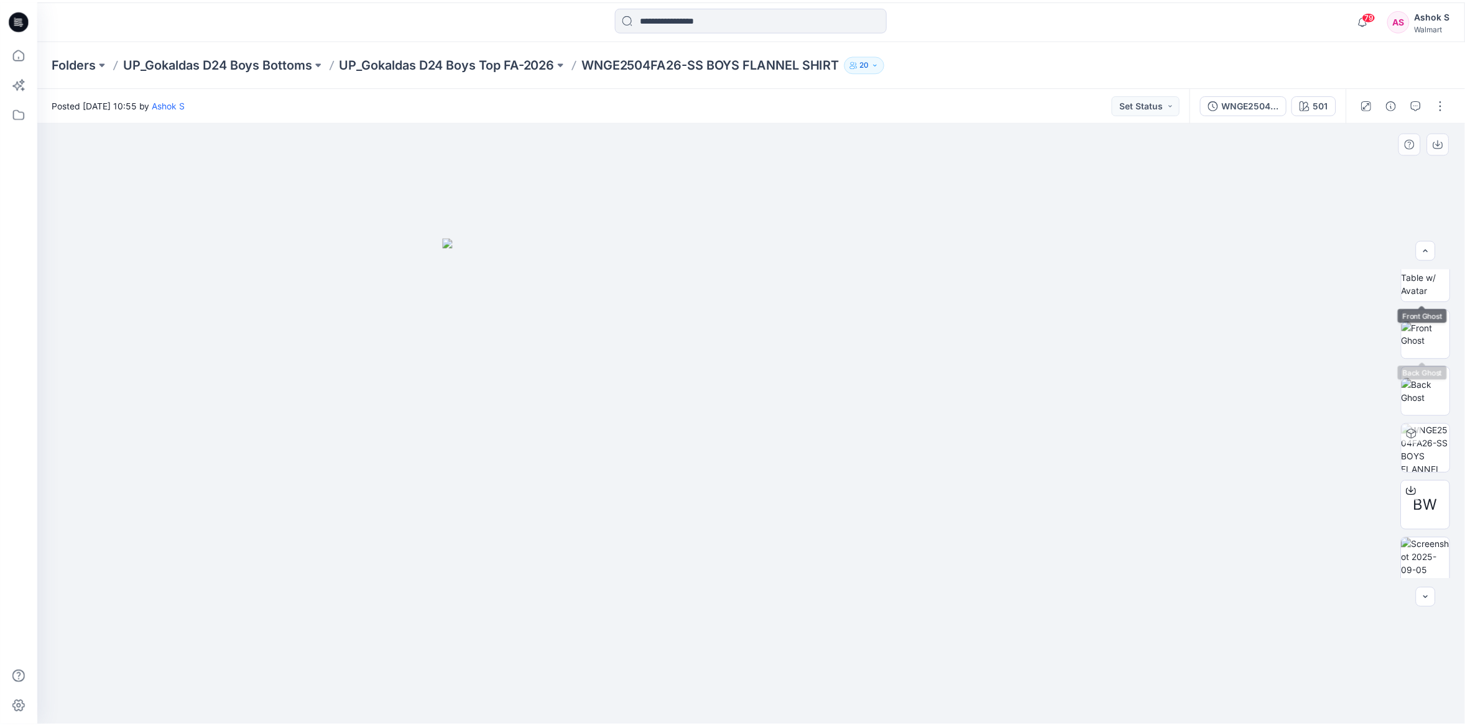
scroll to position [139, 0]
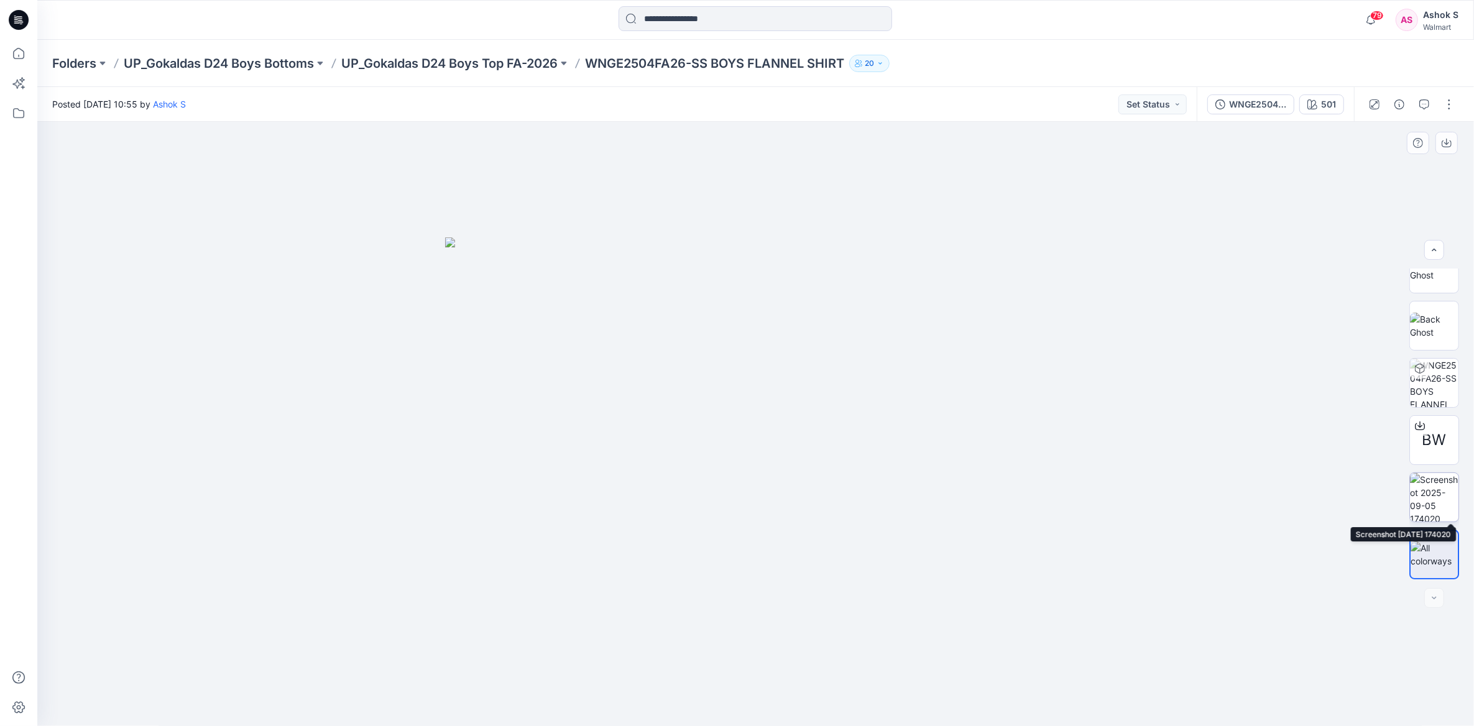
click at [1440, 494] on img at bounding box center [1434, 497] width 48 height 48
click at [1444, 541] on img at bounding box center [1434, 554] width 48 height 26
click at [23, 56] on icon at bounding box center [18, 53] width 11 height 11
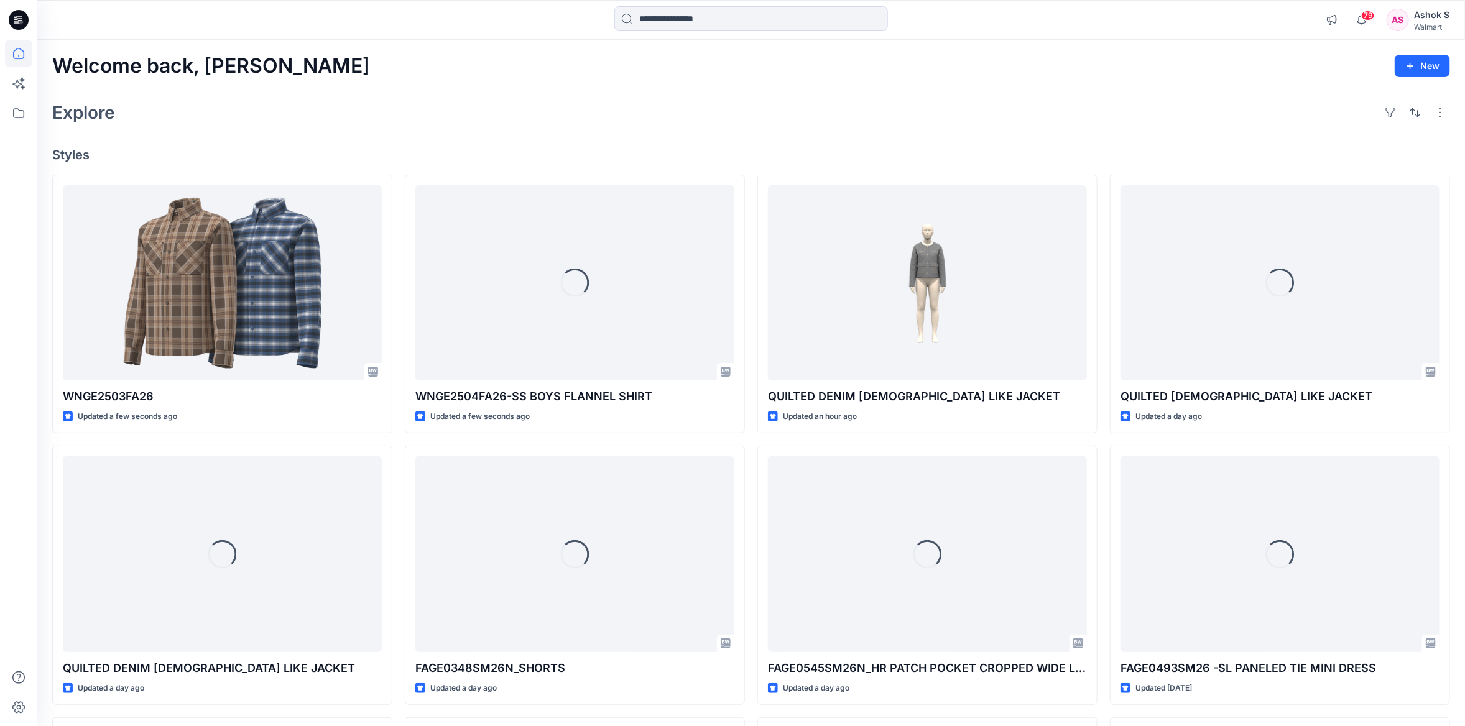
click at [425, 85] on div "Welcome back, Ashok New Explore Styles WNGE2503FA26 Updated a few seconds ago L…" at bounding box center [750, 538] width 1427 height 997
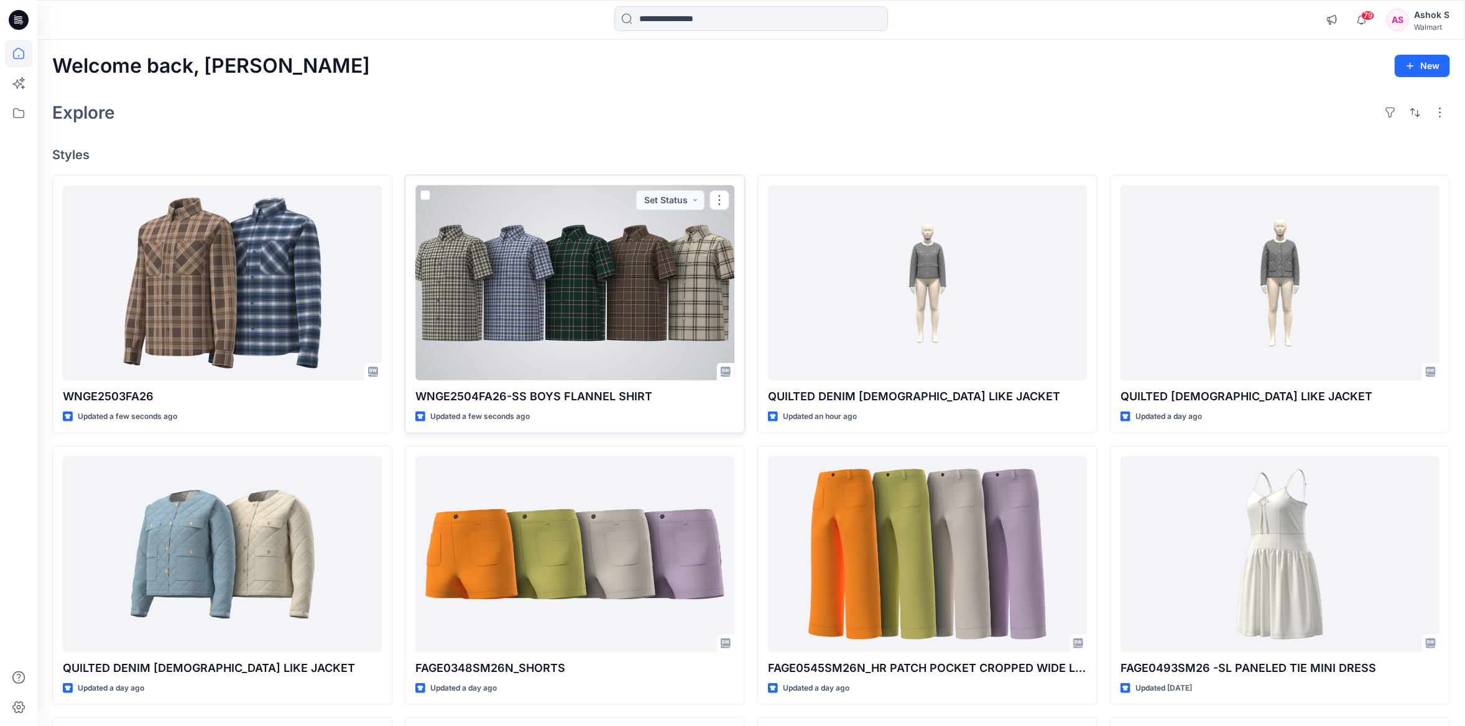
click at [620, 293] on div at bounding box center [574, 282] width 319 height 195
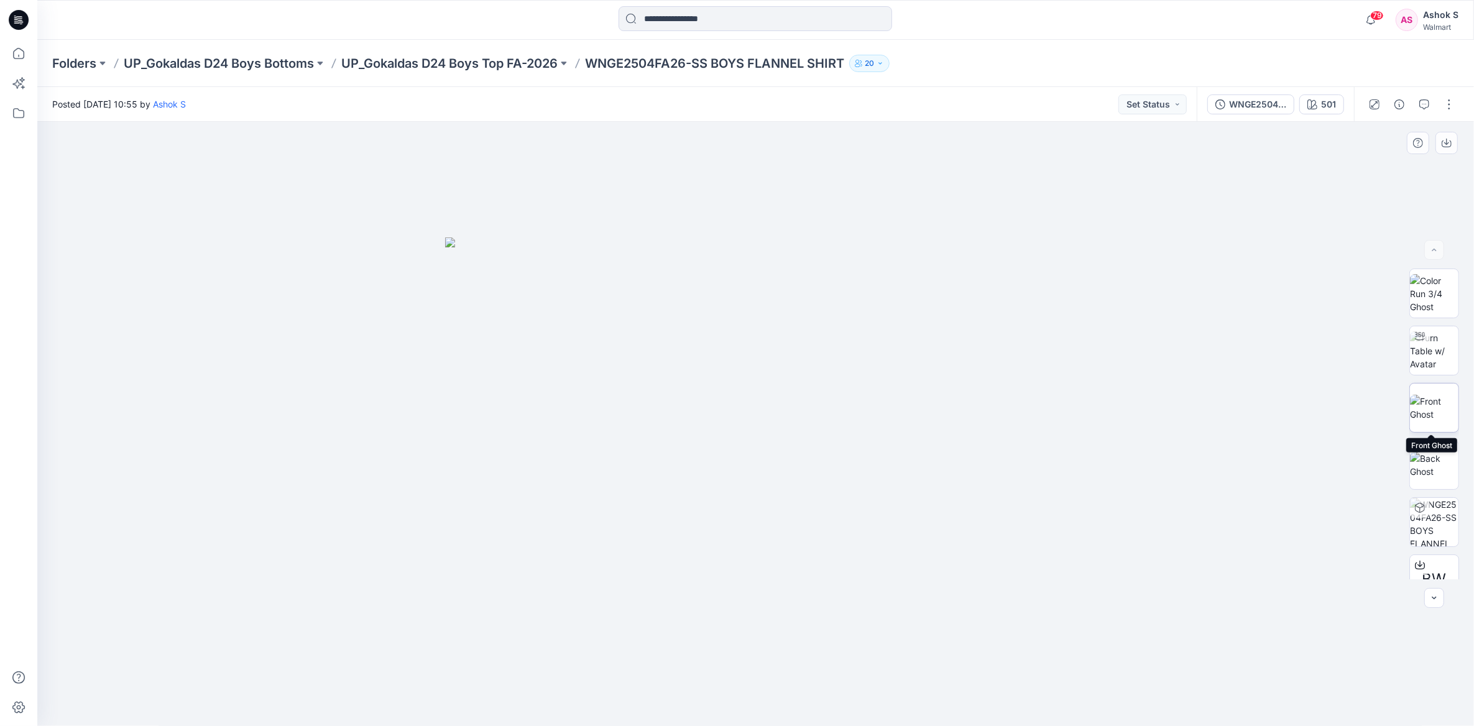
click at [1442, 399] on img at bounding box center [1434, 408] width 48 height 26
click at [21, 48] on icon at bounding box center [18, 53] width 27 height 27
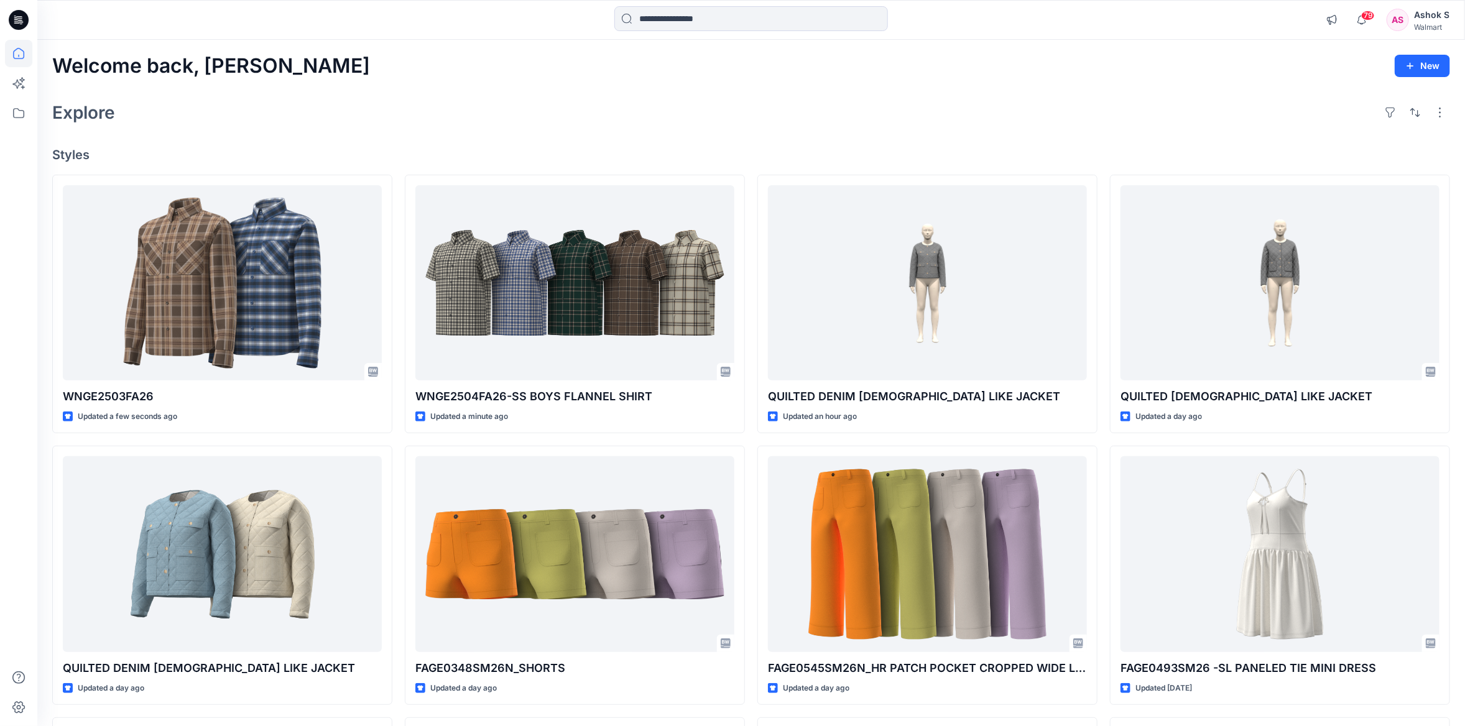
click at [408, 45] on div "Welcome back, Ashok New Explore Styles WNGE2503FA26 Updated a few seconds ago Q…" at bounding box center [750, 538] width 1427 height 997
click at [658, 77] on div "Welcome back, Ashok New" at bounding box center [751, 66] width 1398 height 23
click at [20, 48] on icon at bounding box center [18, 53] width 11 height 11
click at [430, 111] on div "Explore" at bounding box center [751, 113] width 1398 height 30
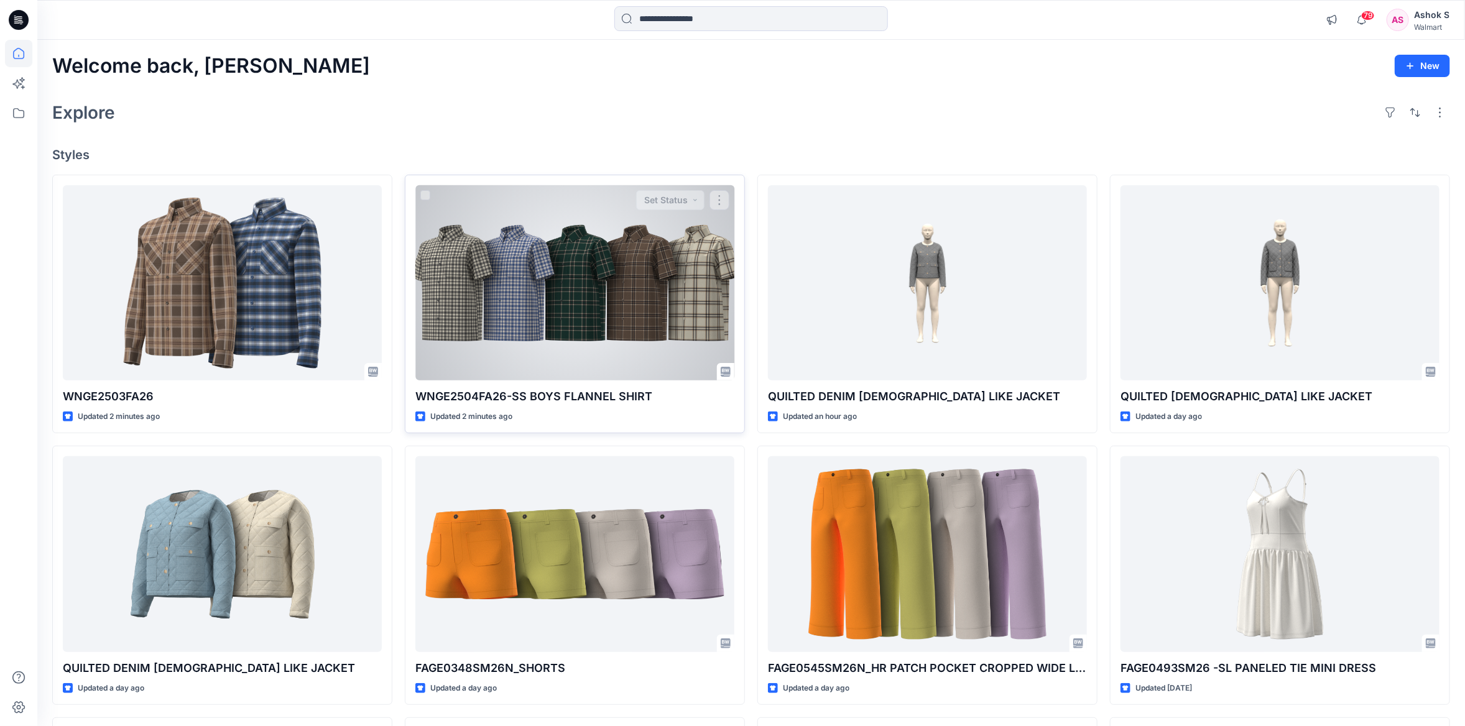
click at [487, 251] on div at bounding box center [574, 282] width 319 height 195
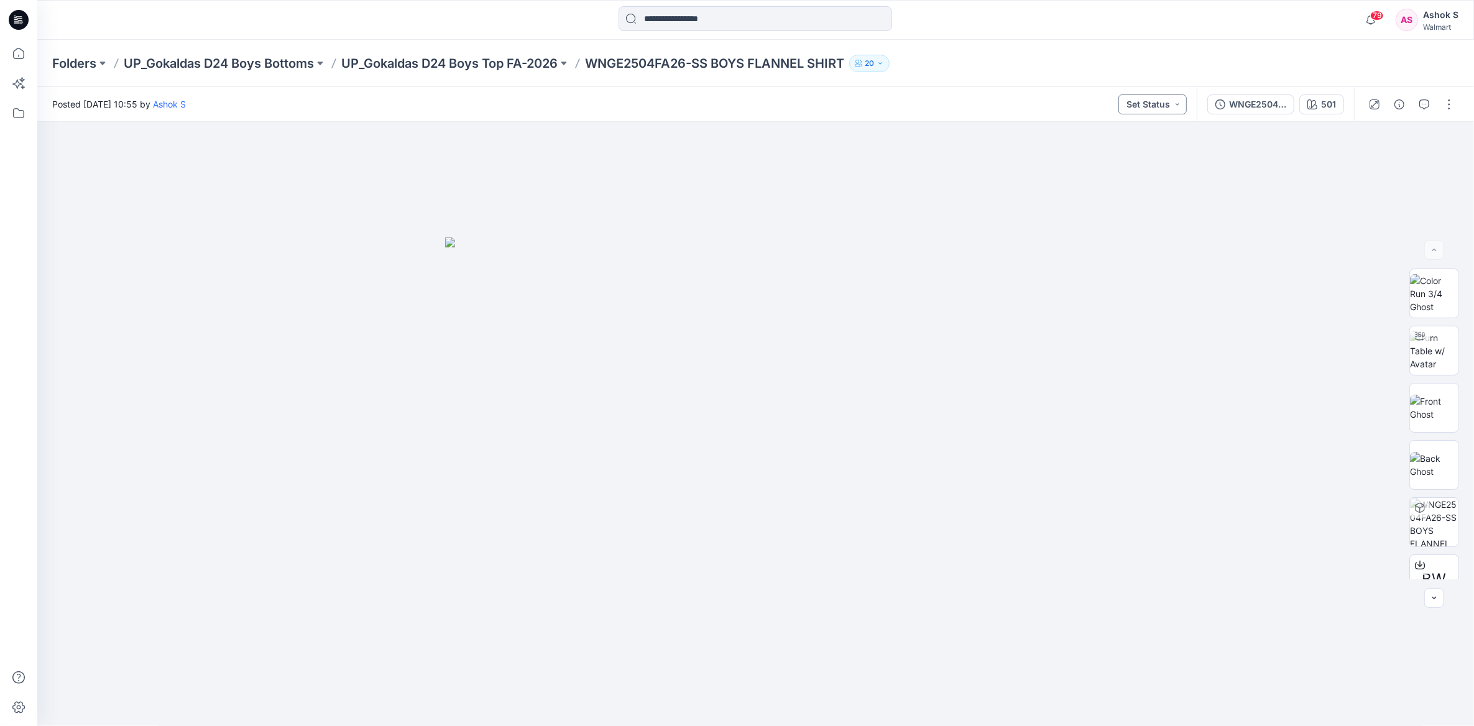
click at [1180, 106] on button "Set Status" at bounding box center [1152, 104] width 68 height 20
click at [1048, 87] on div "Posted Friday, September 05, 2025 10:55 by Ashok S Set Status Set Status *Revis…" at bounding box center [616, 104] width 1159 height 34
click at [1324, 108] on div "501" at bounding box center [1328, 105] width 15 height 14
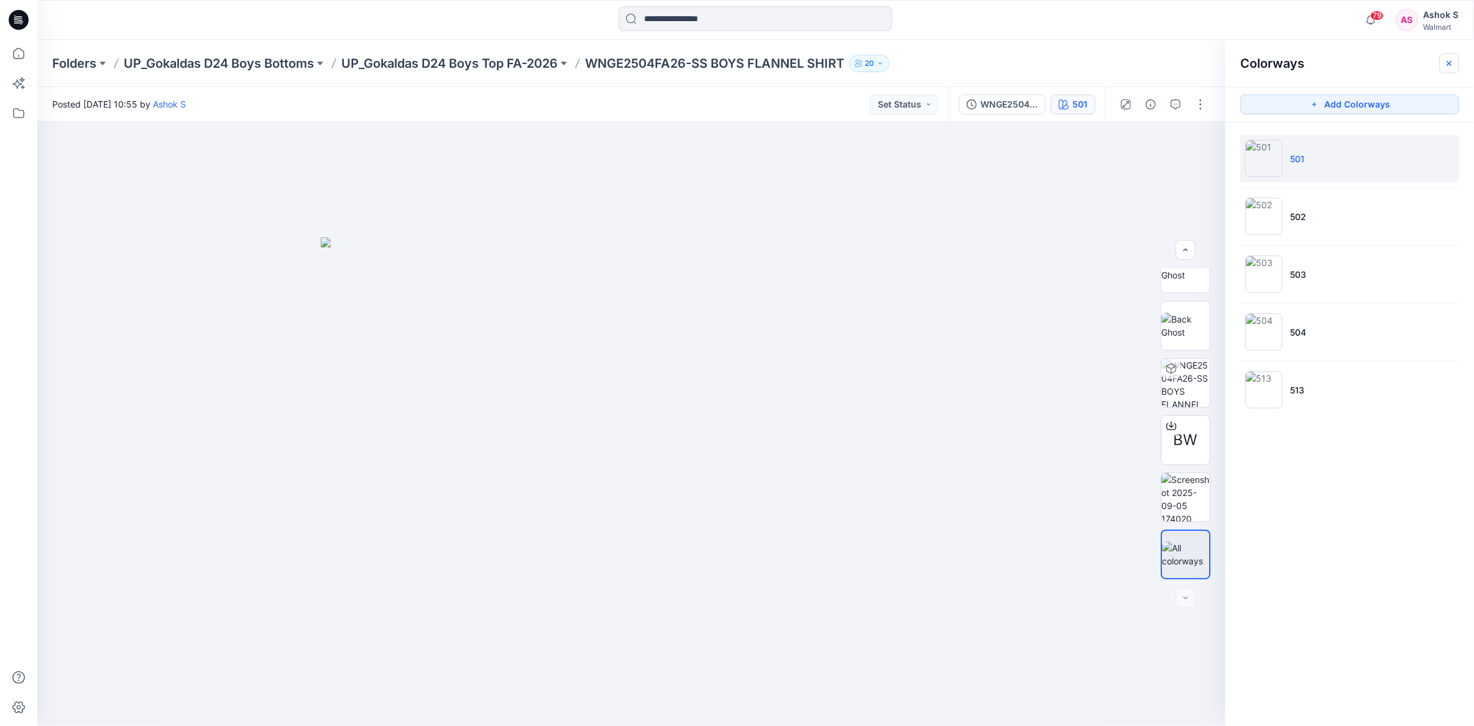
click at [1455, 57] on button "button" at bounding box center [1449, 63] width 20 height 20
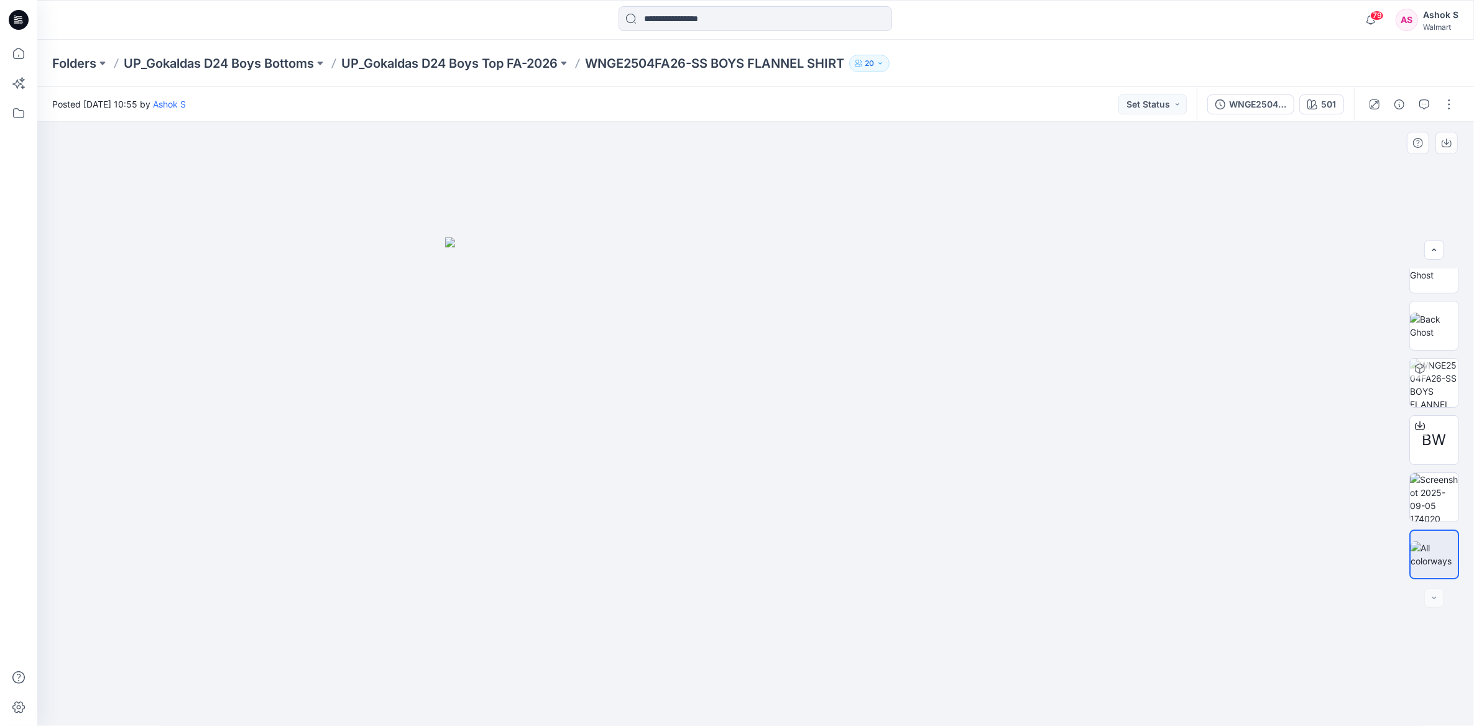
click at [759, 260] on img at bounding box center [756, 481] width 622 height 489
click at [1426, 339] on div at bounding box center [1420, 336] width 20 height 20
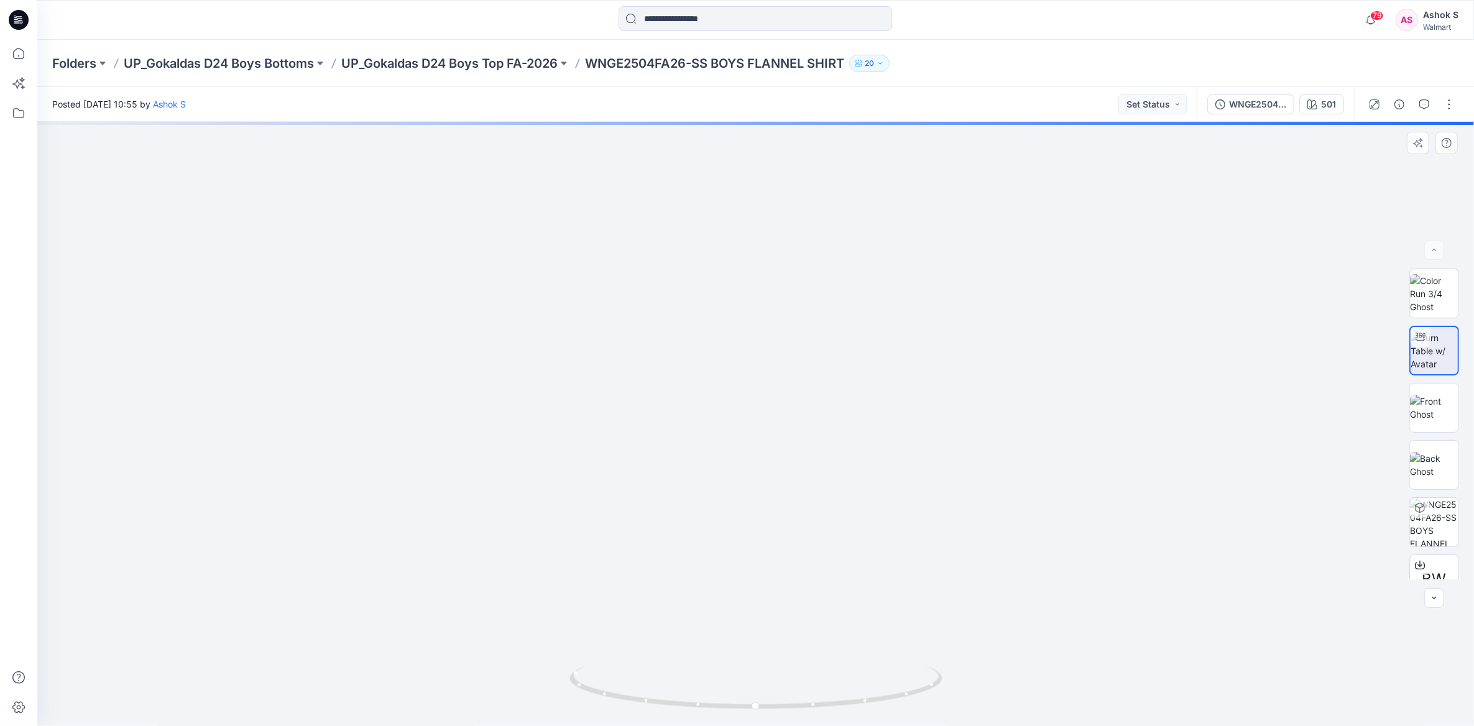
drag, startPoint x: 683, startPoint y: 376, endPoint x: 681, endPoint y: 578, distance: 201.4
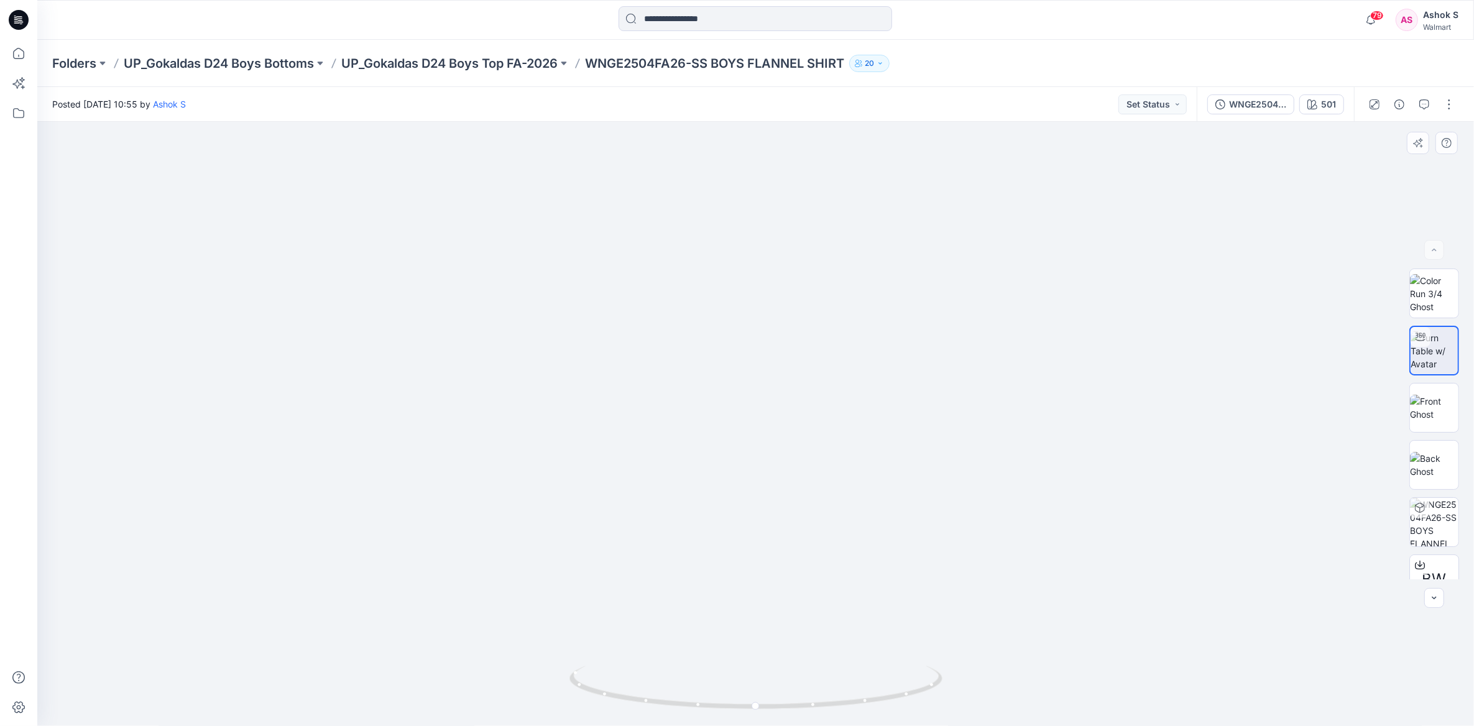
drag, startPoint x: 778, startPoint y: 476, endPoint x: 763, endPoint y: 360, distance: 117.3
drag, startPoint x: 786, startPoint y: 435, endPoint x: 786, endPoint y: 420, distance: 15.5
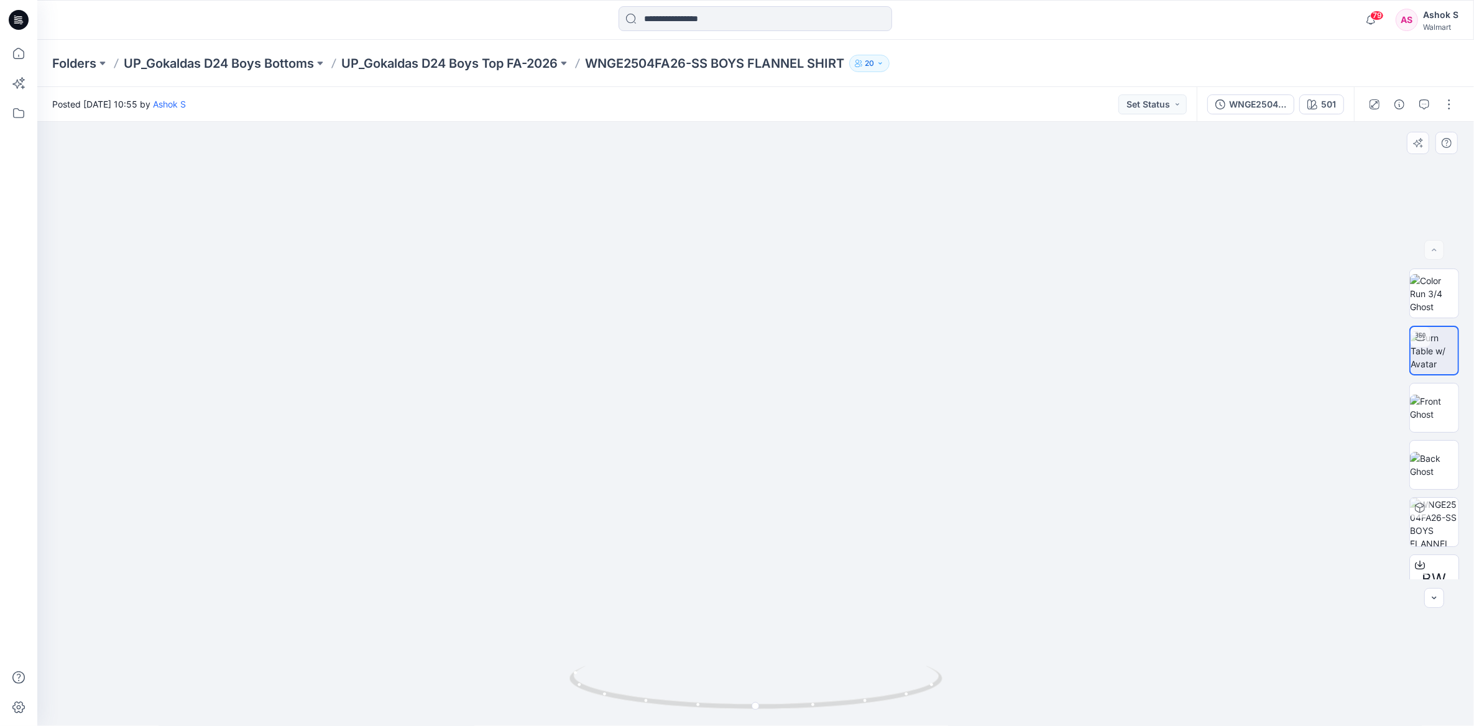
drag, startPoint x: 786, startPoint y: 420, endPoint x: 796, endPoint y: 545, distance: 126.0
drag, startPoint x: 824, startPoint y: 706, endPoint x: 642, endPoint y: 718, distance: 182.0
click at [642, 718] on div at bounding box center [755, 695] width 373 height 62
click at [1412, 419] on img at bounding box center [1434, 408] width 48 height 26
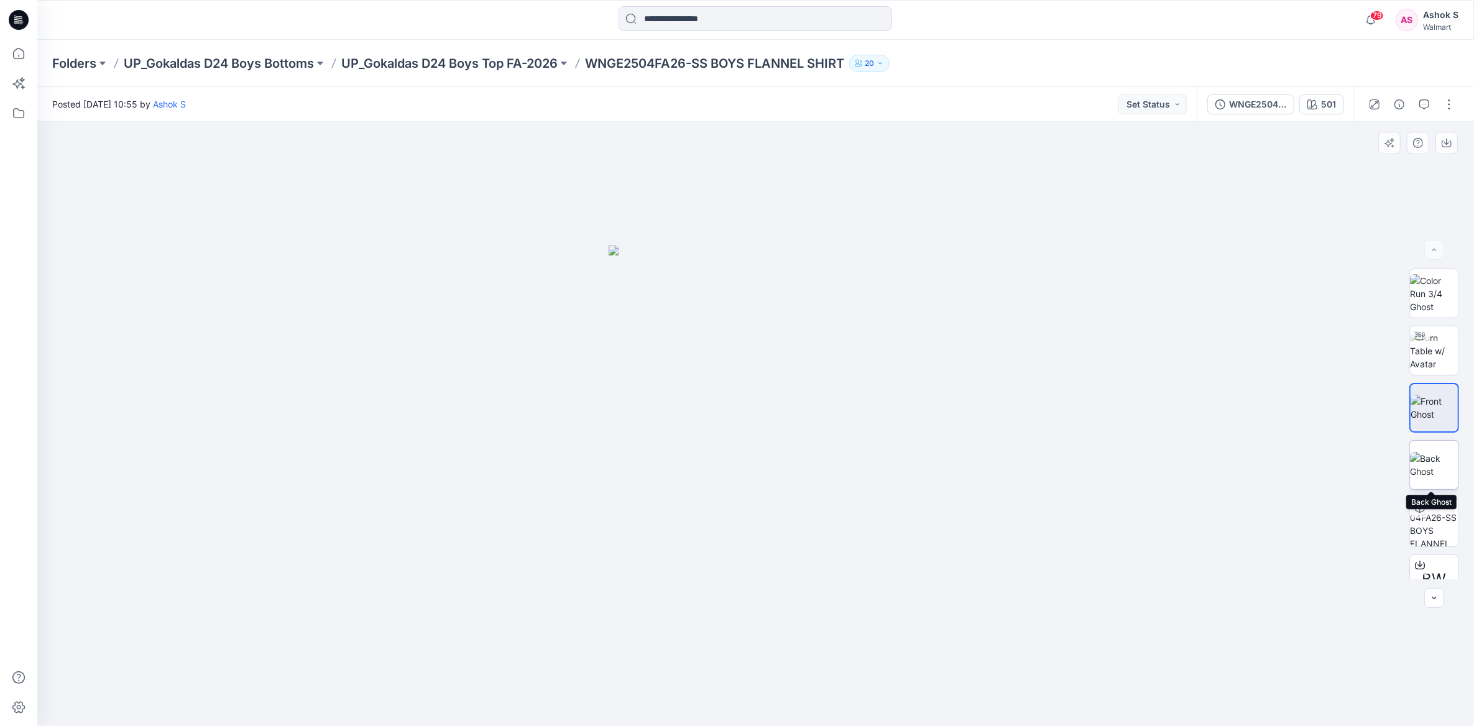
click at [1413, 472] on img at bounding box center [1434, 465] width 48 height 26
click at [1419, 359] on img at bounding box center [1434, 350] width 48 height 39
